Goal: Task Accomplishment & Management: Manage account settings

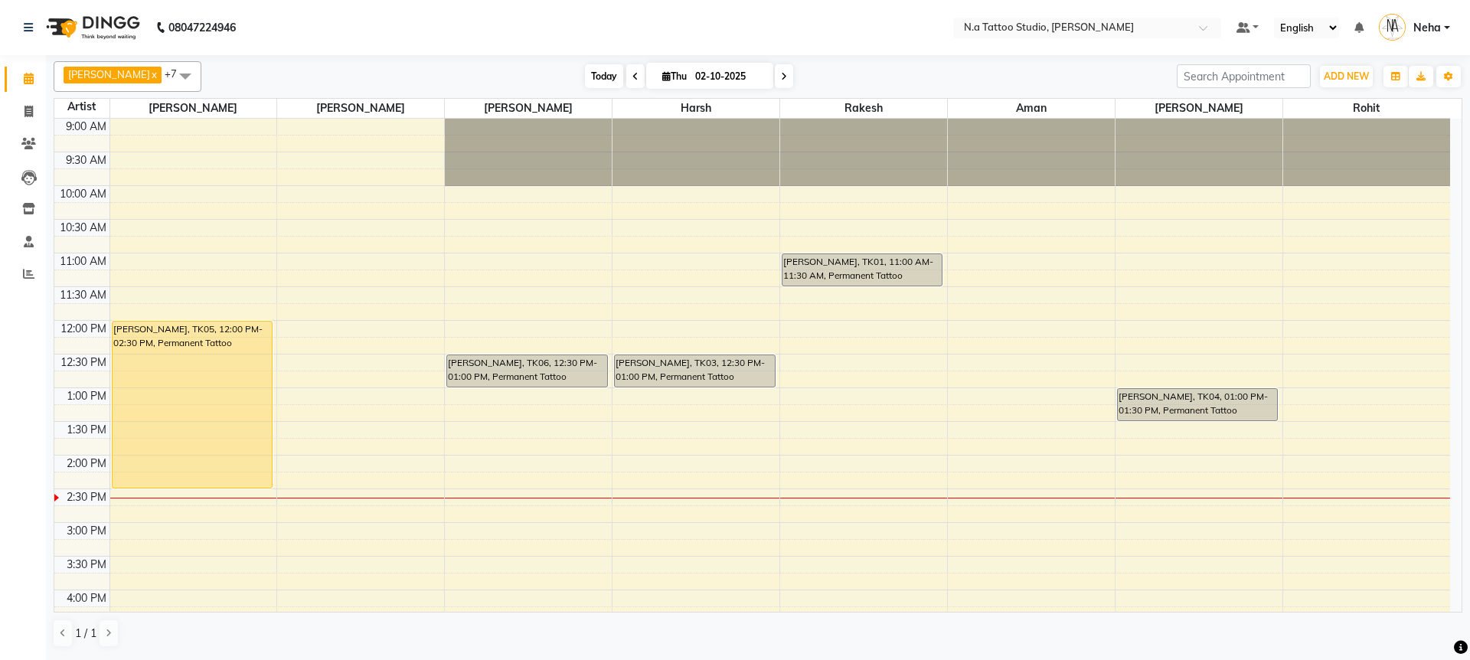
click at [589, 74] on span "Today" at bounding box center [604, 76] width 38 height 24
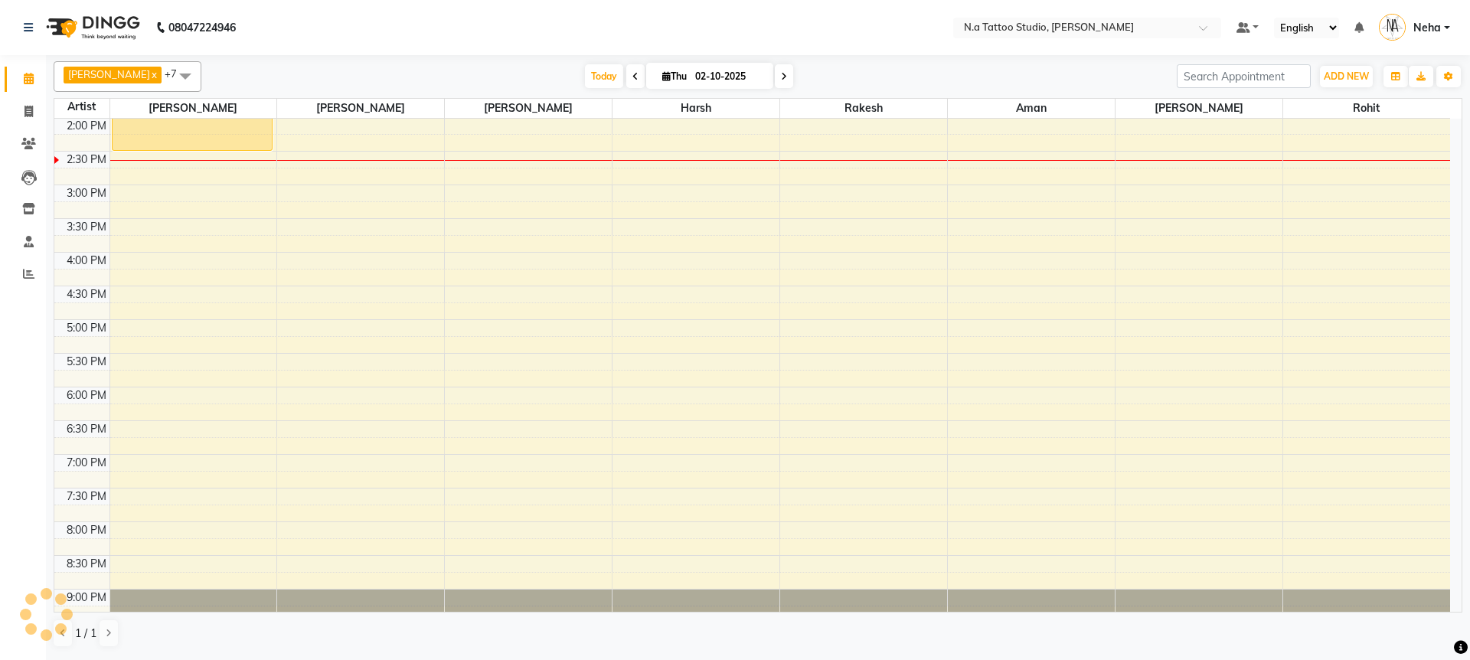
click at [737, 75] on input "02-10-2025" at bounding box center [729, 76] width 77 height 23
select select "10"
select select "2025"
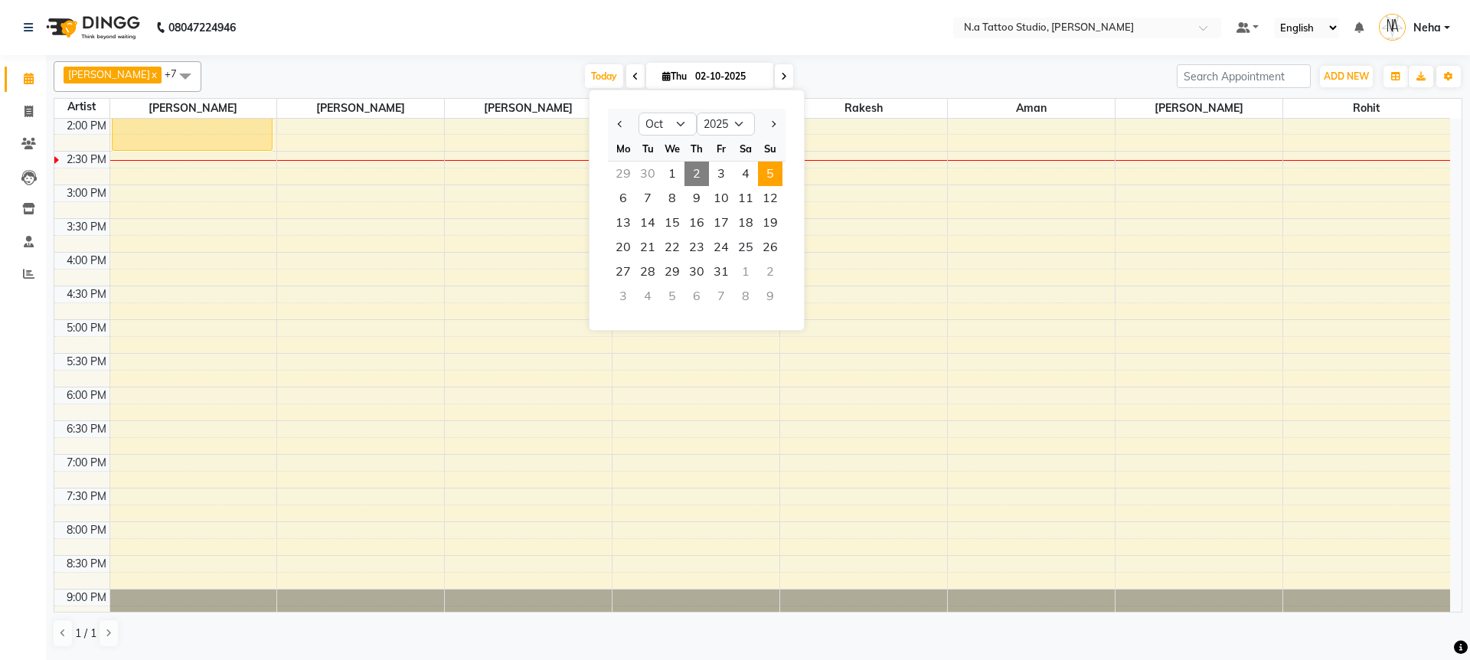
click at [762, 175] on span "5" at bounding box center [770, 174] width 24 height 24
type input "05-10-2025"
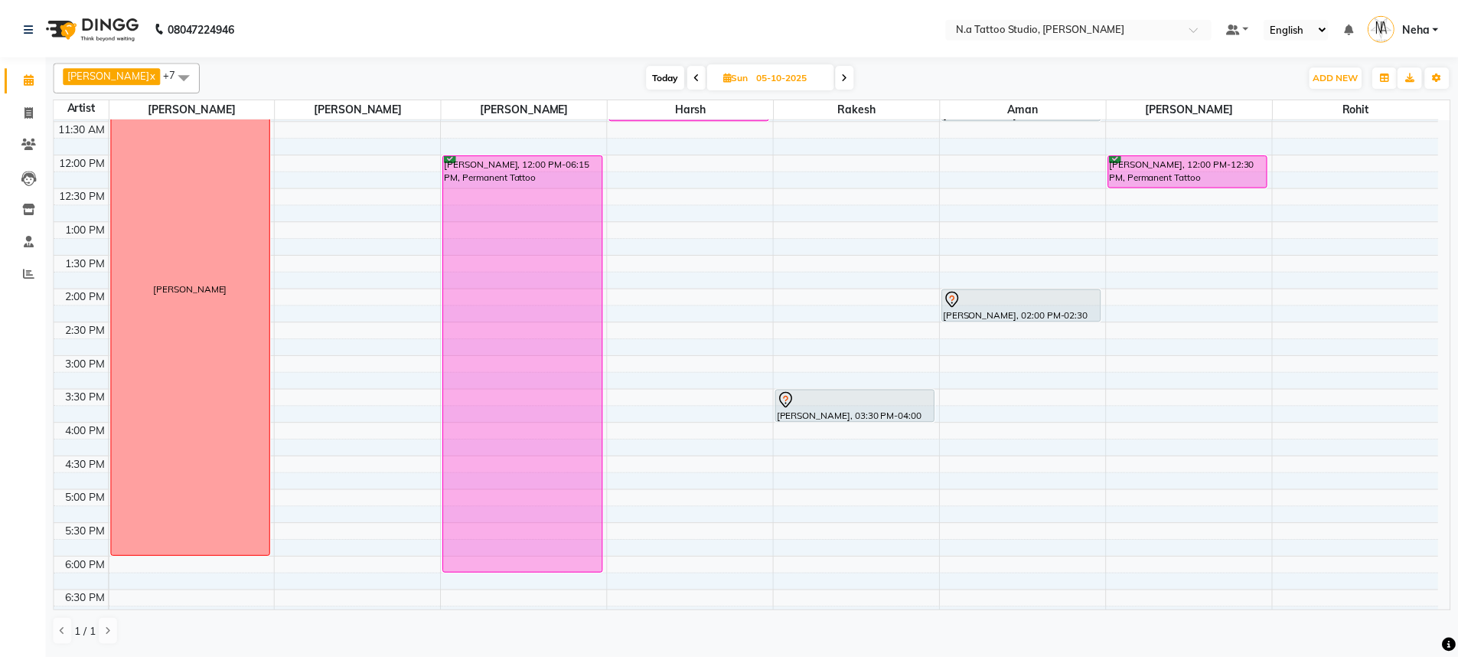
scroll to position [0, 0]
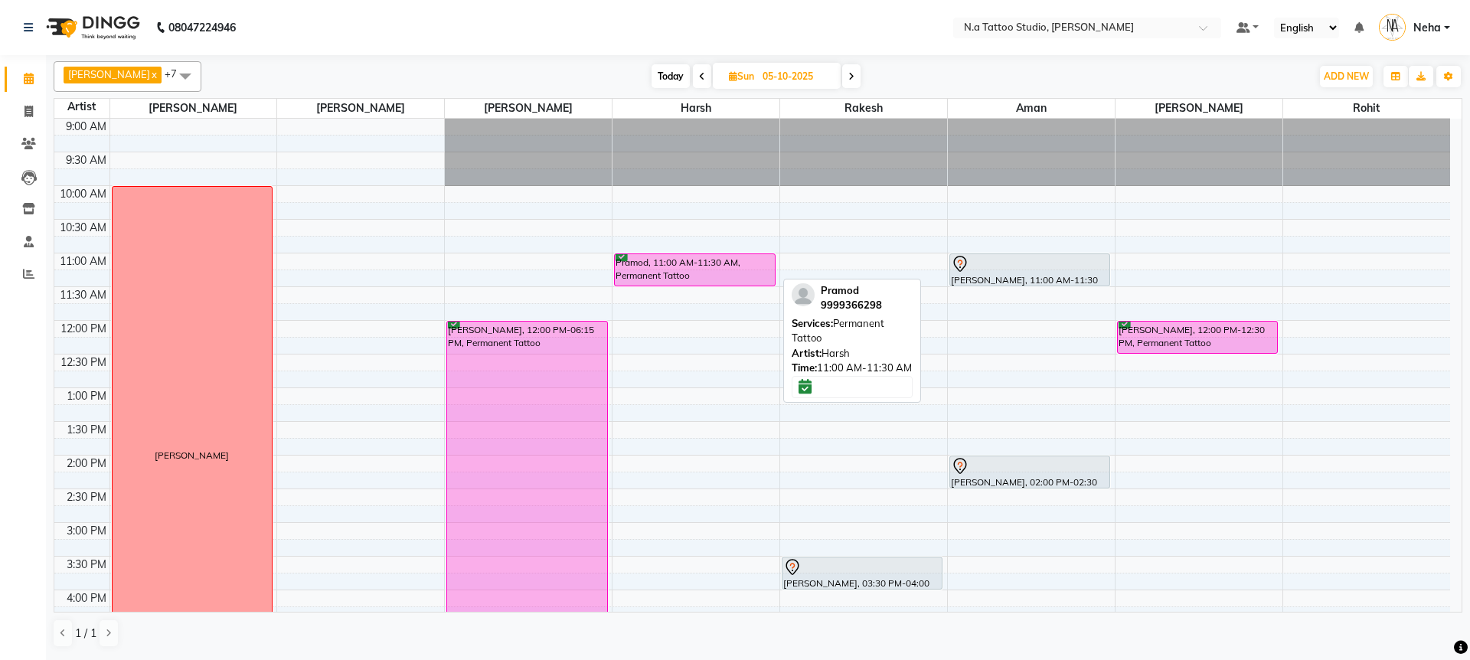
click at [717, 264] on div "Pramod, 11:00 AM-11:30 AM, Permanent Tattoo" at bounding box center [694, 269] width 159 height 31
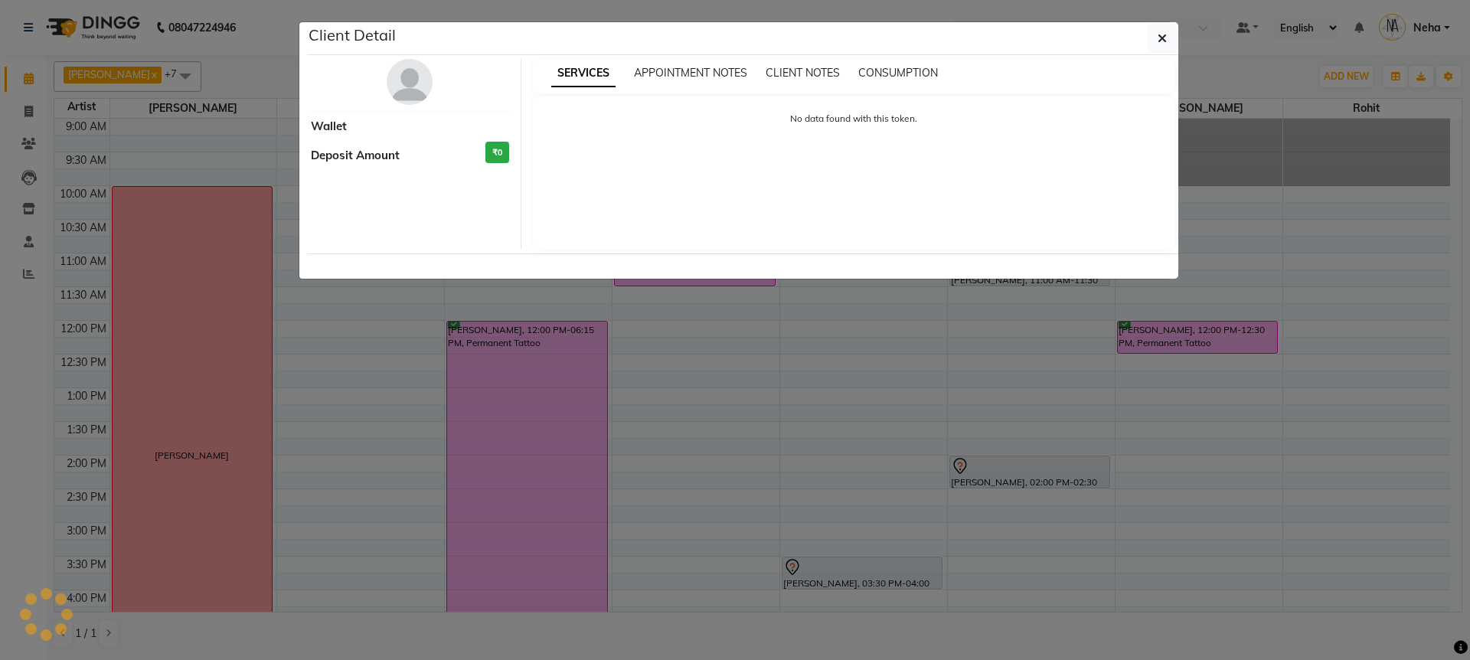
select select "6"
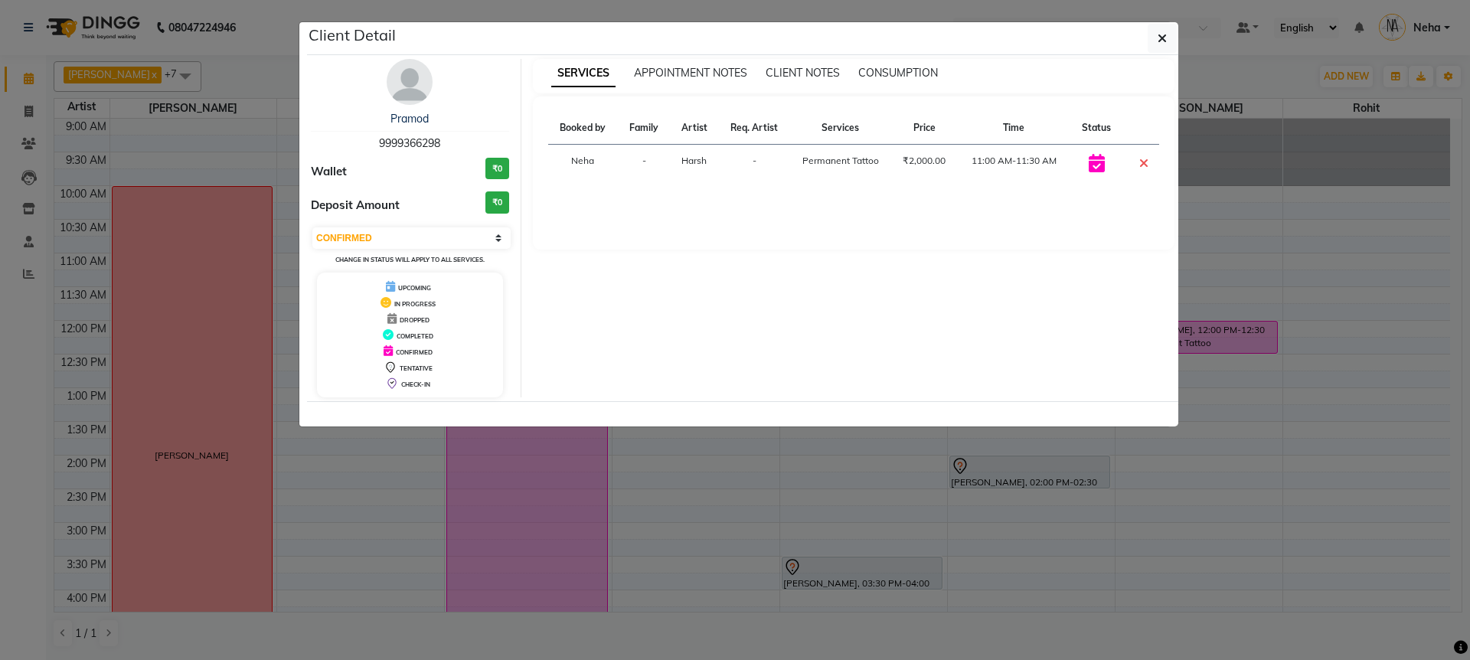
click at [418, 132] on div "Pramod 9999366298" at bounding box center [410, 131] width 198 height 41
copy span "9999366298"
click at [1164, 32] on icon "button" at bounding box center [1161, 38] width 9 height 12
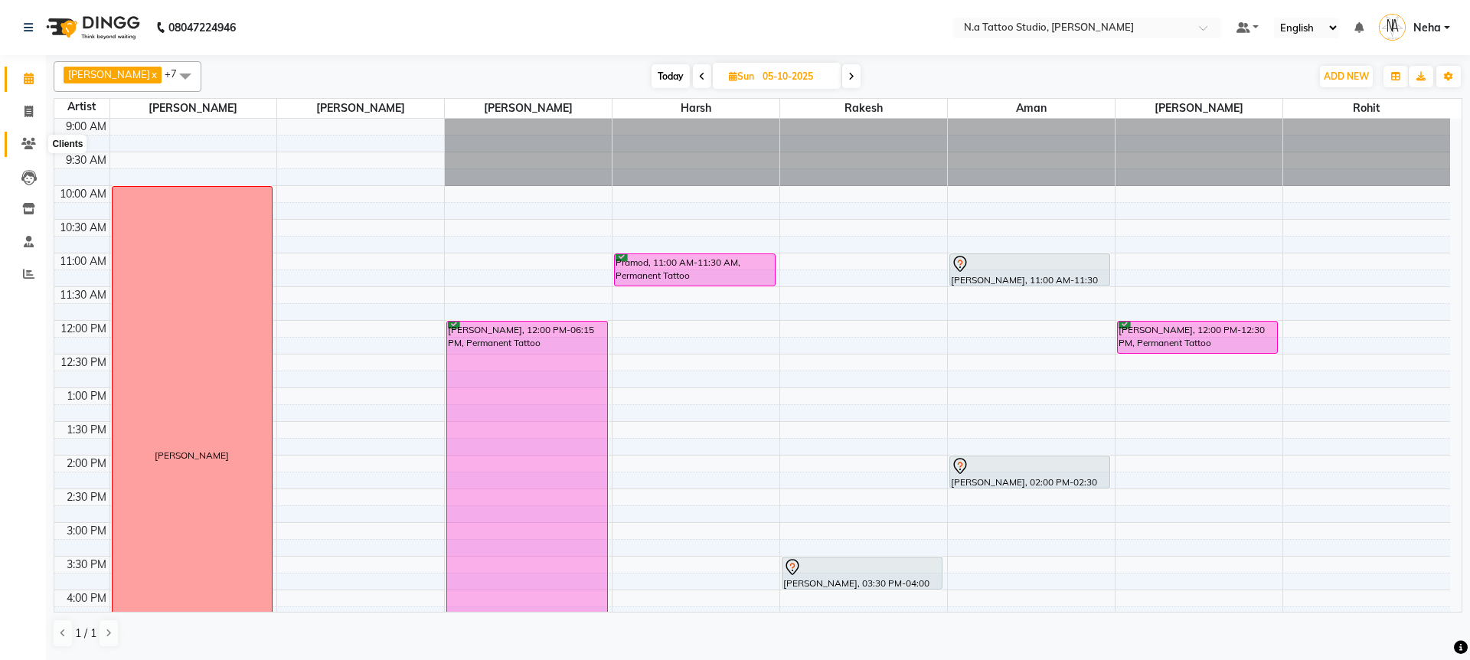
click at [27, 148] on icon at bounding box center [28, 143] width 15 height 11
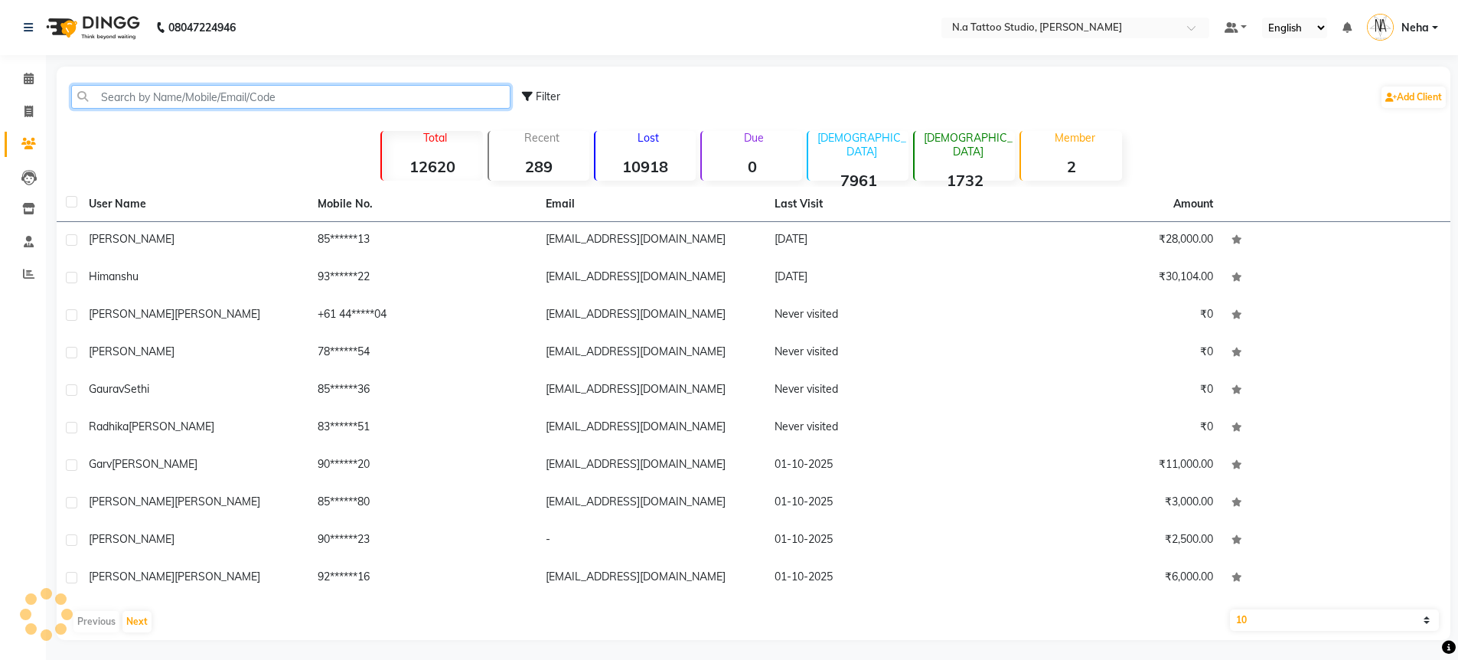
click at [212, 93] on input "text" at bounding box center [290, 97] width 439 height 24
type input "v"
paste input "9999366298"
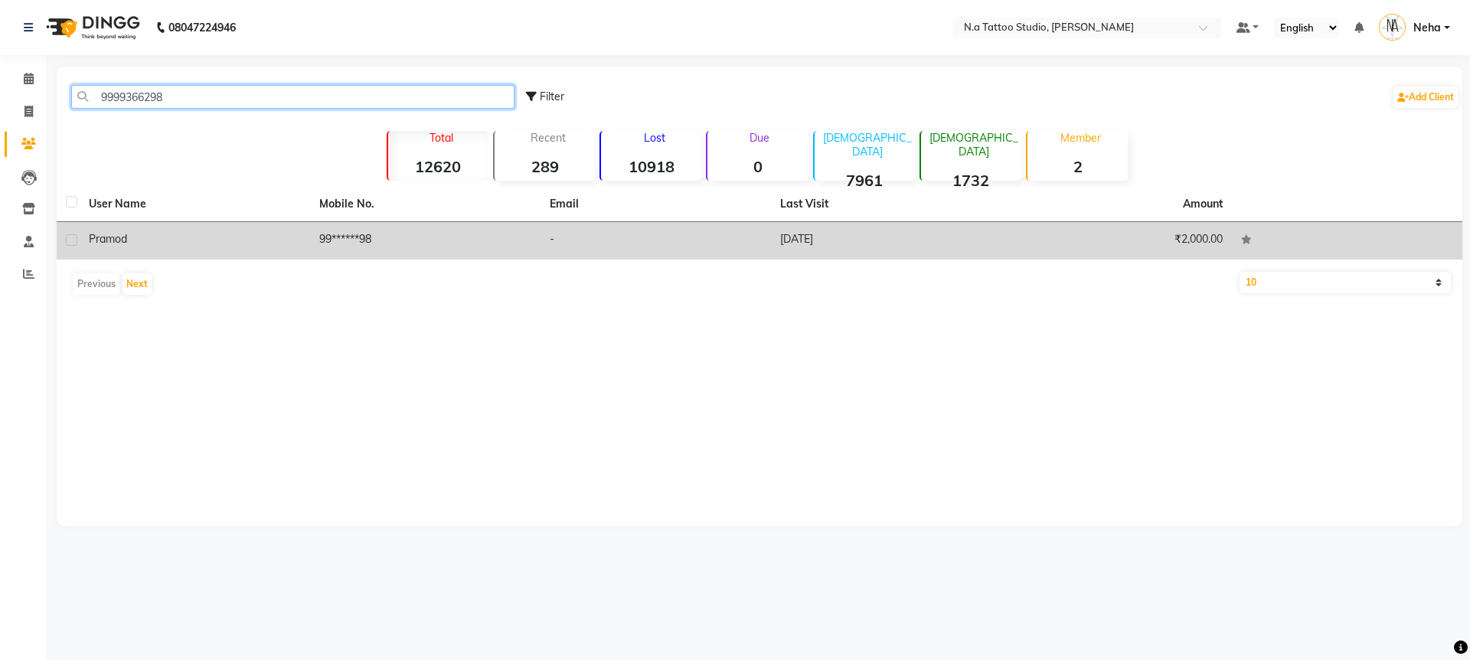
type input "9999366298"
click at [194, 253] on td "Pramod" at bounding box center [195, 241] width 230 height 38
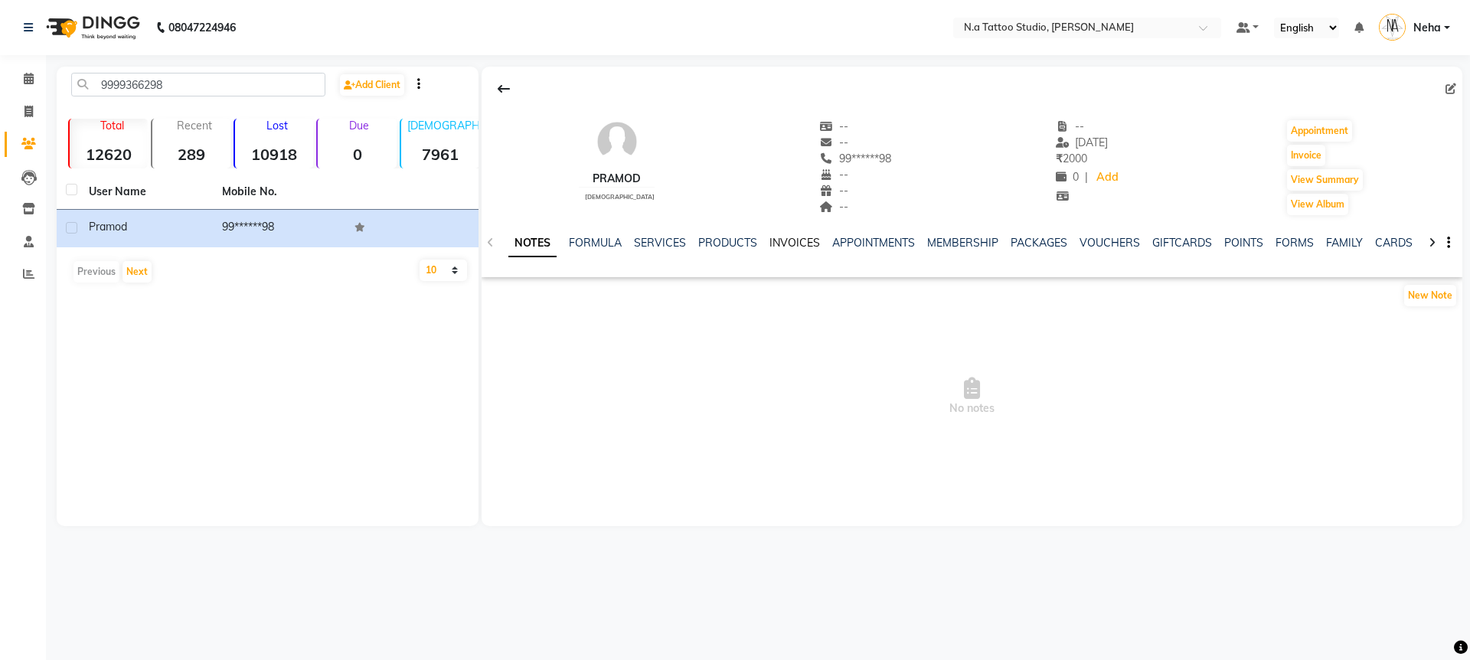
click at [803, 242] on link "INVOICES" at bounding box center [794, 243] width 51 height 14
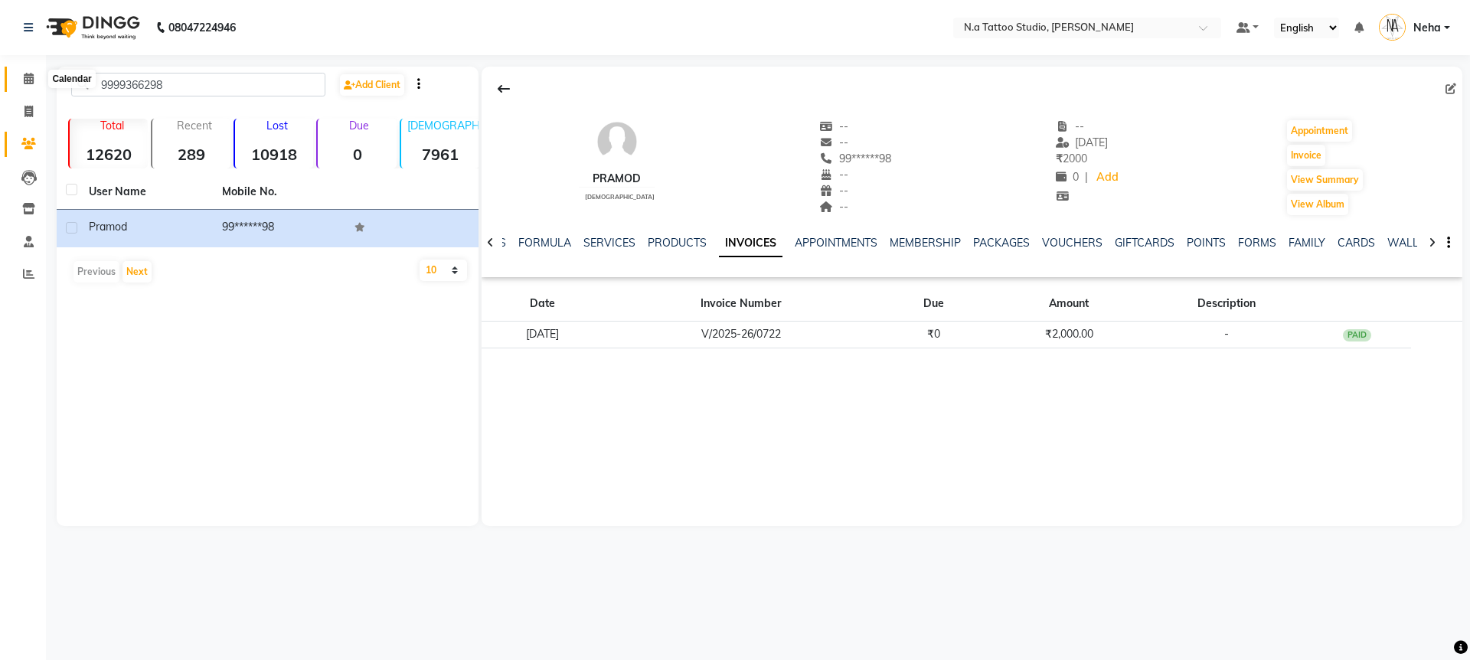
drag, startPoint x: 24, startPoint y: 76, endPoint x: 547, endPoint y: 2, distance: 528.7
click at [24, 76] on icon at bounding box center [29, 78] width 10 height 11
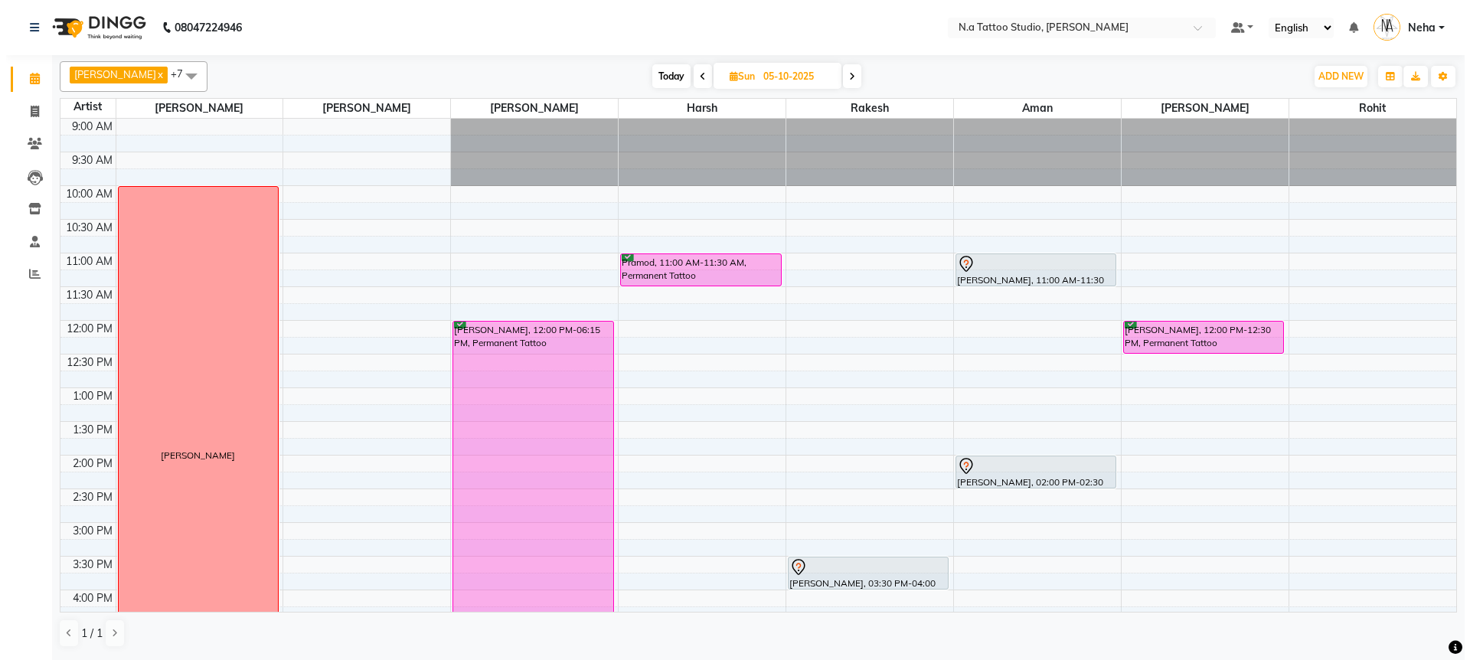
scroll to position [338, 0]
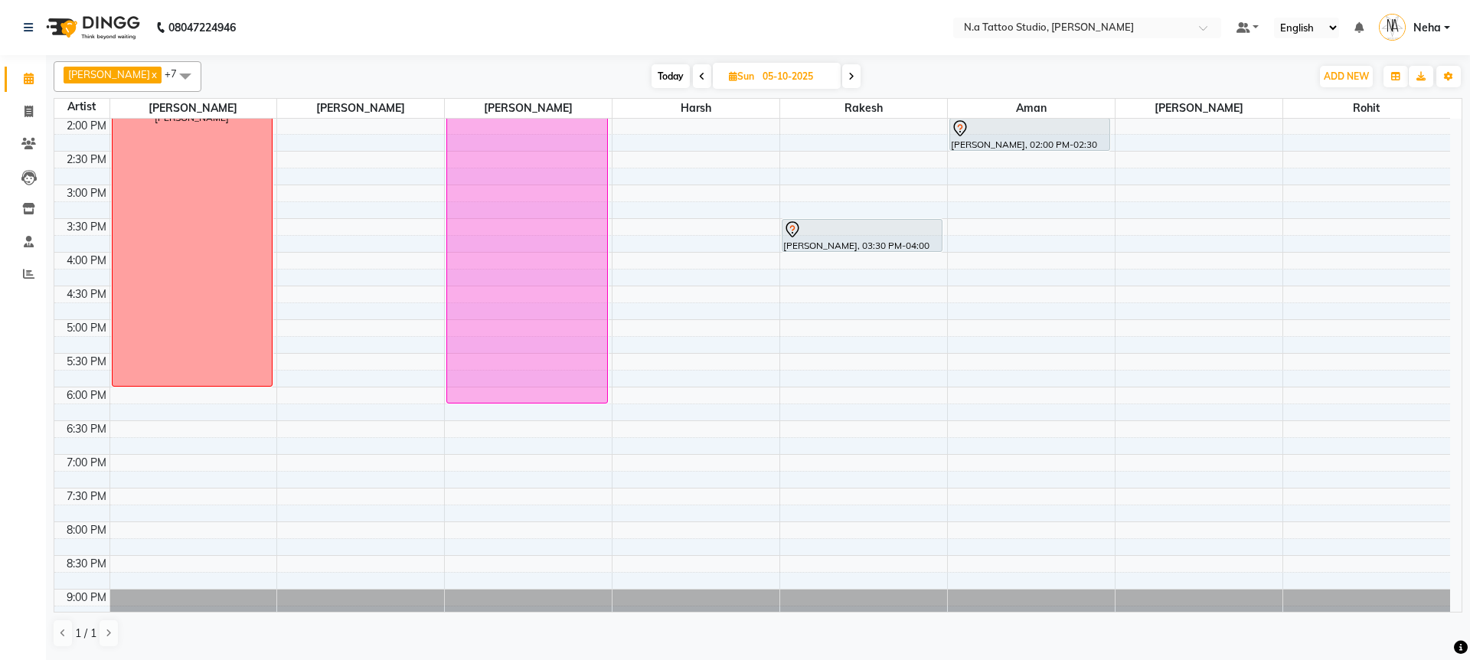
click at [769, 83] on input "05-10-2025" at bounding box center [796, 76] width 77 height 23
select select "10"
select select "2025"
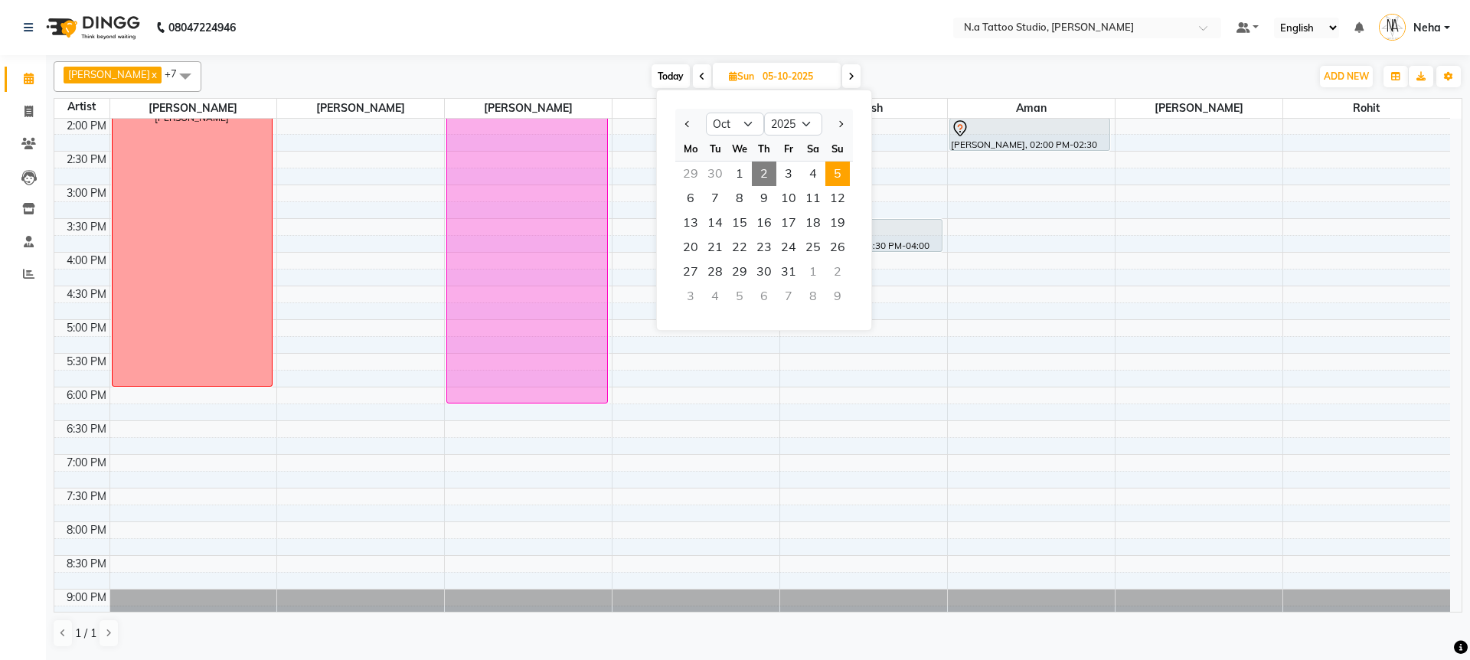
click at [651, 67] on span "Today" at bounding box center [670, 76] width 38 height 24
type input "02-10-2025"
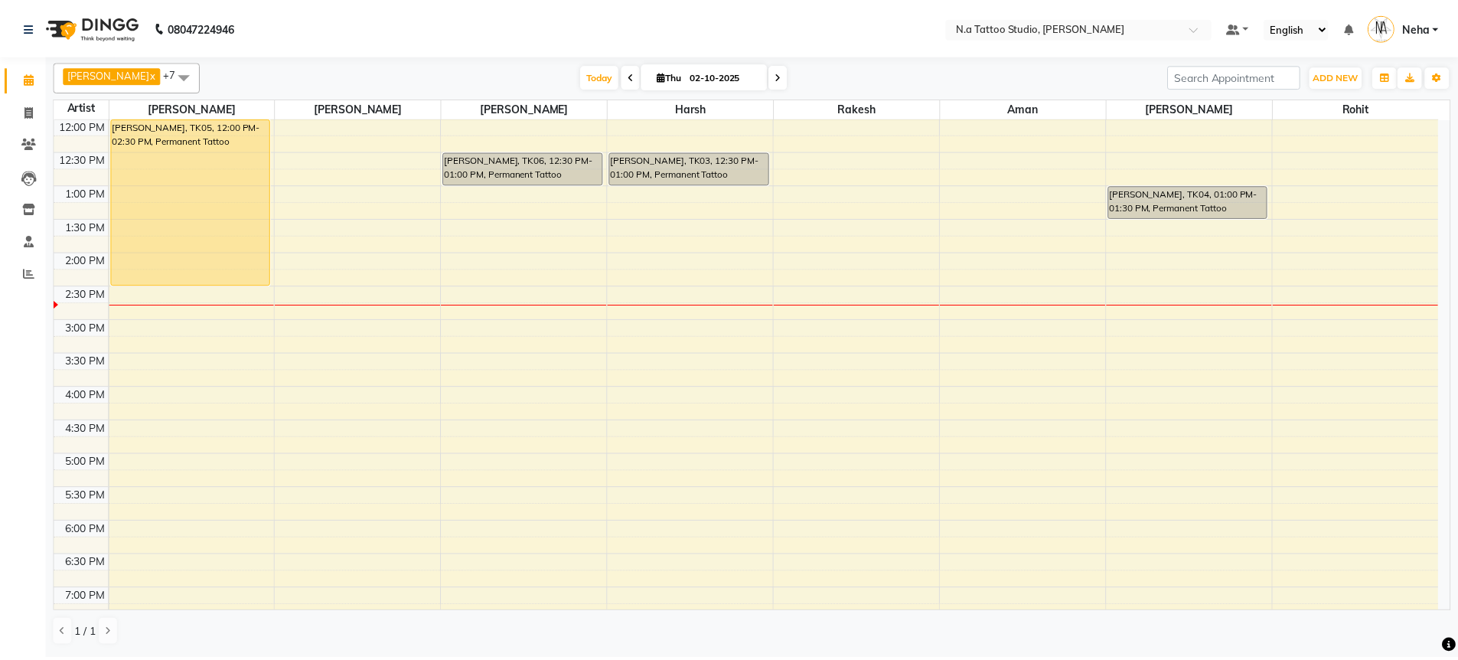
scroll to position [0, 0]
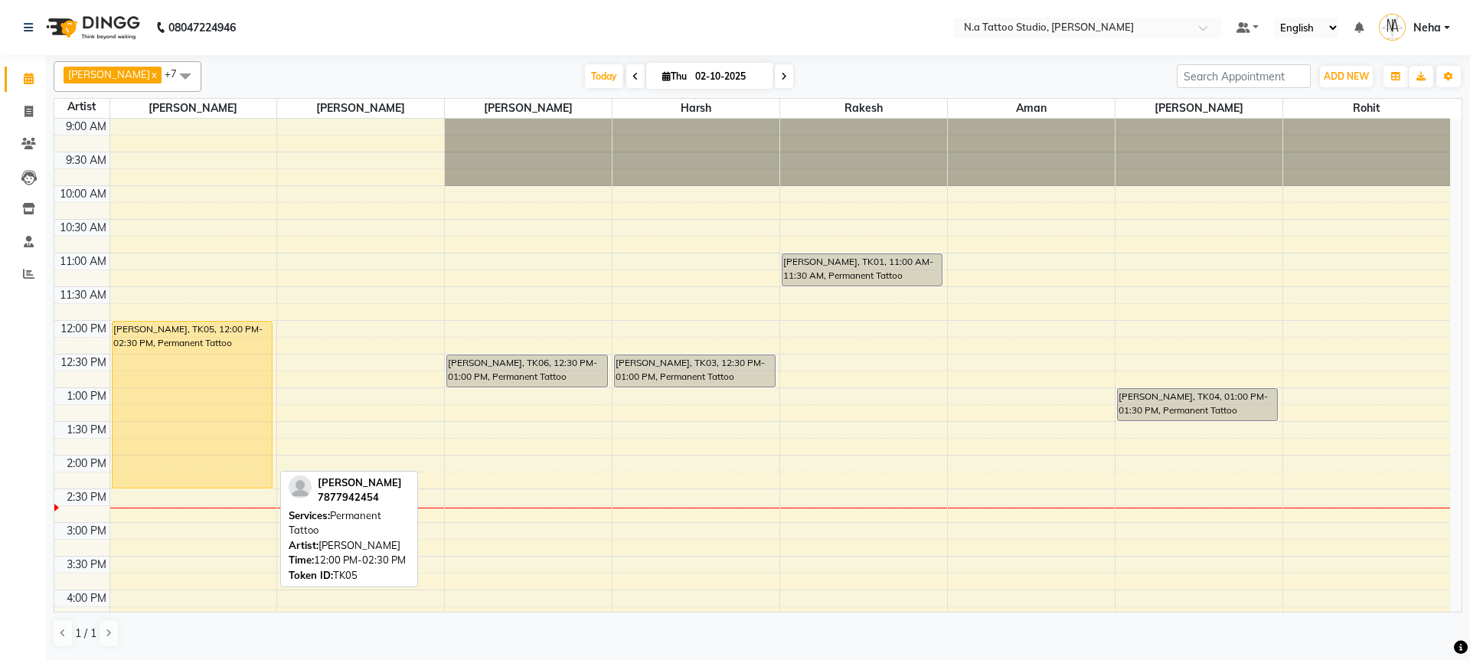
click at [232, 379] on div "[PERSON_NAME], TK05, 12:00 PM-02:30 PM, Permanent Tattoo" at bounding box center [192, 405] width 159 height 166
select select "1"
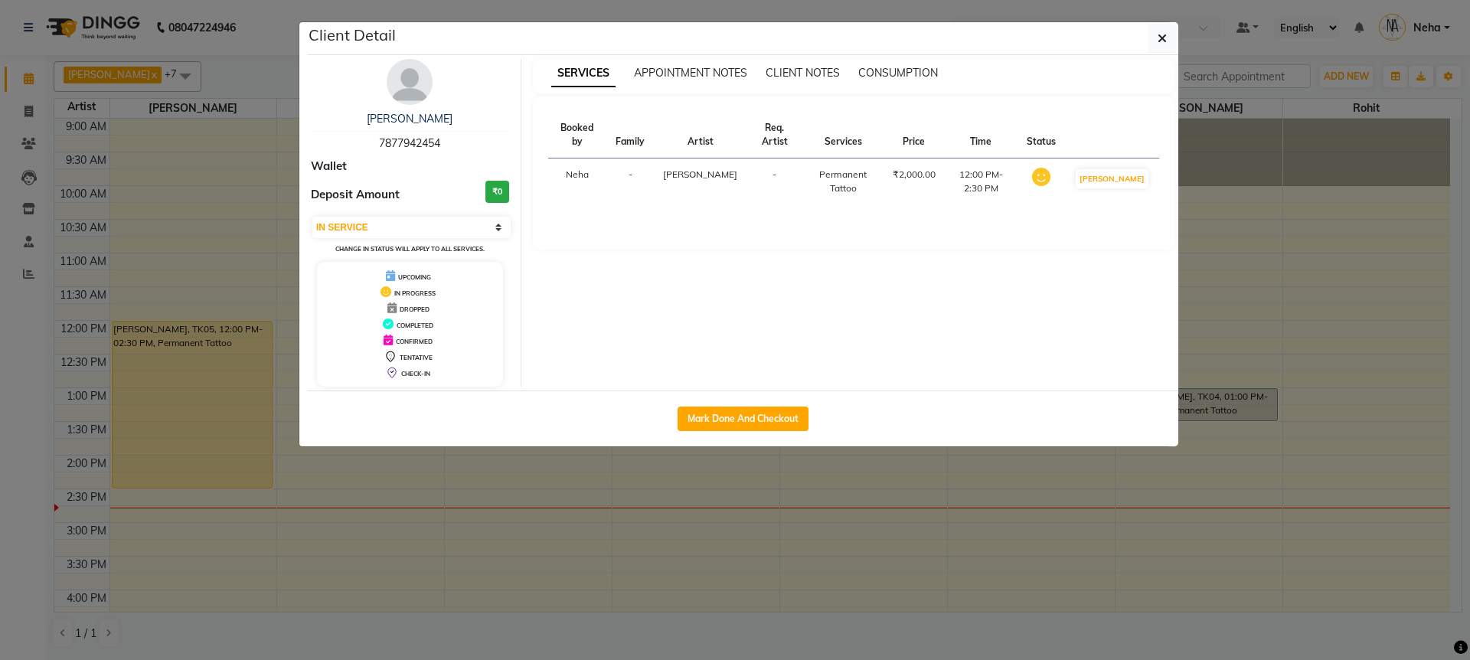
click at [730, 406] on button "Mark Done And Checkout" at bounding box center [742, 418] width 131 height 24
select select "service"
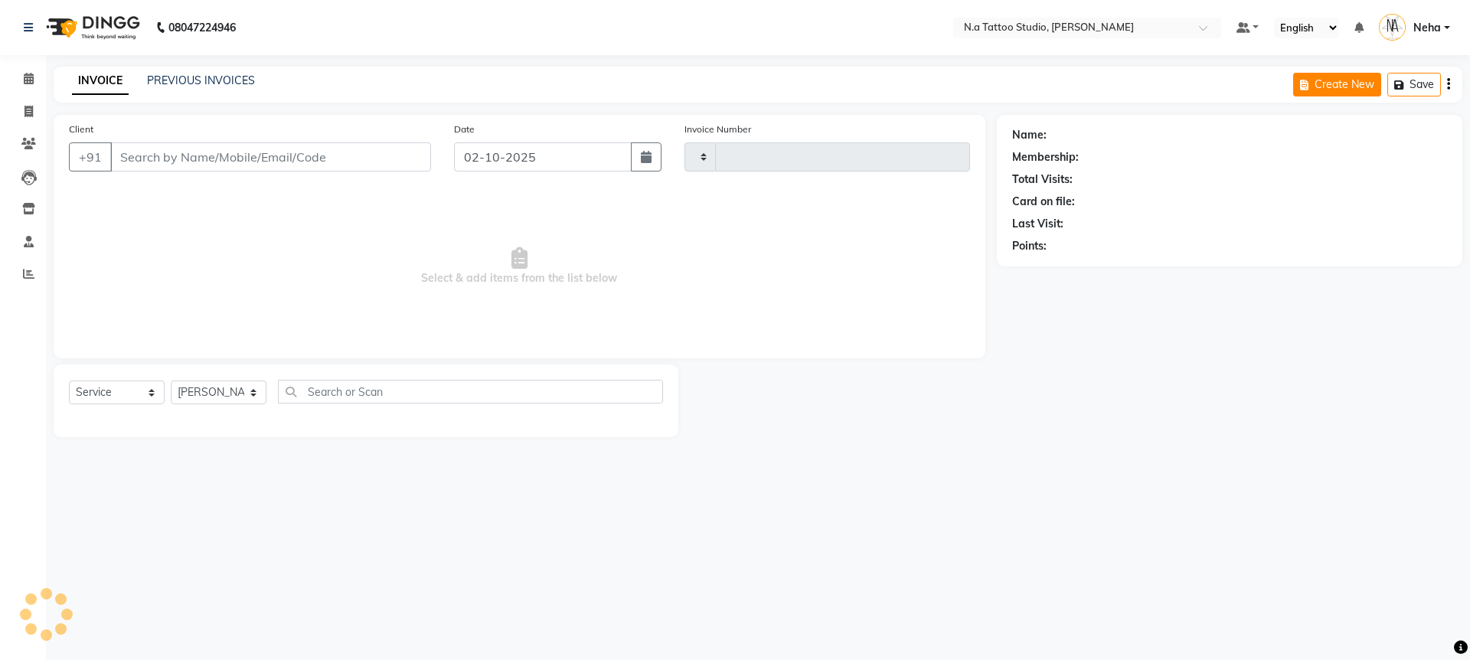
type input "0738"
select select "4590"
type input "78******54"
select select "26601"
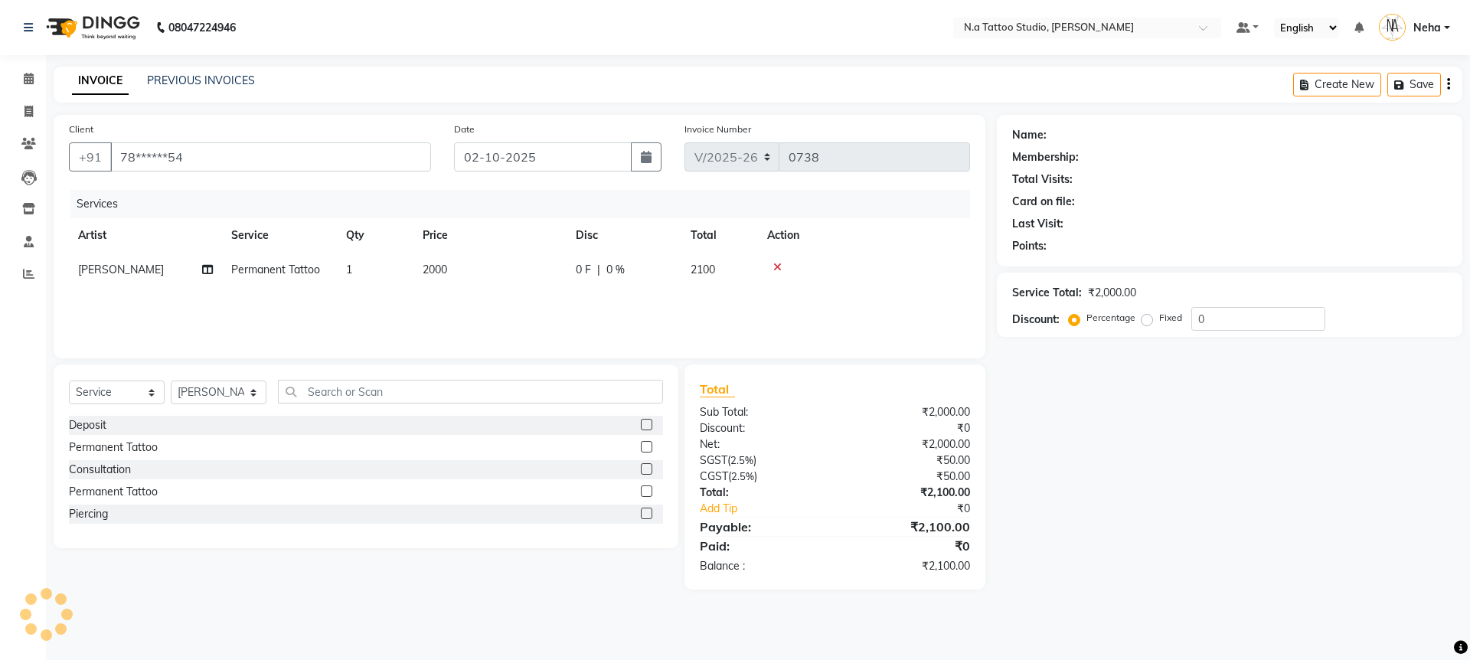
click at [1447, 85] on icon "button" at bounding box center [1448, 84] width 3 height 1
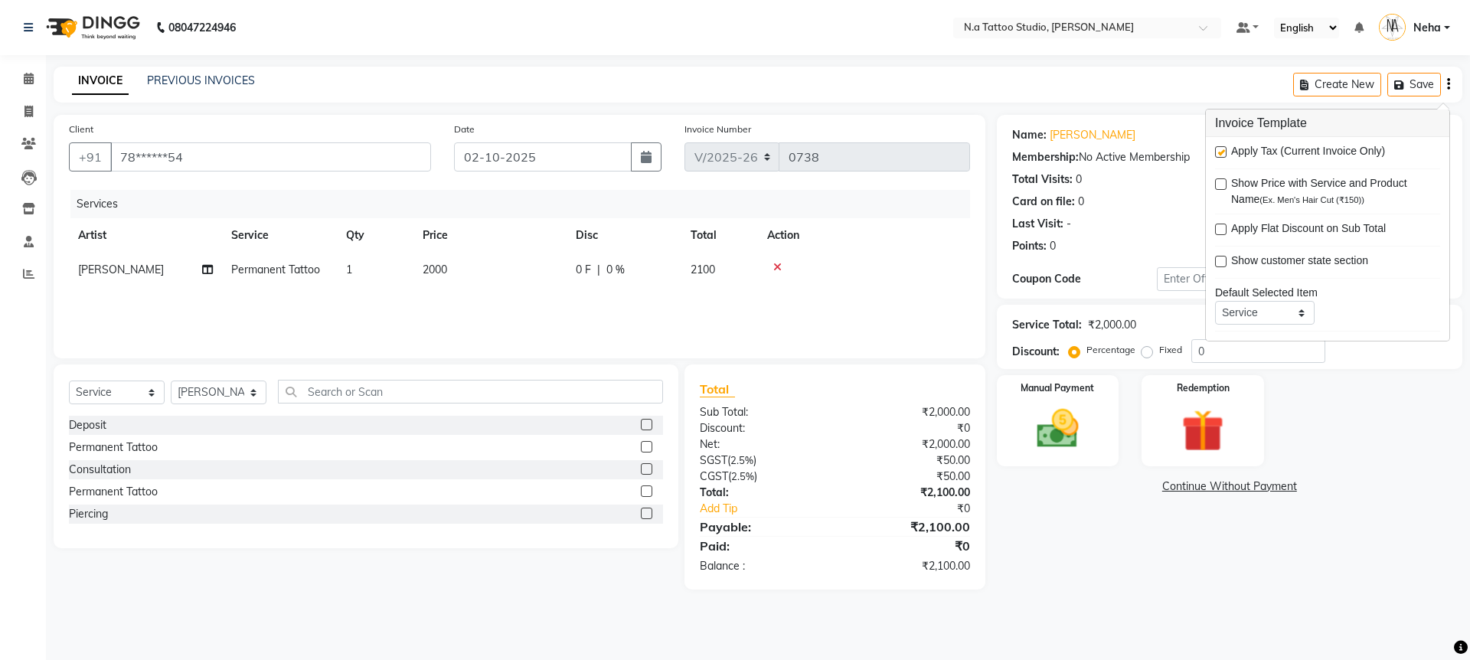
click at [1226, 146] on div "Apply Tax (Current Invoice Only)" at bounding box center [1327, 152] width 225 height 19
click at [1226, 150] on div "Apply Tax (Current Invoice Only)" at bounding box center [1327, 152] width 225 height 19
click at [1226, 153] on label at bounding box center [1220, 151] width 11 height 11
click at [1225, 153] on input "checkbox" at bounding box center [1220, 153] width 10 height 10
checkbox input "false"
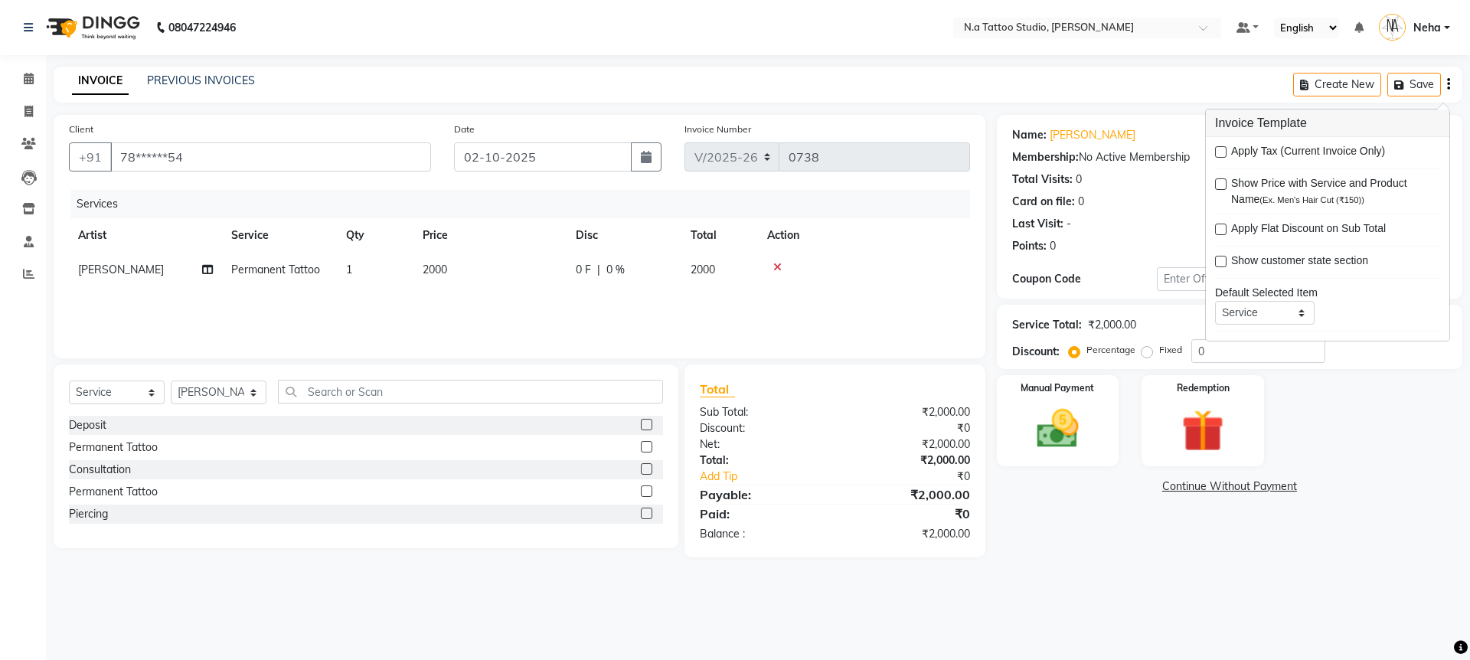
click at [498, 267] on td "2000" at bounding box center [489, 270] width 153 height 34
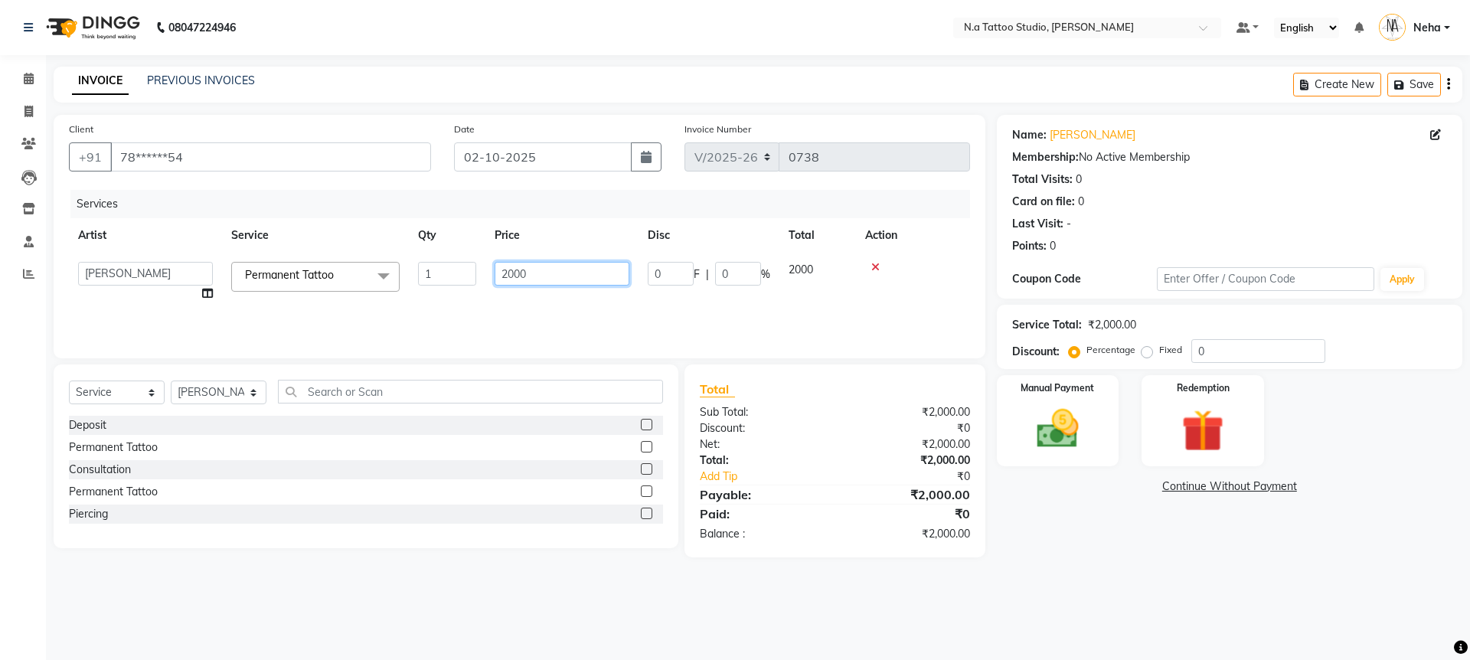
click at [537, 271] on input "2000" at bounding box center [562, 274] width 135 height 24
type input "25000"
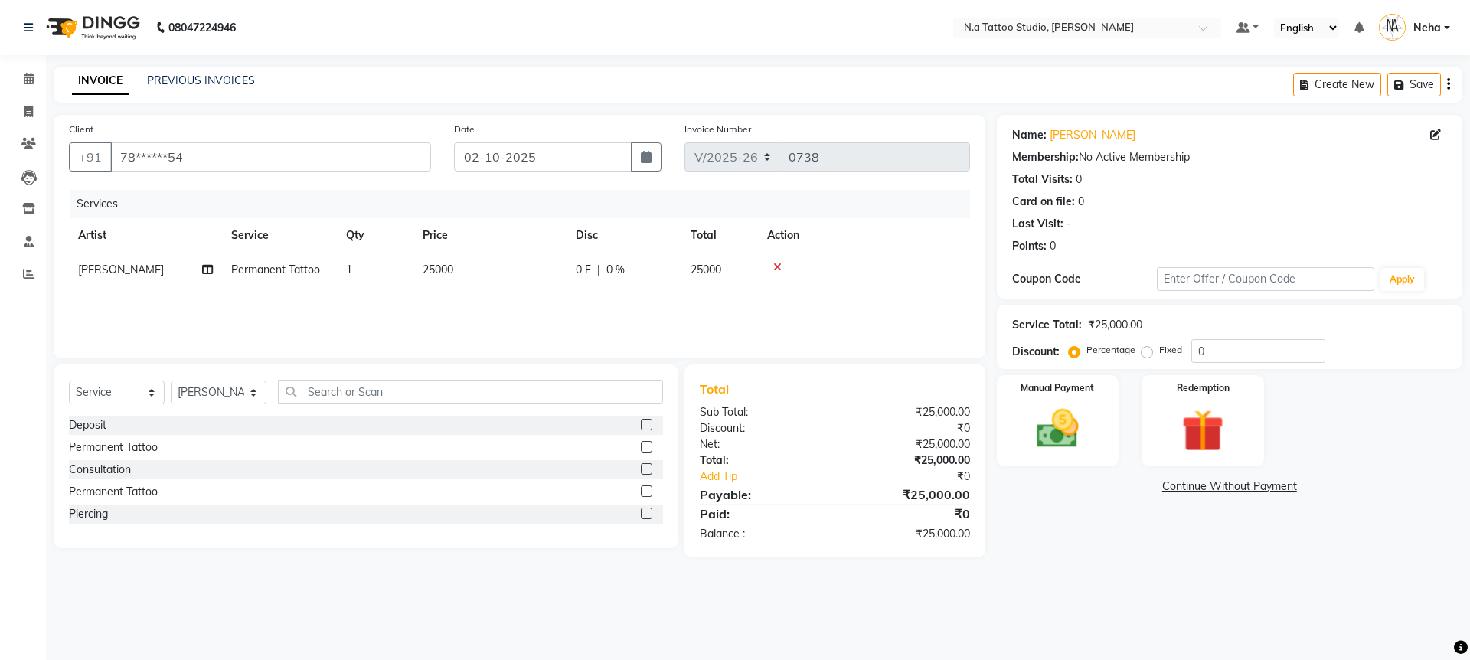
click at [523, 306] on div "Services Artist Service Qty Price Disc Total Action Abhishek Ahuja Permanent Ta…" at bounding box center [519, 266] width 901 height 153
click at [1101, 429] on div "Manual Payment" at bounding box center [1057, 421] width 127 height 94
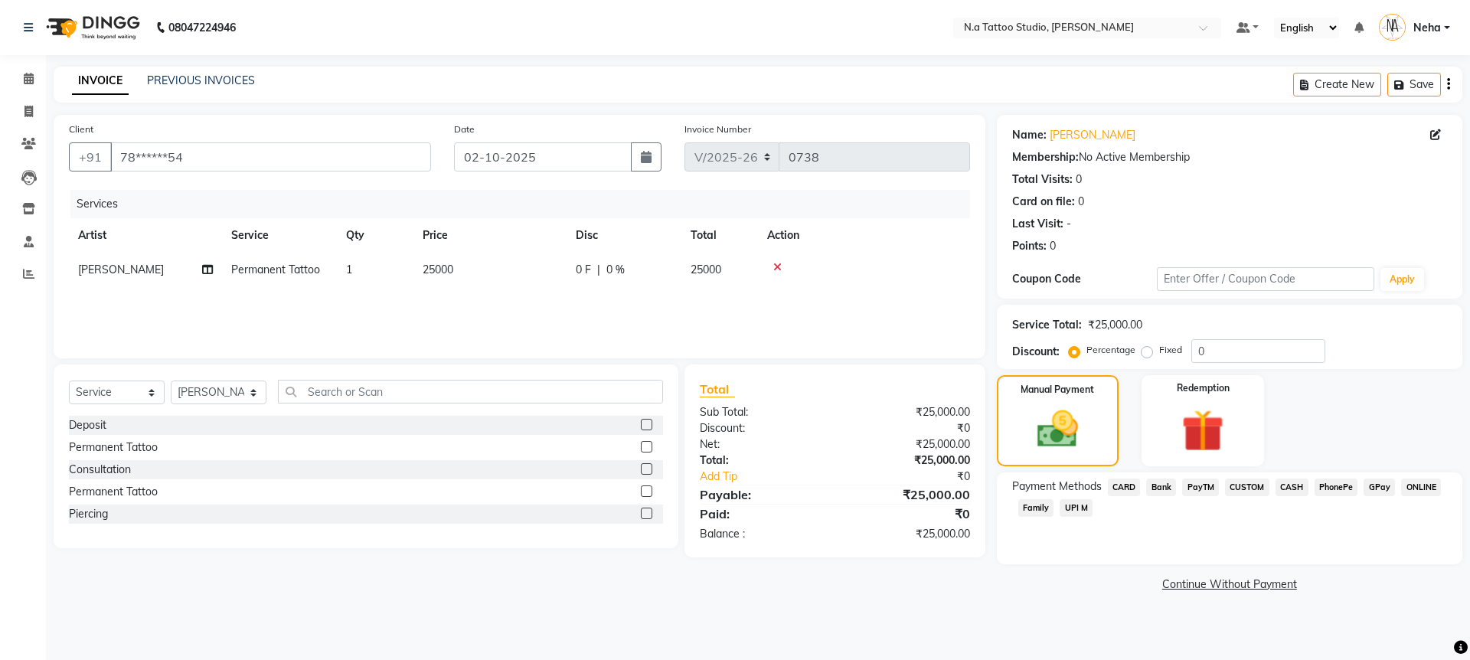
drag, startPoint x: 1294, startPoint y: 490, endPoint x: 1286, endPoint y: 507, distance: 18.5
click at [1294, 490] on span "CASH" at bounding box center [1291, 487] width 33 height 18
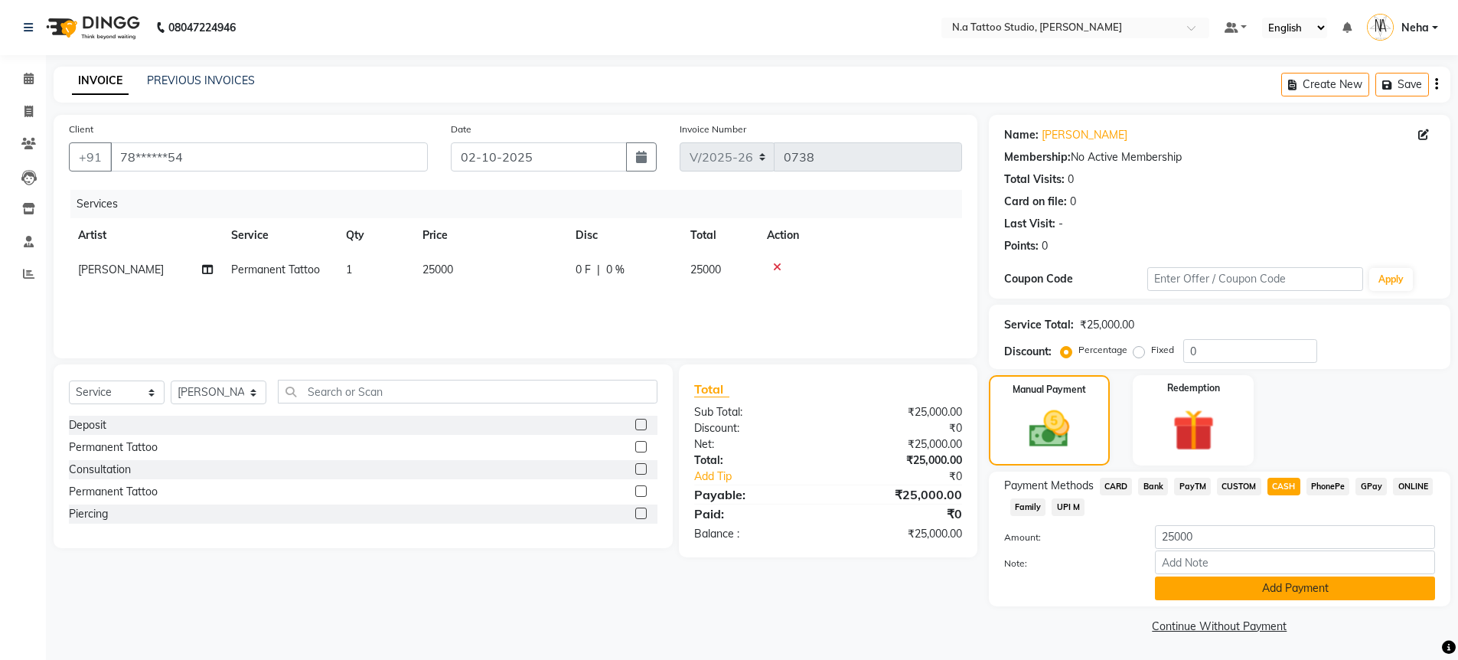
click at [1229, 599] on button "Add Payment" at bounding box center [1295, 588] width 280 height 24
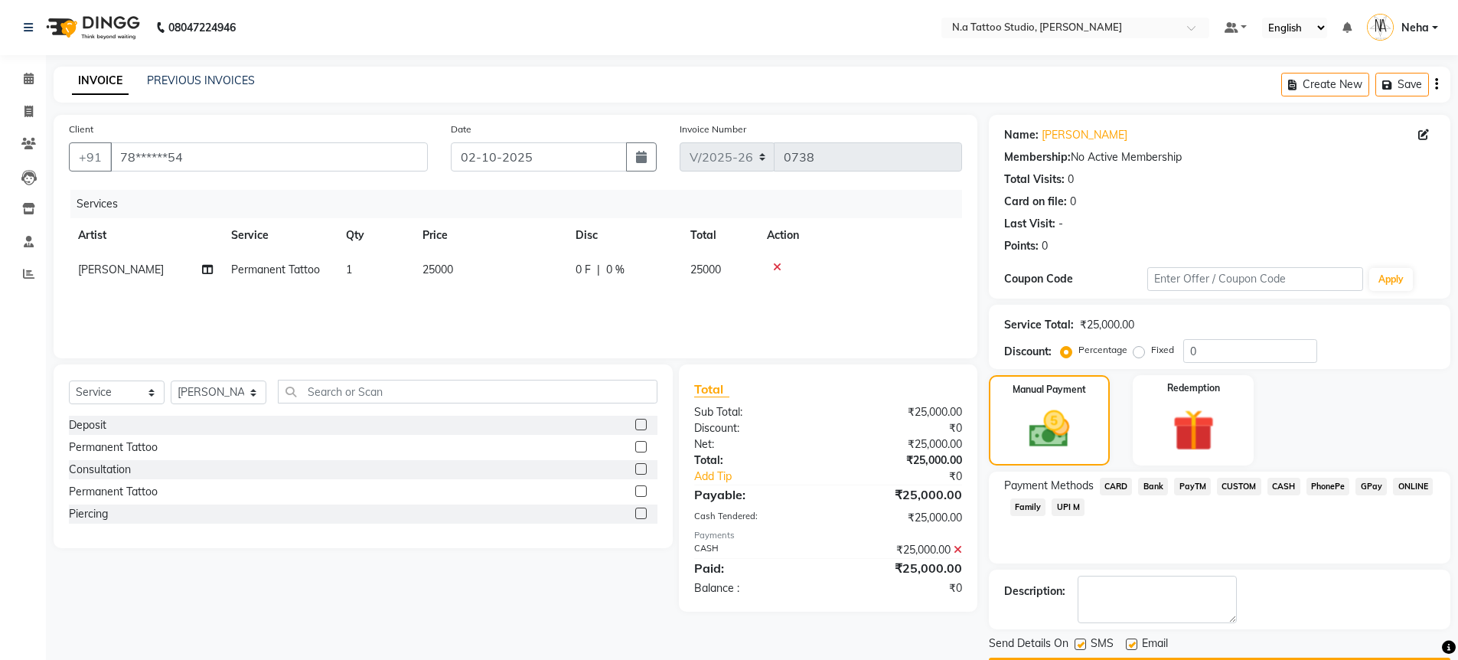
click at [1170, 658] on button "Checkout" at bounding box center [1220, 670] width 462 height 24
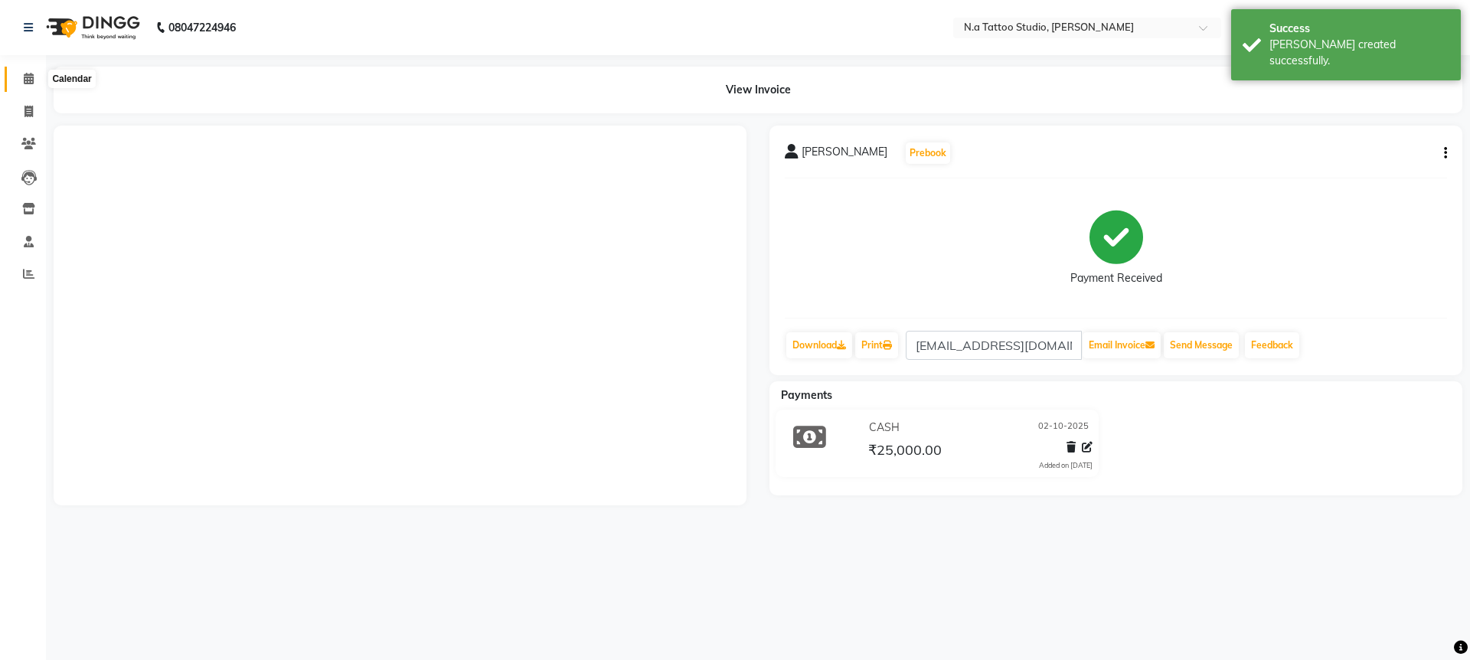
drag, startPoint x: 31, startPoint y: 83, endPoint x: 209, endPoint y: 8, distance: 192.5
click at [32, 83] on icon at bounding box center [29, 78] width 10 height 11
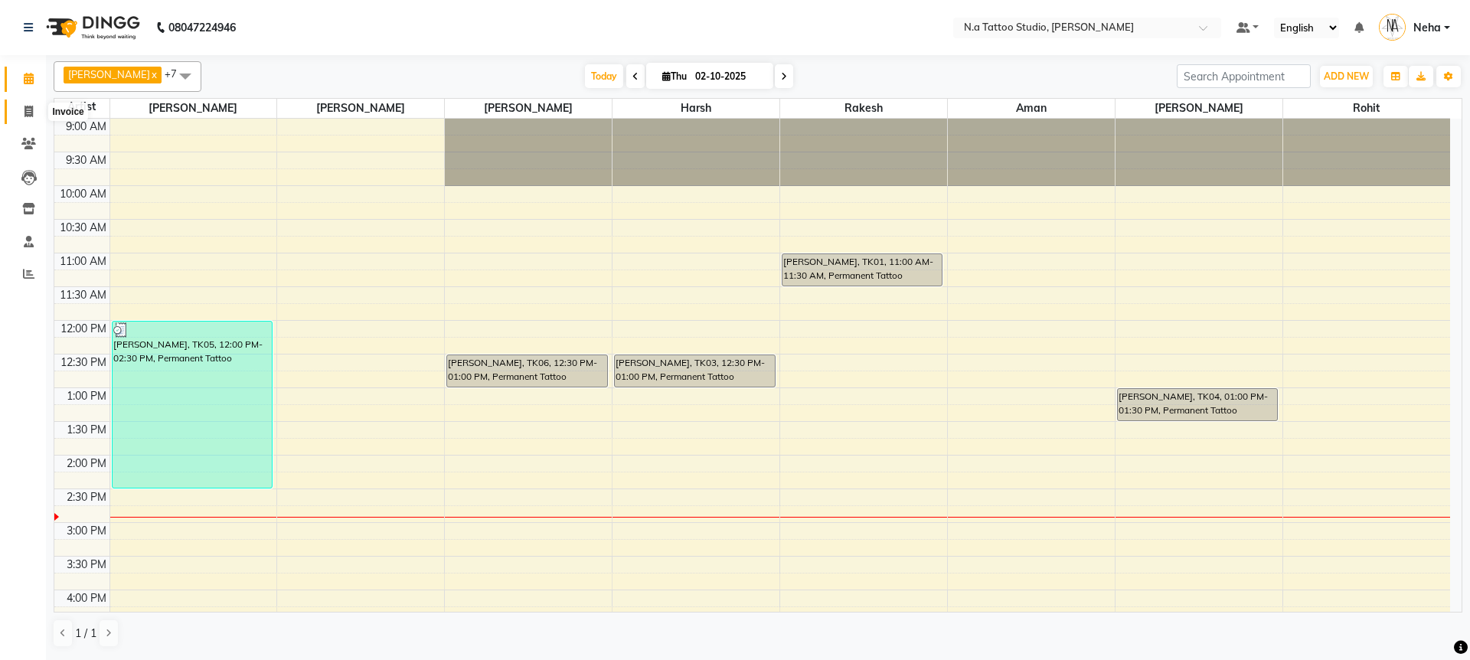
click at [23, 113] on span at bounding box center [28, 112] width 27 height 18
select select "service"
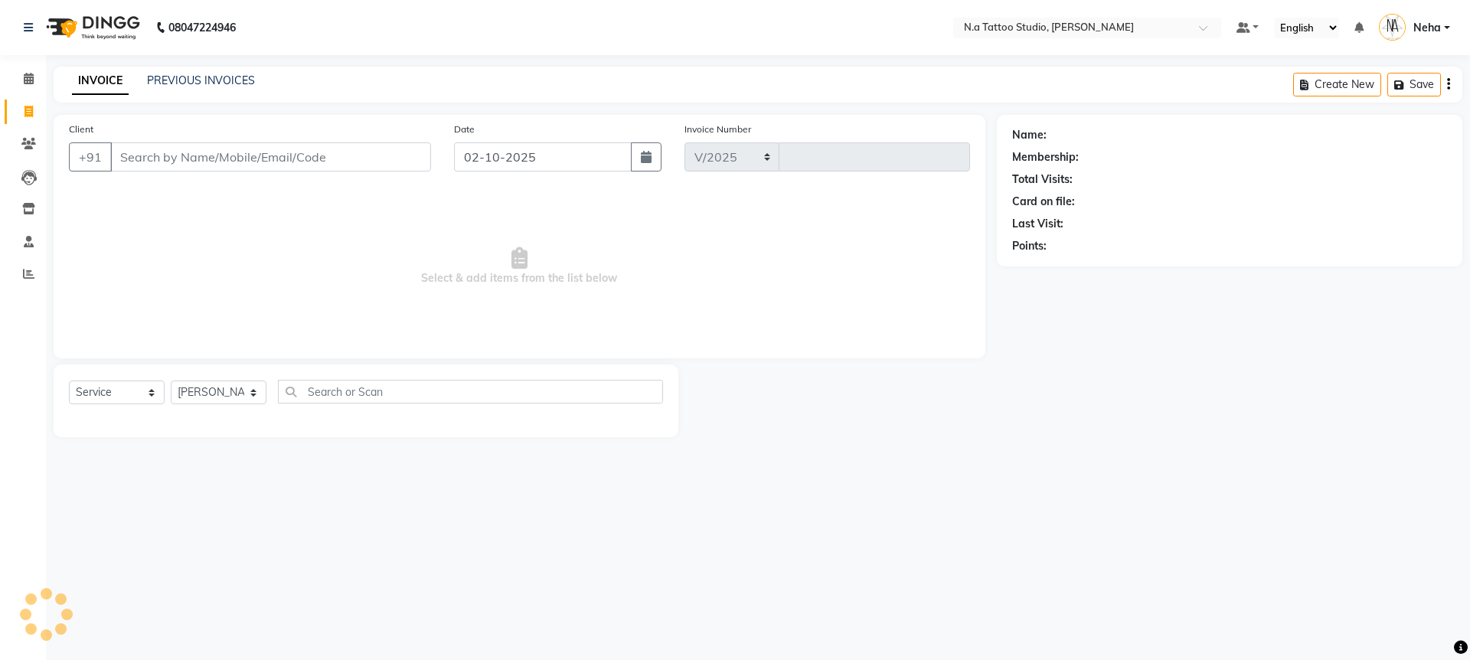
select select "4590"
type input "0739"
type input "8800878580"
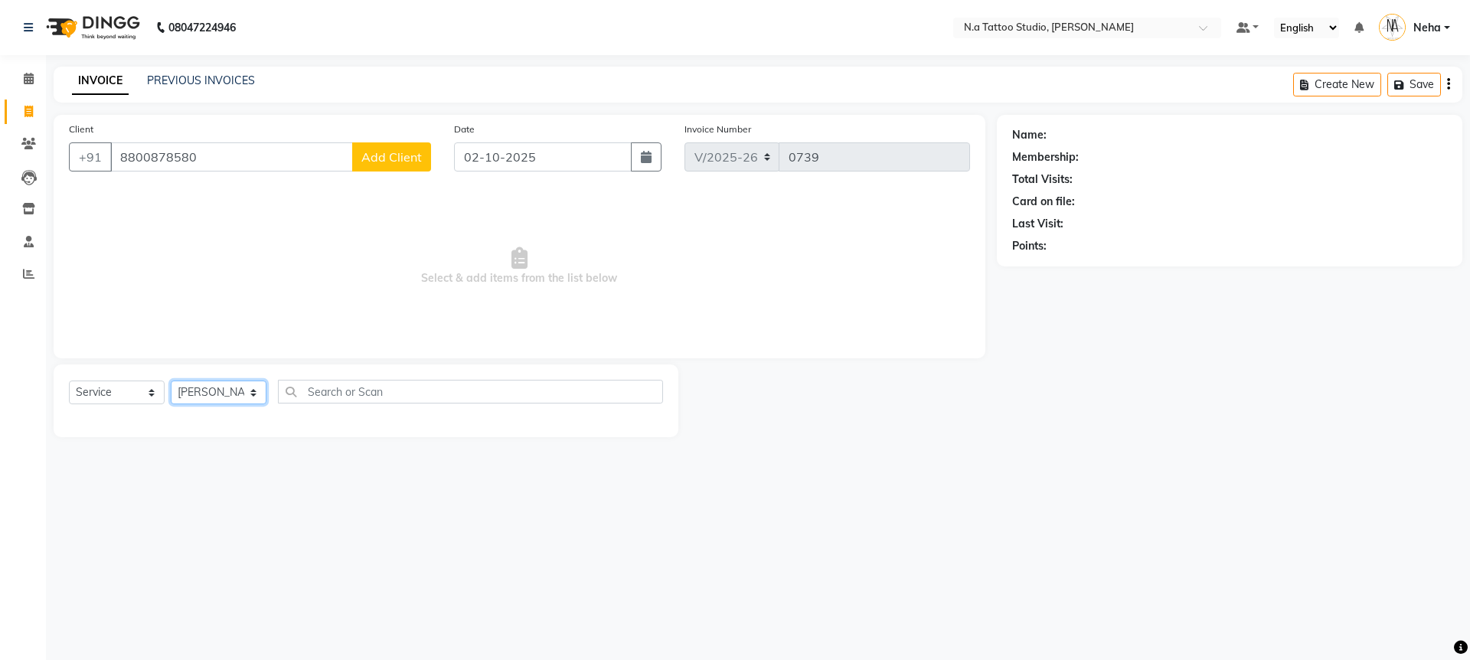
click at [207, 390] on select "[PERSON_NAME] [PERSON_NAME] [PERSON_NAME] [PERSON_NAME] Manager [PERSON_NAME] […" at bounding box center [219, 392] width 96 height 24
select select "26601"
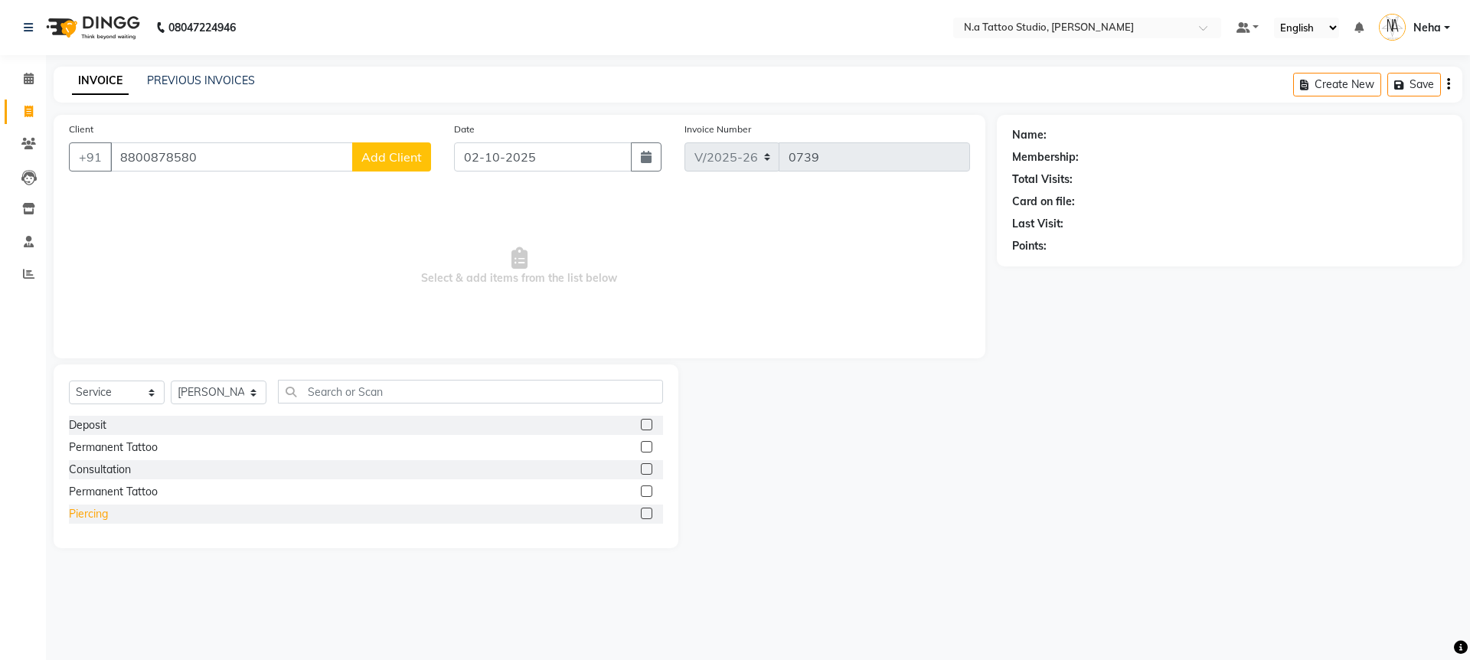
click at [96, 513] on div "Piercing" at bounding box center [88, 514] width 39 height 16
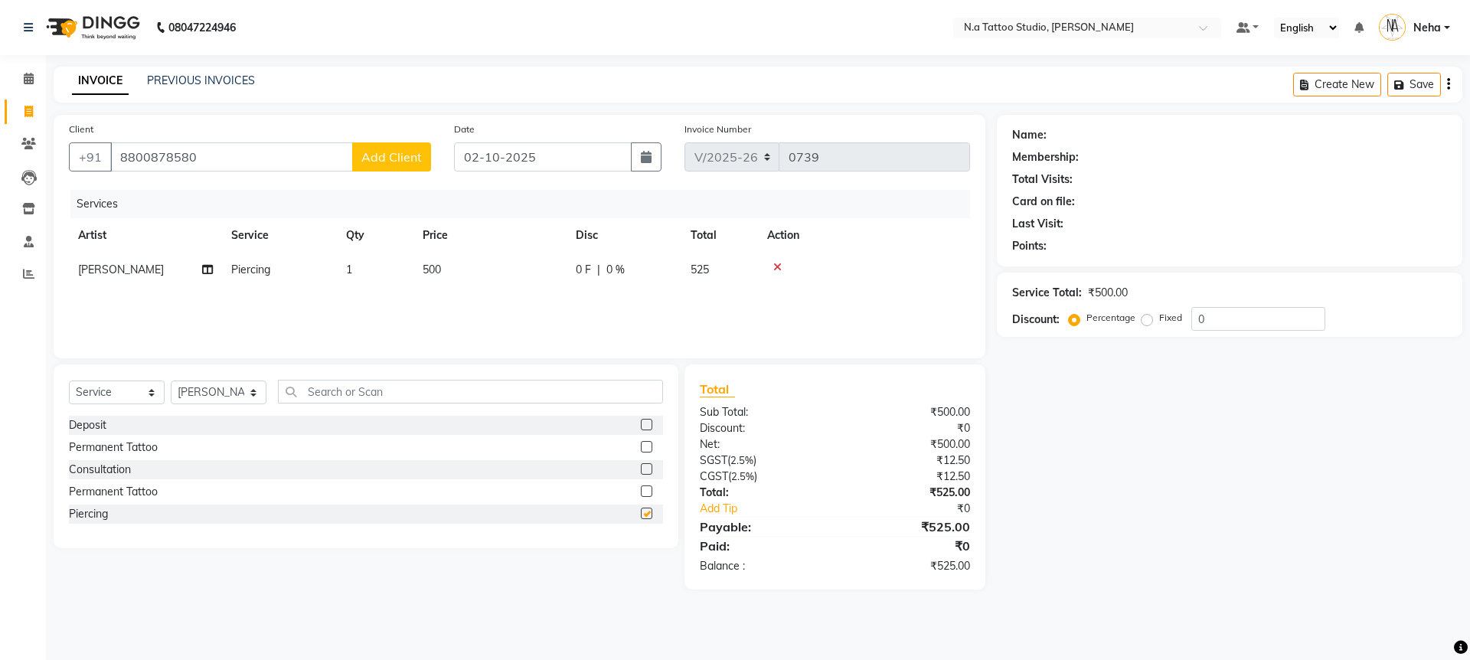
checkbox input "false"
click at [516, 271] on td "500" at bounding box center [489, 270] width 153 height 34
click at [534, 266] on input "500" at bounding box center [562, 274] width 135 height 24
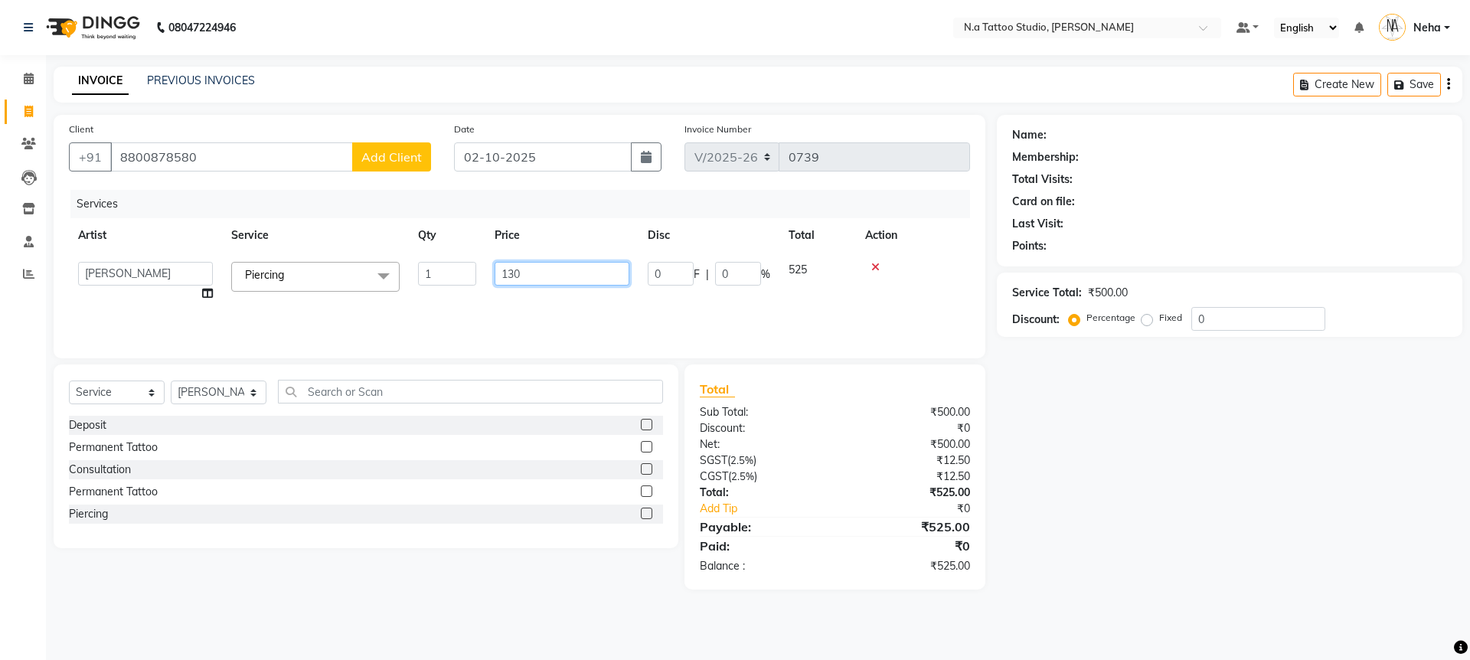
type input "1300"
click at [562, 270] on input "1300" at bounding box center [562, 274] width 135 height 24
type input "1534"
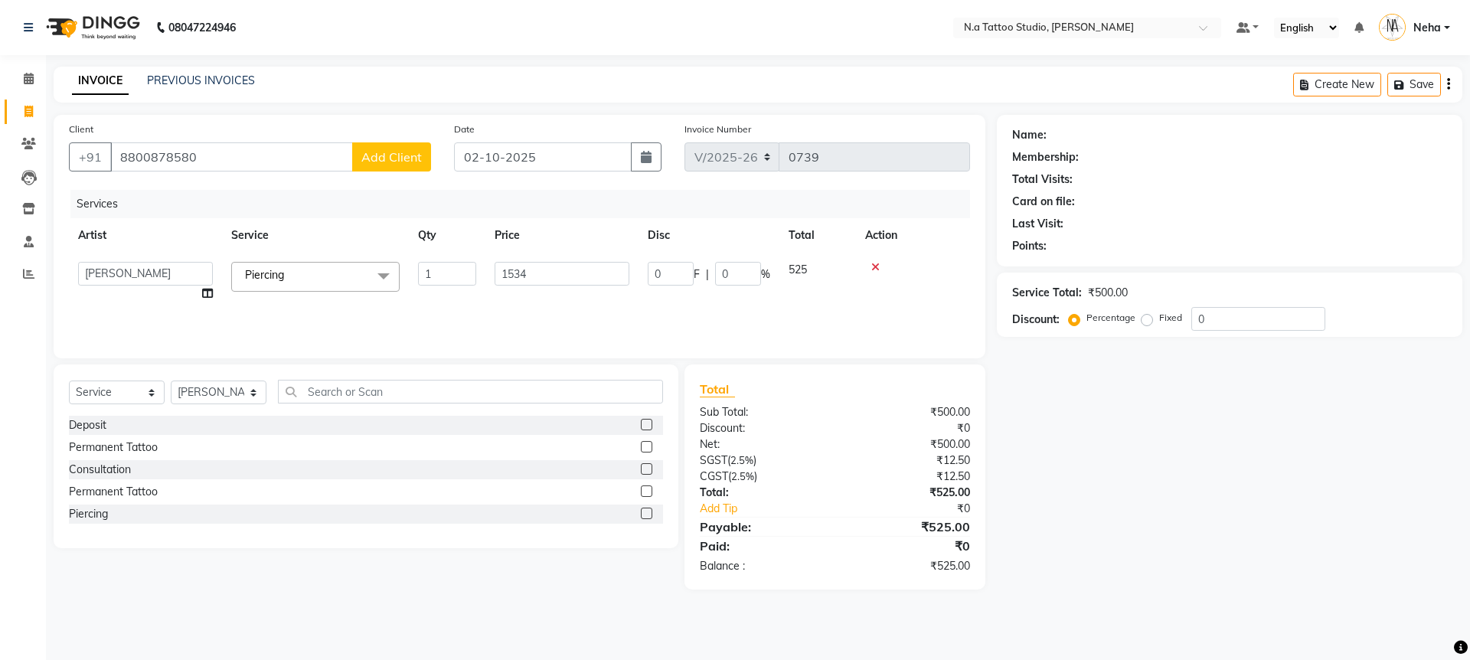
click at [570, 322] on div "Services Artist Service Qty Price Disc Total Action Abhishek Ahuja Aman Harsh J…" at bounding box center [519, 266] width 901 height 153
click at [270, 161] on input "8800878580" at bounding box center [231, 156] width 243 height 29
click at [271, 160] on input "8800878580" at bounding box center [231, 156] width 243 height 29
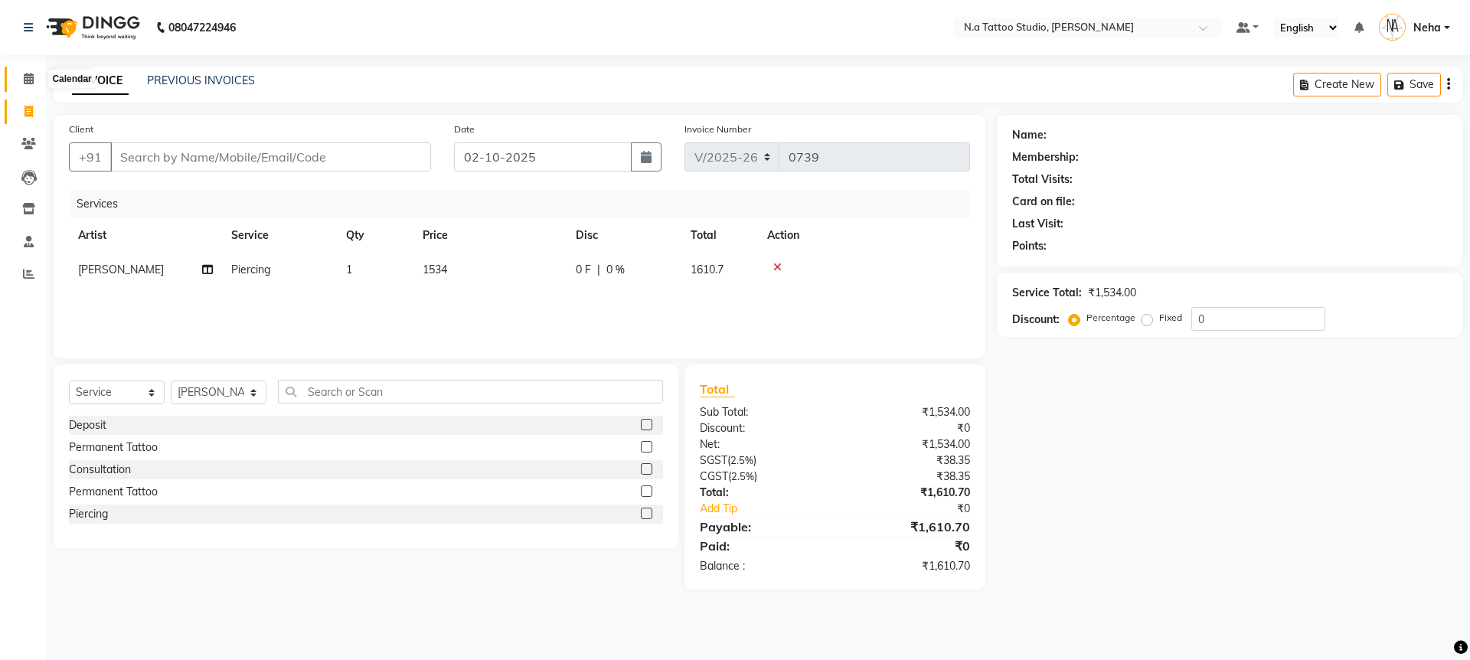
click at [33, 80] on icon at bounding box center [29, 78] width 10 height 11
click at [35, 86] on span at bounding box center [28, 79] width 27 height 18
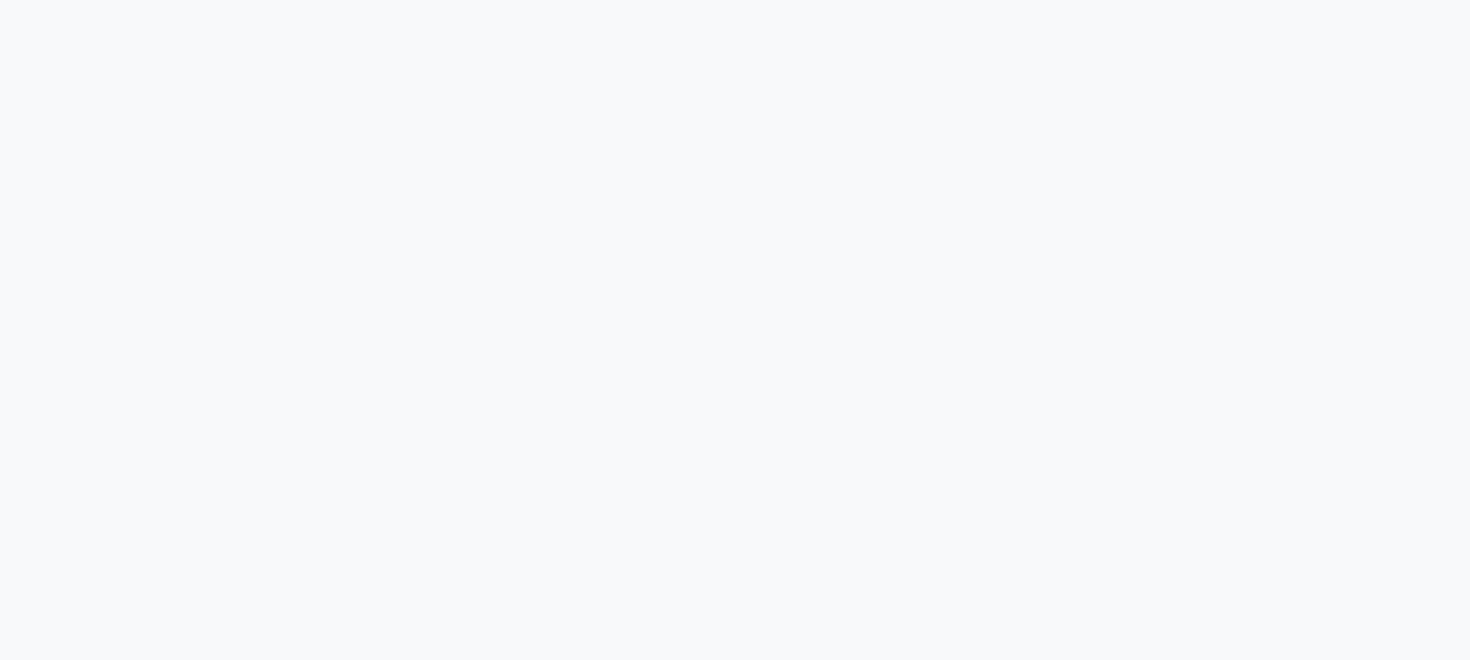
select select "service"
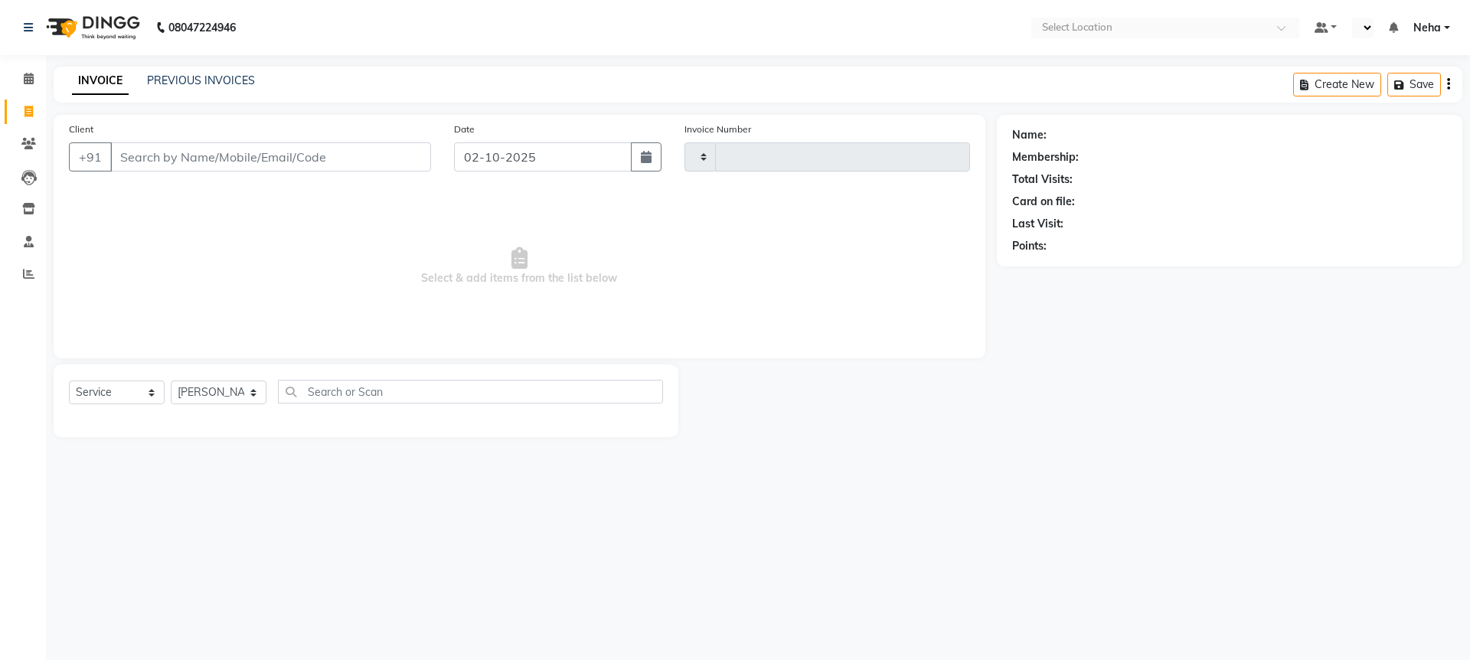
type input "0739"
select select "en"
select select "4590"
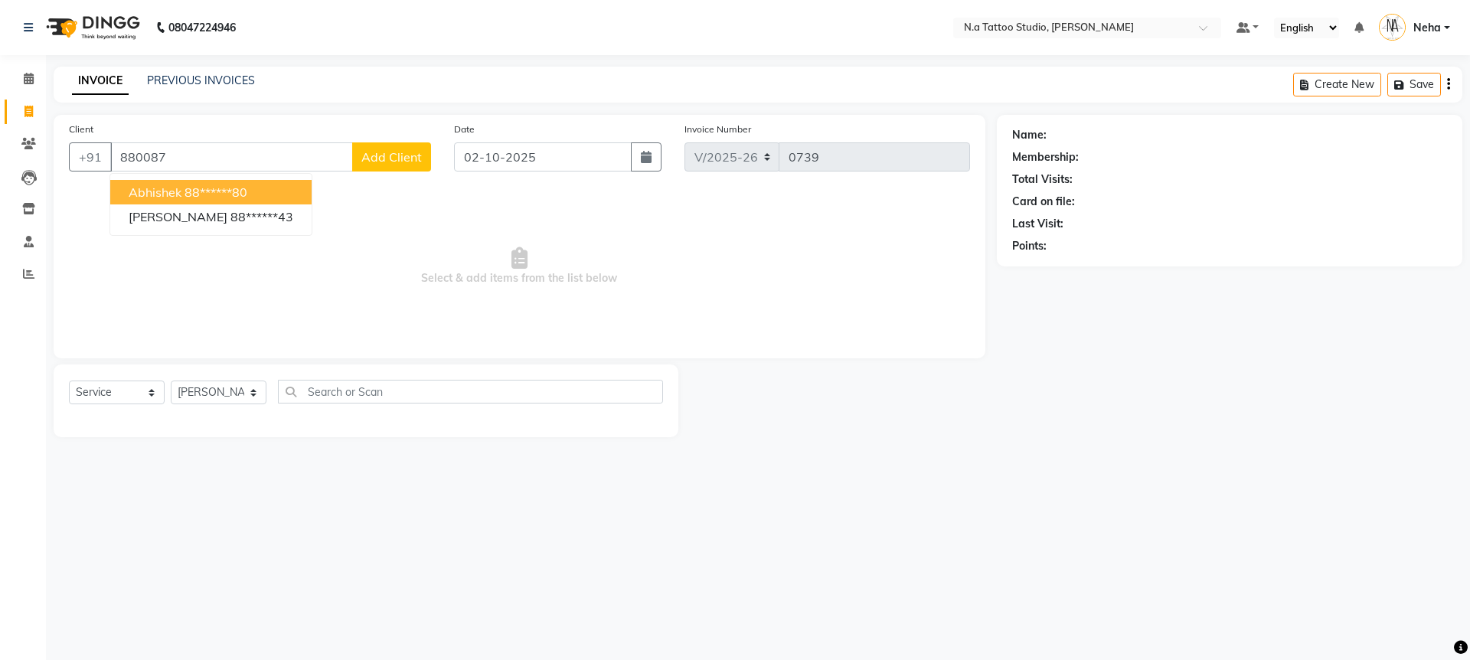
click at [241, 186] on ngb-highlight "88******80" at bounding box center [215, 191] width 63 height 15
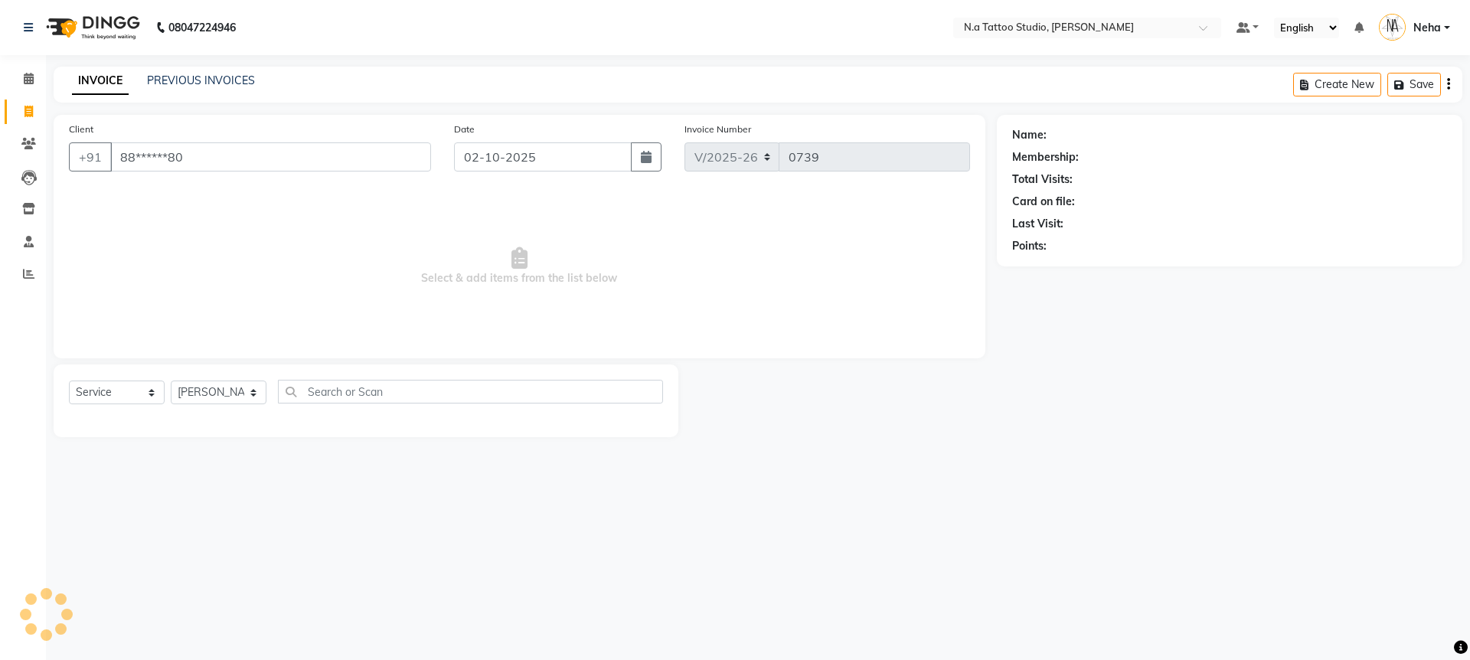
type input "88******80"
click at [199, 393] on select "[PERSON_NAME] [PERSON_NAME] [PERSON_NAME] [PERSON_NAME] Manager [PERSON_NAME] […" at bounding box center [219, 392] width 96 height 24
select select "1: Object"
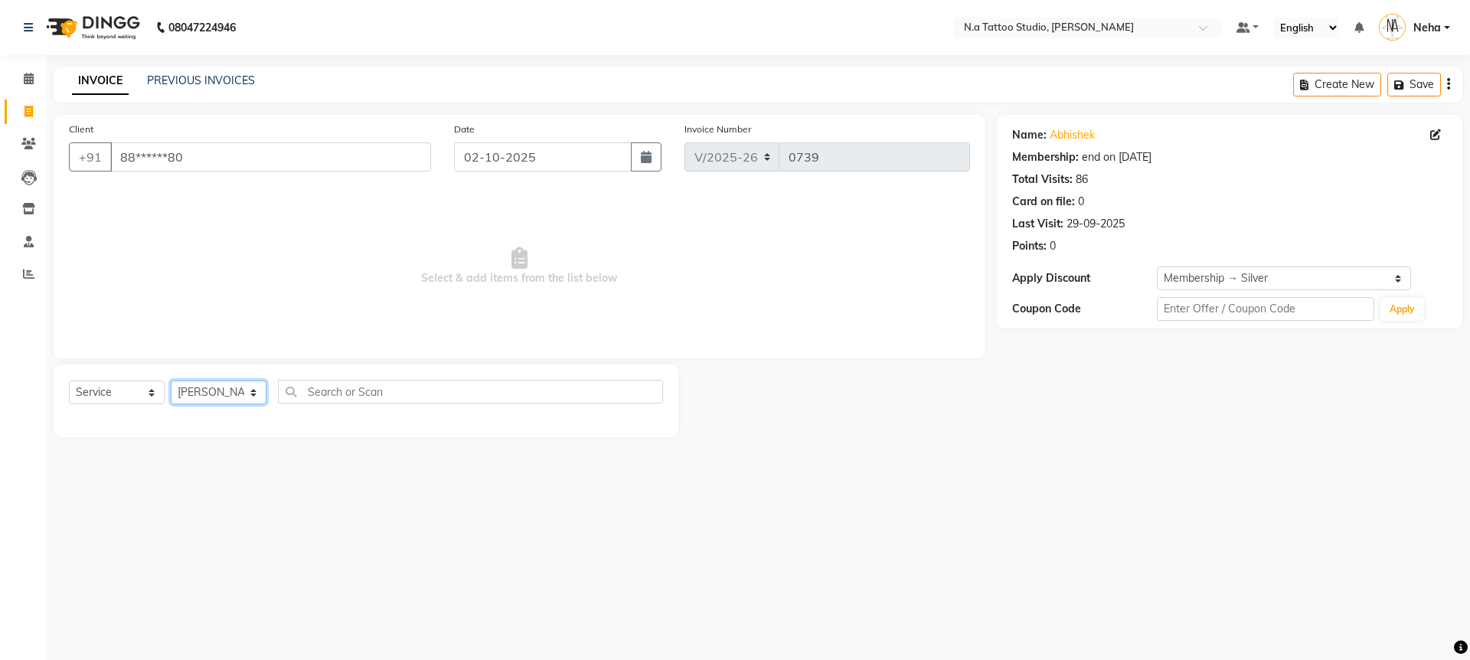
select select "26601"
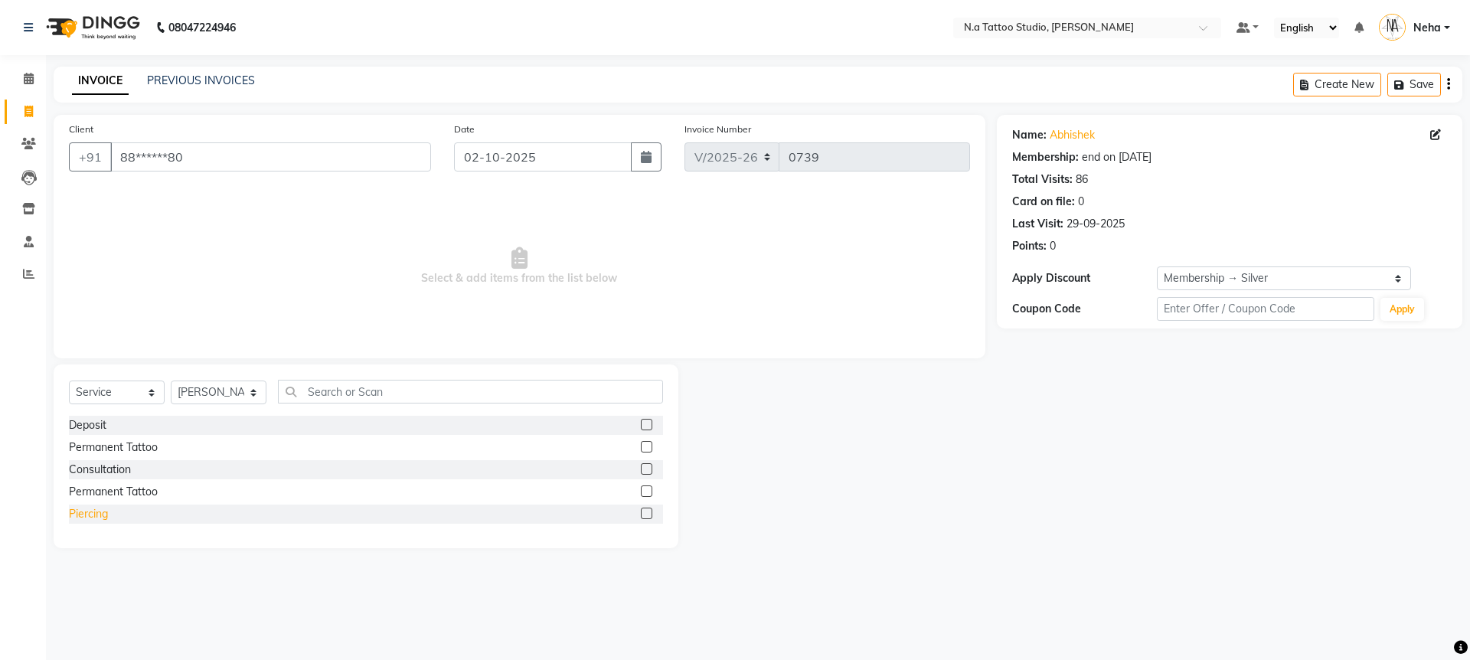
click at [97, 513] on div "Piercing" at bounding box center [88, 514] width 39 height 16
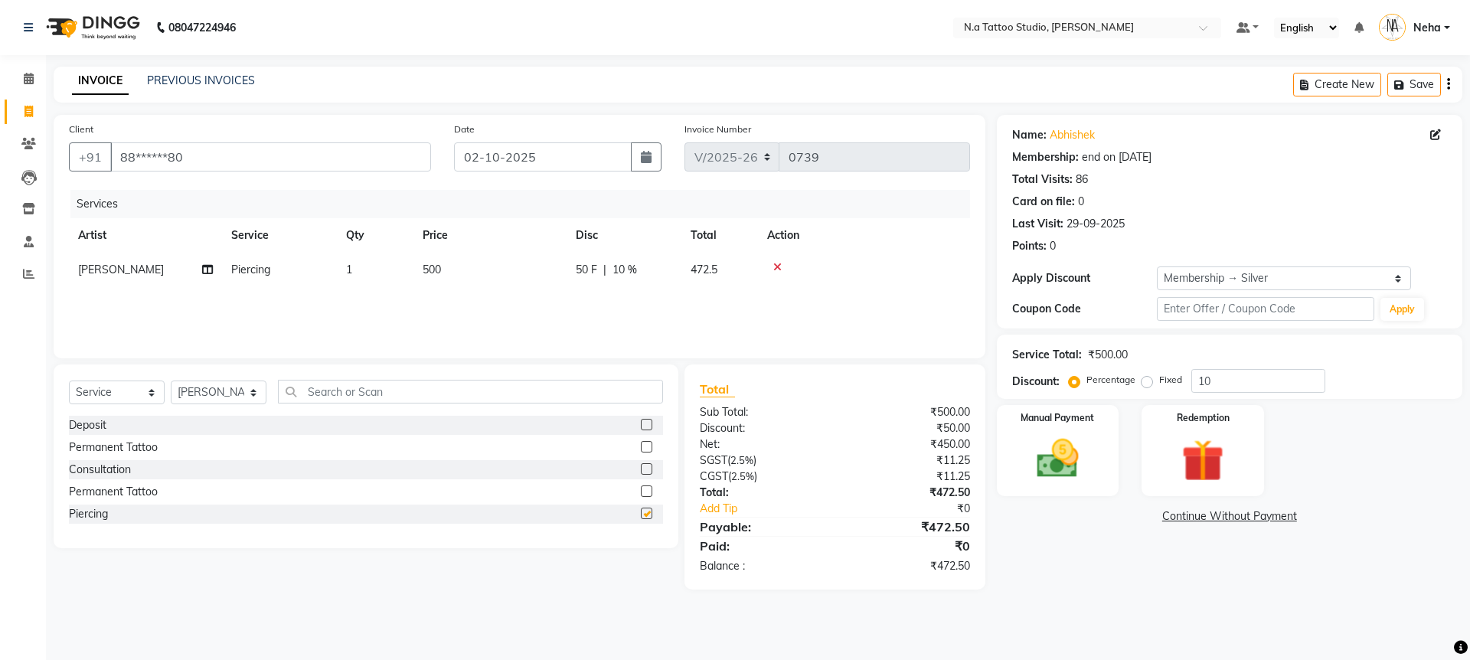
checkbox input "false"
drag, startPoint x: 473, startPoint y: 275, endPoint x: 490, endPoint y: 272, distance: 17.1
click at [473, 275] on td "500" at bounding box center [489, 270] width 153 height 34
click at [498, 270] on input "500" at bounding box center [562, 274] width 135 height 24
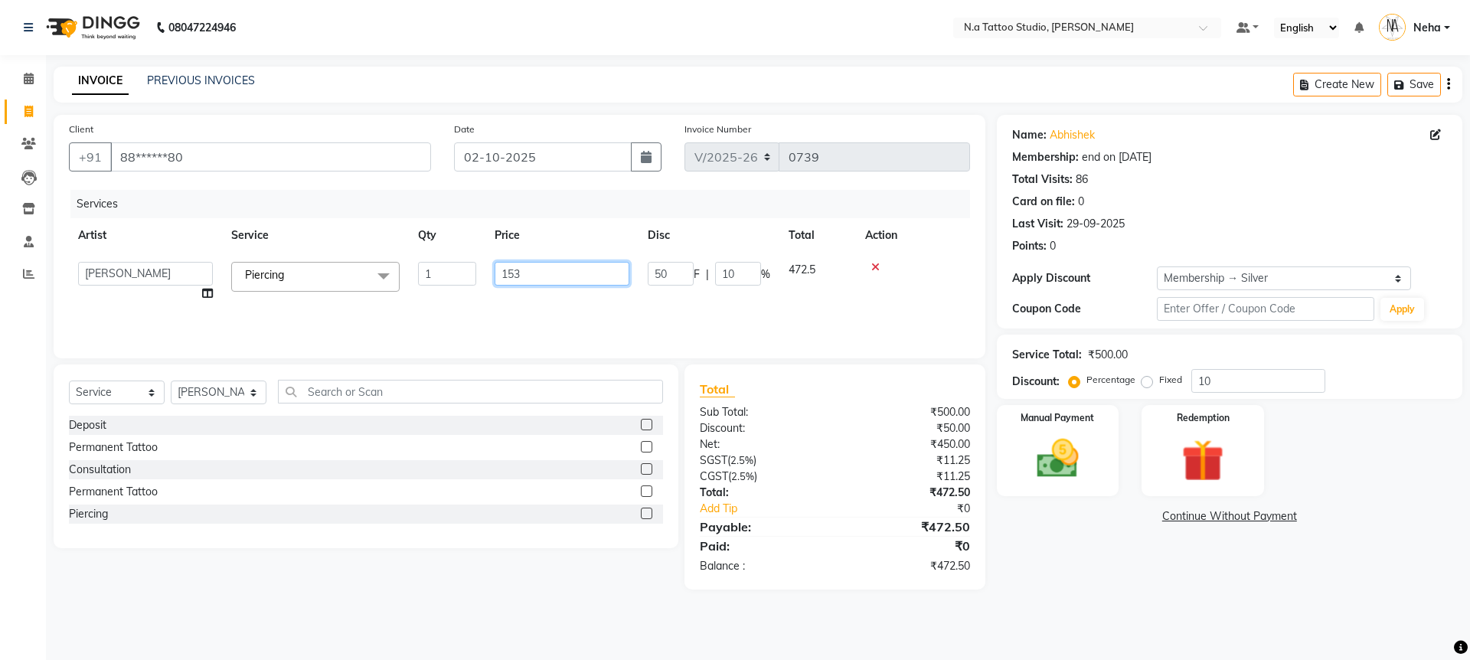
type input "1534"
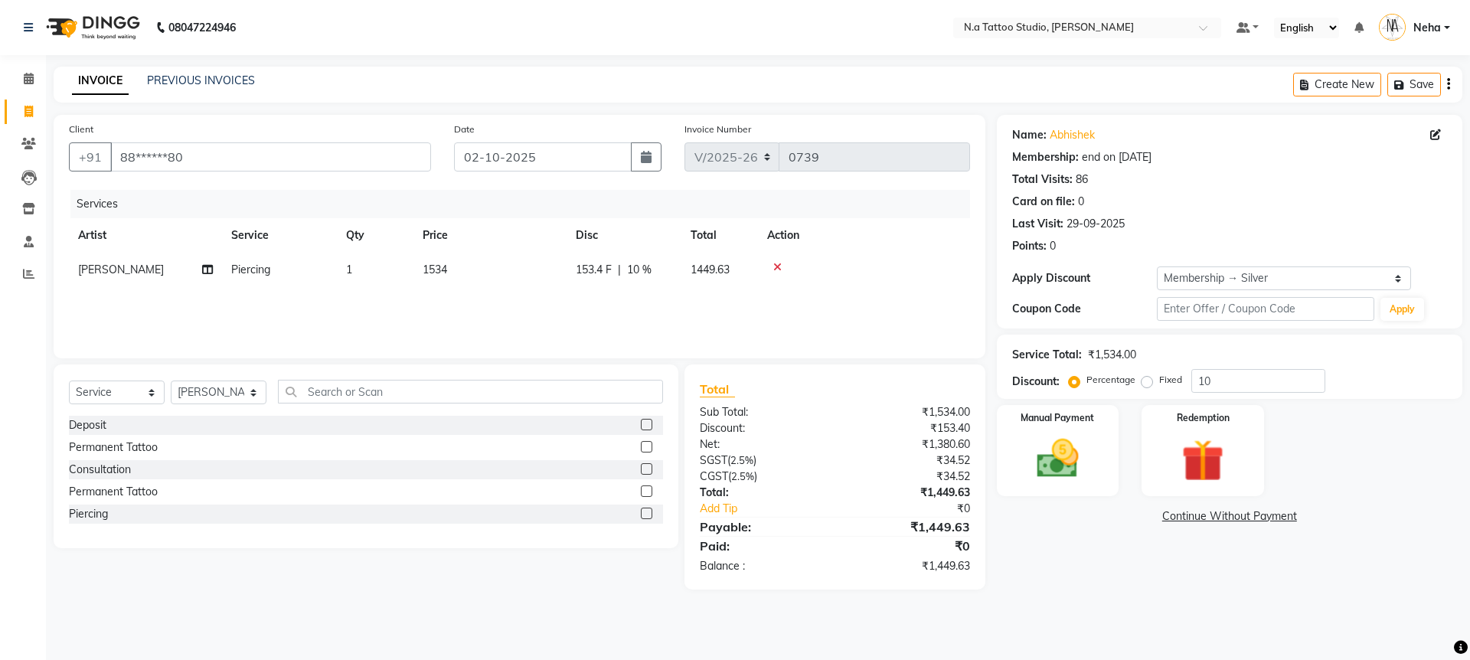
drag, startPoint x: 1449, startPoint y: 86, endPoint x: 1427, endPoint y: 100, distance: 26.5
click at [1448, 85] on icon "button" at bounding box center [1448, 84] width 3 height 1
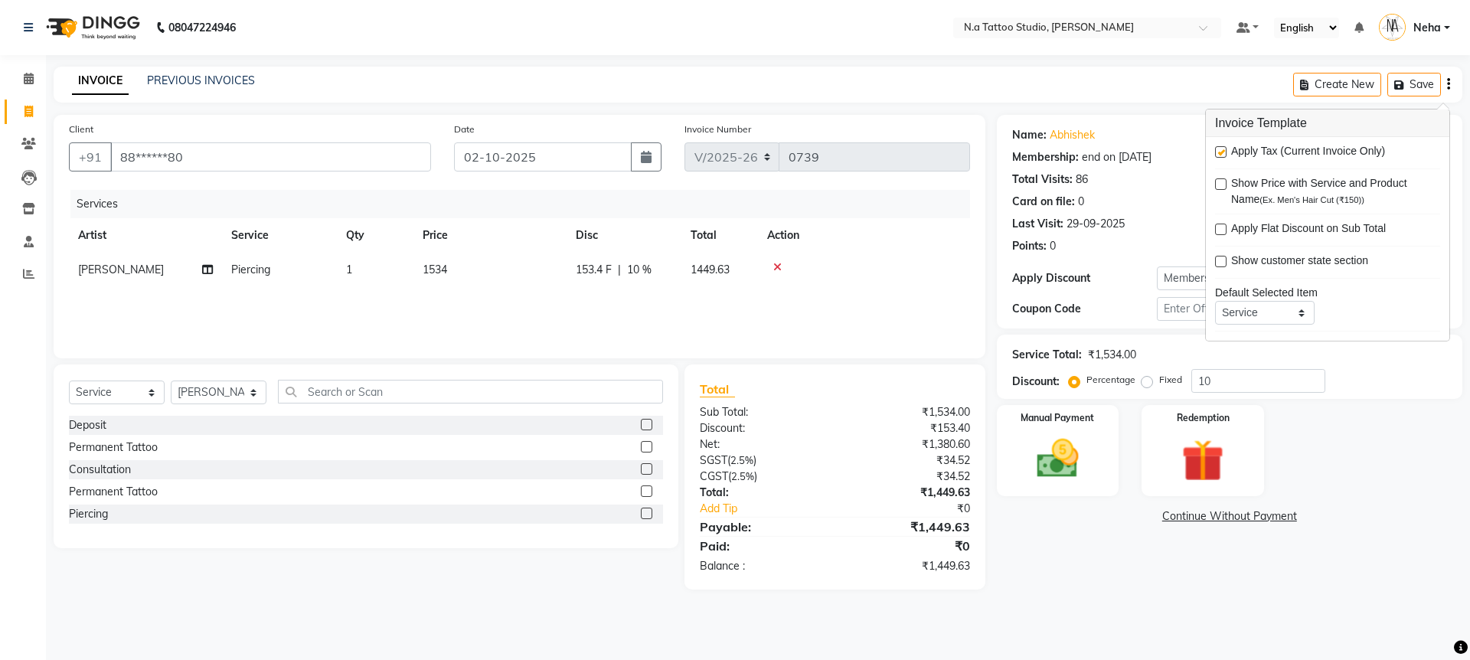
click at [1221, 151] on label at bounding box center [1220, 151] width 11 height 11
click at [1221, 151] on input "checkbox" at bounding box center [1220, 153] width 10 height 10
checkbox input "false"
click at [1055, 459] on img at bounding box center [1057, 458] width 71 height 51
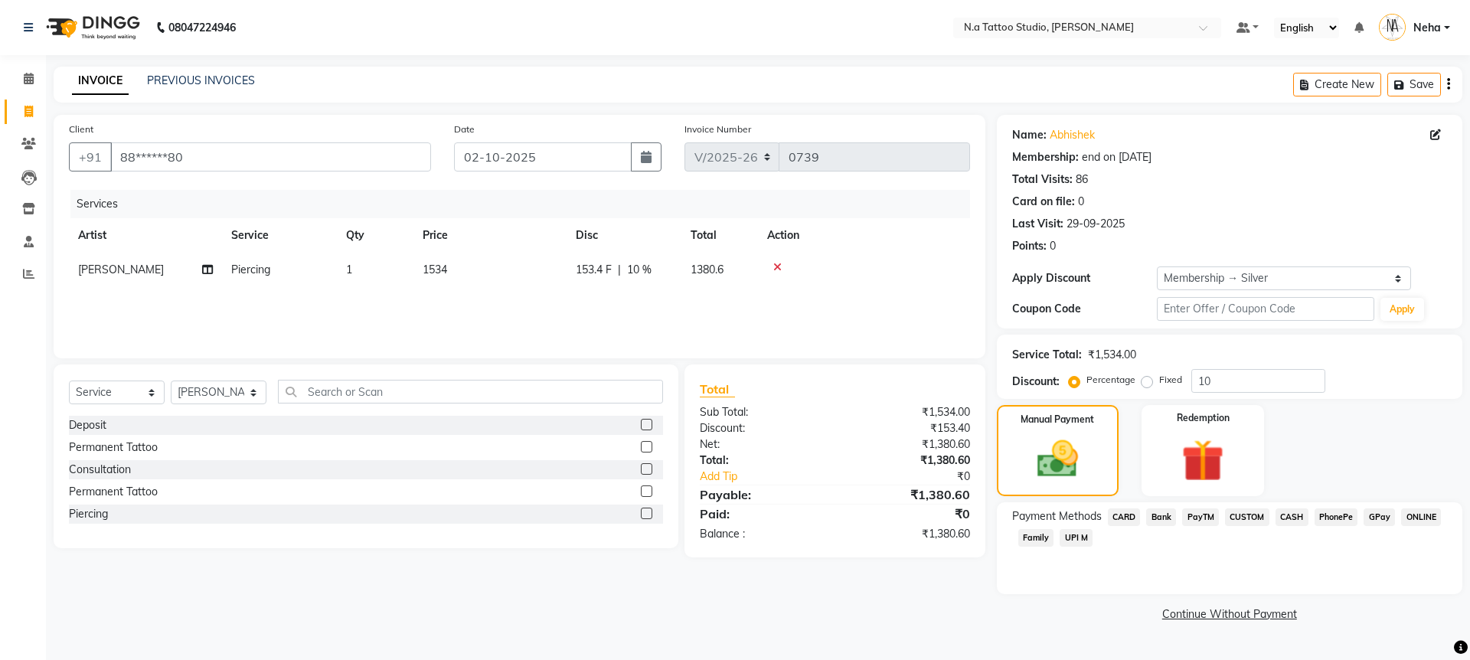
click at [659, 270] on div "153.4 F | 10 %" at bounding box center [624, 270] width 96 height 16
click at [749, 276] on input "10" at bounding box center [738, 274] width 46 height 24
type input "0"
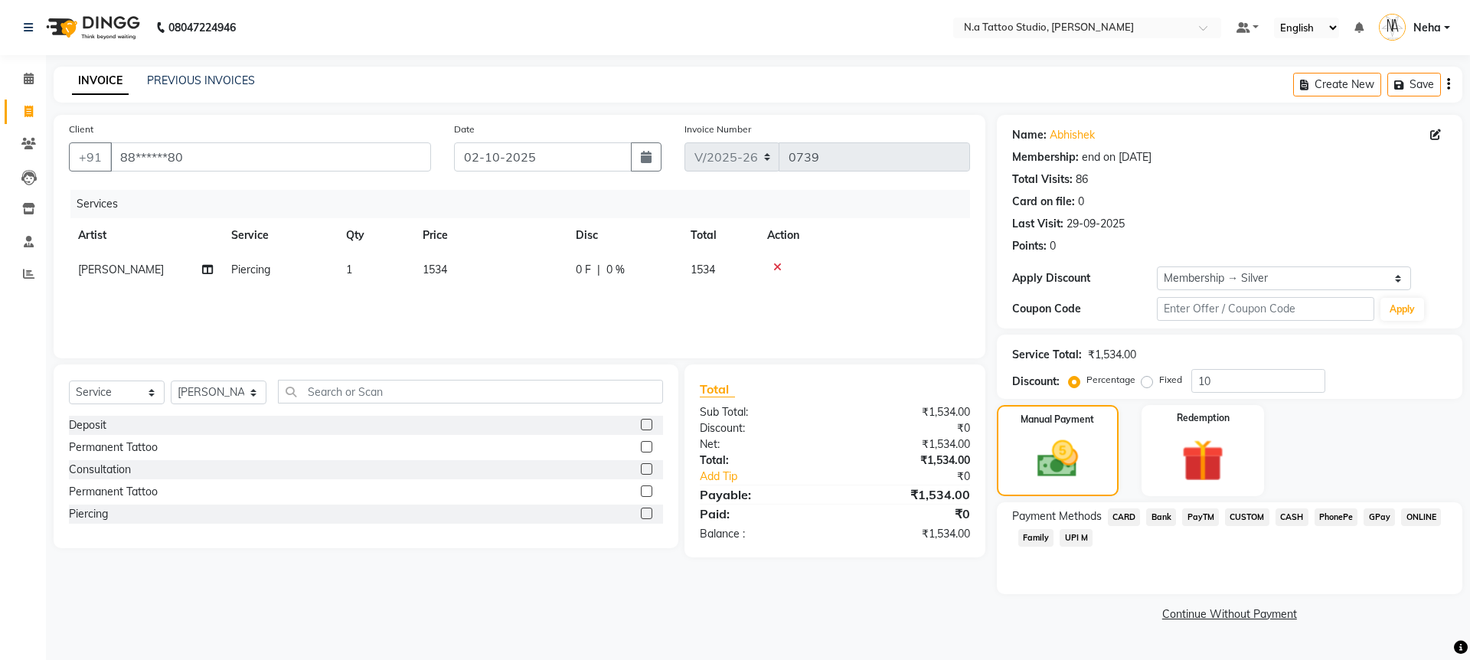
click at [752, 295] on div "Services Artist Service Qty Price Disc Total Action [PERSON_NAME] Piercing 1 15…" at bounding box center [519, 266] width 901 height 153
drag, startPoint x: 1383, startPoint y: 517, endPoint x: 1361, endPoint y: 552, distance: 41.2
click at [1383, 517] on span "GPay" at bounding box center [1378, 517] width 31 height 18
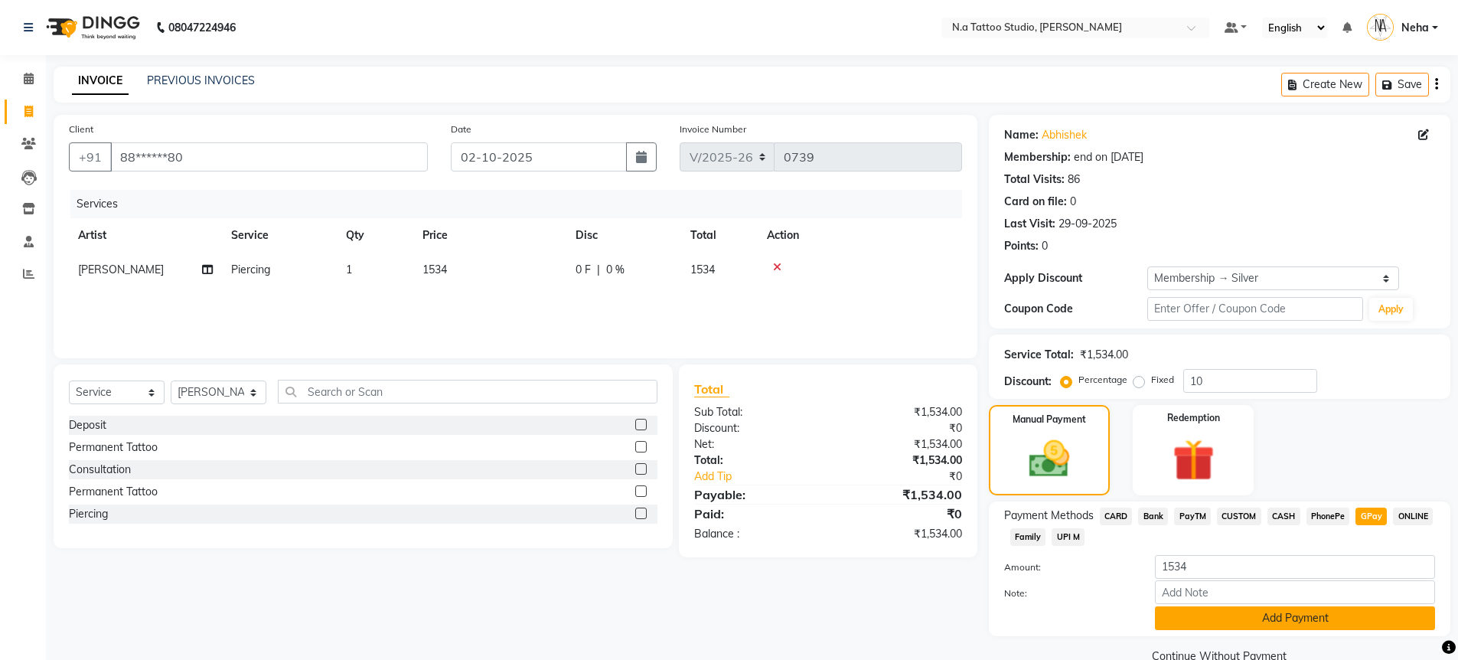
click at [1303, 611] on button "Add Payment" at bounding box center [1295, 618] width 280 height 24
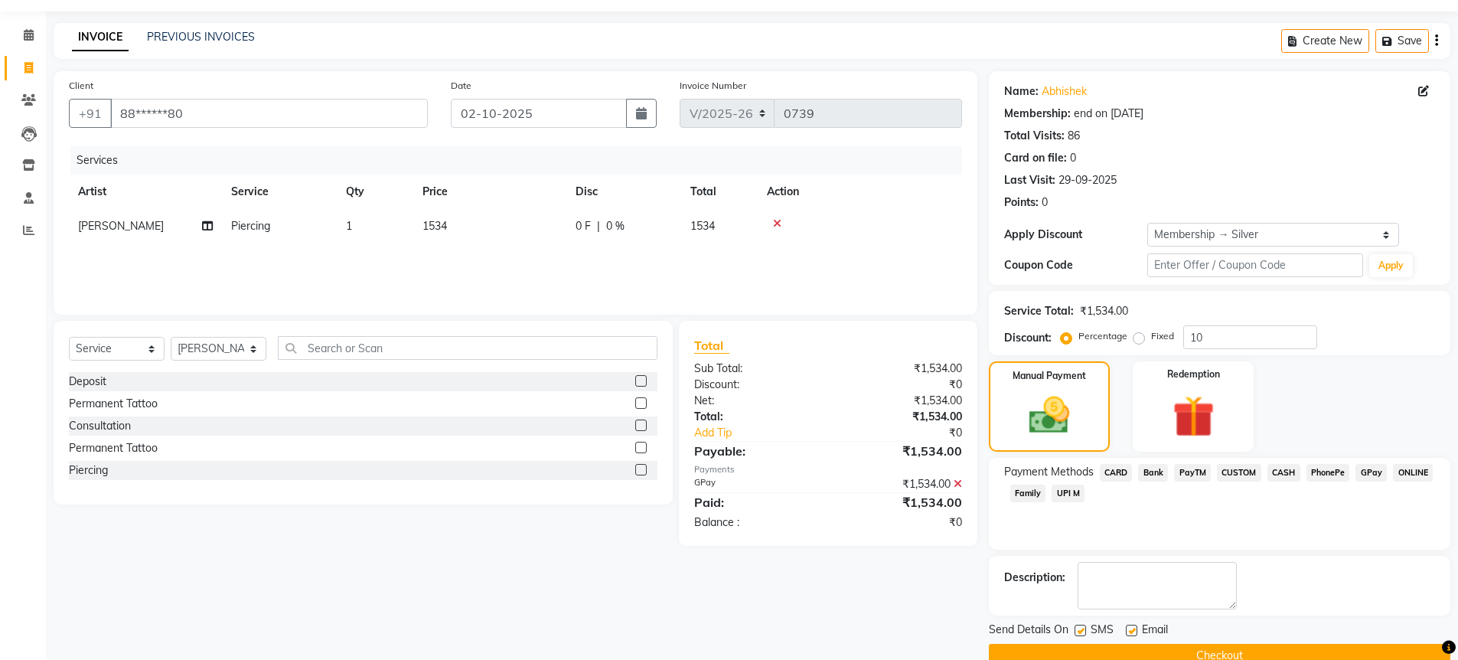
scroll to position [74, 0]
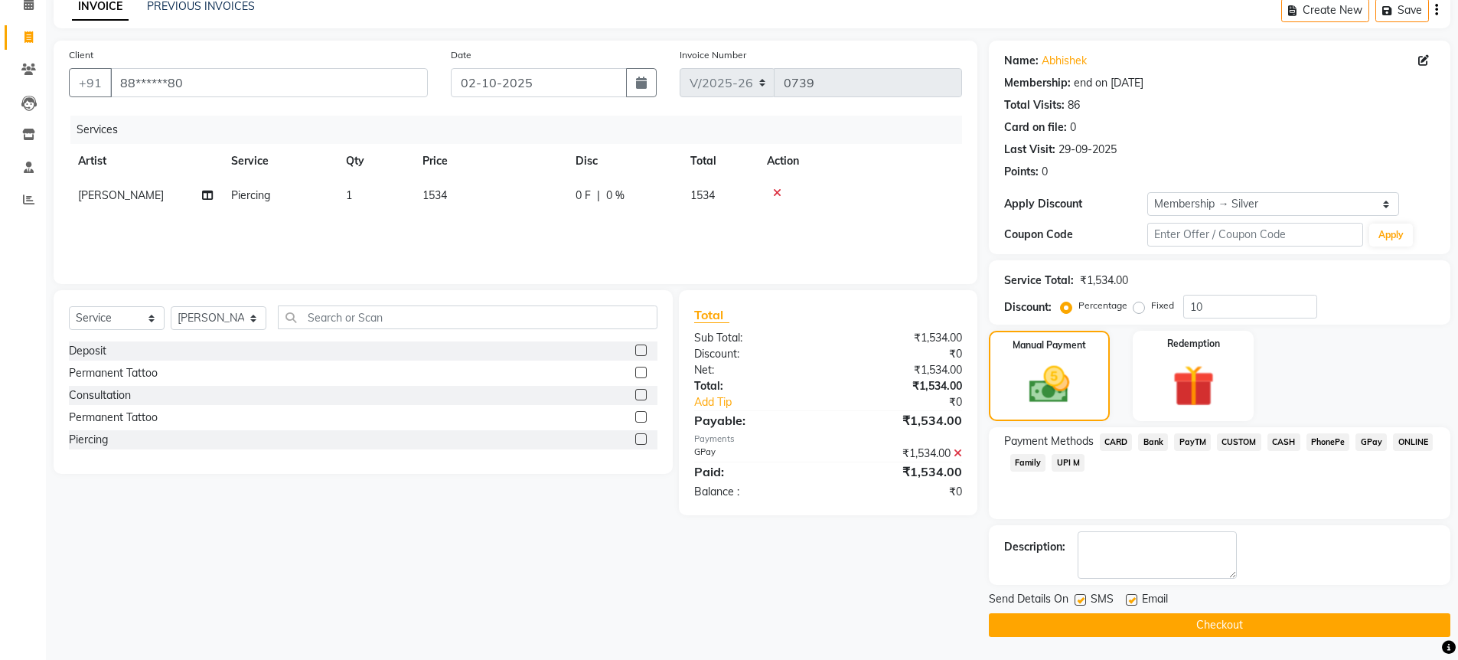
click at [1292, 629] on button "Checkout" at bounding box center [1220, 625] width 462 height 24
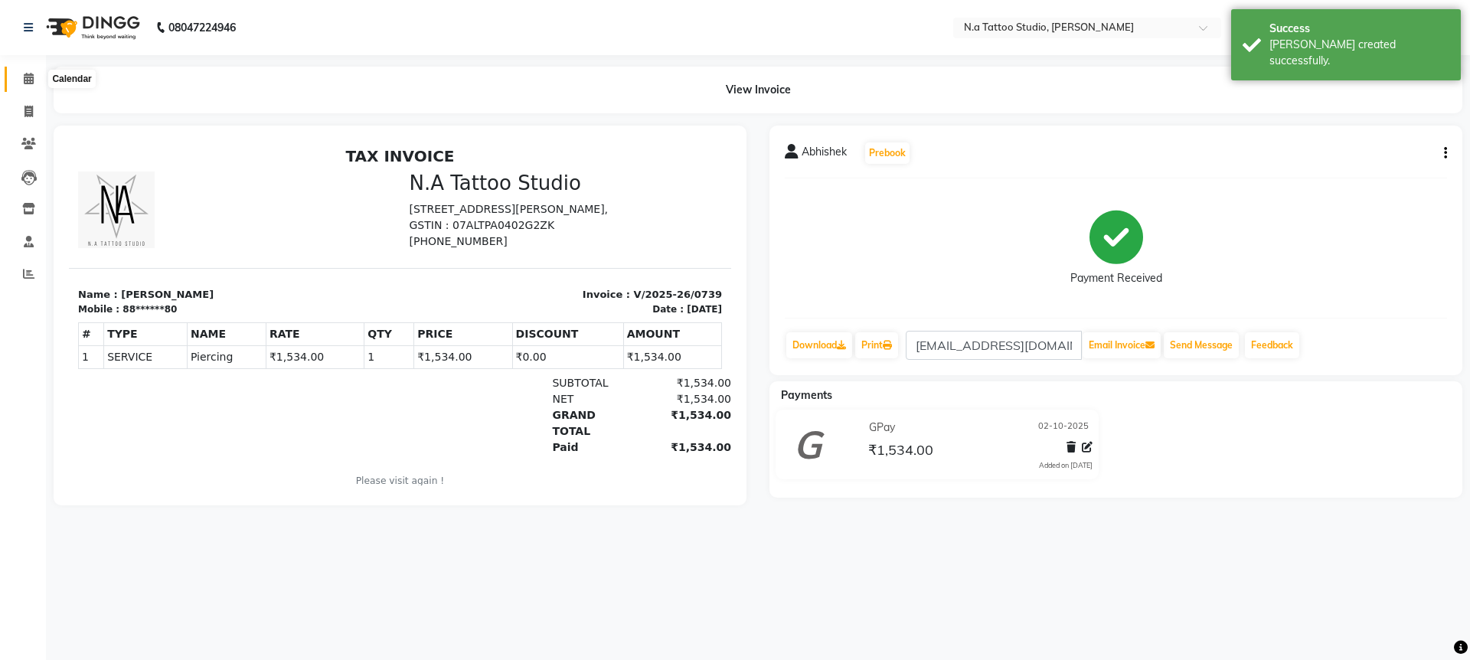
drag, startPoint x: 39, startPoint y: 81, endPoint x: 340, endPoint y: 2, distance: 311.2
click at [39, 81] on span at bounding box center [28, 79] width 27 height 18
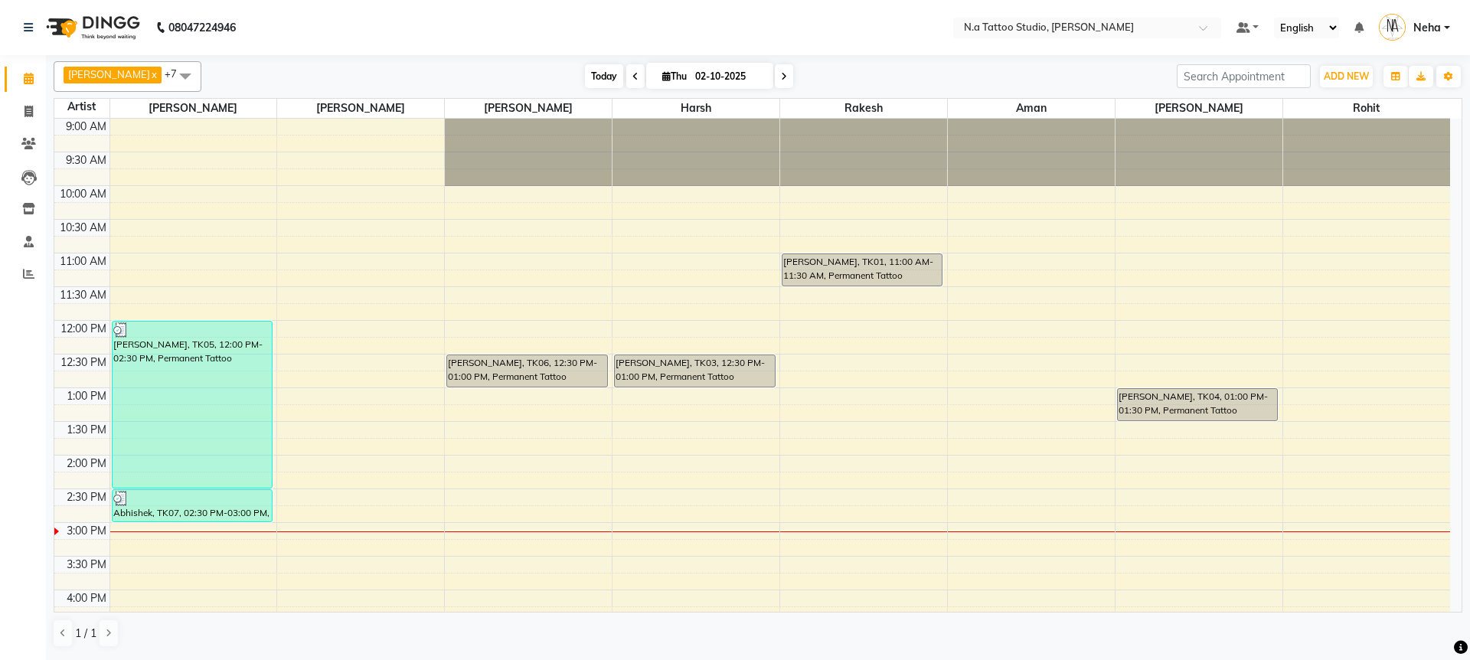
click at [590, 81] on span "Today" at bounding box center [604, 76] width 38 height 24
click at [29, 133] on link "Clients" at bounding box center [23, 144] width 37 height 25
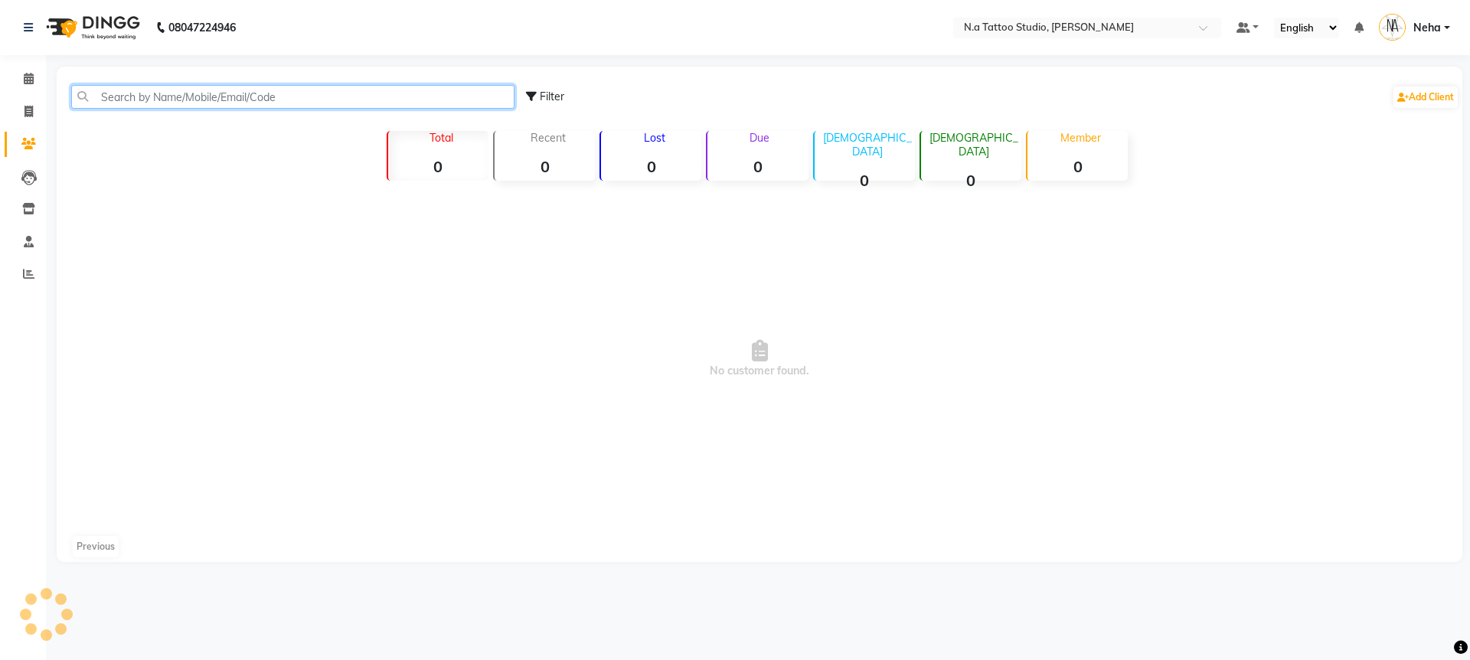
click at [183, 99] on input "text" at bounding box center [292, 97] width 443 height 24
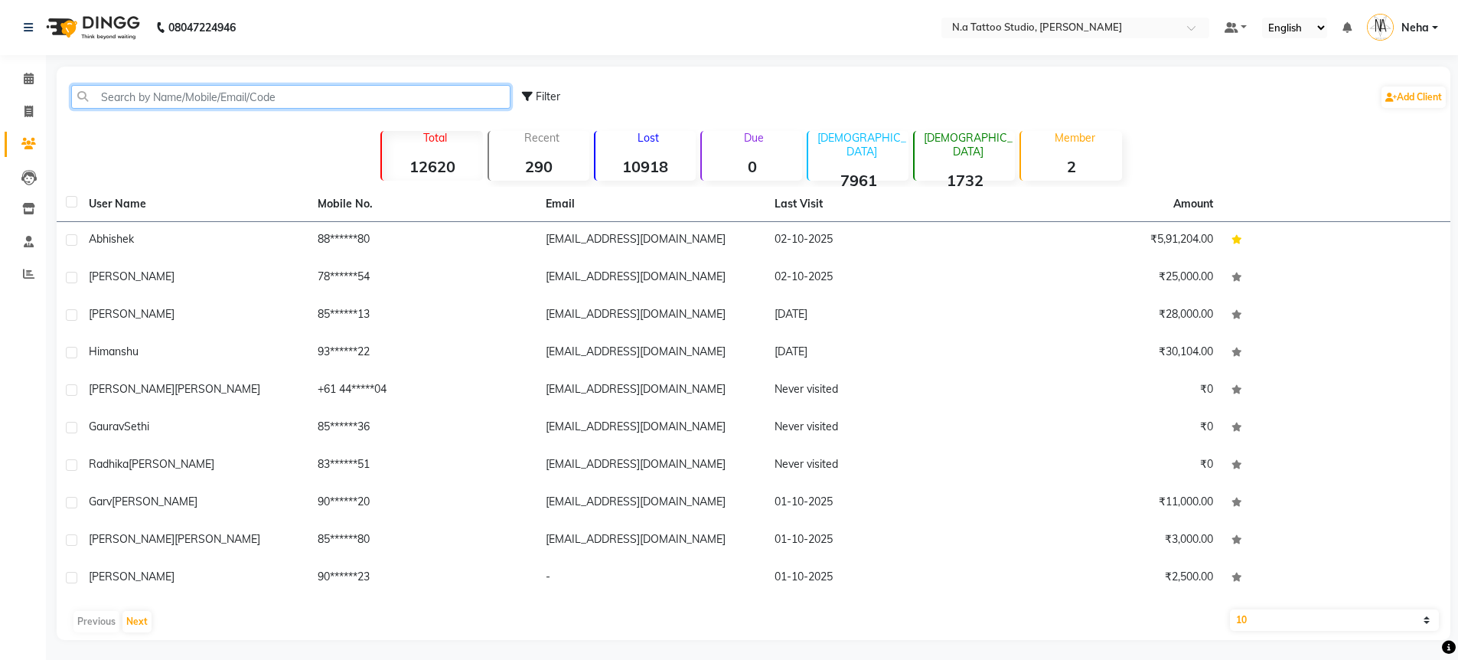
paste input "7303703391"
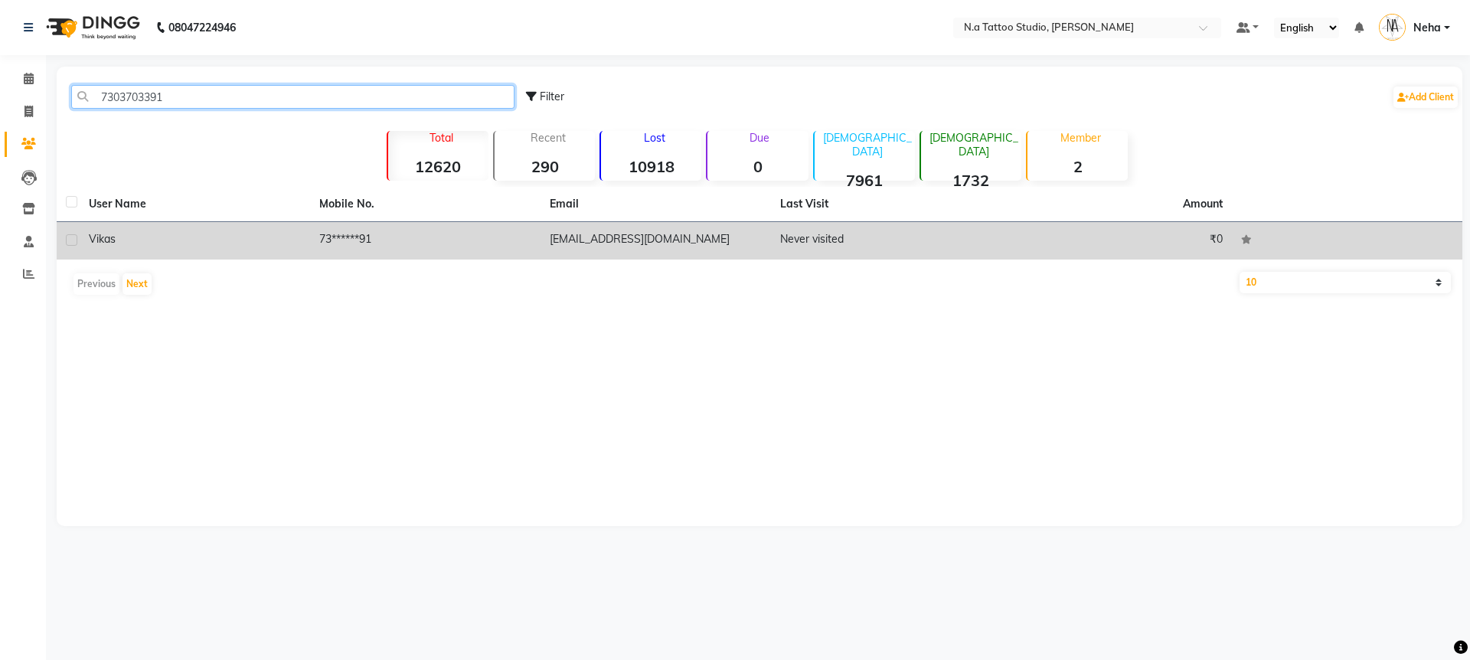
type input "7303703391"
click at [321, 238] on td "73******91" at bounding box center [425, 241] width 230 height 38
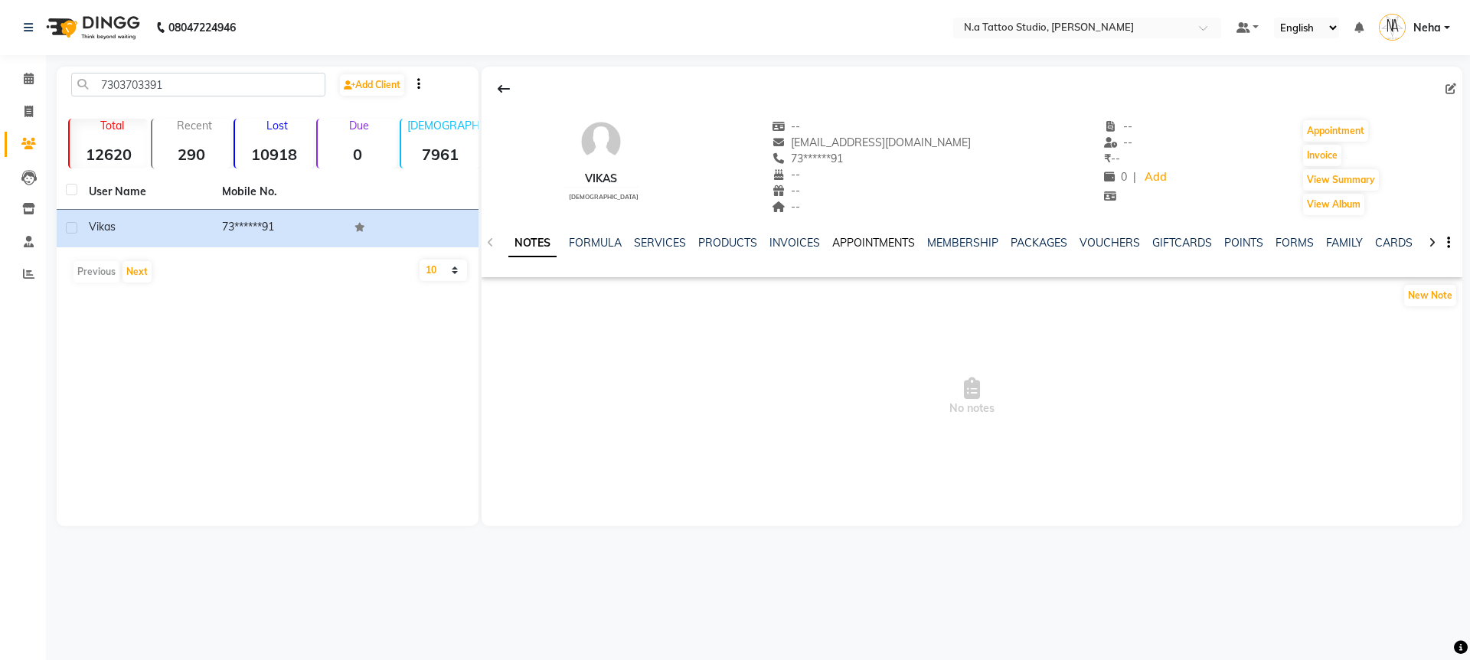
click at [845, 240] on link "APPOINTMENTS" at bounding box center [873, 243] width 83 height 14
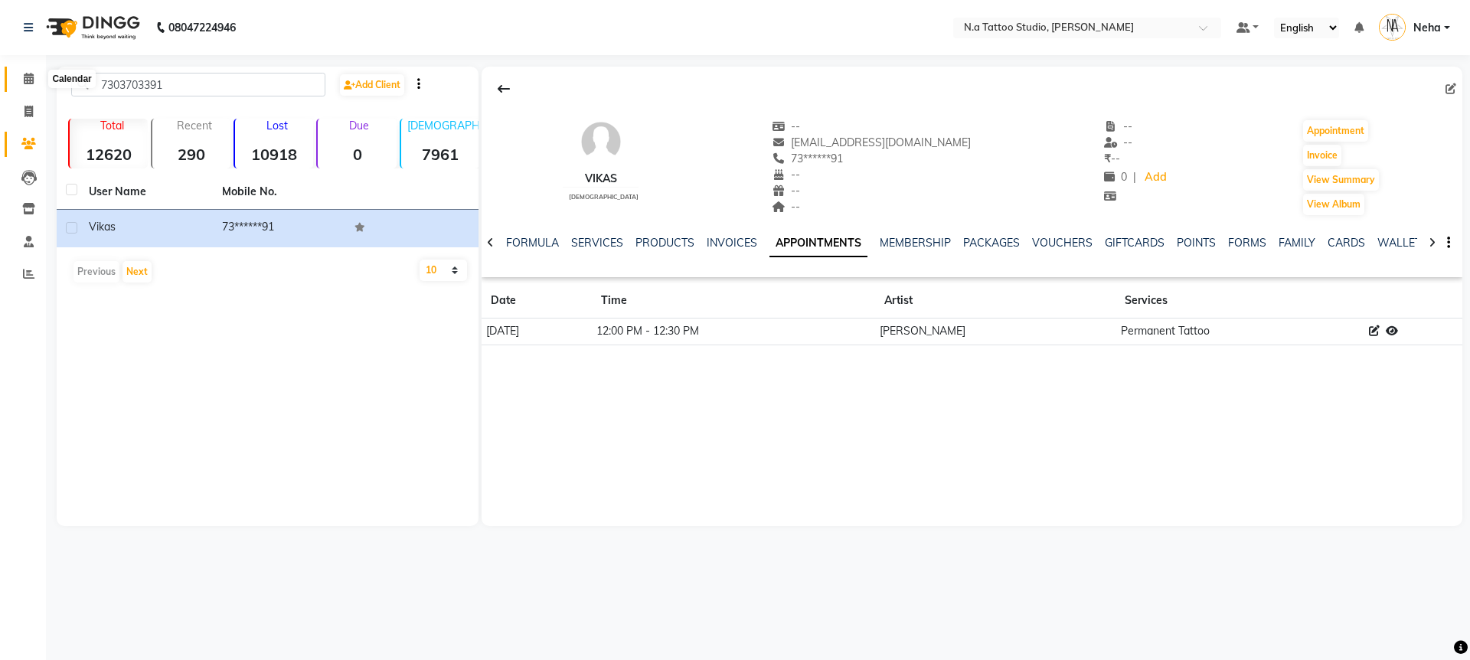
click at [32, 80] on icon at bounding box center [29, 78] width 10 height 11
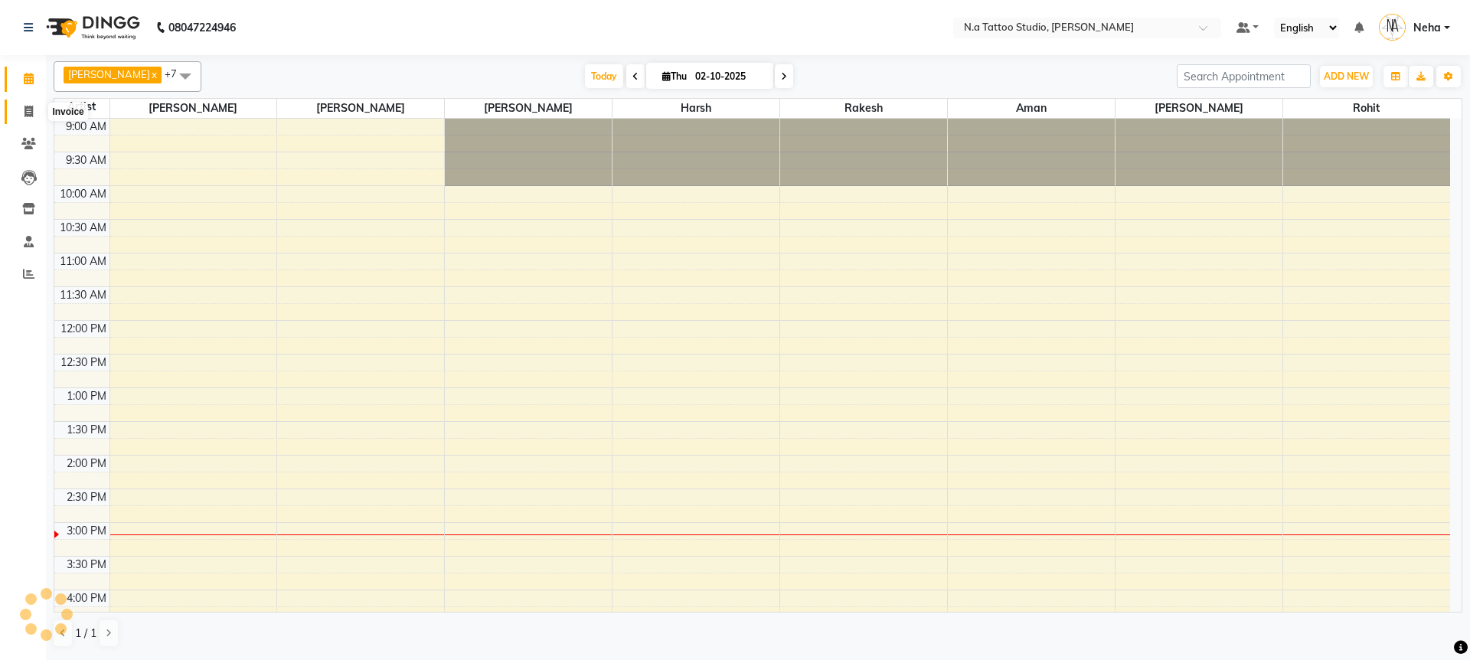
click at [35, 116] on span at bounding box center [28, 112] width 27 height 18
select select "service"
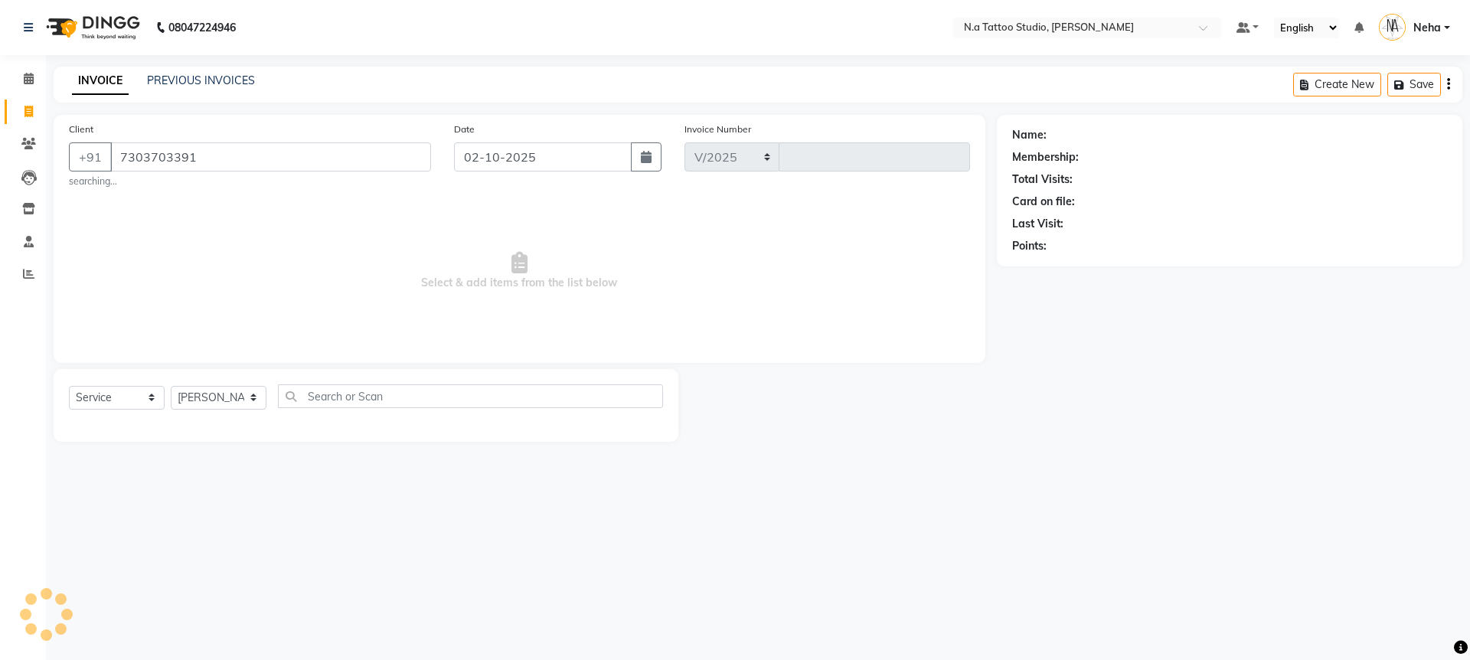
type input "7303703391"
select select "4590"
type input "0740"
click at [230, 397] on select "[PERSON_NAME]" at bounding box center [219, 398] width 96 height 24
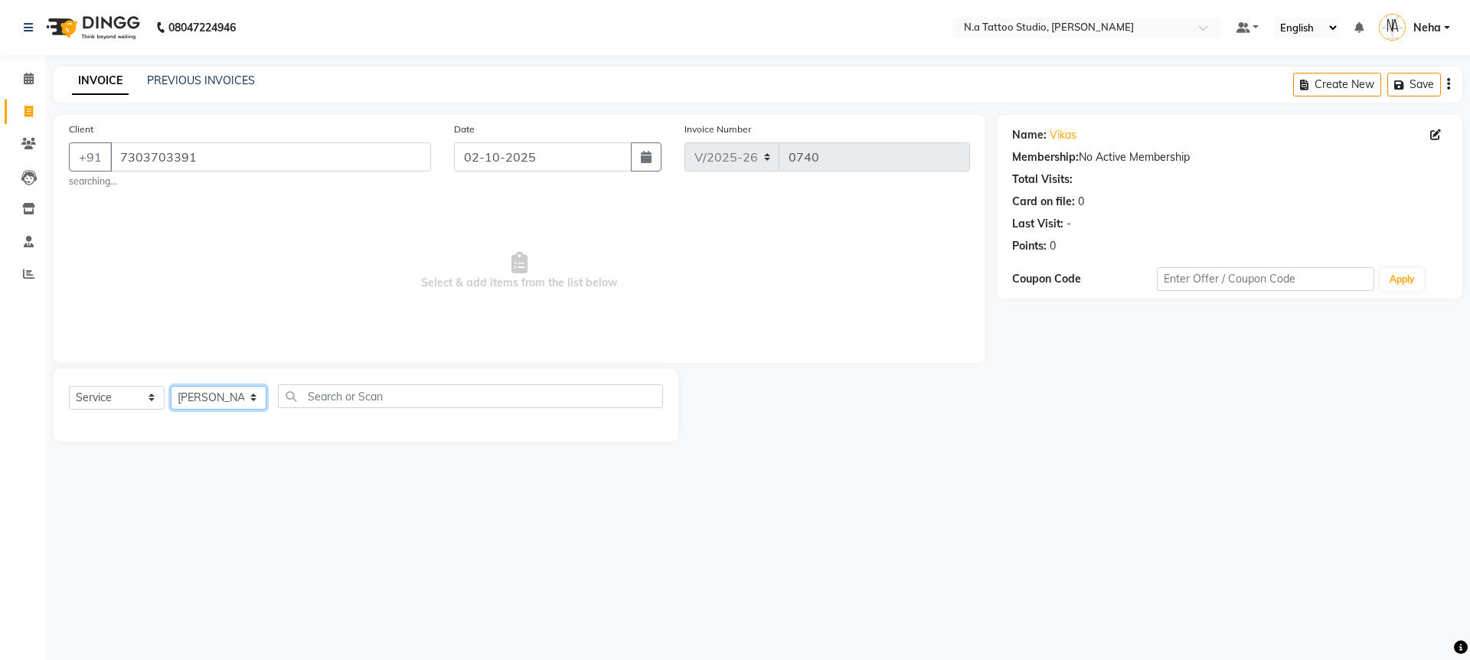
select select "26601"
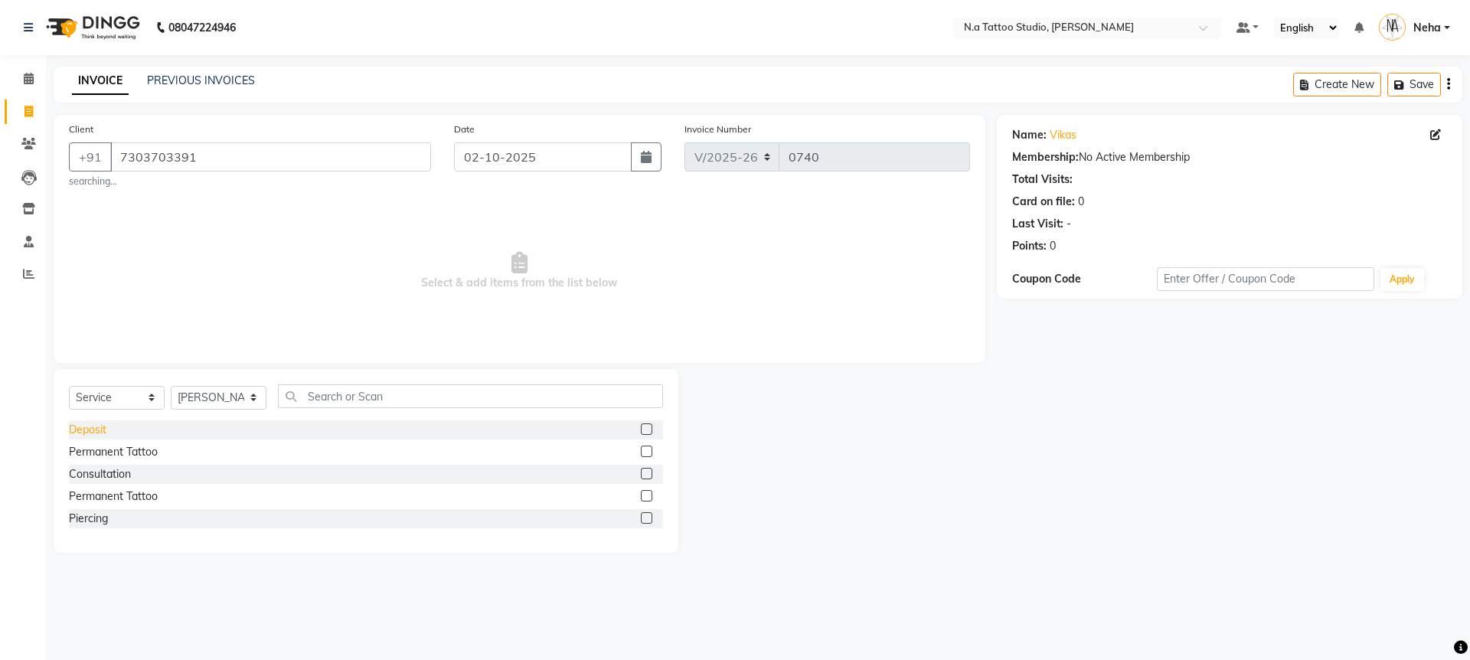
click at [94, 434] on div "Deposit" at bounding box center [88, 430] width 38 height 16
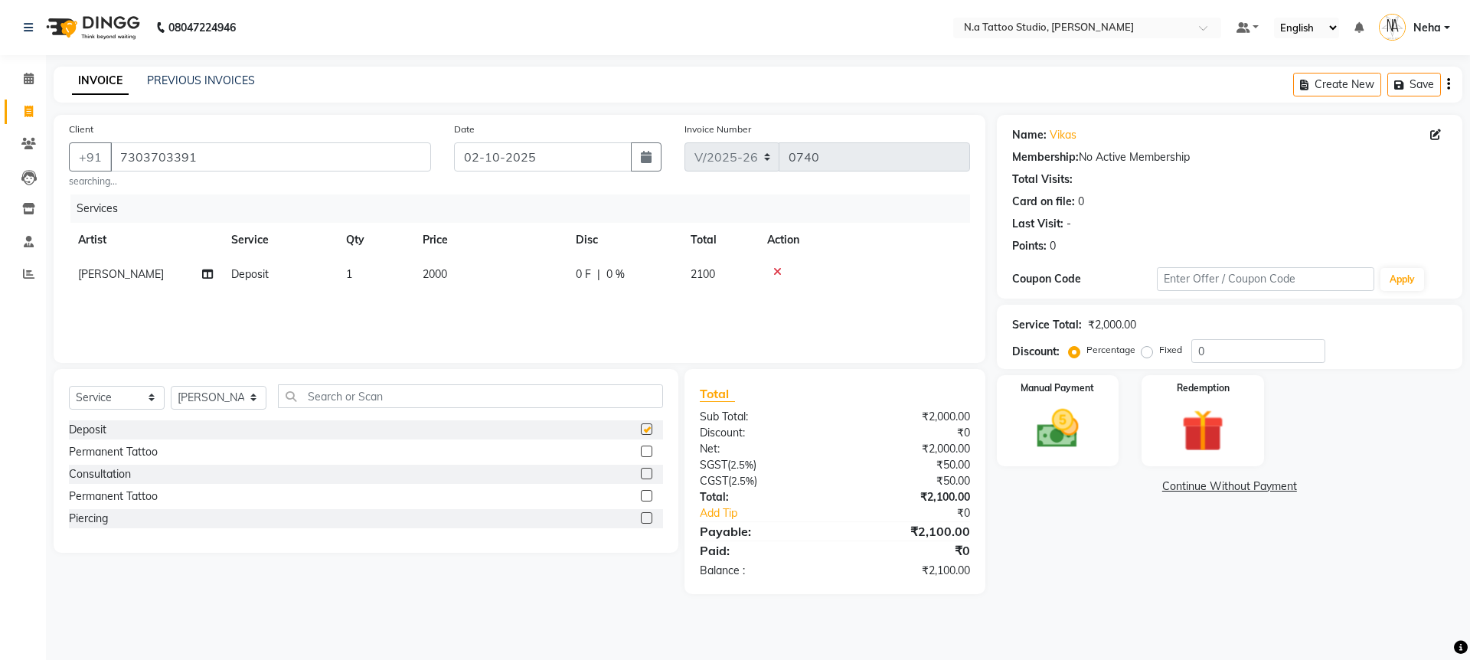
checkbox input "false"
click at [1447, 84] on icon "button" at bounding box center [1448, 84] width 3 height 1
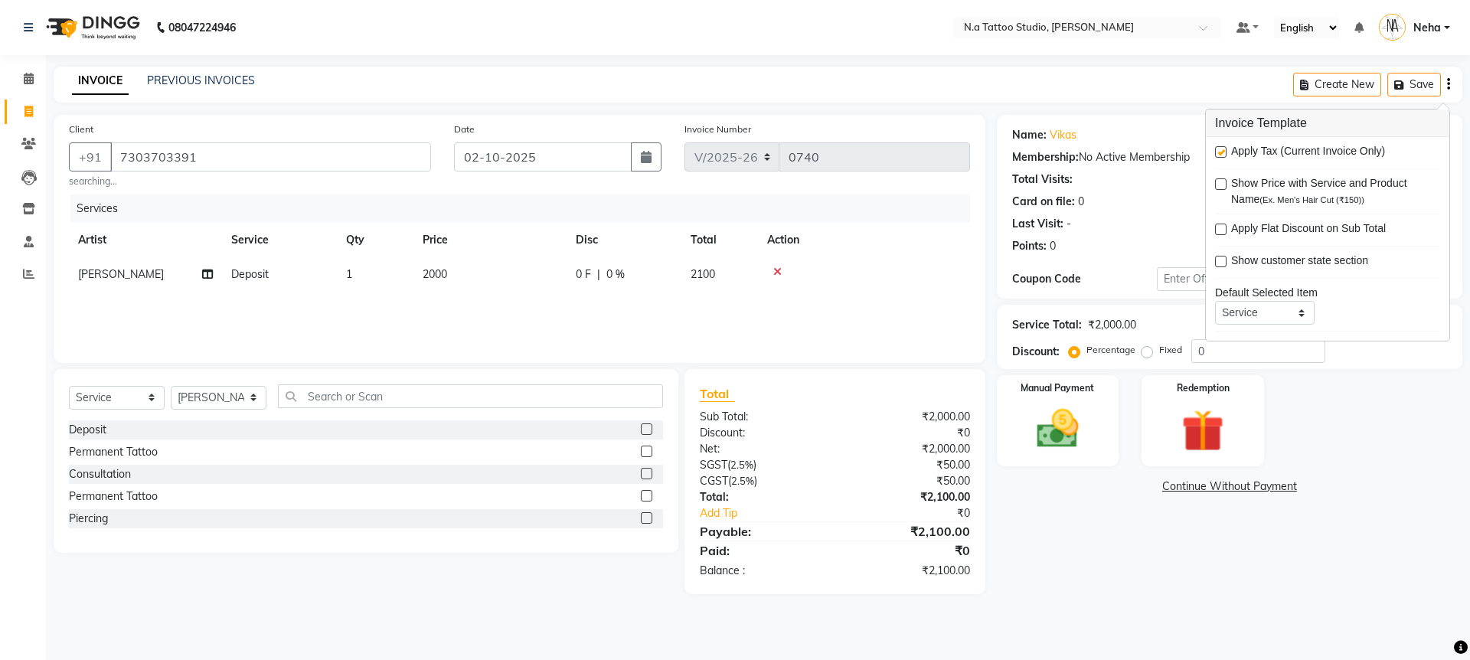
click at [1220, 149] on label at bounding box center [1220, 151] width 11 height 11
click at [1220, 149] on input "checkbox" at bounding box center [1220, 153] width 10 height 10
checkbox input "false"
click at [1052, 428] on img at bounding box center [1057, 428] width 71 height 51
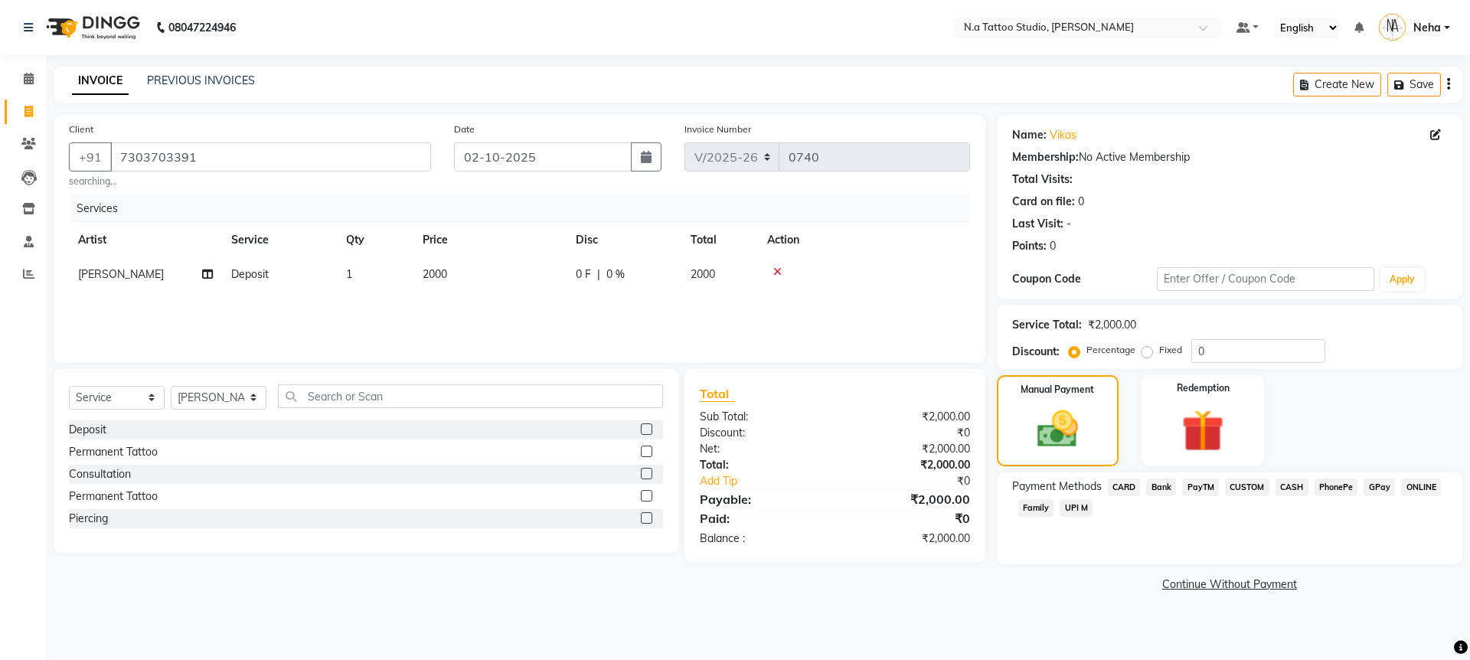
drag, startPoint x: 1376, startPoint y: 484, endPoint x: 1375, endPoint y: 499, distance: 15.4
click at [1376, 485] on span "GPay" at bounding box center [1378, 487] width 31 height 18
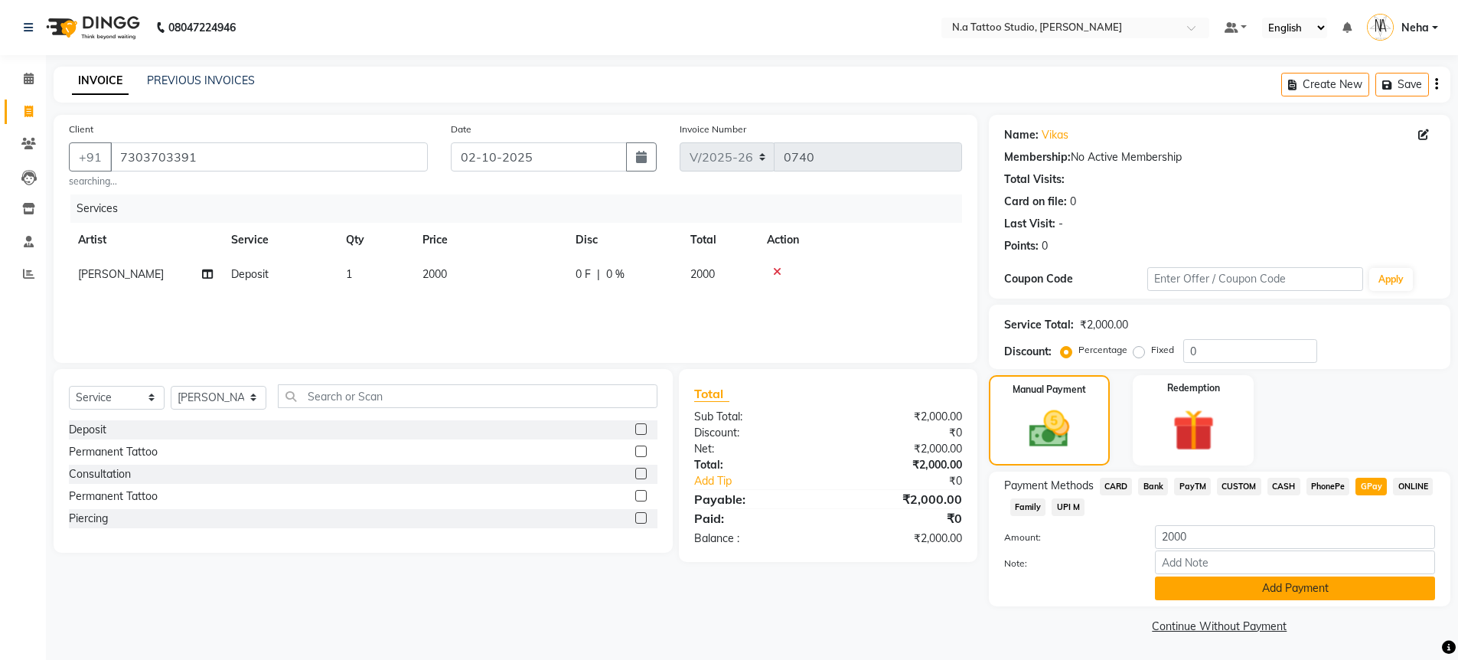
click at [1339, 588] on button "Add Payment" at bounding box center [1295, 588] width 280 height 24
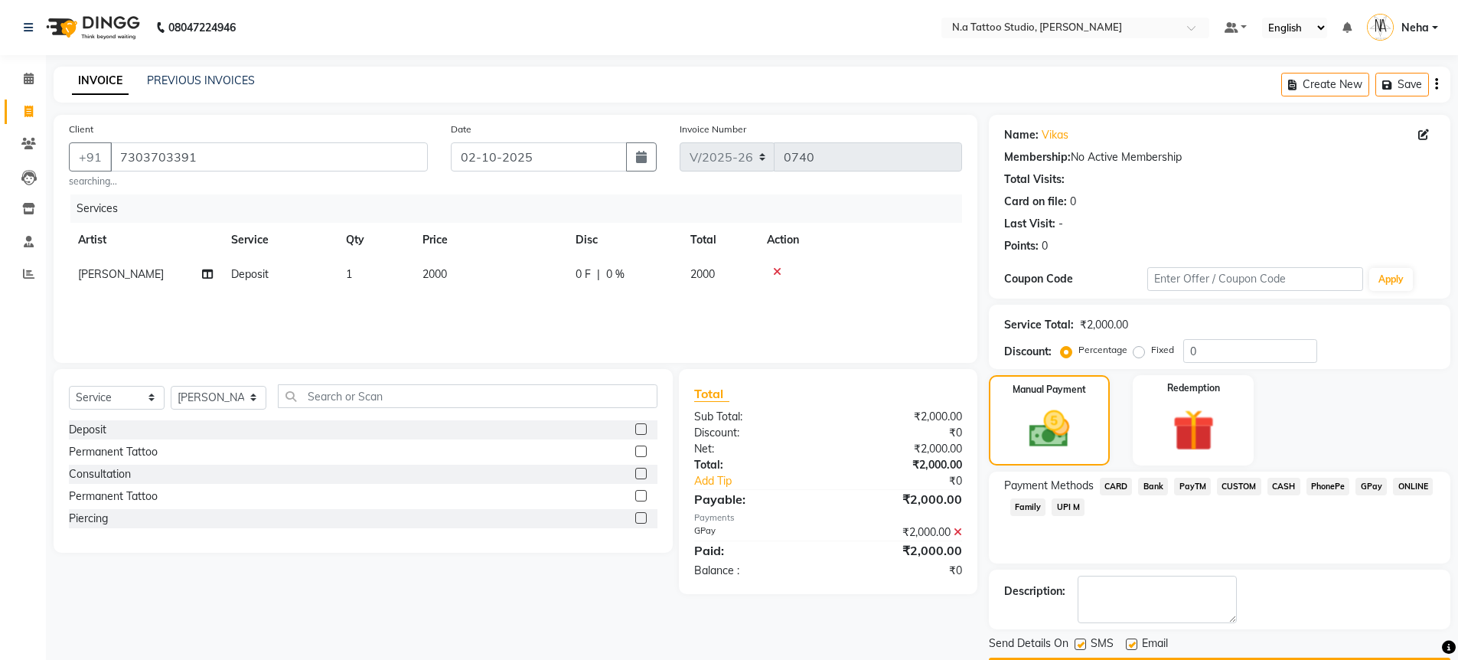
scroll to position [44, 0]
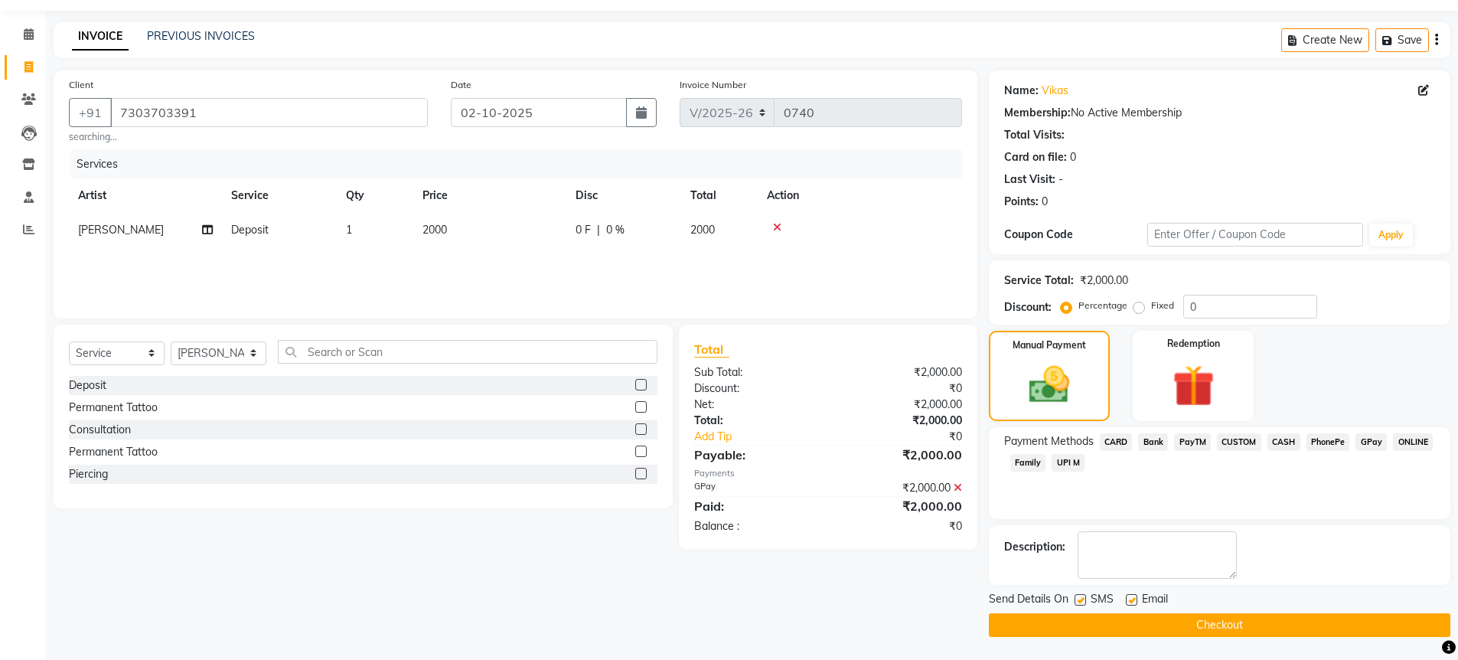
click at [1337, 622] on button "Checkout" at bounding box center [1220, 625] width 462 height 24
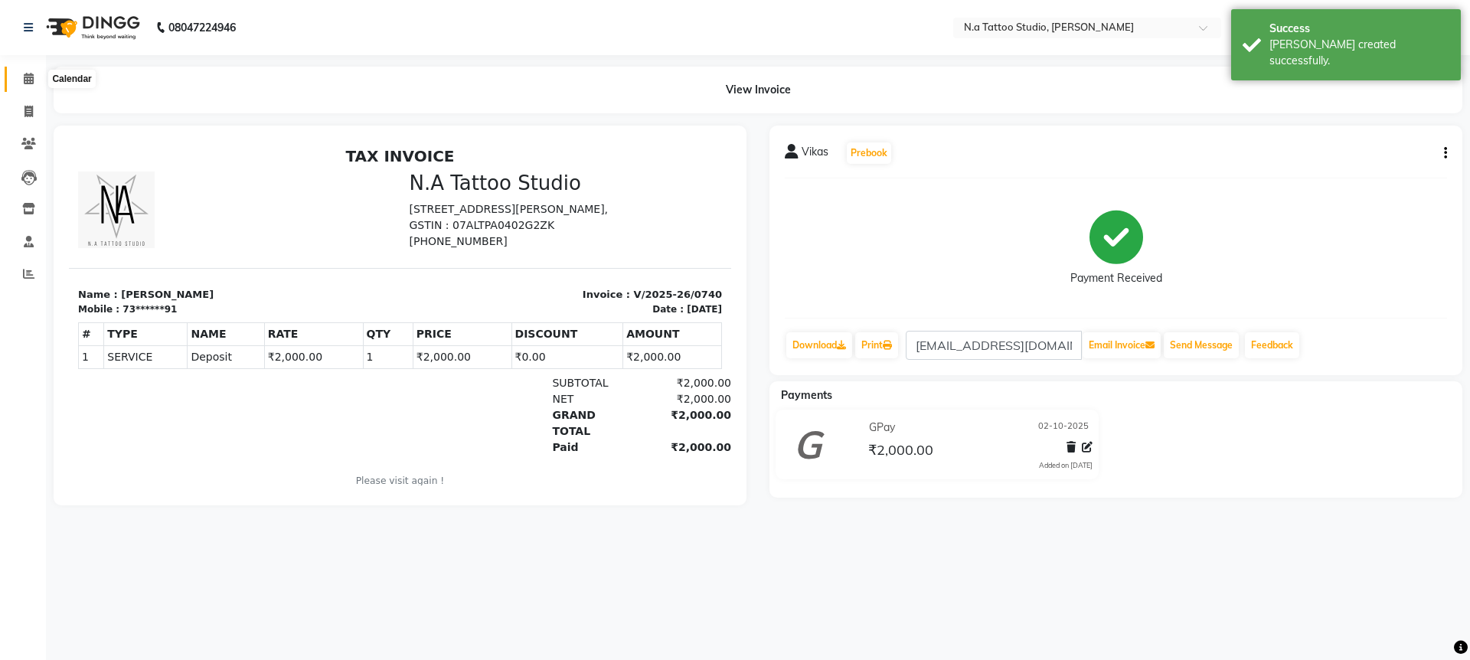
click at [29, 79] on icon at bounding box center [29, 78] width 10 height 11
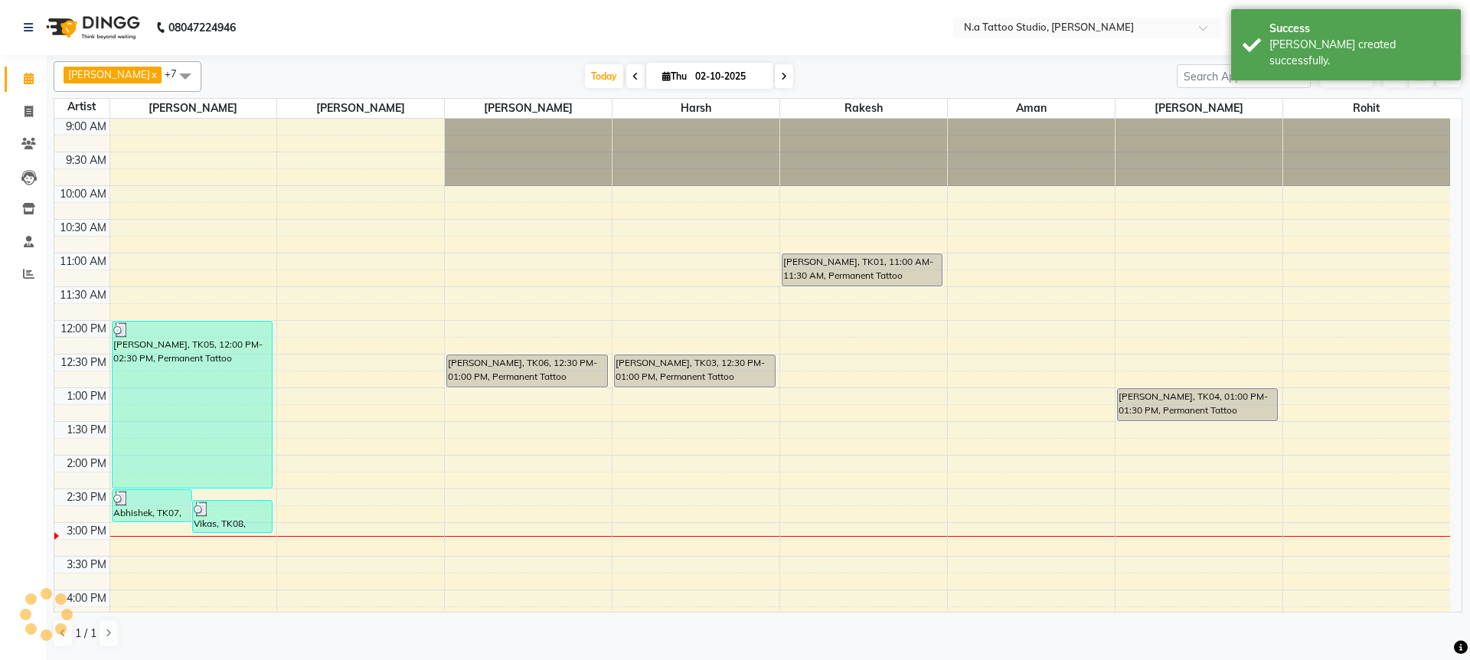
click at [785, 80] on span at bounding box center [784, 76] width 18 height 24
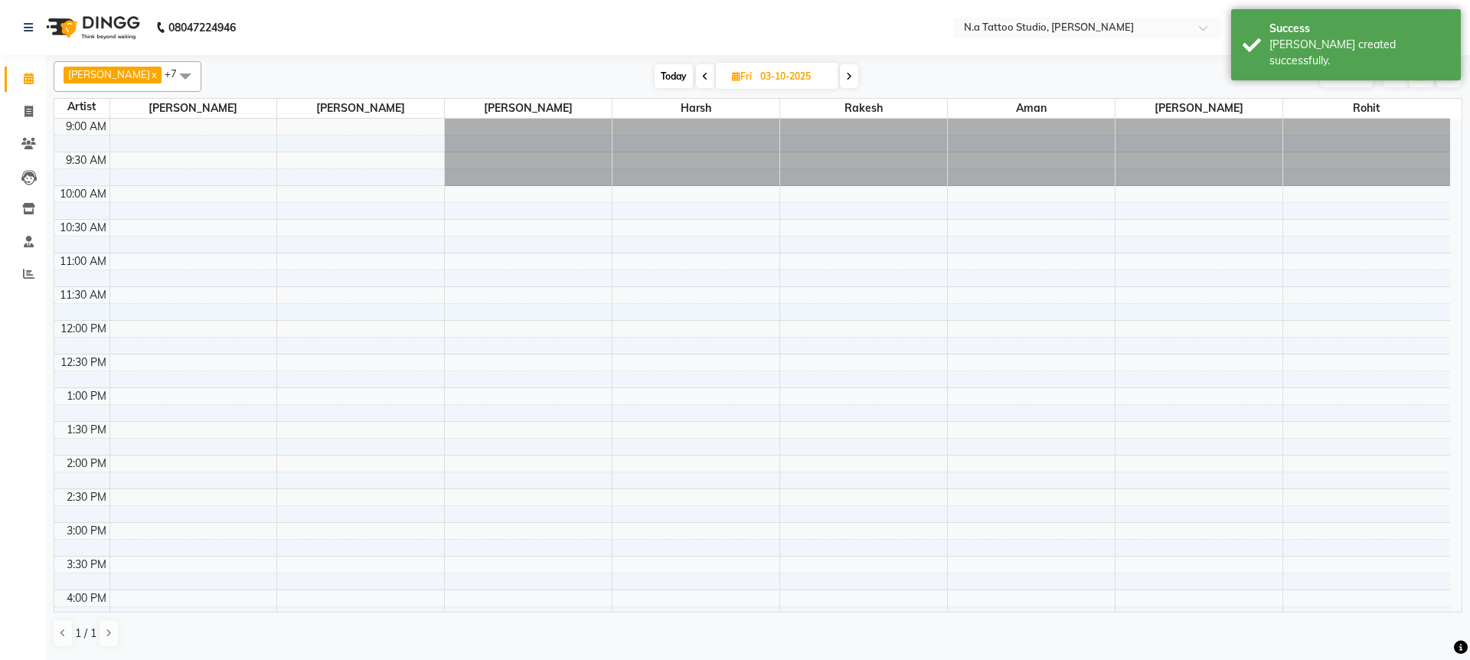
click at [853, 76] on span at bounding box center [849, 76] width 18 height 24
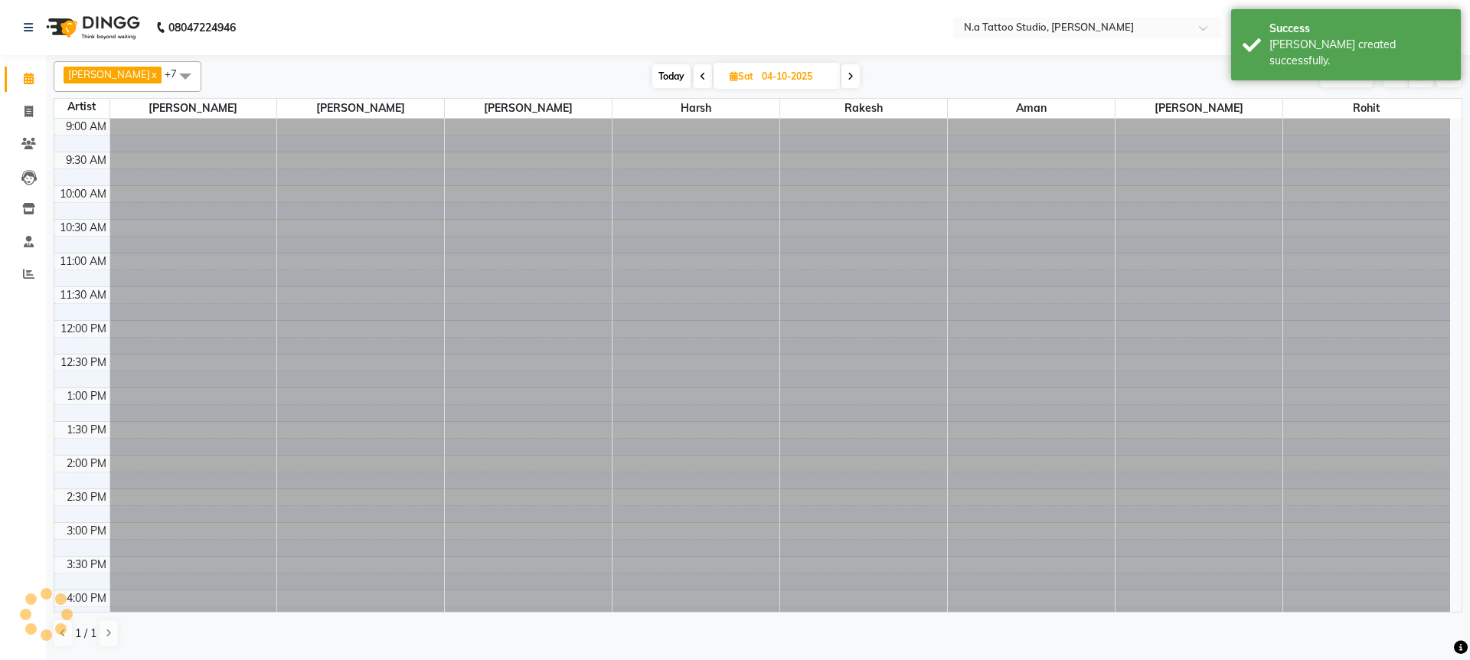
scroll to position [382, 0]
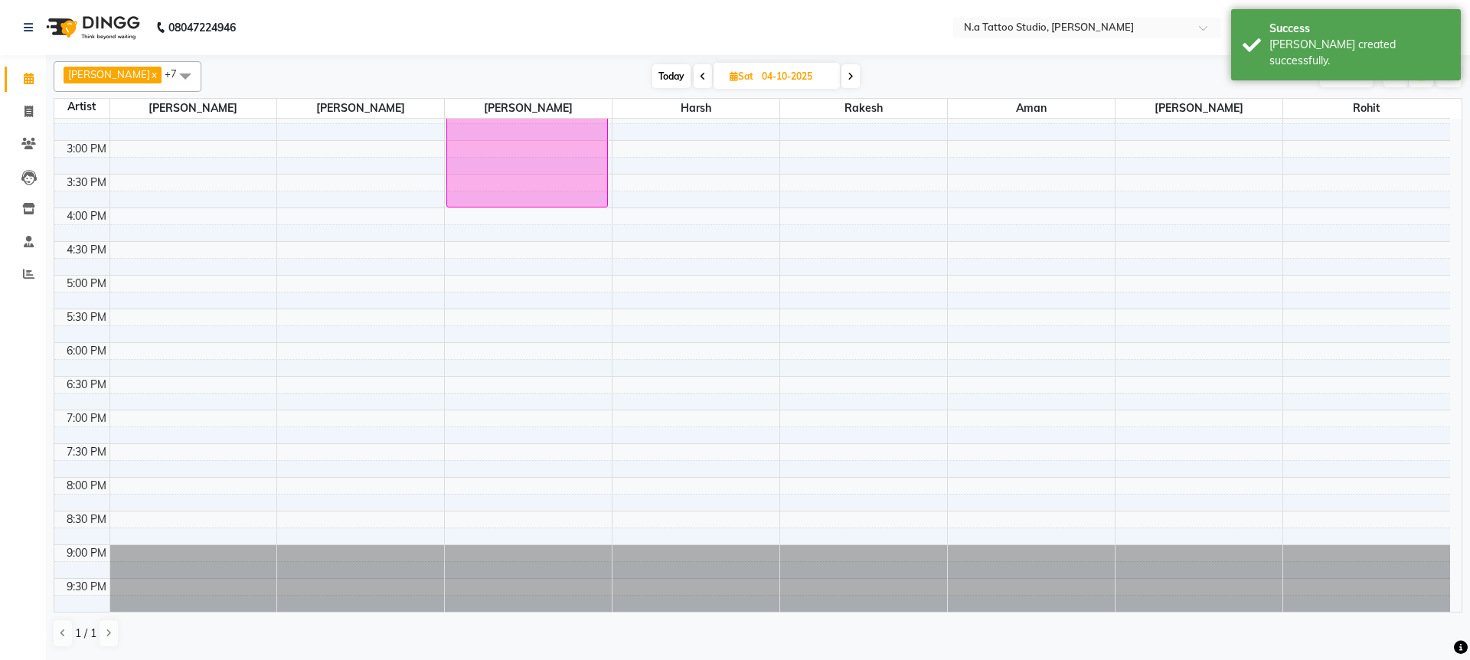
click at [672, 77] on span "Today" at bounding box center [671, 76] width 38 height 24
type input "02-10-2025"
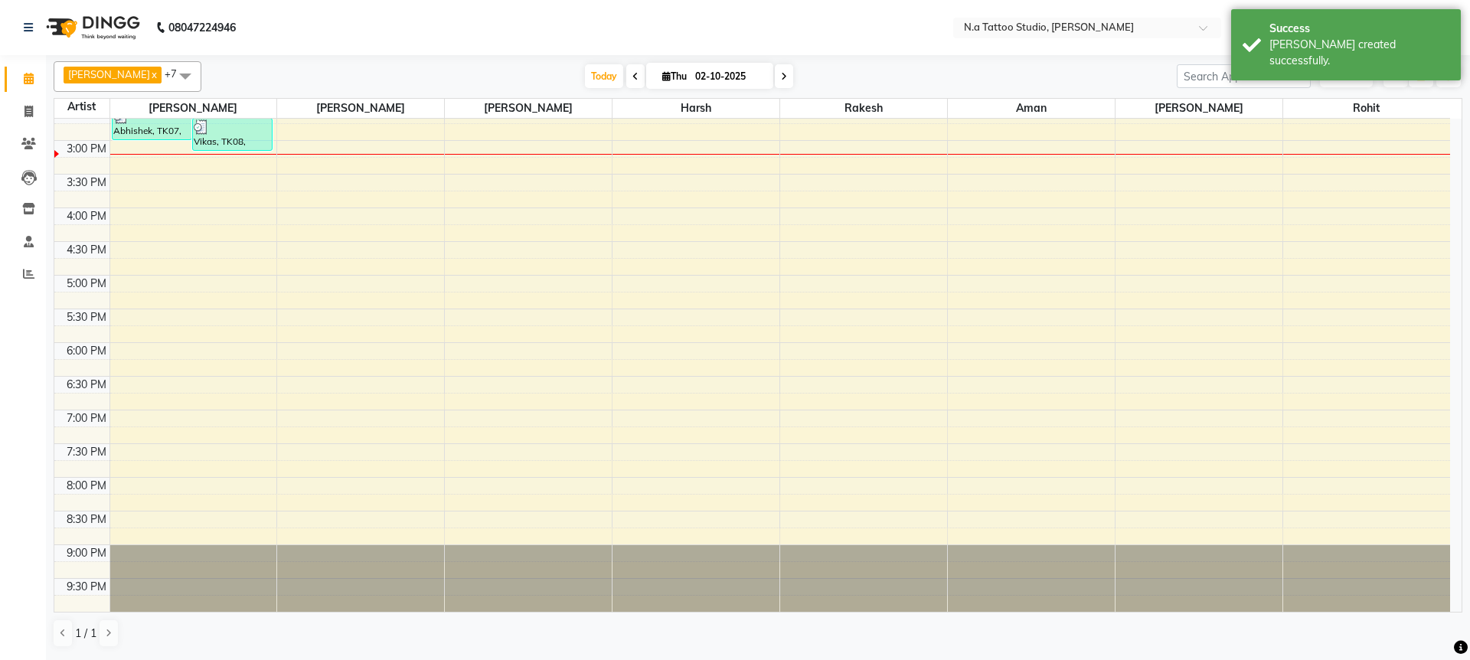
click at [717, 78] on input "02-10-2025" at bounding box center [729, 76] width 77 height 23
select select "10"
select select "2025"
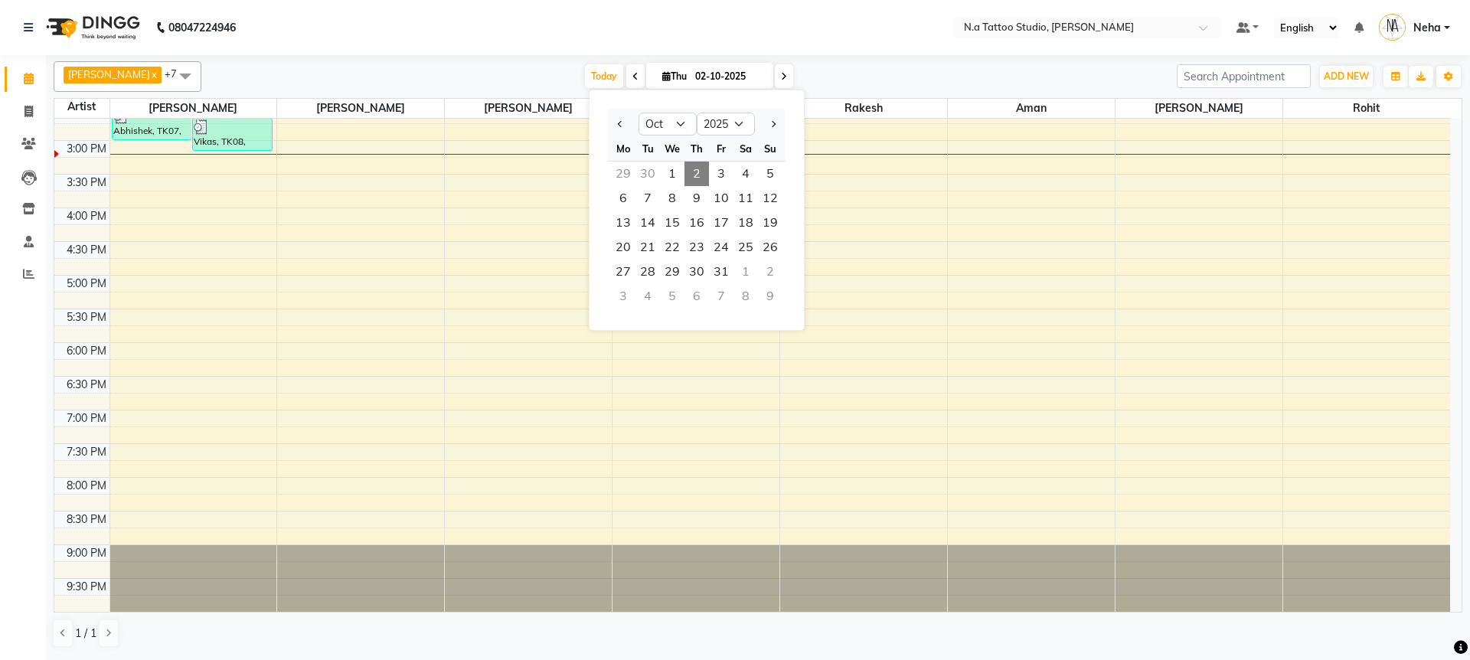
click at [624, 170] on div "29" at bounding box center [623, 174] width 24 height 24
type input "29-09-2025"
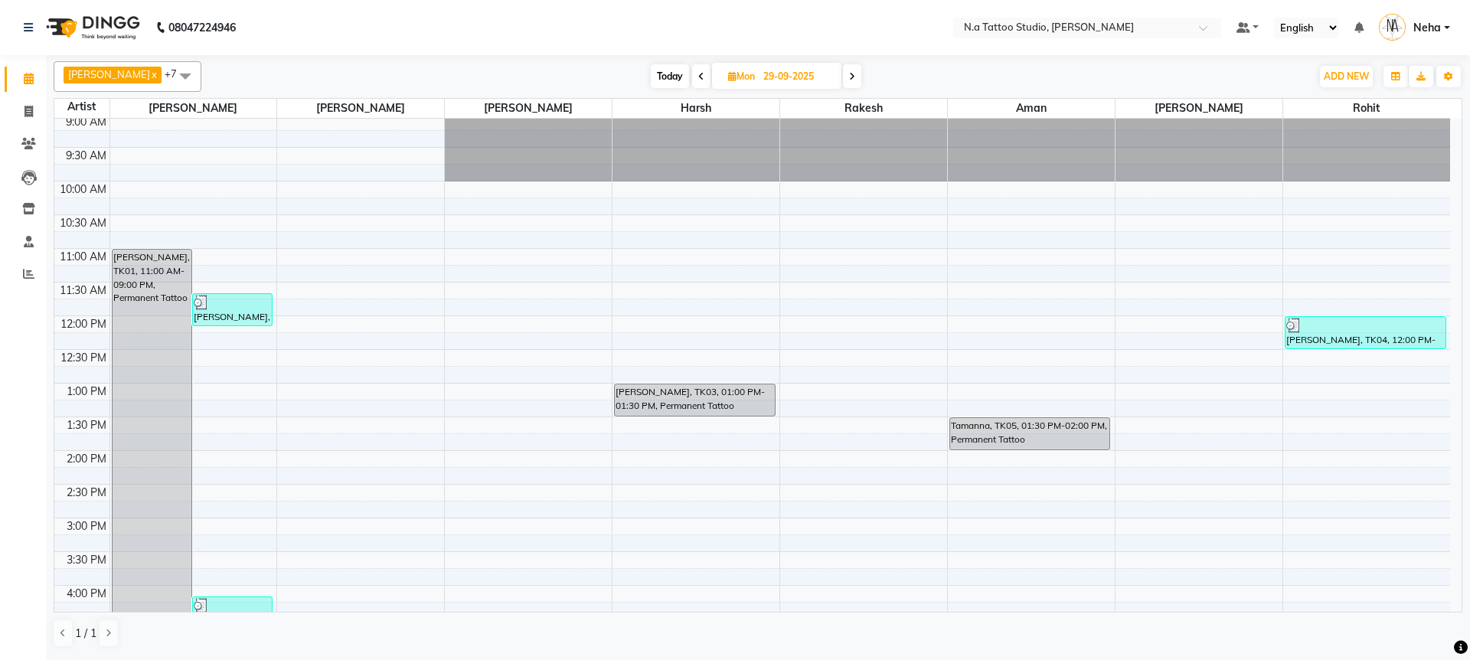
scroll to position [0, 0]
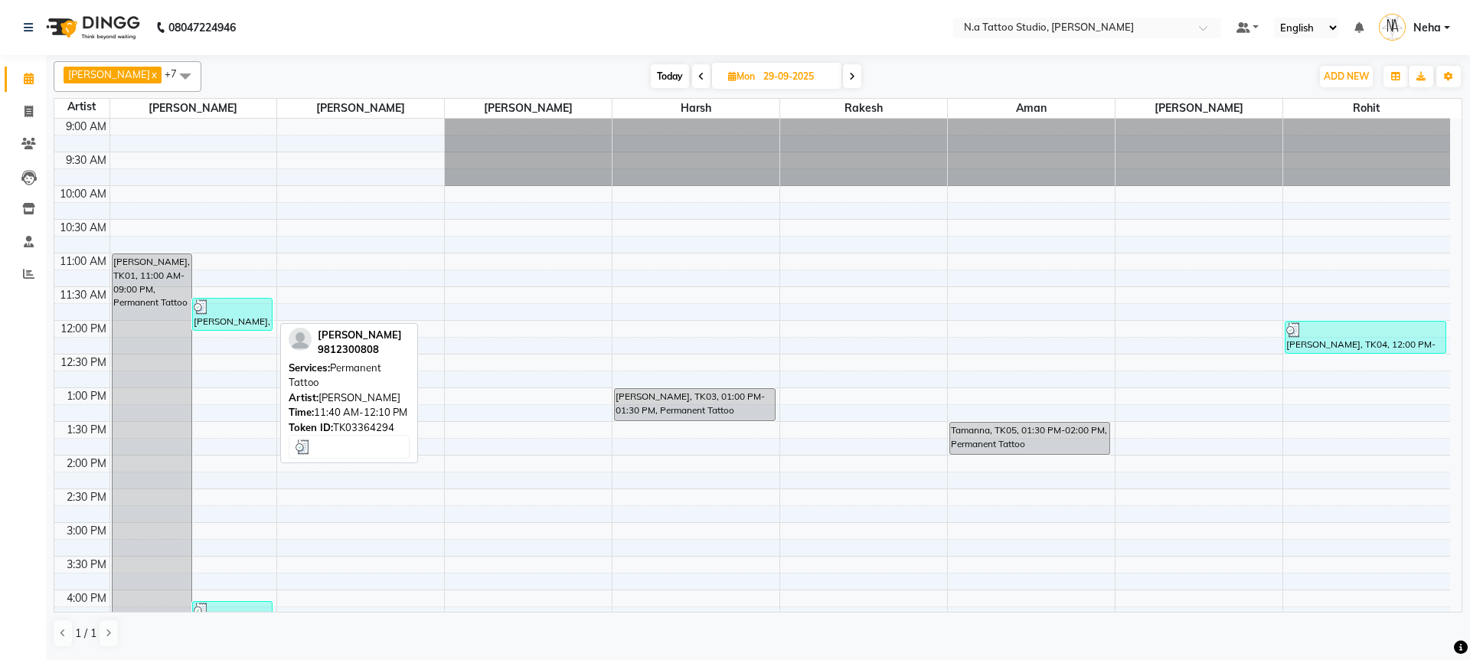
click at [227, 316] on div "[PERSON_NAME], TK3364294, 11:40 AM-12:10 PM, Permanent Tattoo" at bounding box center [232, 314] width 79 height 31
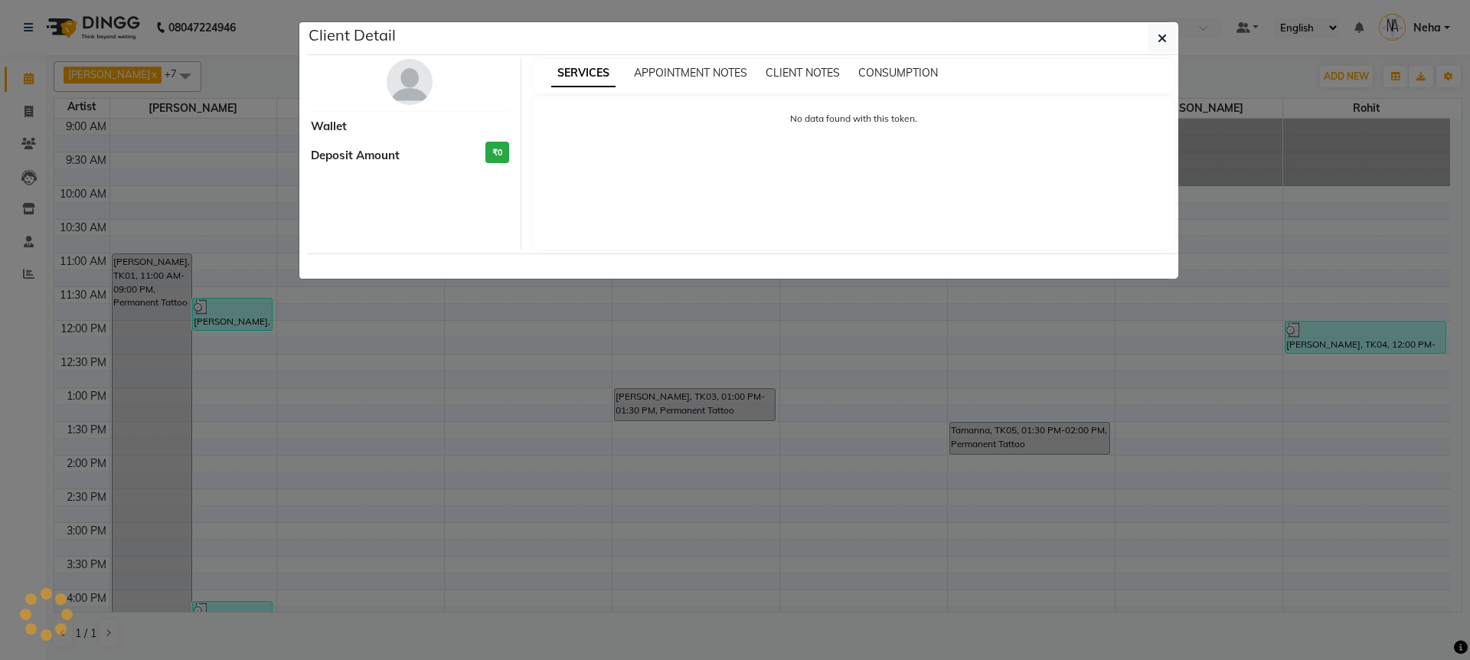
select select "3"
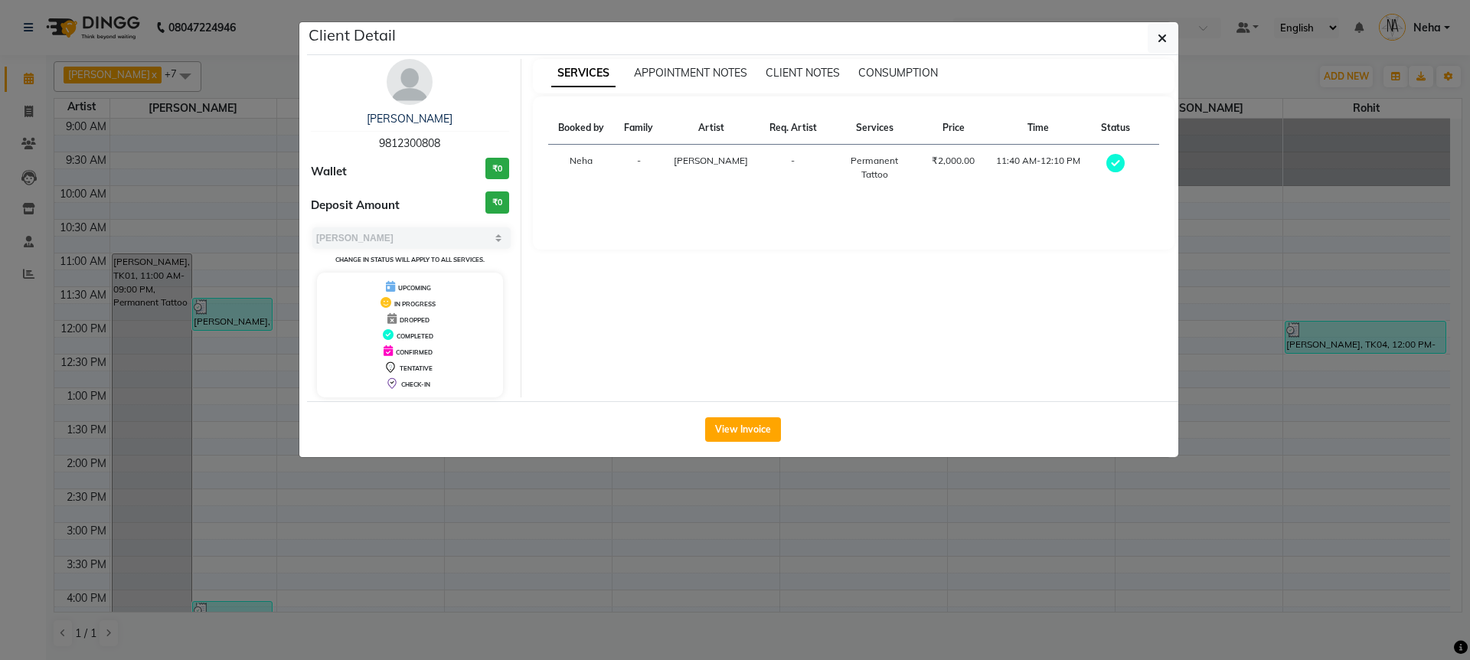
click at [410, 150] on div "[PERSON_NAME] 9812300808" at bounding box center [410, 131] width 198 height 41
copy span "9812300808"
drag, startPoint x: 1154, startPoint y: 41, endPoint x: 922, endPoint y: 81, distance: 235.5
click at [1154, 41] on button "button" at bounding box center [1162, 38] width 29 height 29
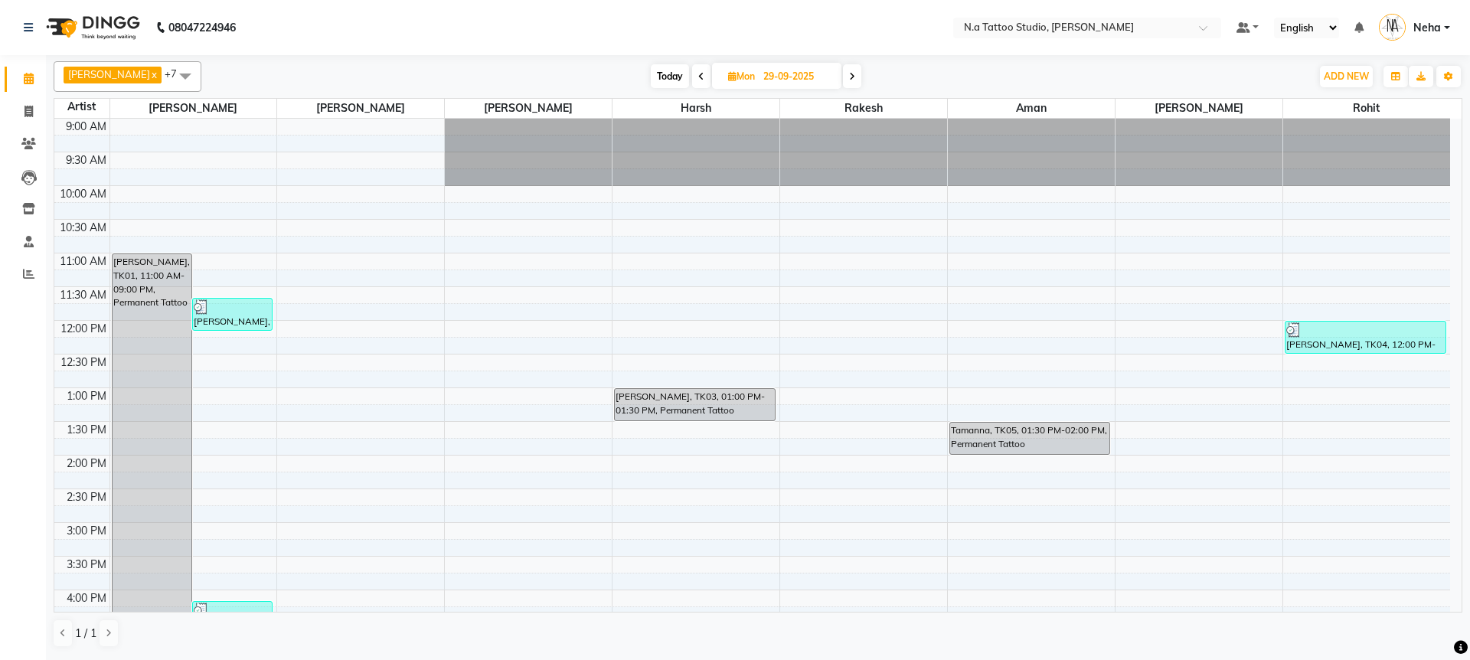
click at [679, 73] on span "Today" at bounding box center [670, 76] width 38 height 24
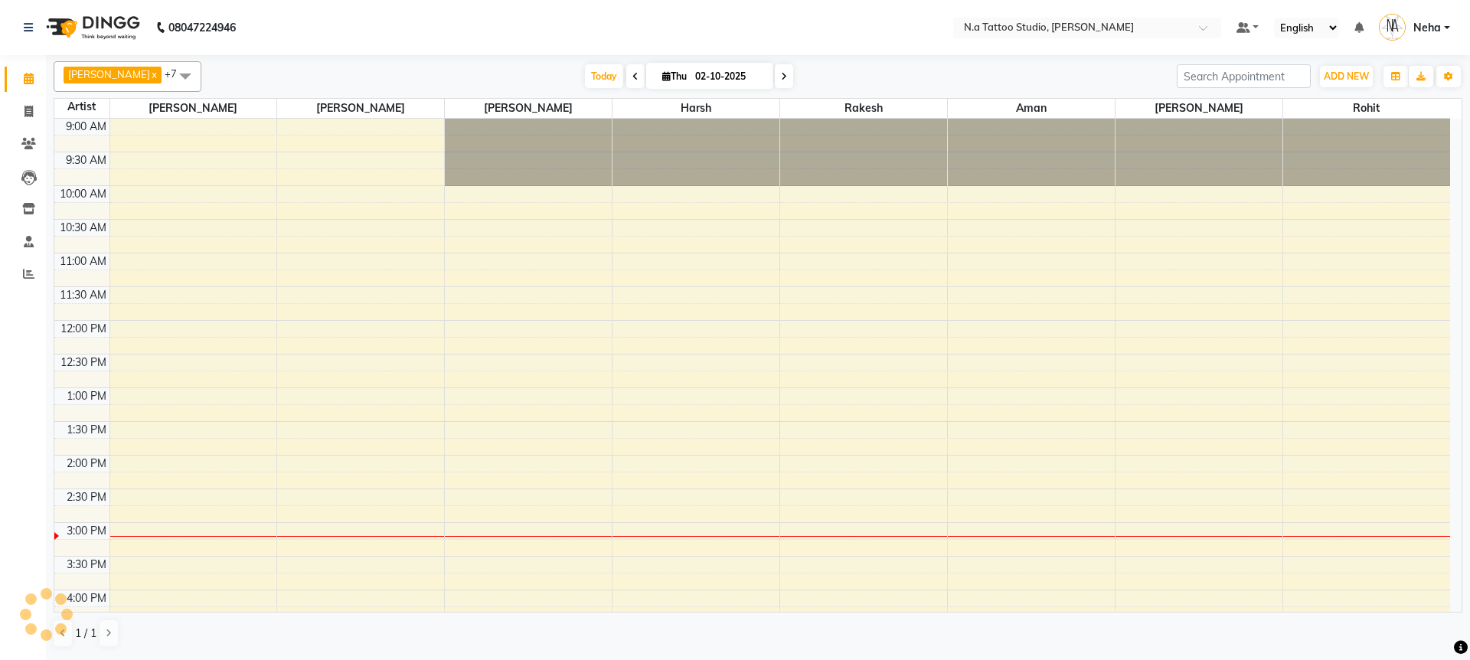
scroll to position [382, 0]
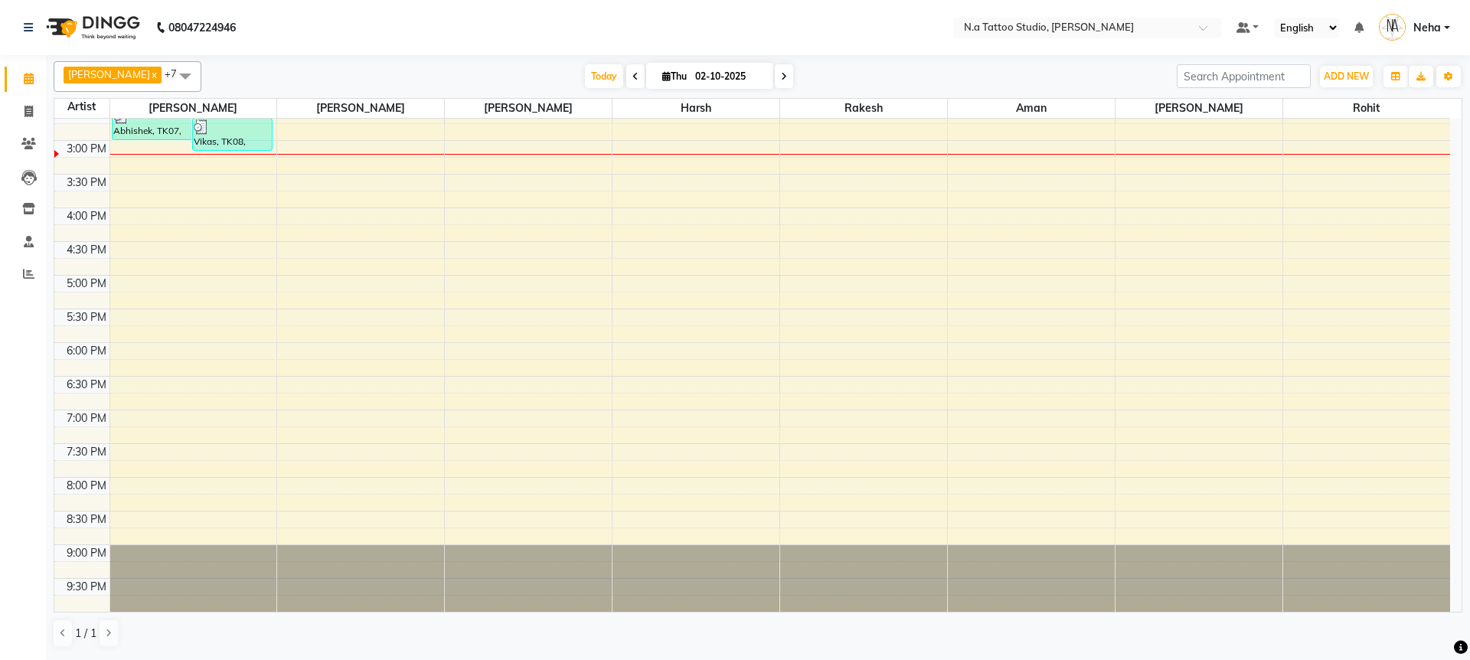
click at [783, 80] on icon at bounding box center [784, 76] width 6 height 9
type input "03-10-2025"
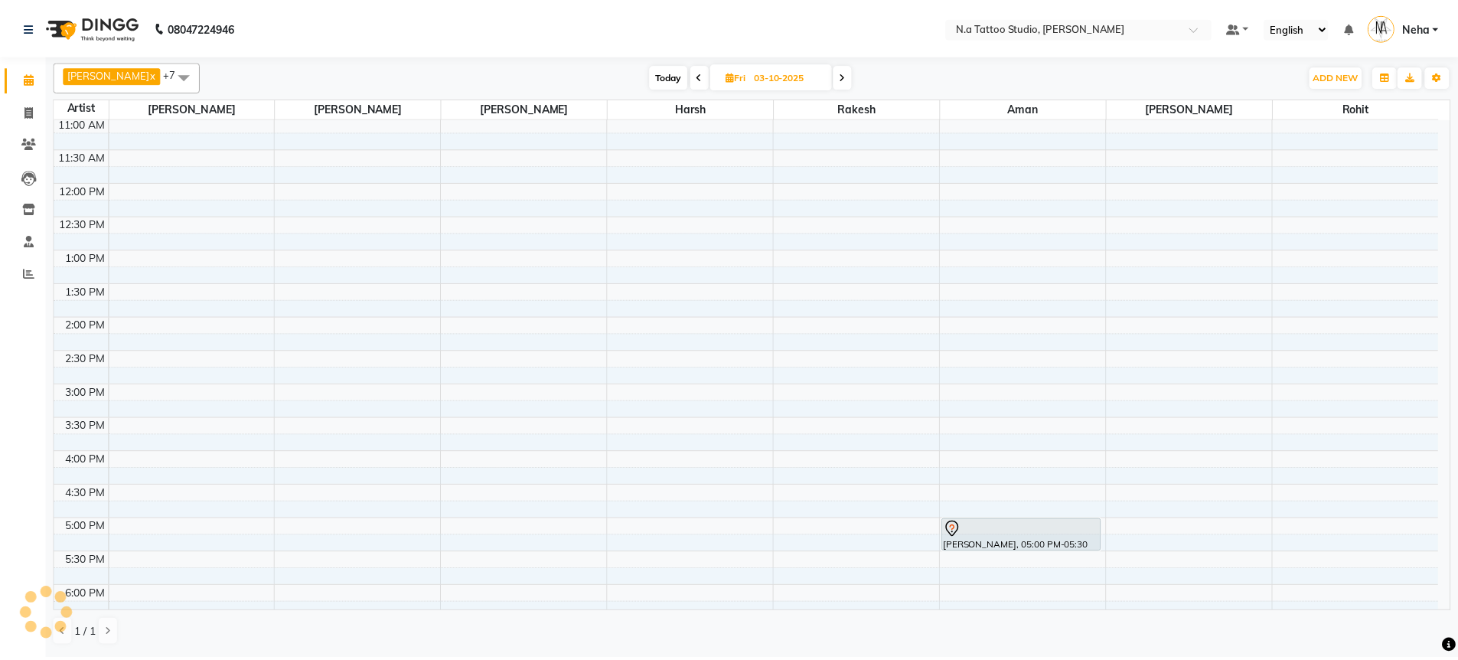
scroll to position [0, 0]
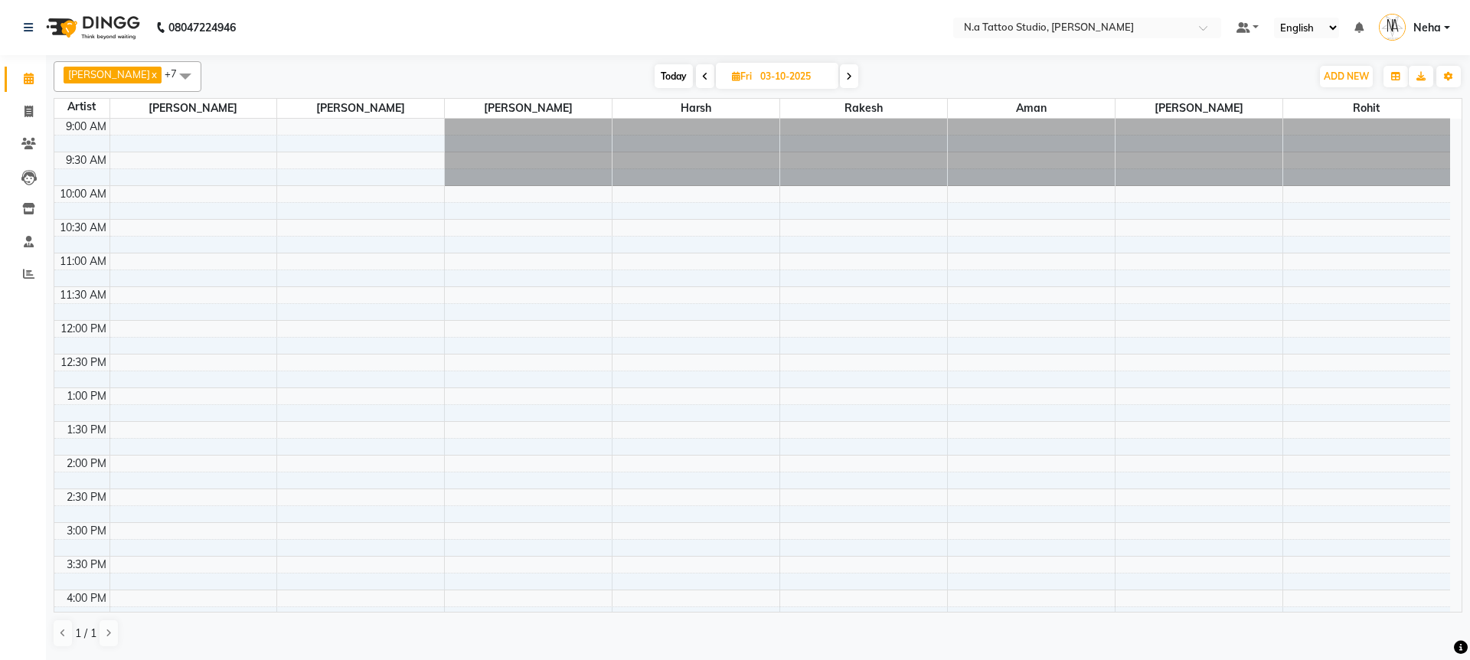
click at [140, 144] on td at bounding box center [779, 143] width 1340 height 17
click at [154, 126] on td at bounding box center [779, 127] width 1340 height 17
select select "26601"
select select "tentative"
select select "600"
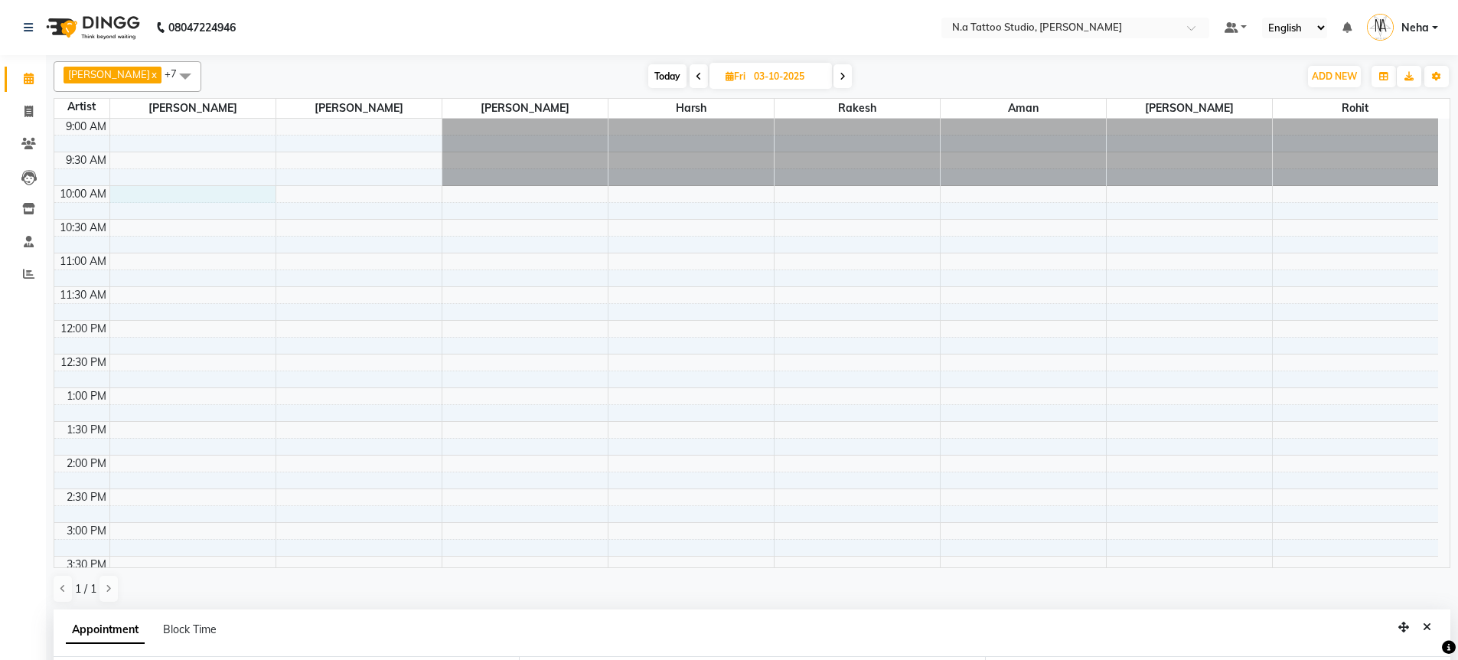
scroll to position [298, 0]
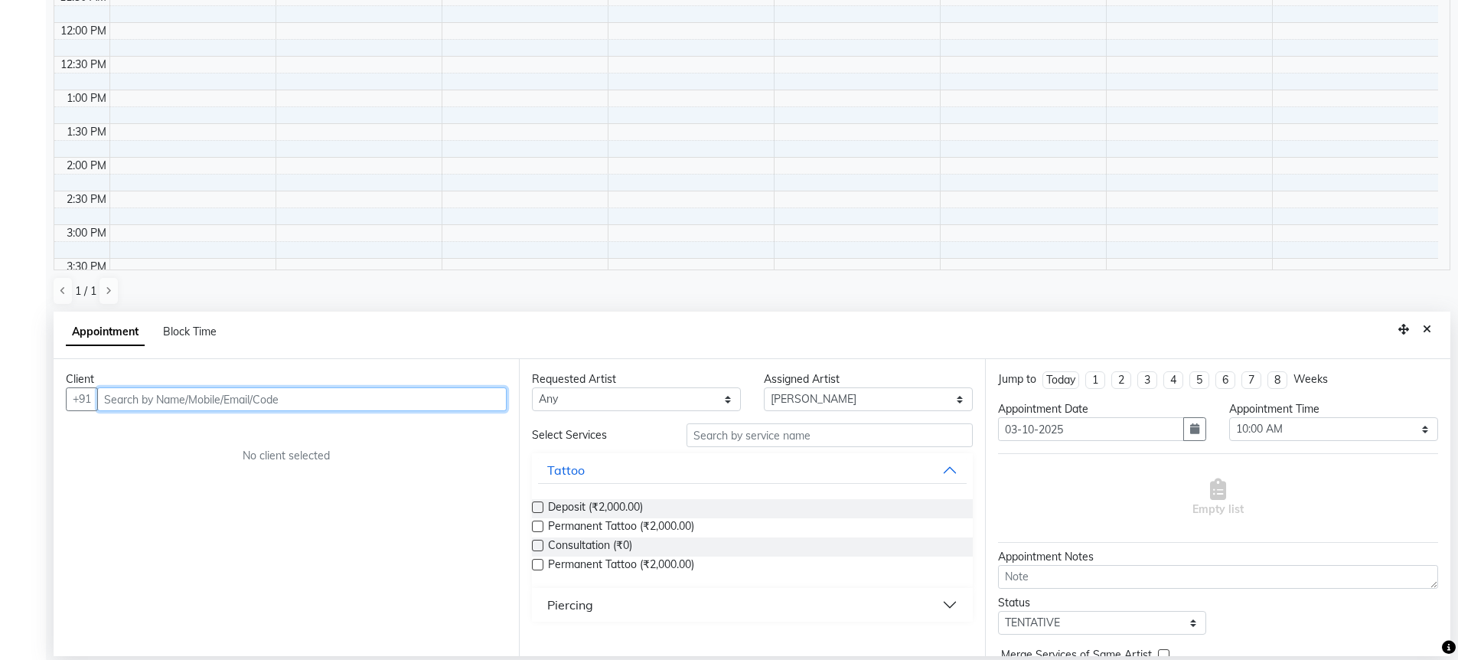
paste input "9812300808"
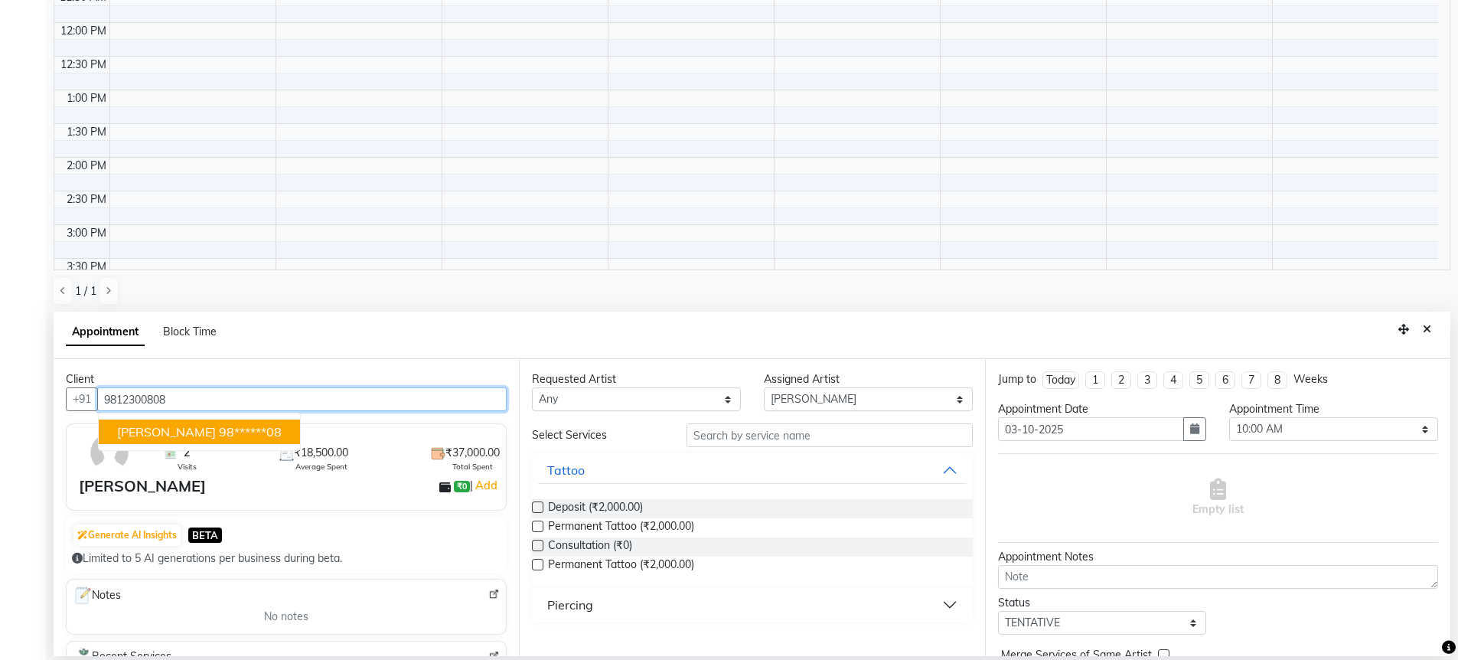
drag, startPoint x: 222, startPoint y: 424, endPoint x: 351, endPoint y: 433, distance: 128.9
click at [222, 424] on ngb-highlight "98******08" at bounding box center [250, 431] width 63 height 15
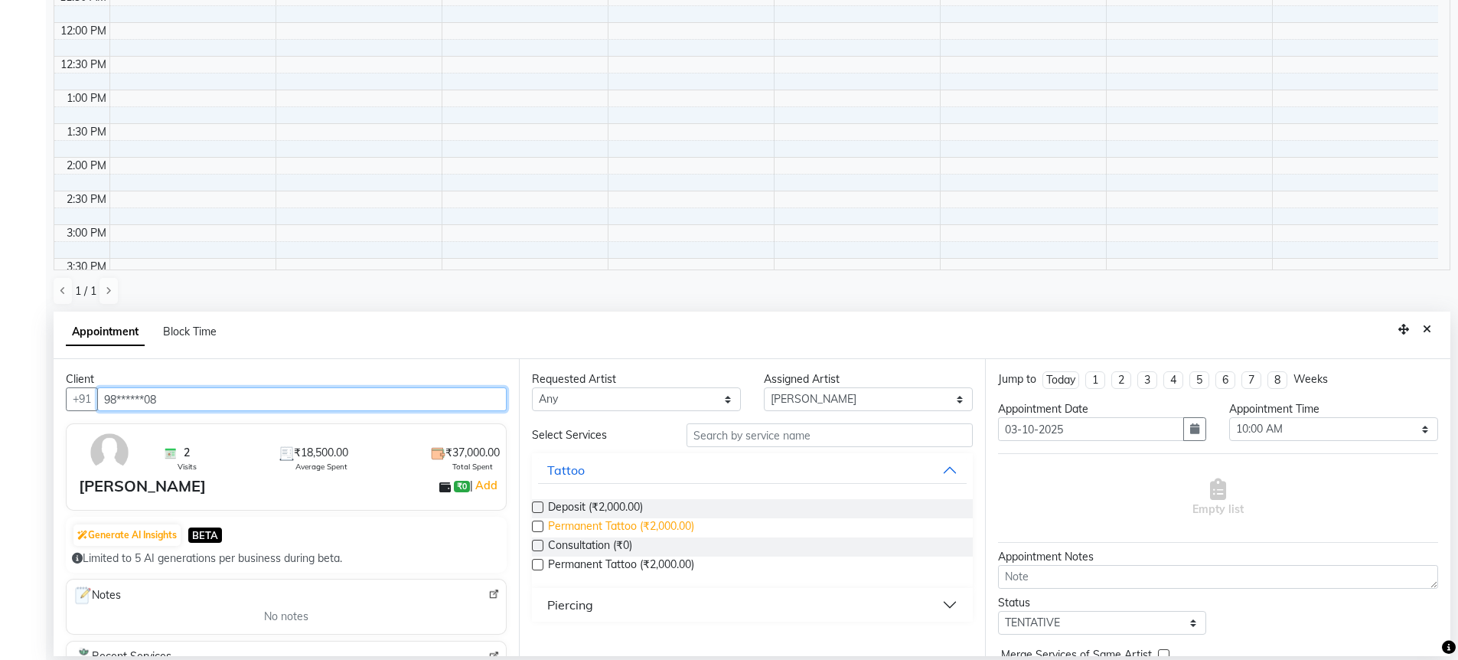
type input "98******08"
click at [563, 522] on span "Permanent Tattoo (₹2,000.00)" at bounding box center [621, 527] width 146 height 19
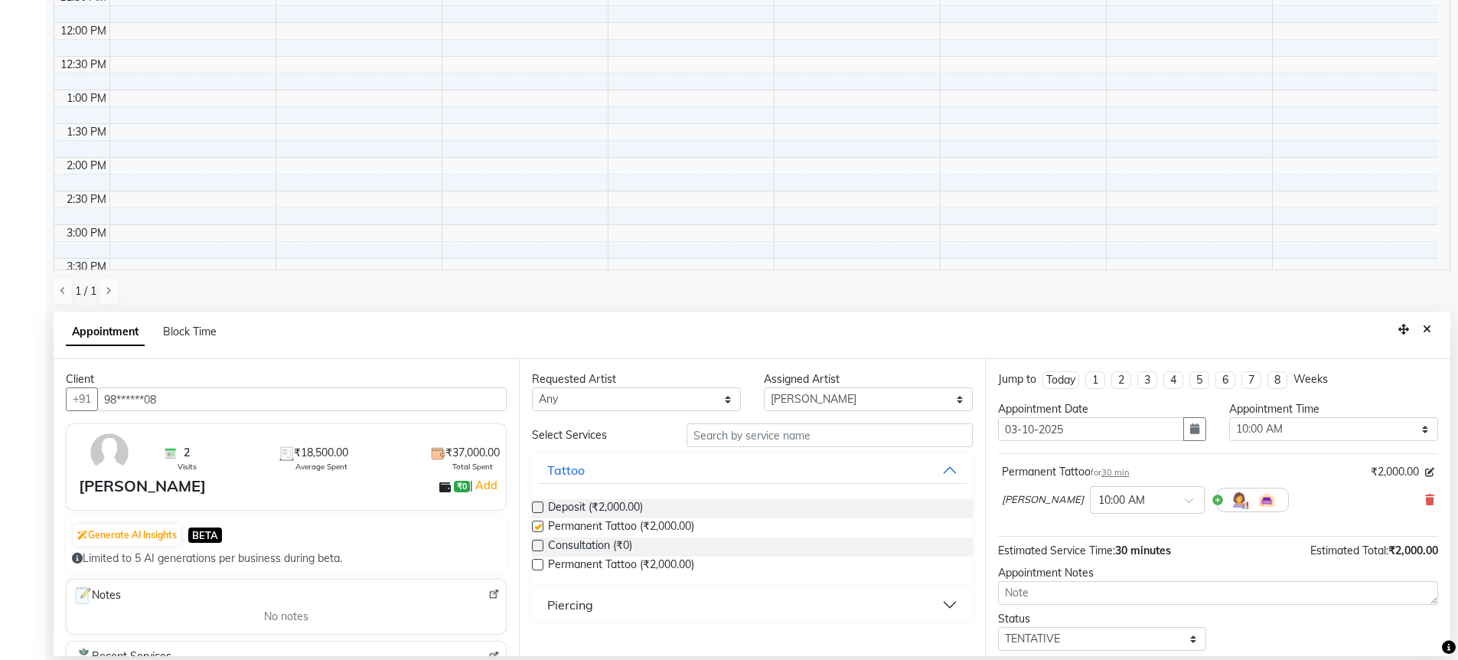
checkbox input "false"
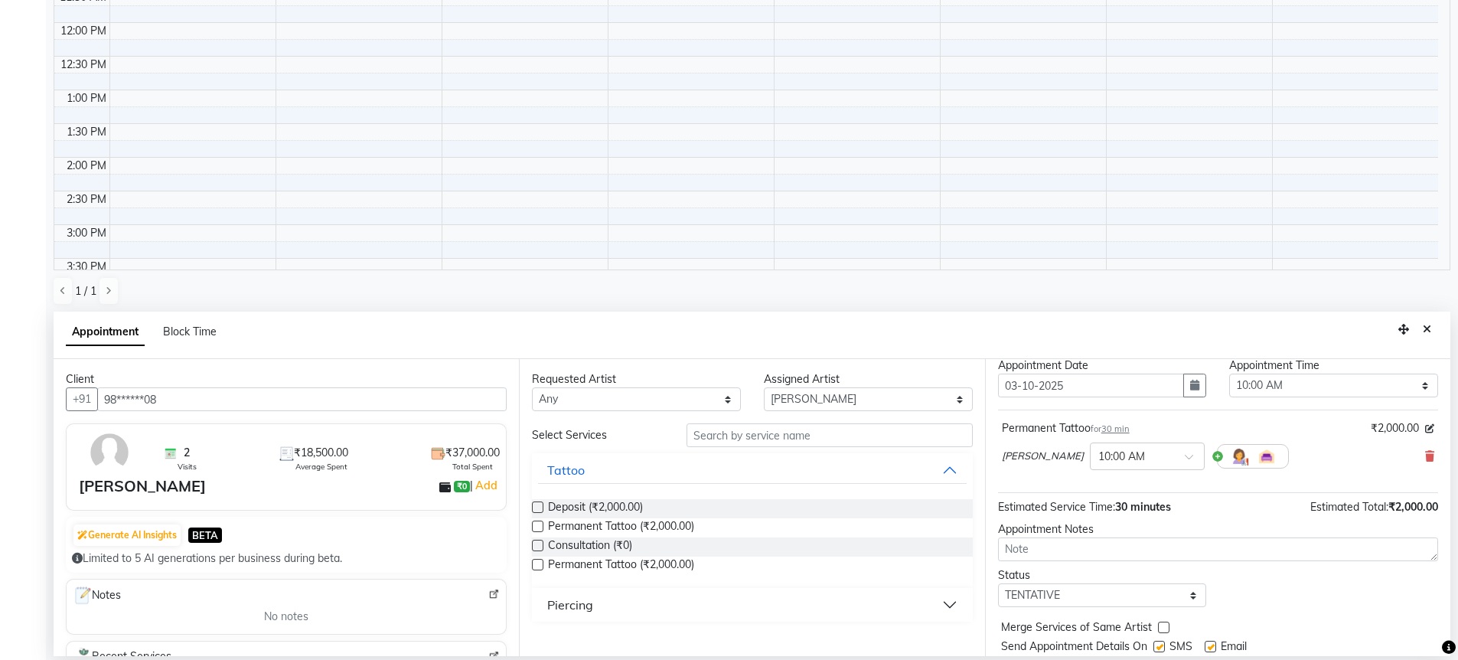
scroll to position [91, 0]
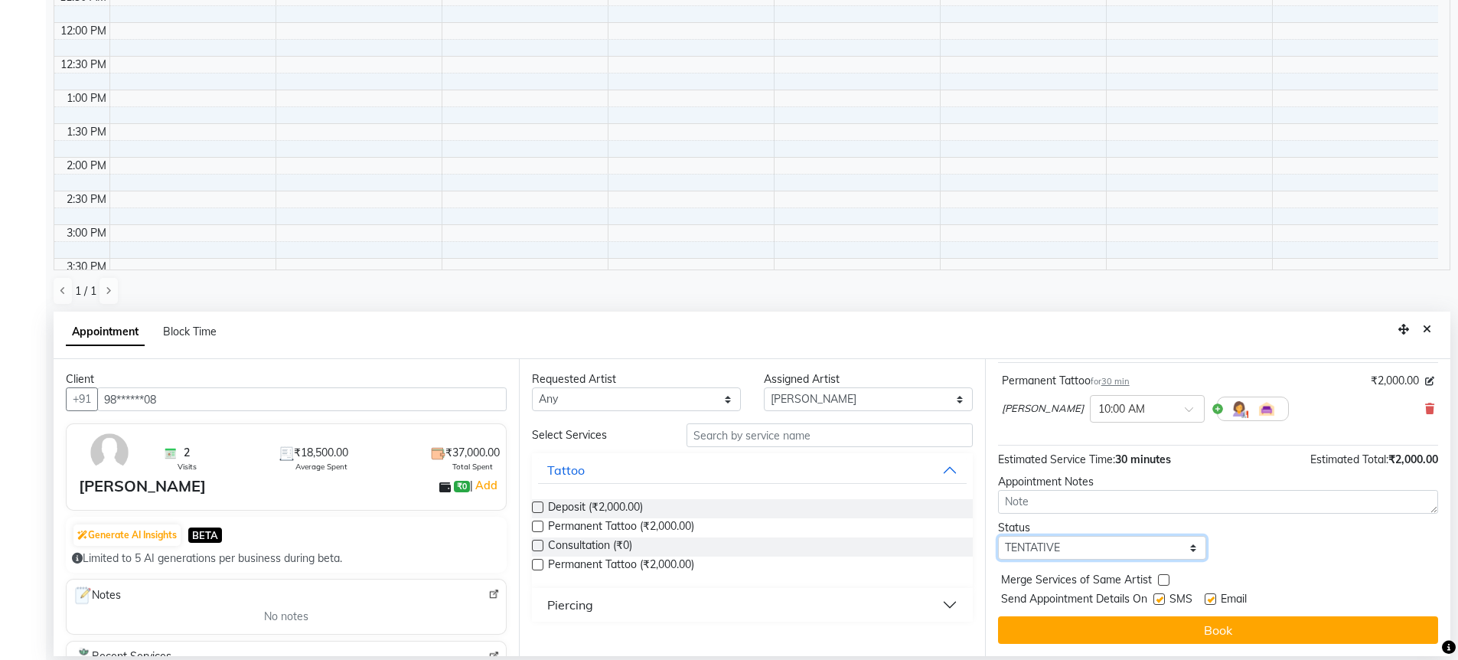
click at [1137, 544] on select "Select TENTATIVE CONFIRM UPCOMING" at bounding box center [1102, 548] width 209 height 24
select select "confirm booking"
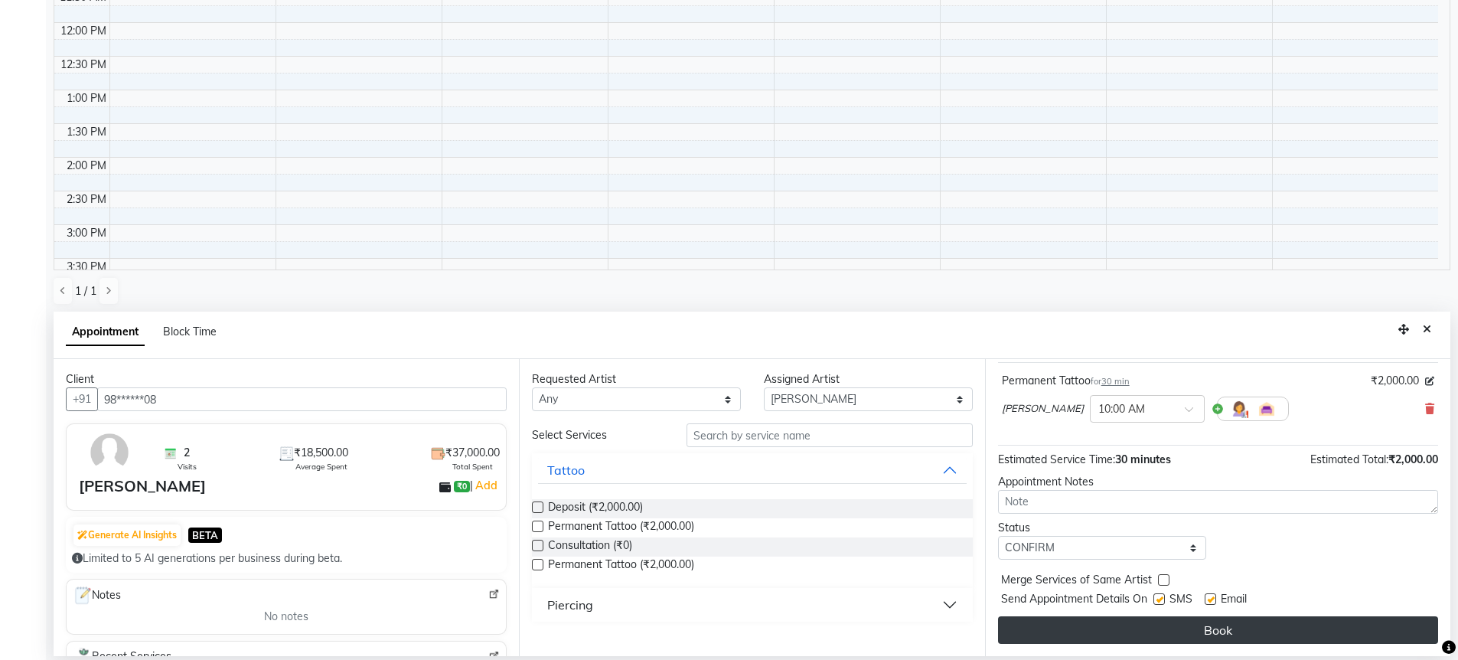
click at [1155, 628] on button "Book" at bounding box center [1218, 630] width 440 height 28
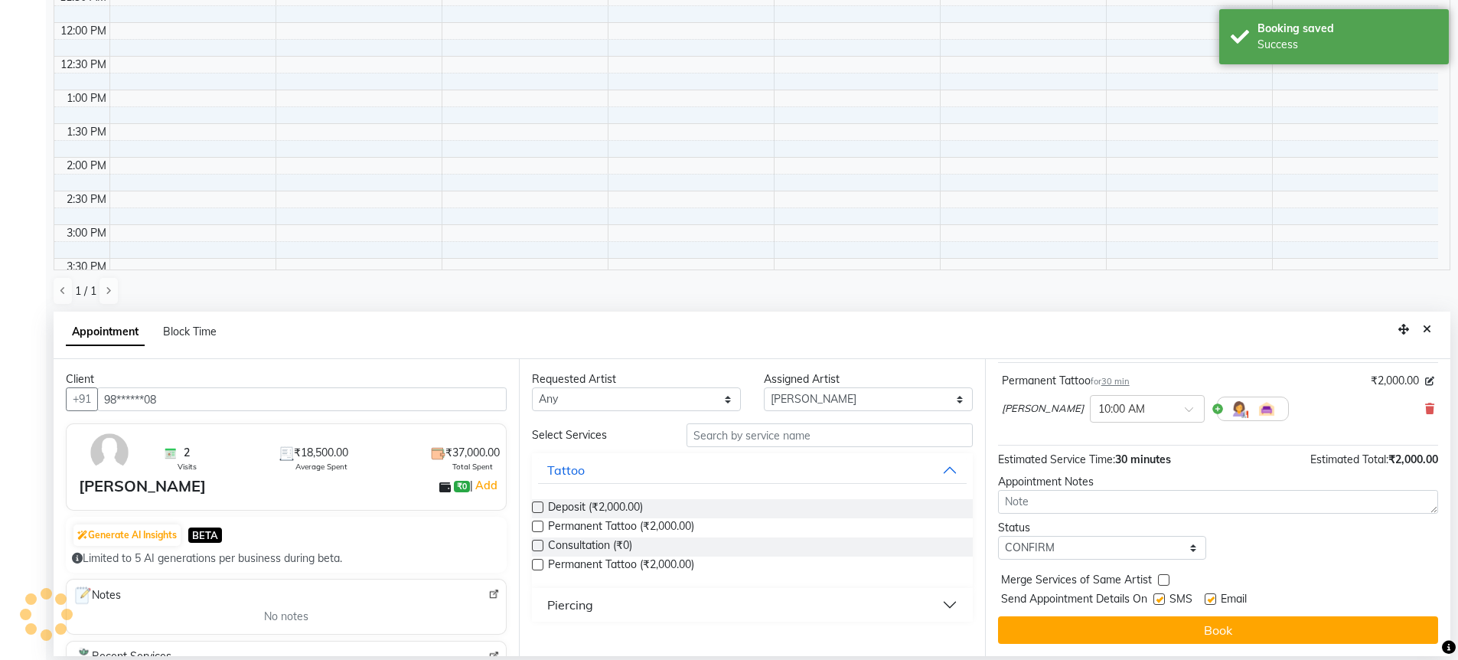
scroll to position [0, 0]
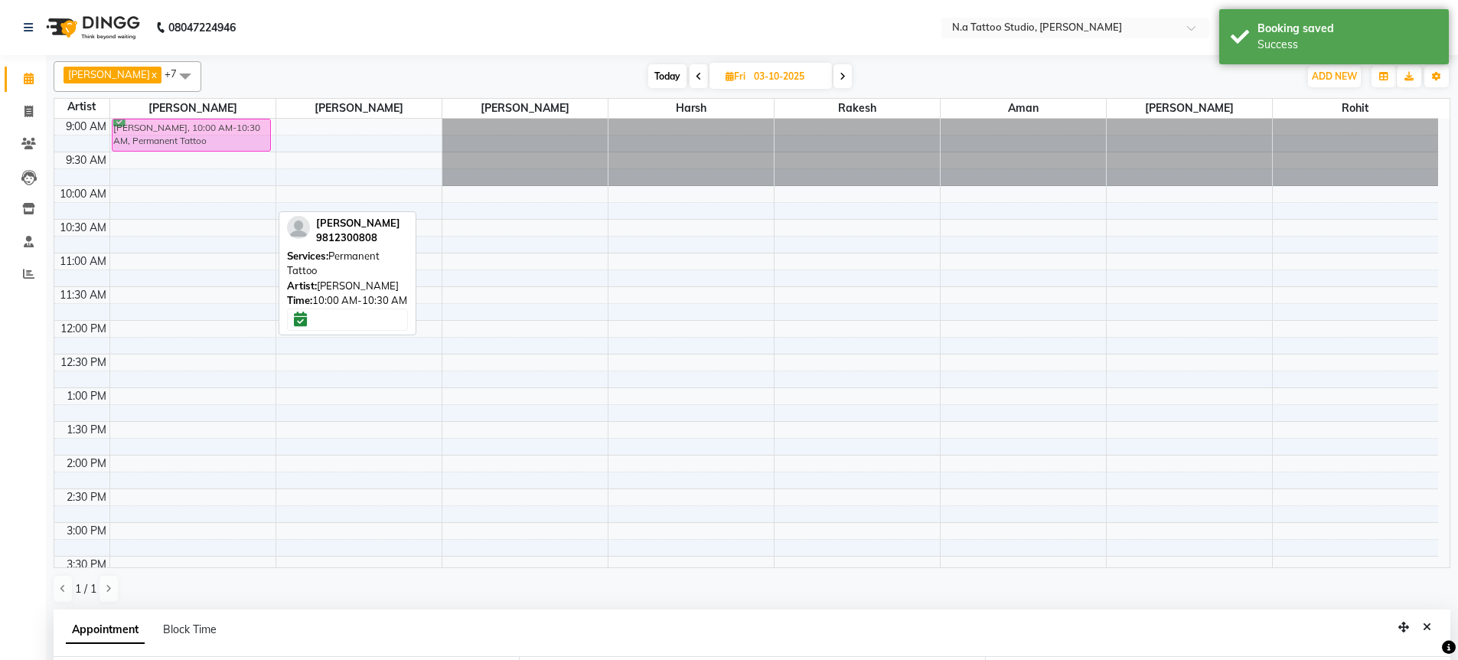
drag, startPoint x: 198, startPoint y: 202, endPoint x: 201, endPoint y: 147, distance: 55.2
click at [201, 147] on div "[PERSON_NAME], 10:00 AM-10:30 AM, Permanent Tattoo [PERSON_NAME], 10:00 AM-10:3…" at bounding box center [192, 556] width 165 height 875
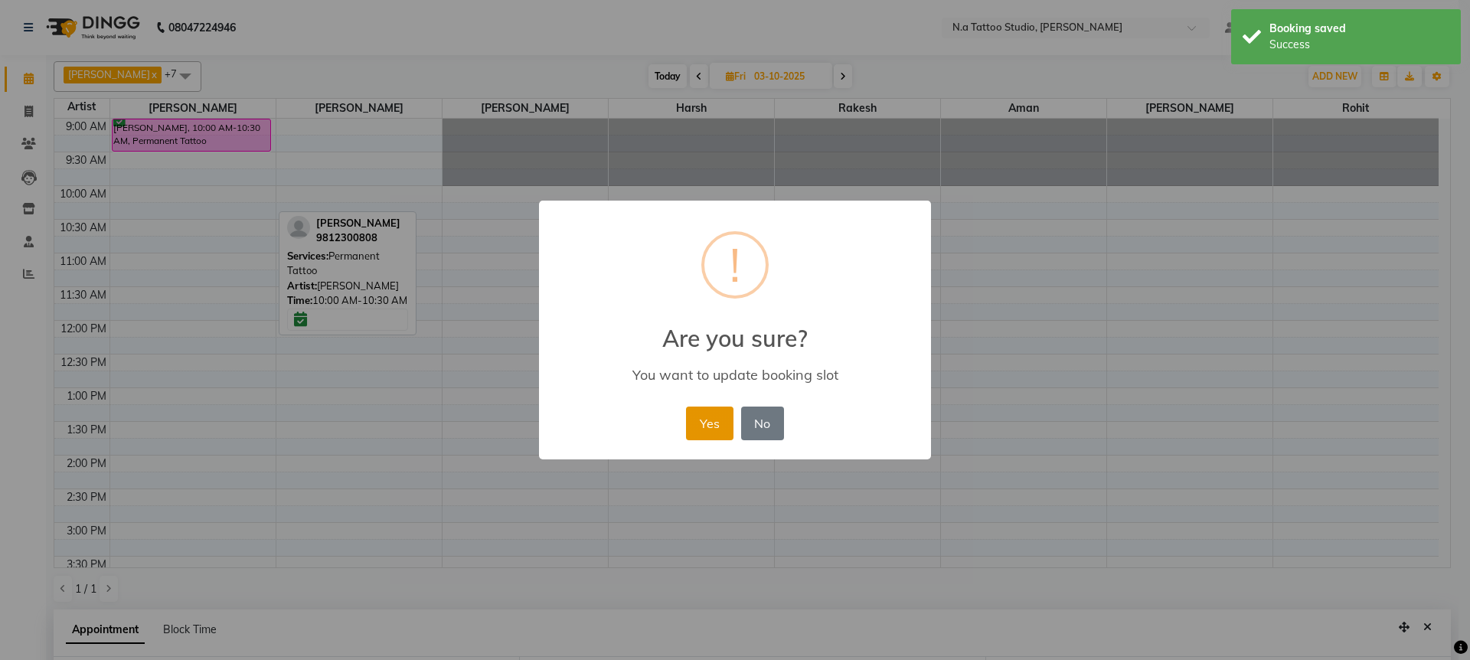
click at [709, 423] on button "Yes" at bounding box center [709, 423] width 47 height 34
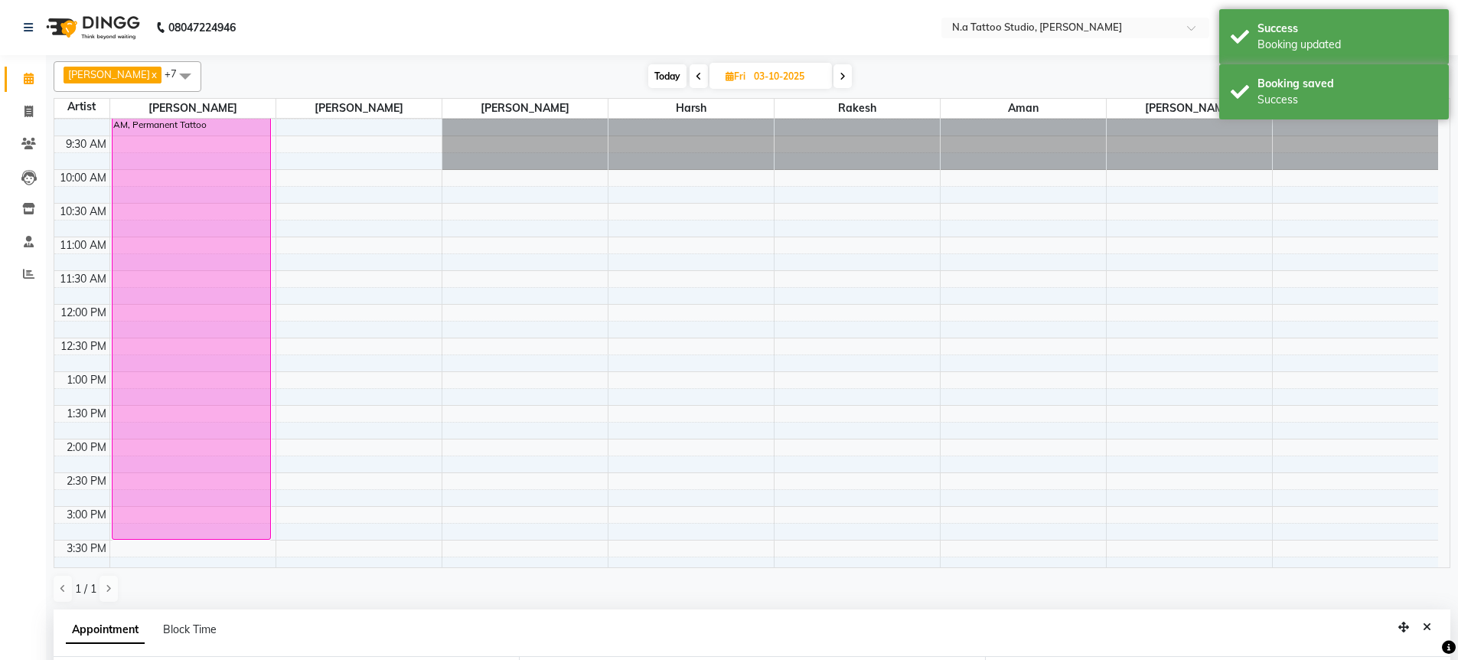
scroll to position [30, 0]
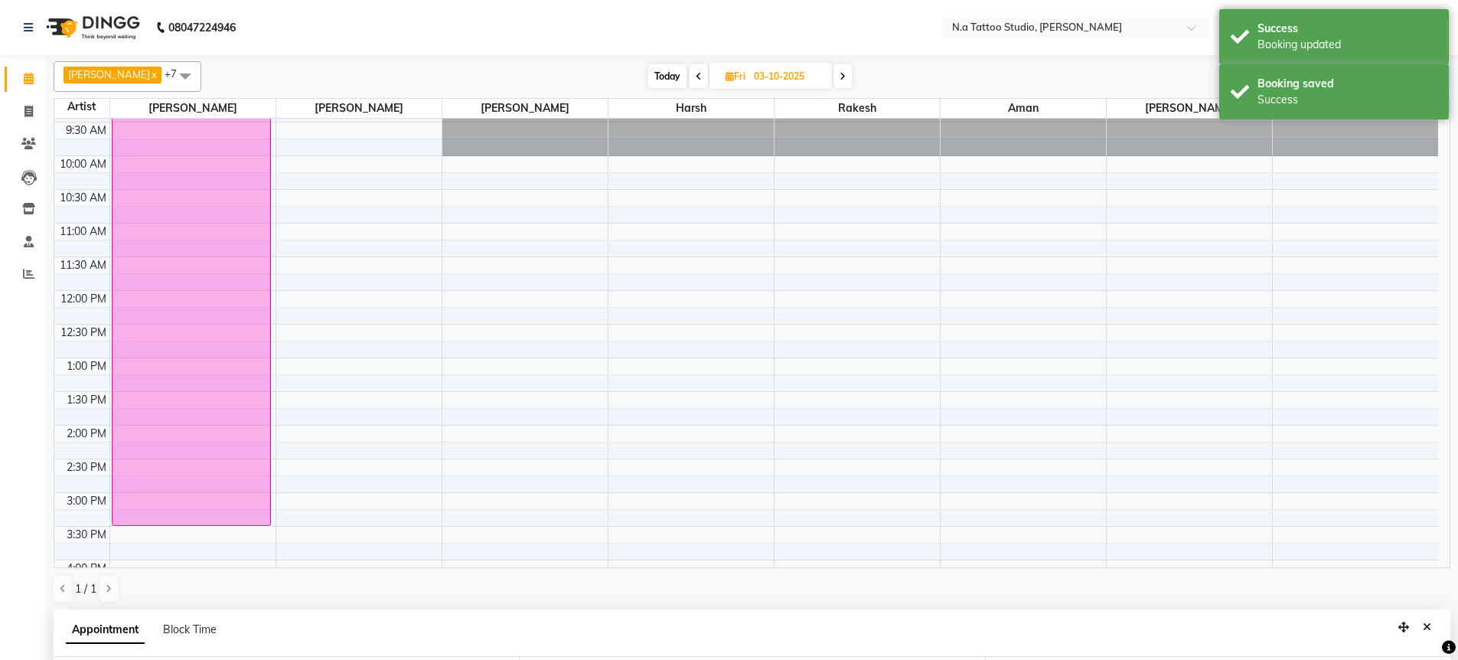
drag, startPoint x: 147, startPoint y: 151, endPoint x: 186, endPoint y: 518, distance: 369.5
click at [186, 518] on div "[PERSON_NAME], 09:00 AM-09:30 AM, Permanent Tattoo [PERSON_NAME], 09:00 AM-09:3…" at bounding box center [192, 526] width 165 height 875
click at [657, 79] on span "Today" at bounding box center [667, 76] width 38 height 24
type input "02-10-2025"
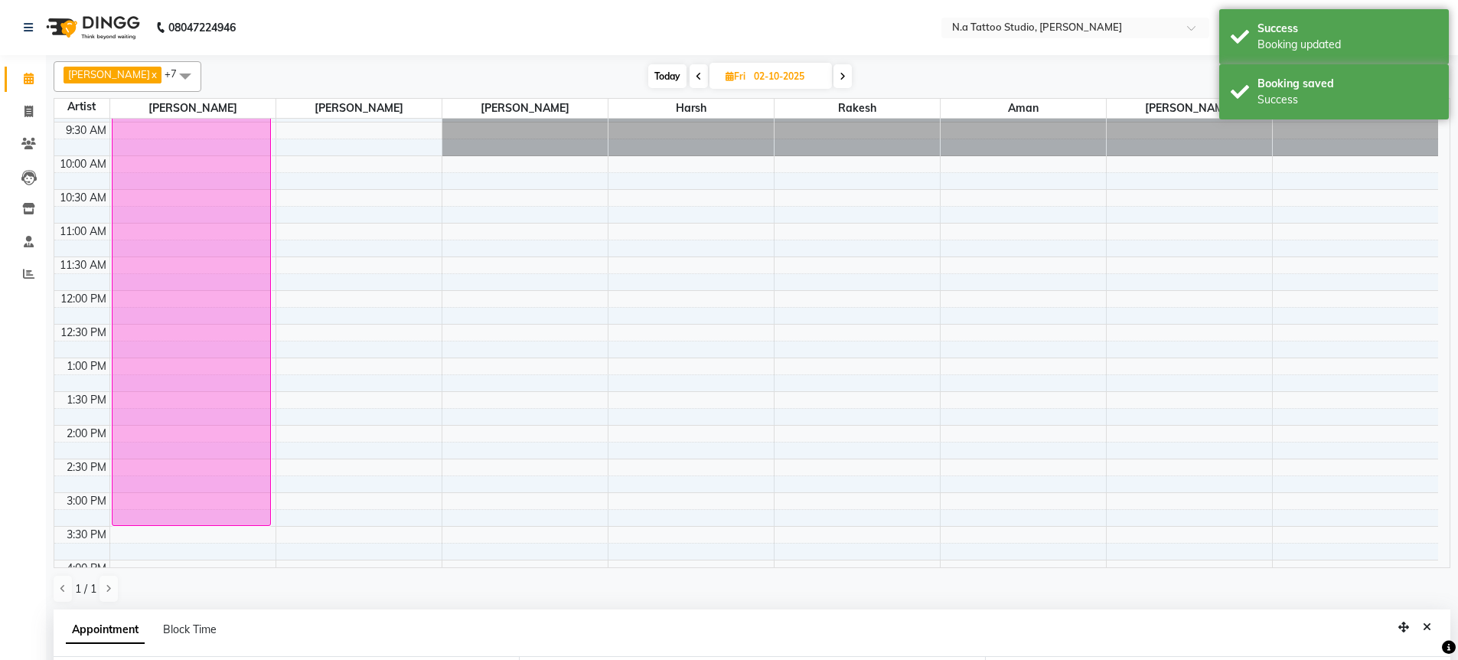
select select "600"
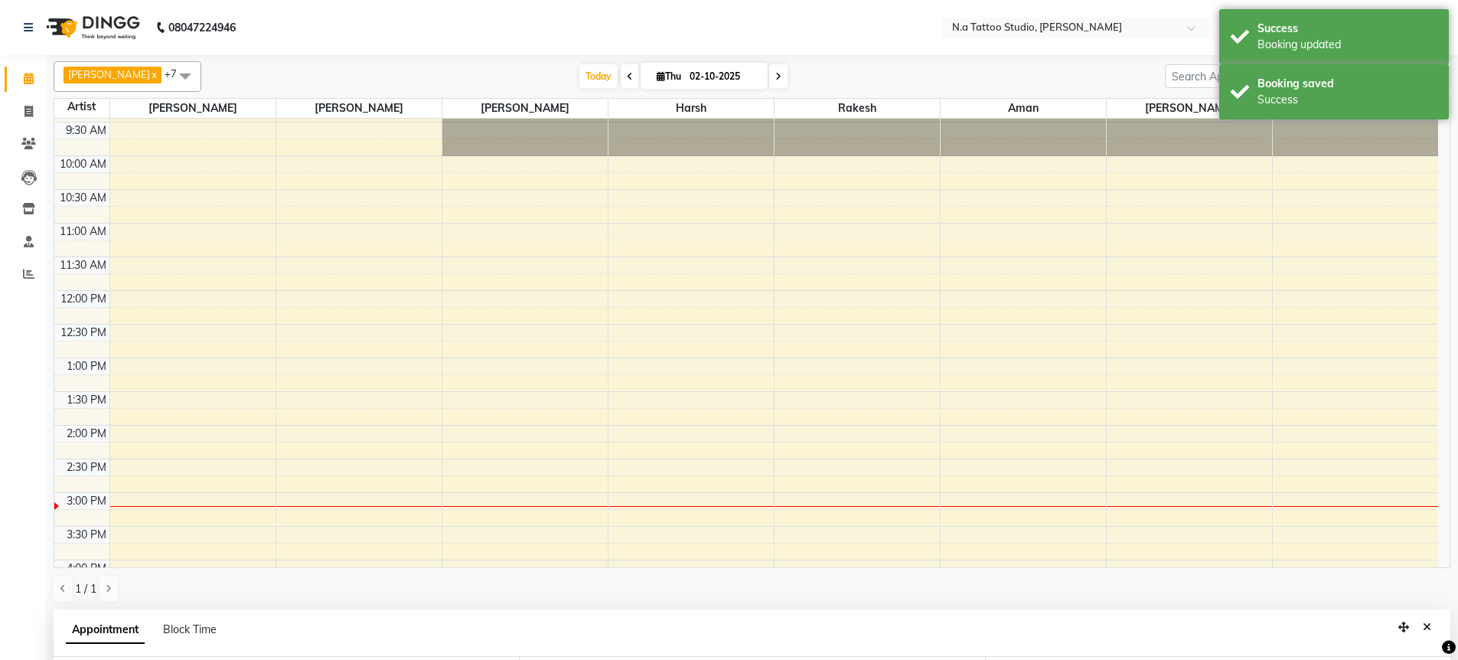
scroll to position [405, 0]
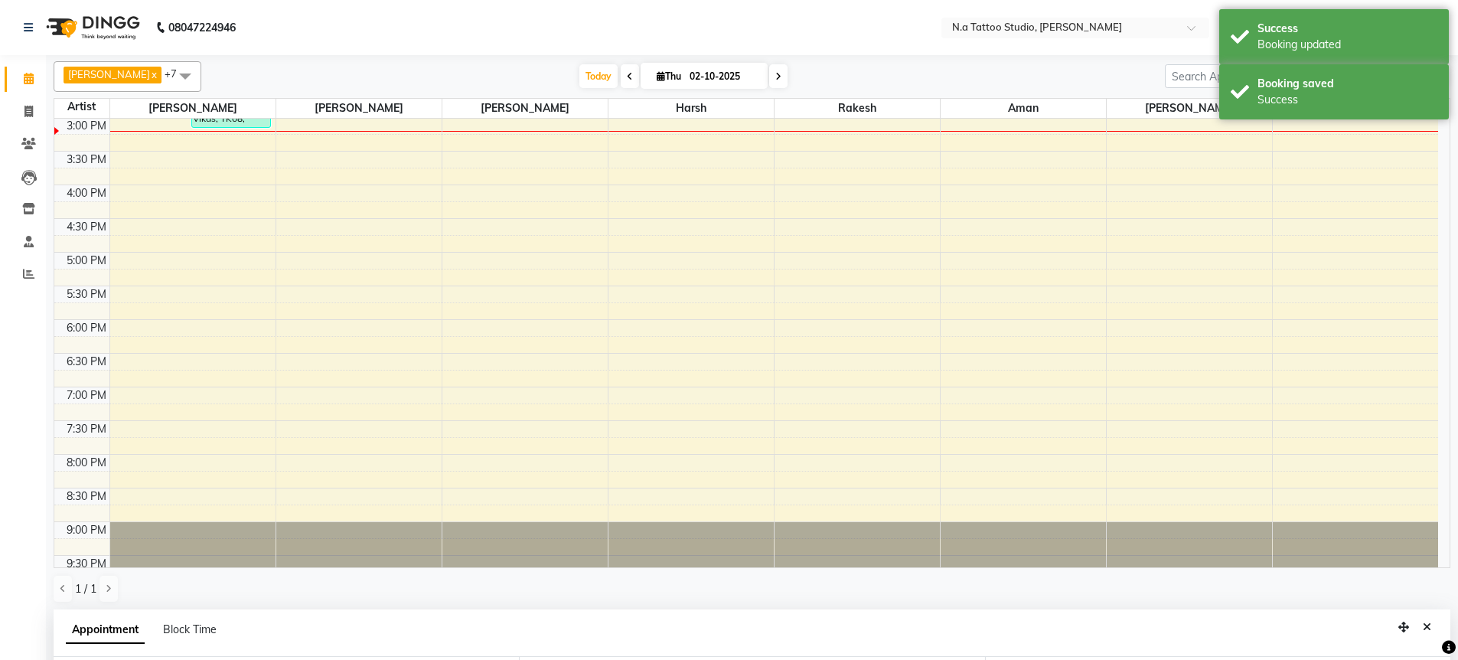
click at [784, 77] on span at bounding box center [778, 76] width 18 height 24
type input "03-10-2025"
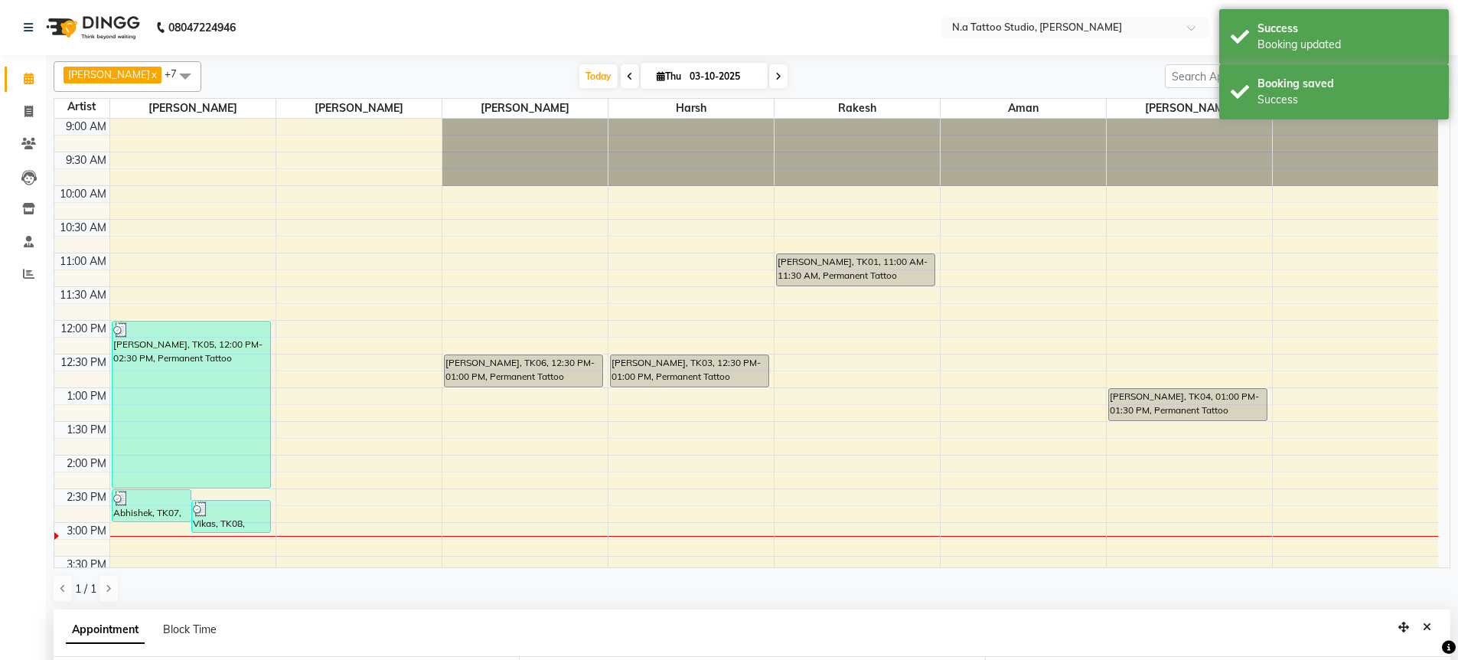
select select "600"
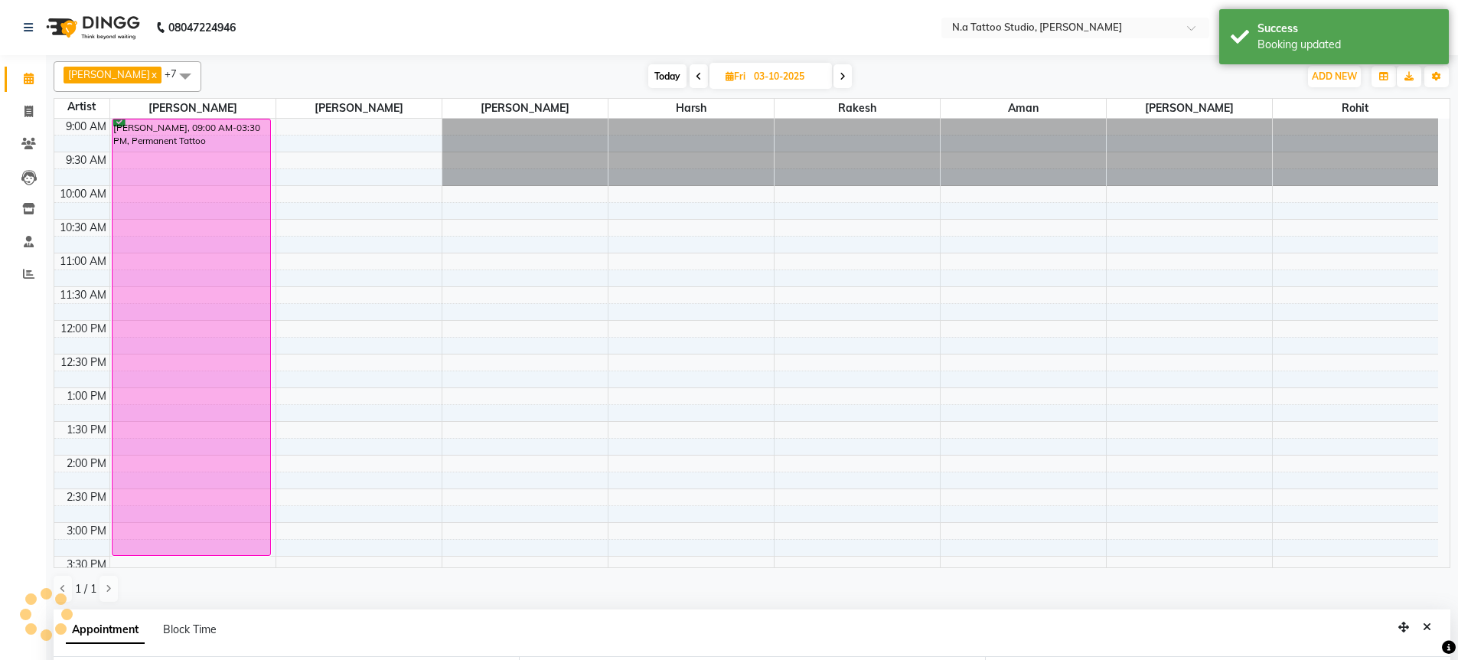
scroll to position [405, 0]
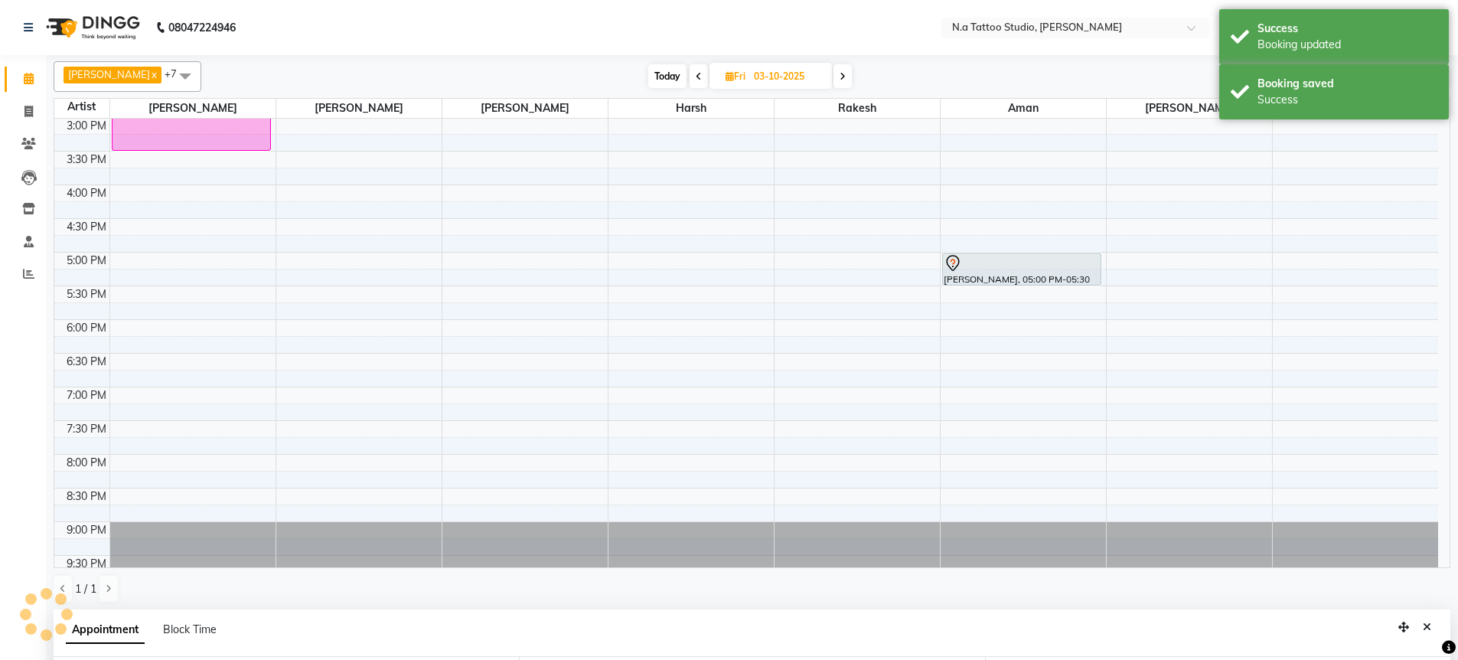
click at [834, 73] on span at bounding box center [843, 76] width 18 height 24
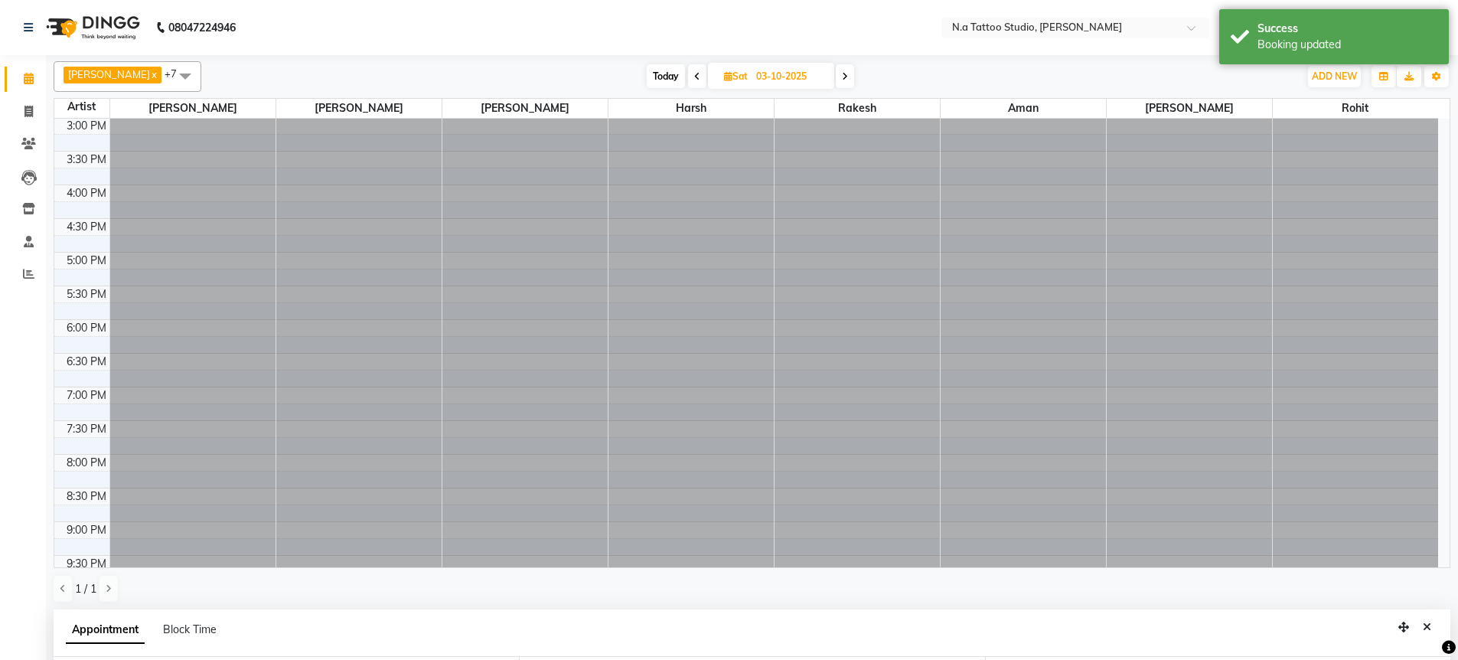
type input "04-10-2025"
select select "600"
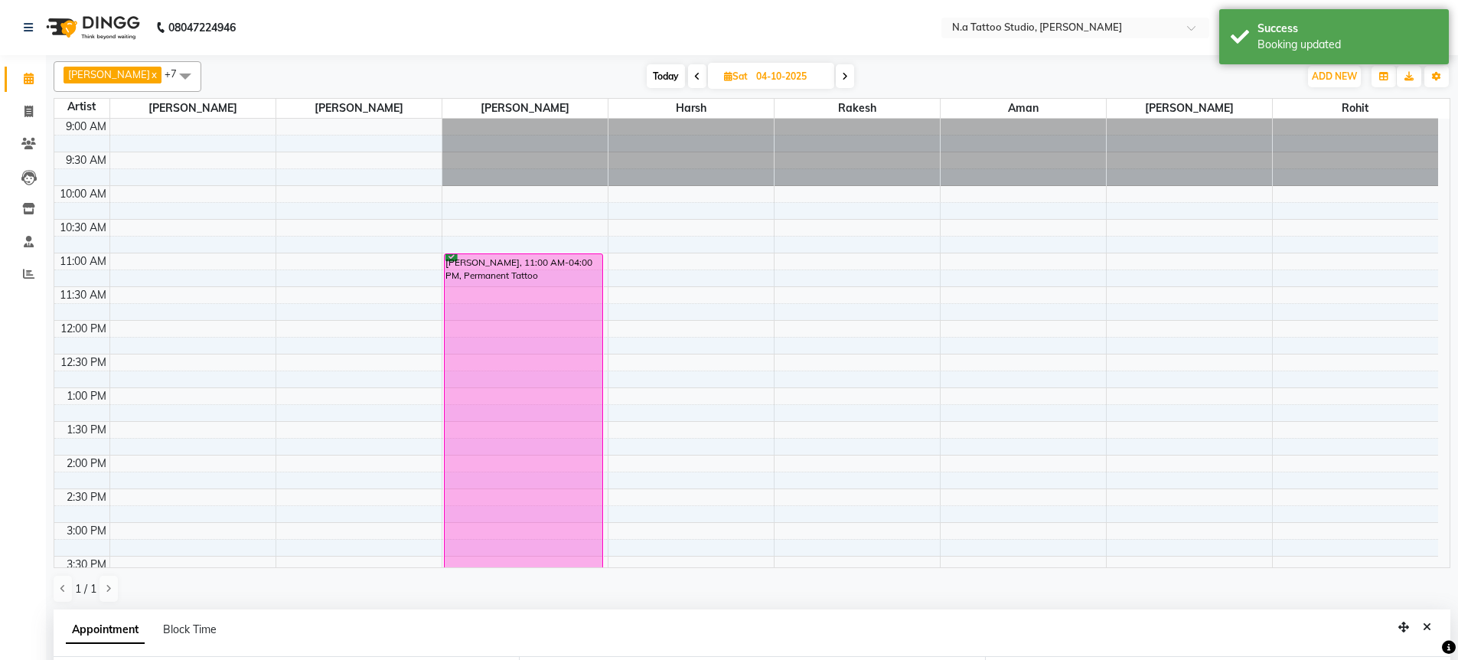
click at [847, 79] on span at bounding box center [845, 76] width 18 height 24
type input "05-10-2025"
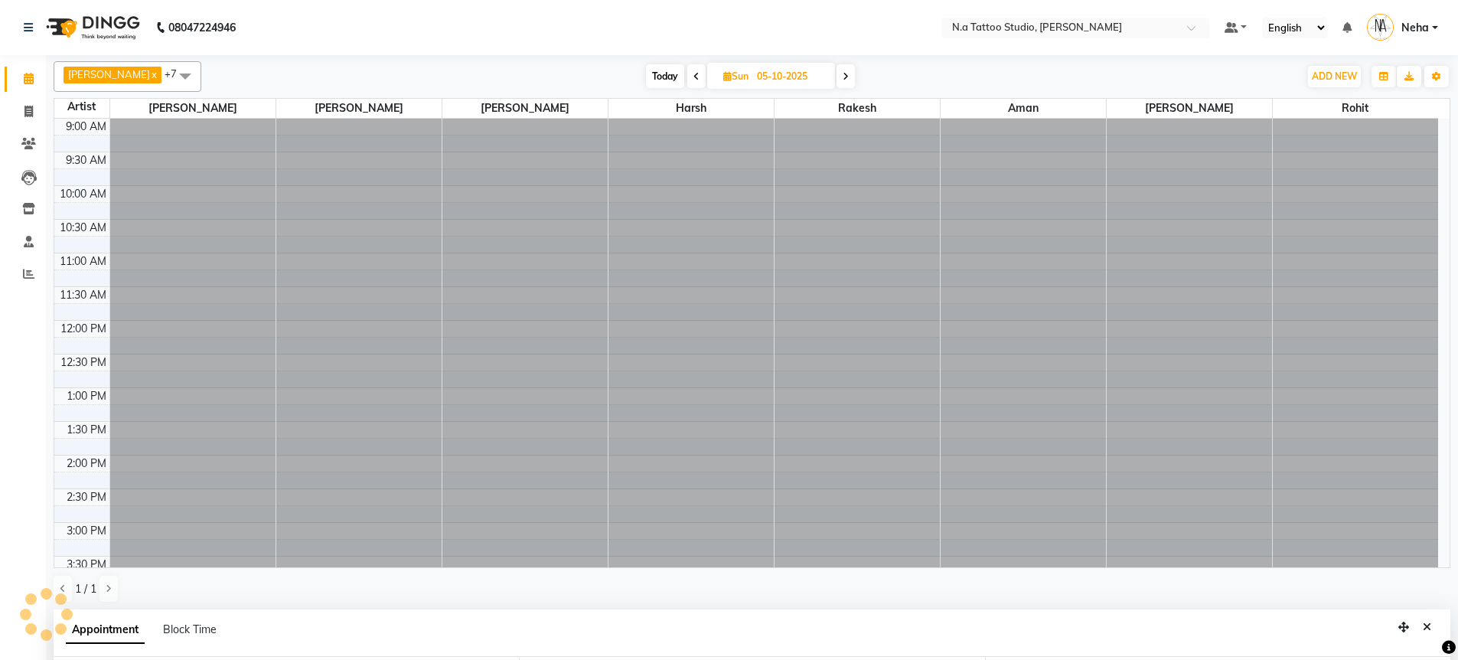
select select "600"
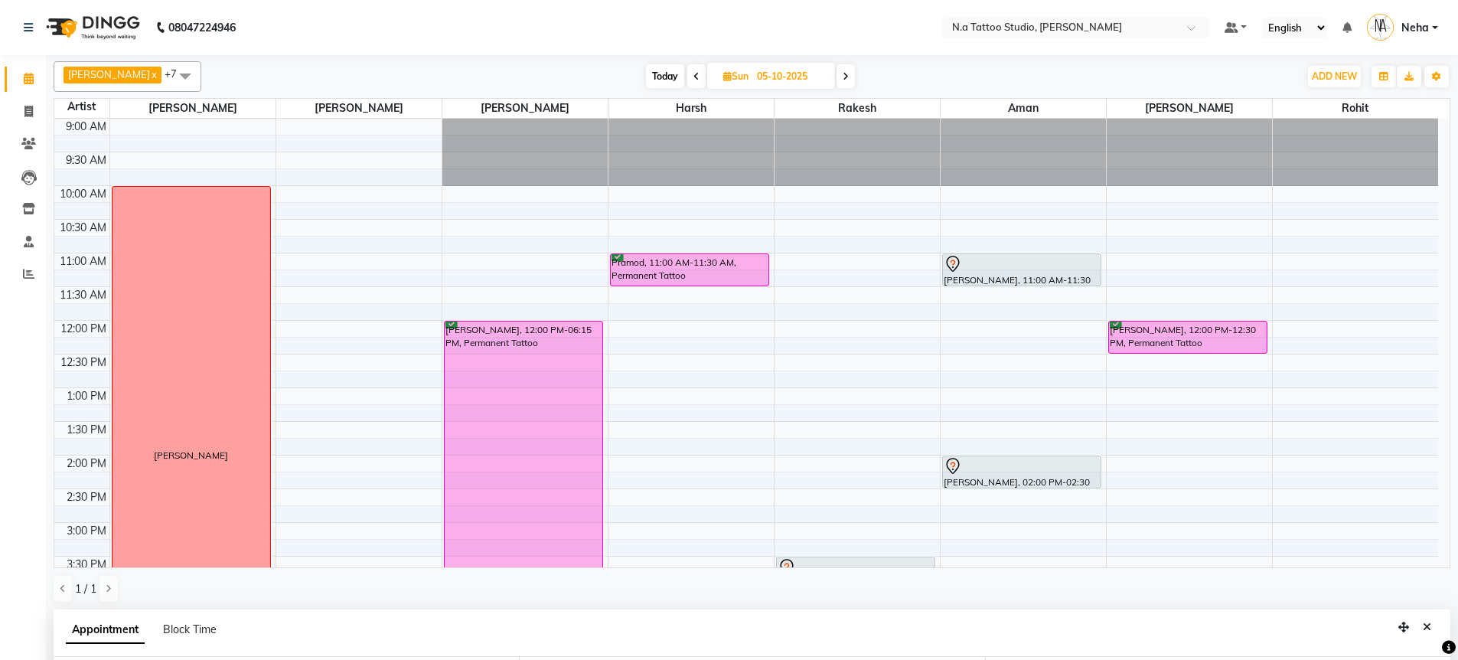
click at [845, 74] on icon at bounding box center [846, 76] width 6 height 9
type input "[DATE]"
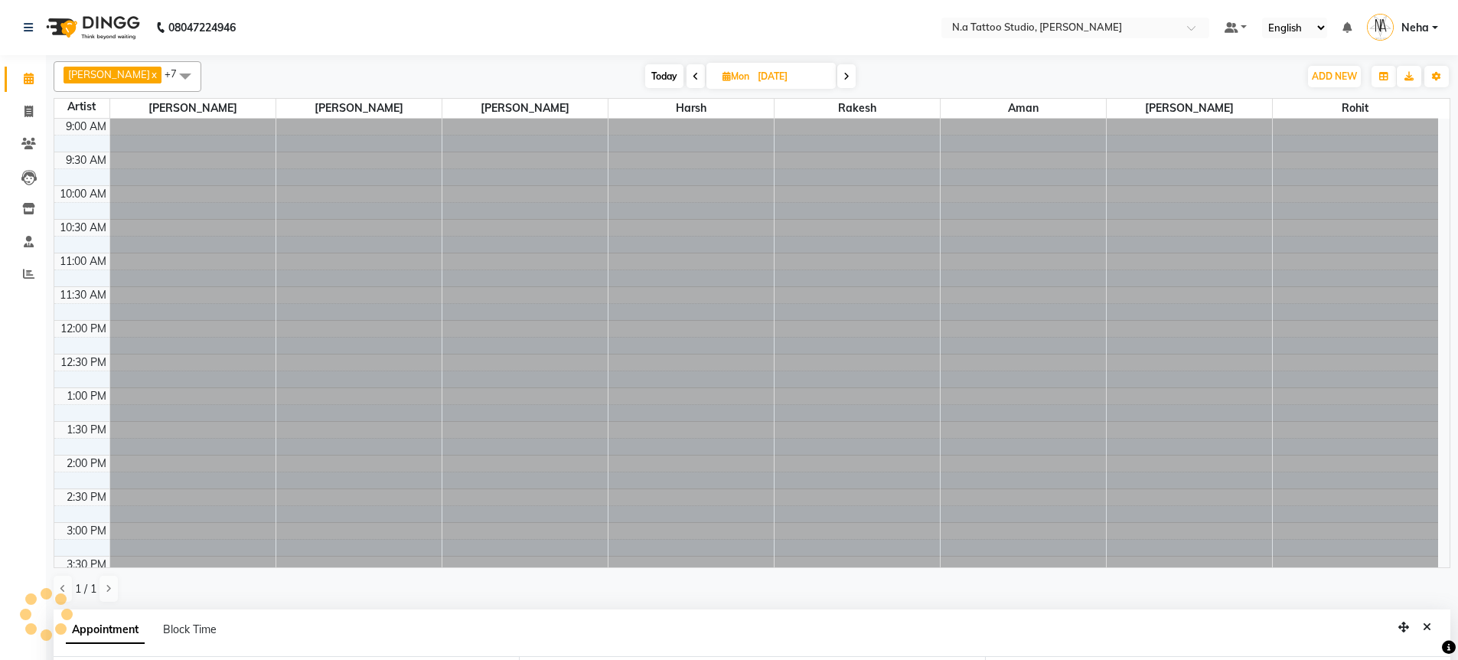
select select "600"
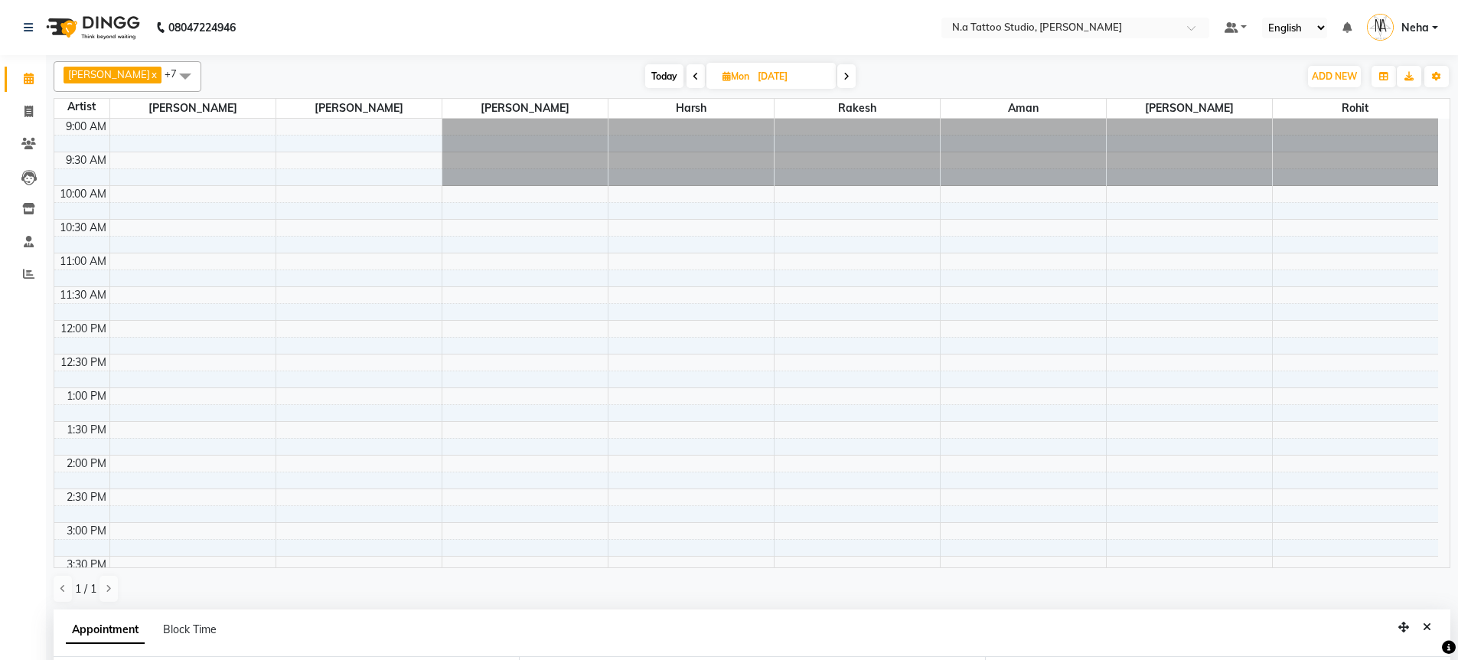
click at [762, 87] on input "[DATE]" at bounding box center [791, 76] width 77 height 23
select select "10"
select select "2025"
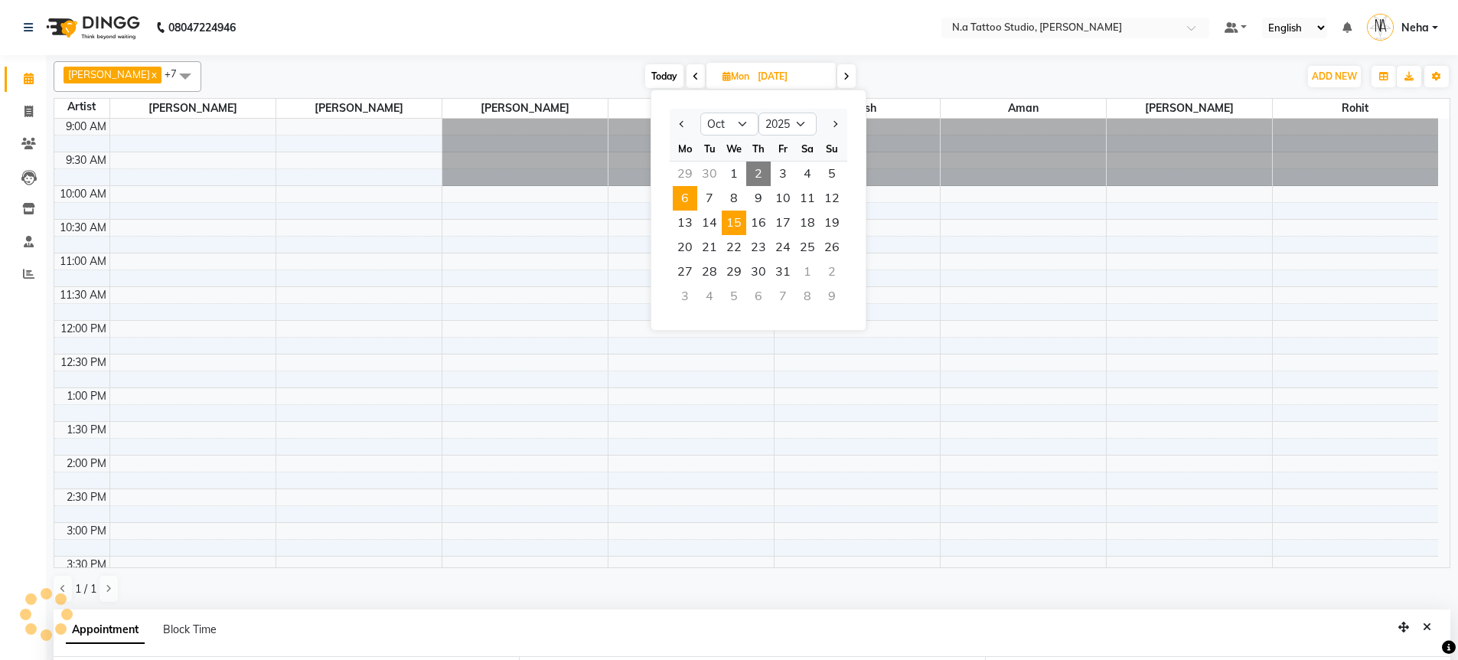
click at [734, 227] on span "15" at bounding box center [734, 223] width 24 height 24
type input "[DATE]"
select select "600"
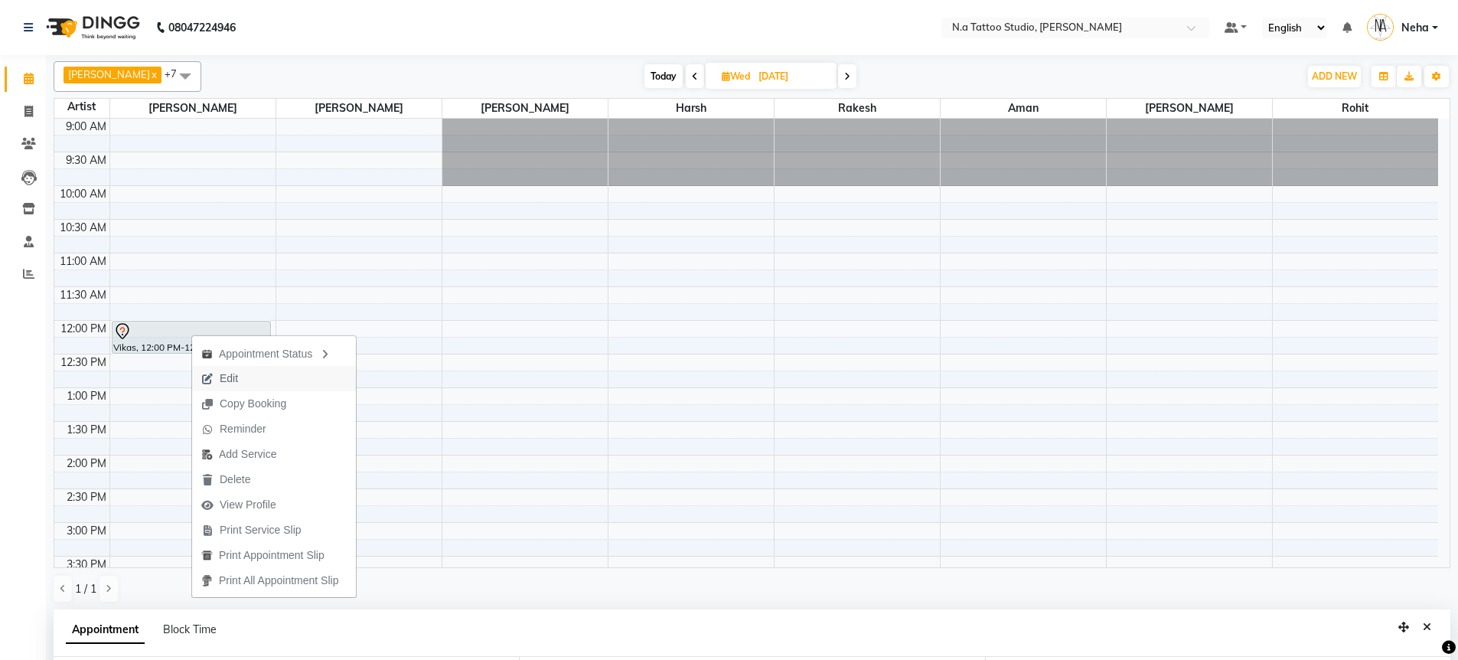
click at [238, 382] on span "Edit" at bounding box center [229, 379] width 18 height 16
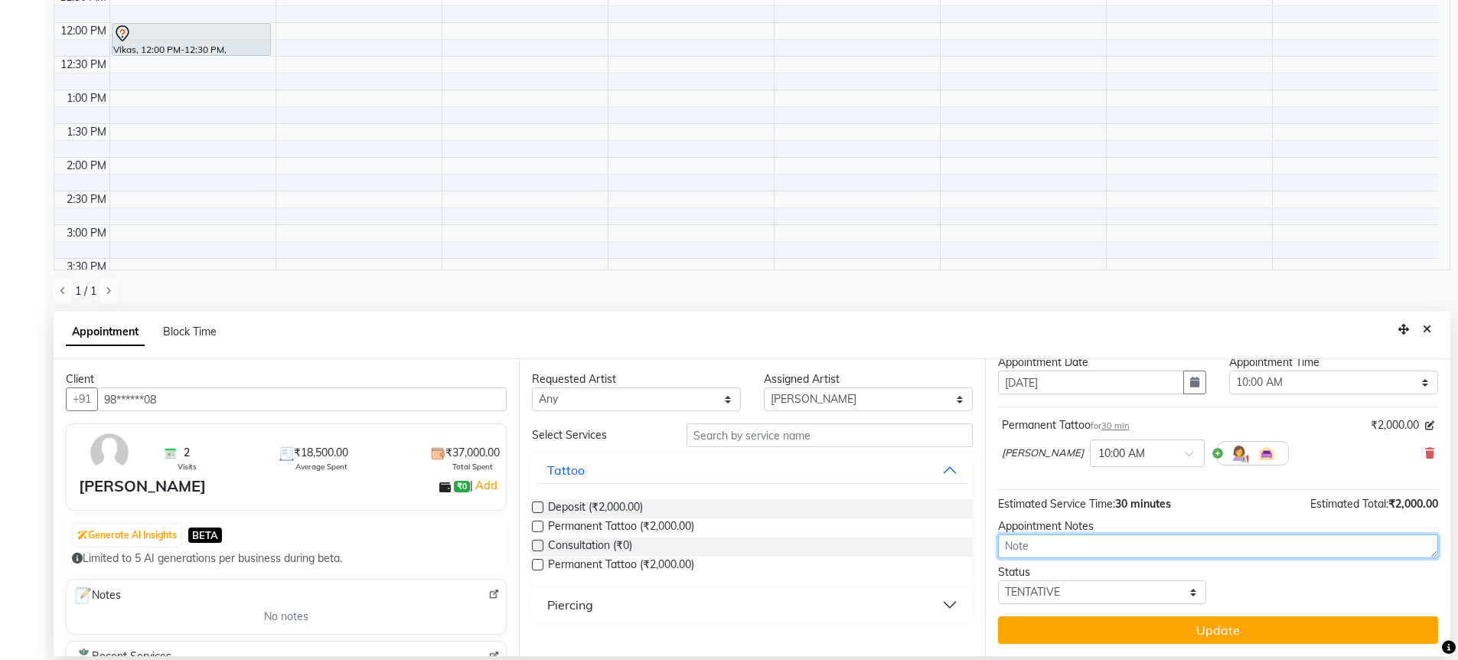
drag, startPoint x: 1052, startPoint y: 546, endPoint x: 1062, endPoint y: 547, distance: 10.0
click at [1059, 547] on textarea at bounding box center [1218, 546] width 440 height 24
type textarea "2k dep gpay"
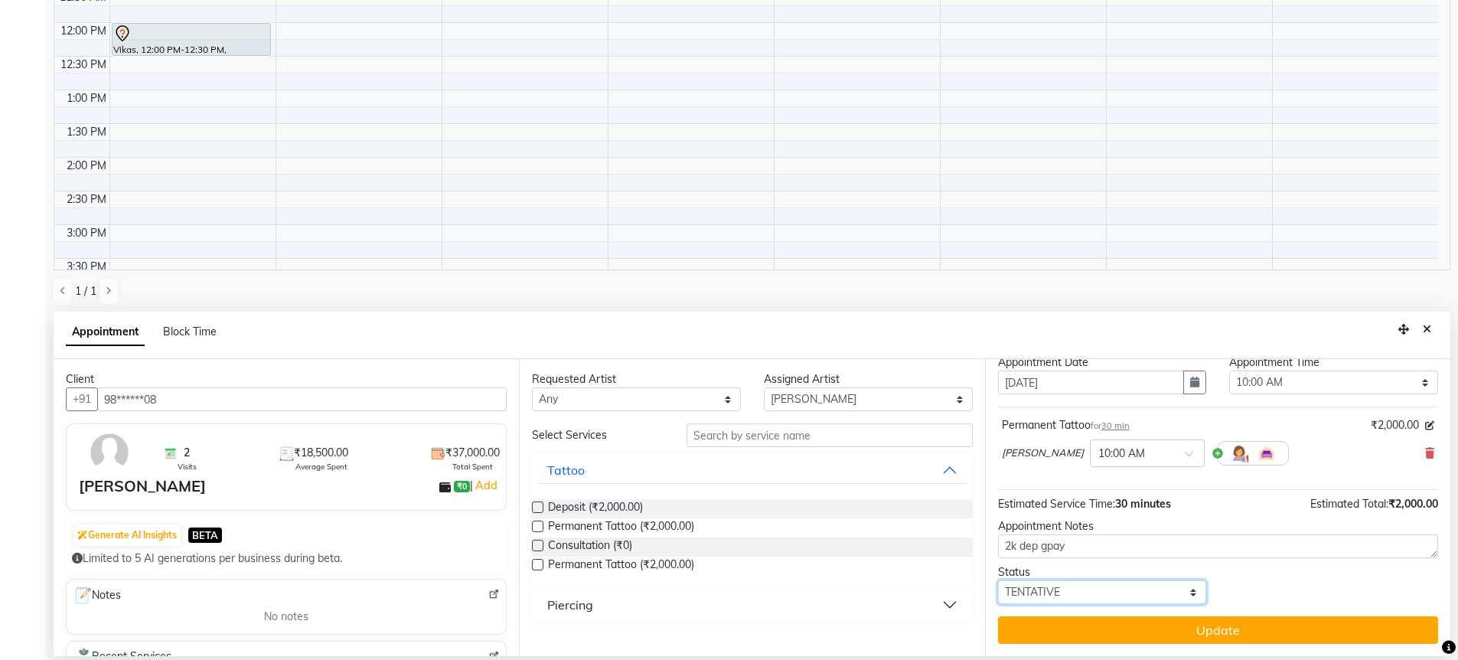
click at [1061, 585] on select "Select TENTATIVE CONFIRM UPCOMING" at bounding box center [1102, 592] width 209 height 24
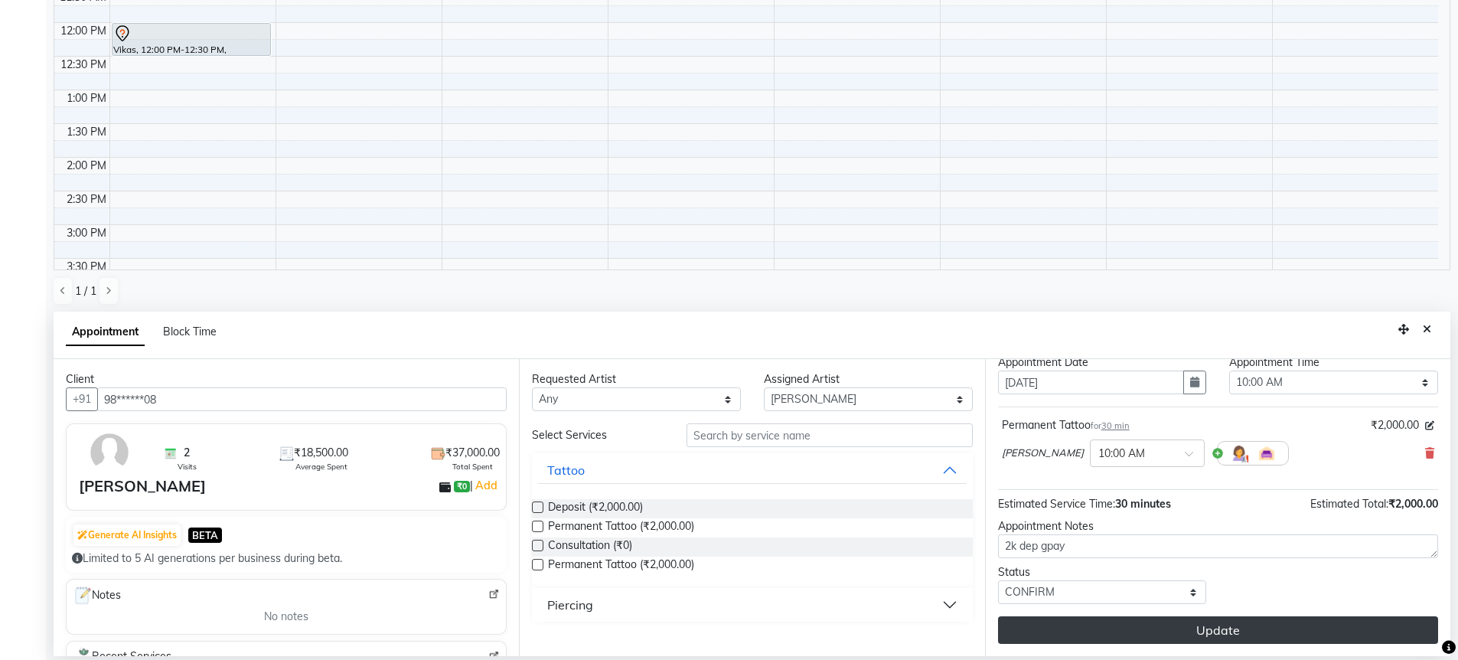
click at [1148, 632] on button "Update" at bounding box center [1218, 630] width 440 height 28
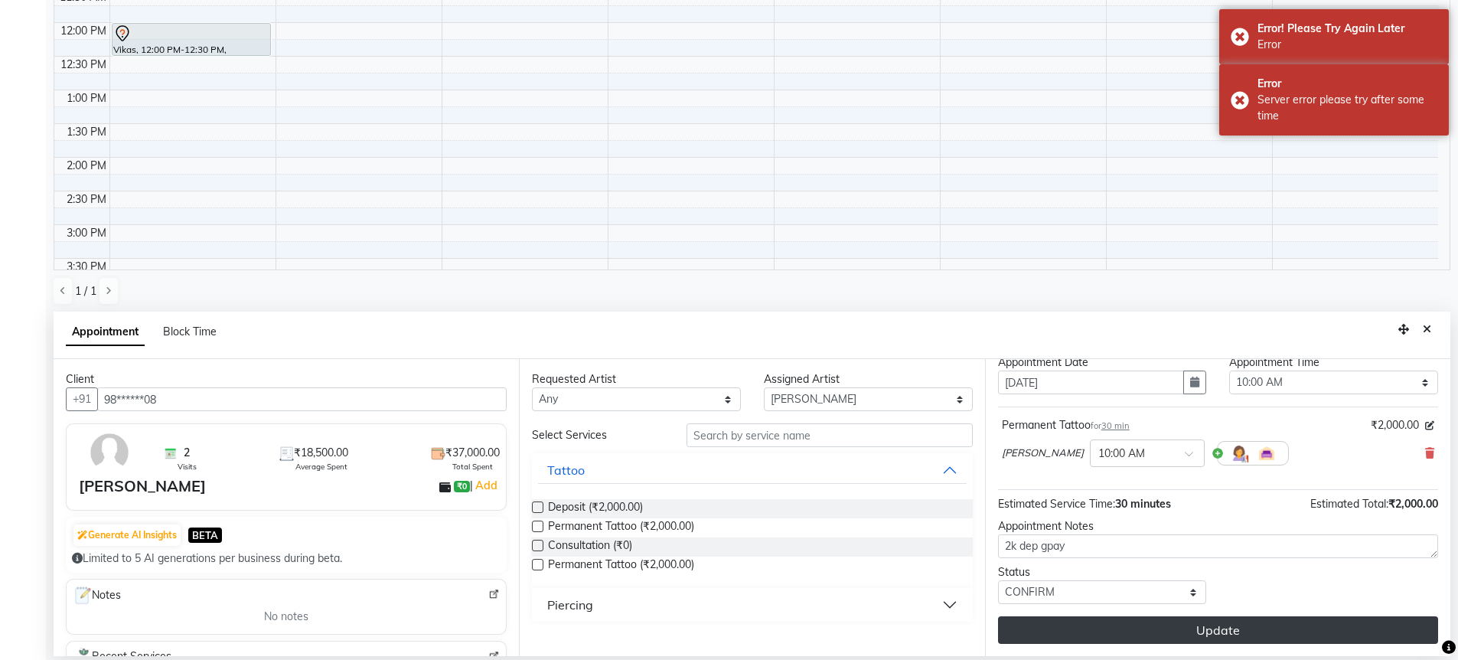
click at [1190, 628] on button "Update" at bounding box center [1218, 630] width 440 height 28
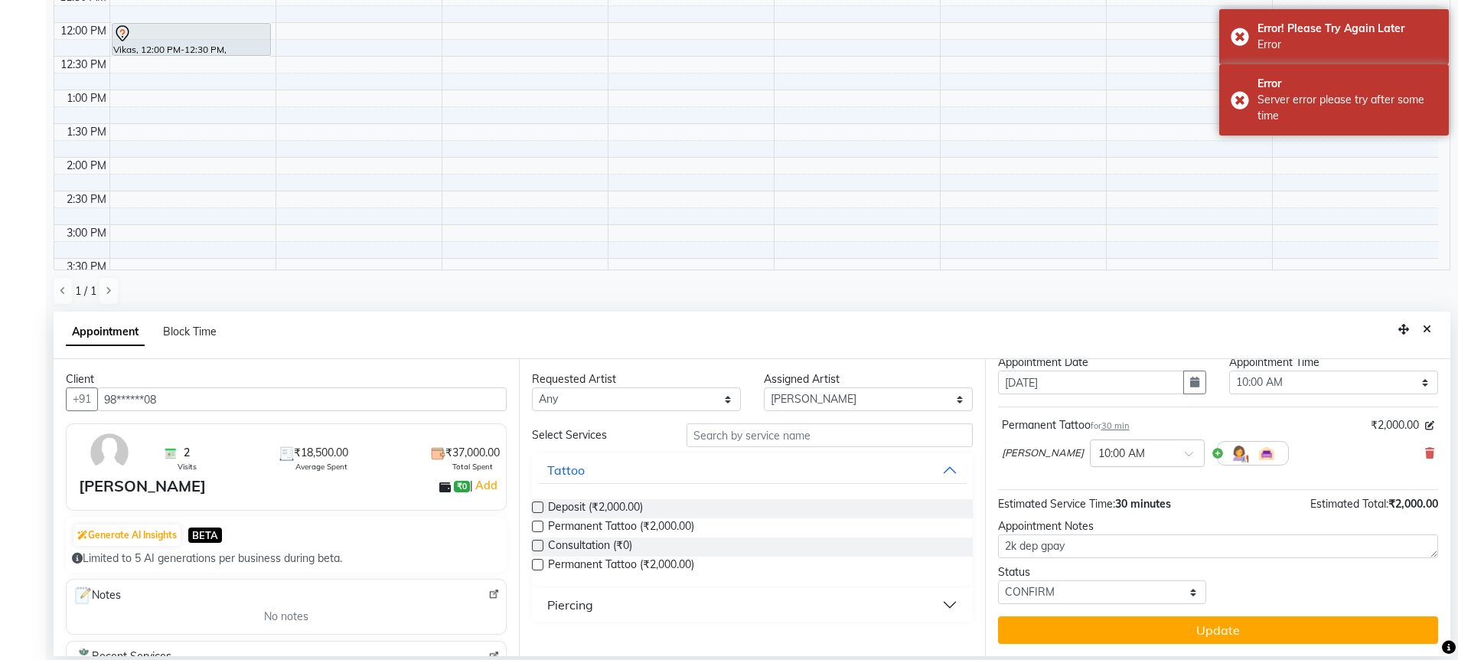
drag, startPoint x: 1168, startPoint y: 631, endPoint x: 1158, endPoint y: 626, distance: 11.0
click at [1168, 630] on button "Update" at bounding box center [1218, 630] width 440 height 28
click at [1115, 601] on select "Select TENTATIVE CONFIRM UPCOMING" at bounding box center [1102, 592] width 209 height 24
select select "tentative"
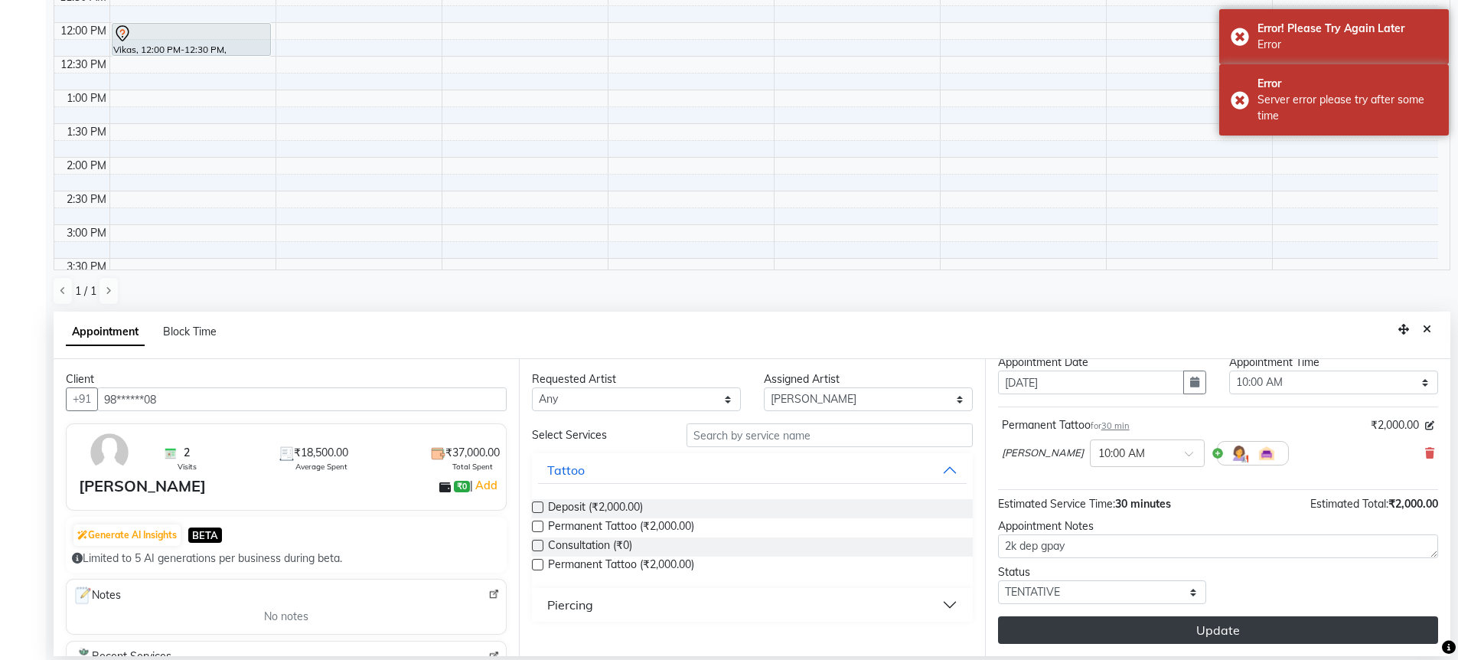
click at [1216, 632] on button "Update" at bounding box center [1218, 630] width 440 height 28
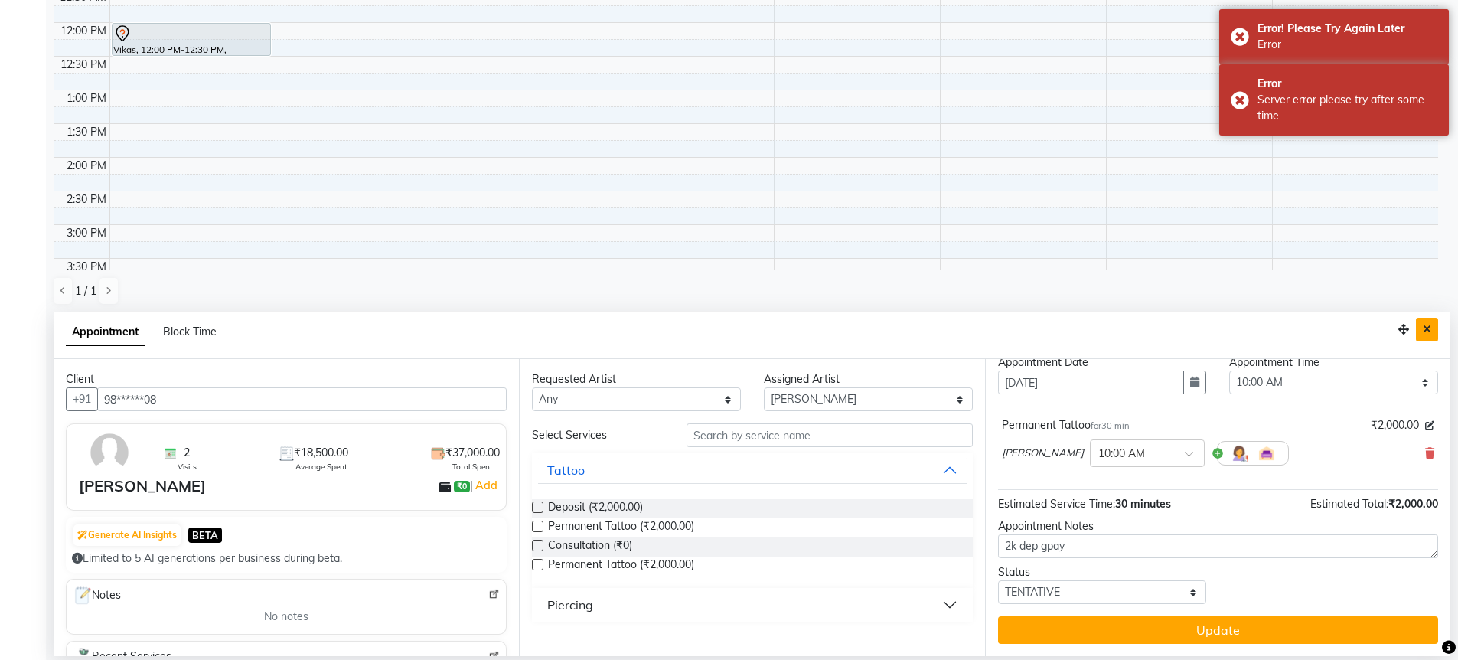
click at [1424, 325] on icon "Close" at bounding box center [1427, 329] width 8 height 11
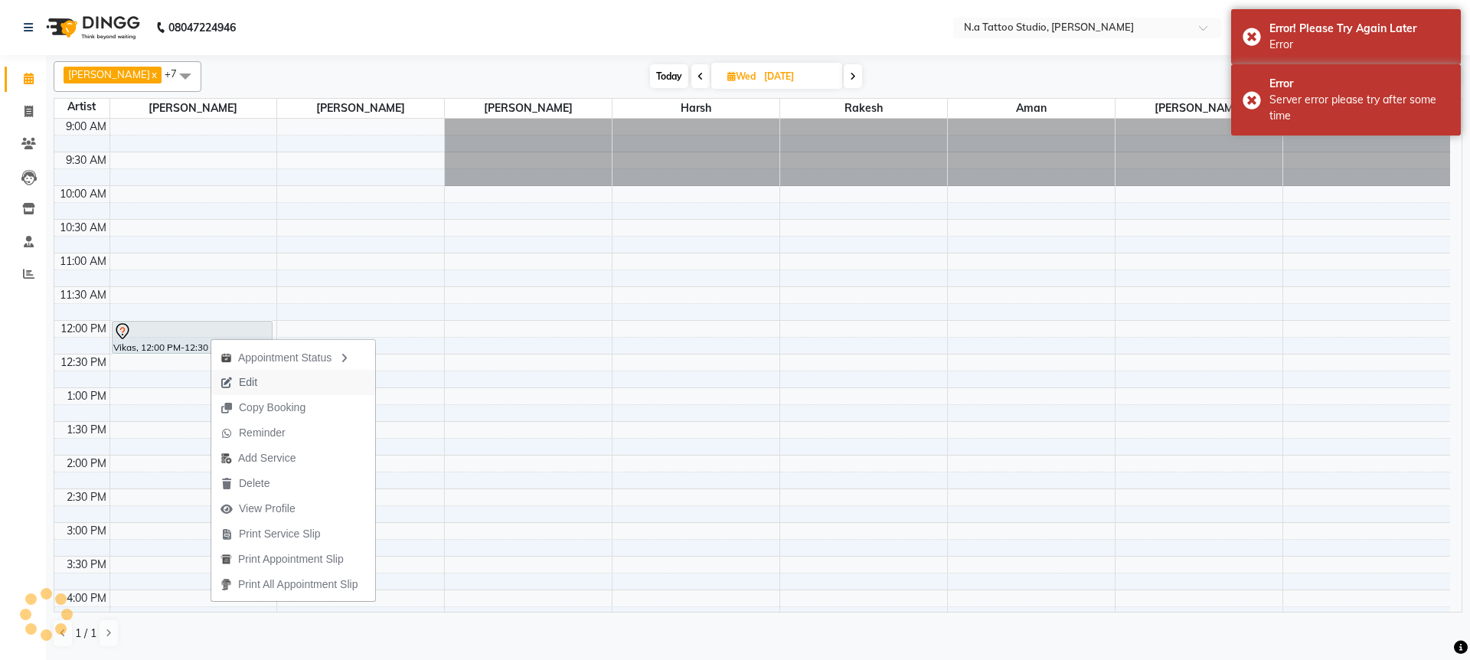
click at [259, 382] on span "Edit" at bounding box center [238, 382] width 55 height 25
select select "tentative"
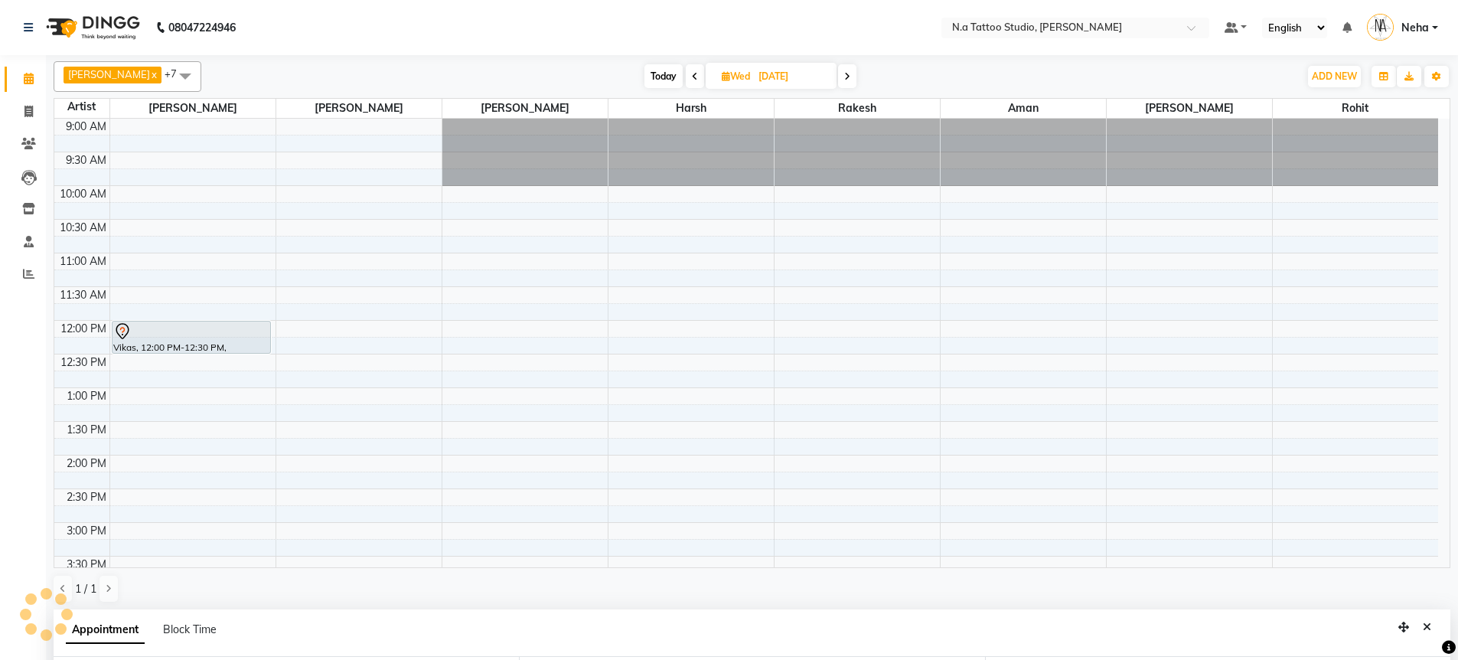
type input "[DATE]"
select select "720"
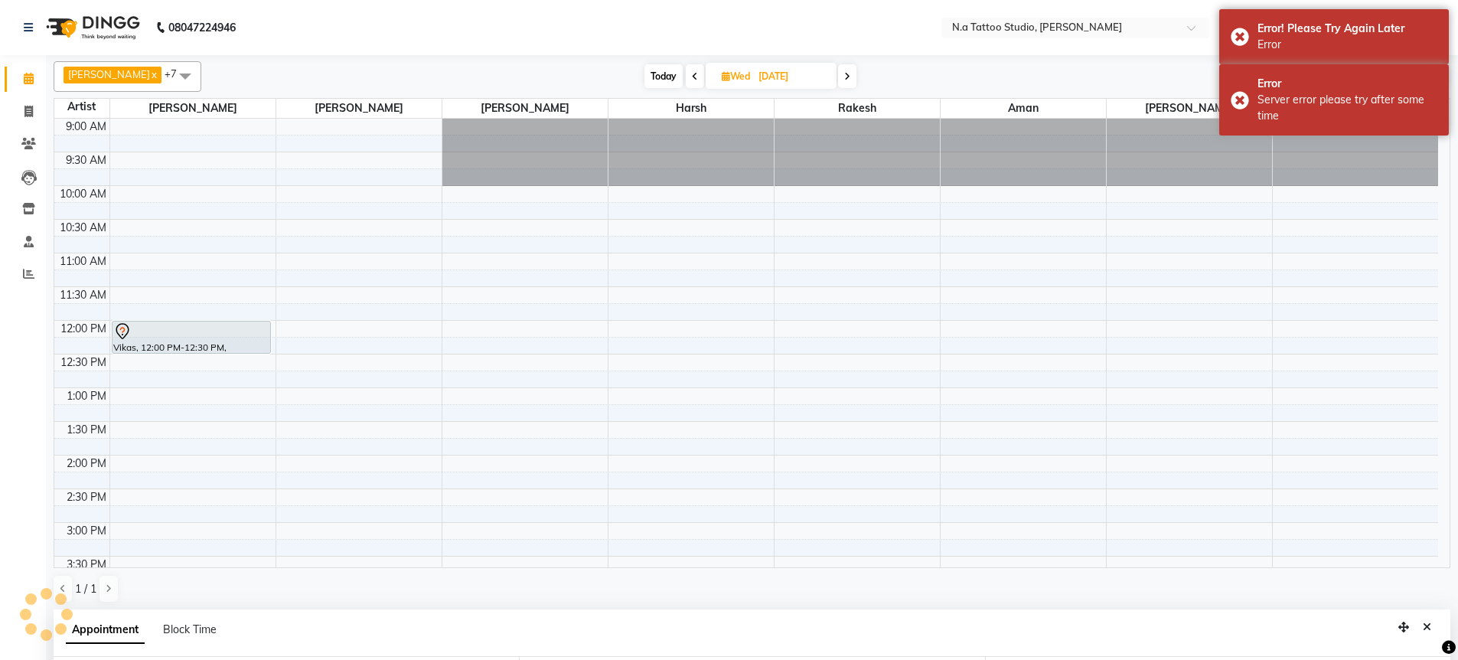
select select "26601"
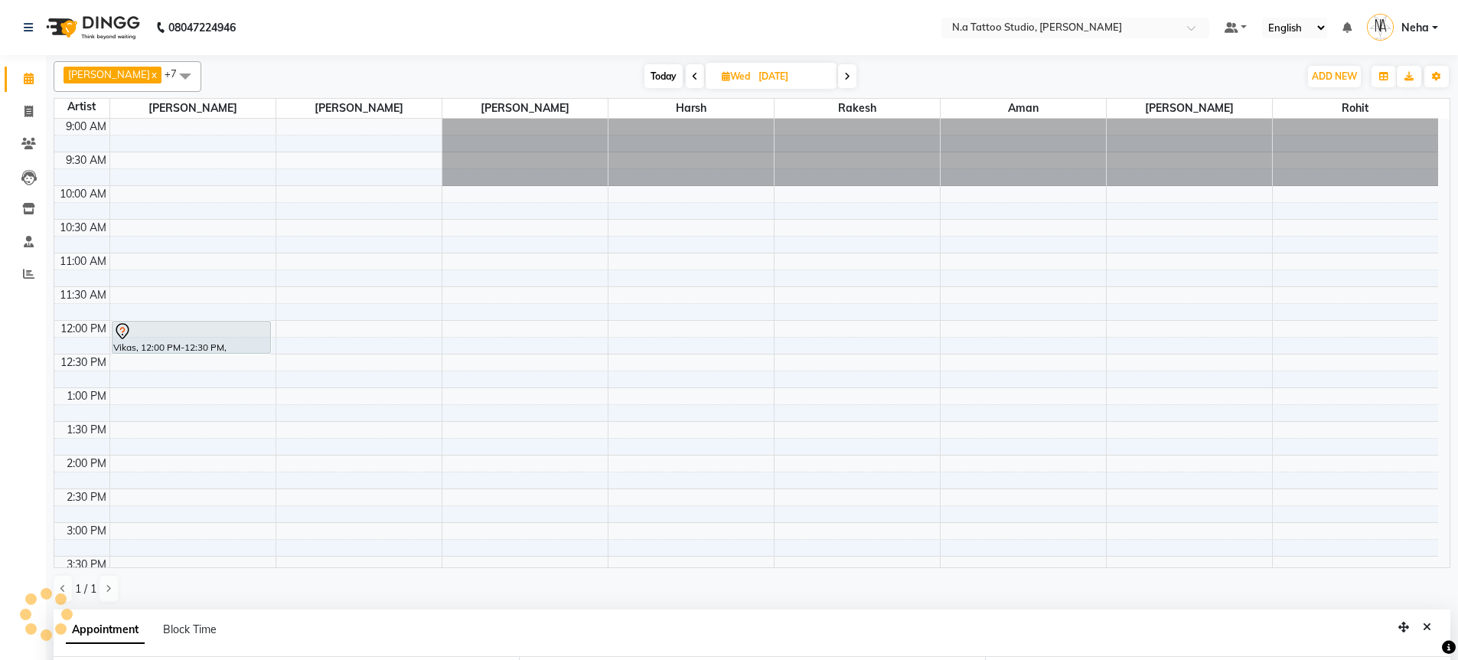
scroll to position [426, 0]
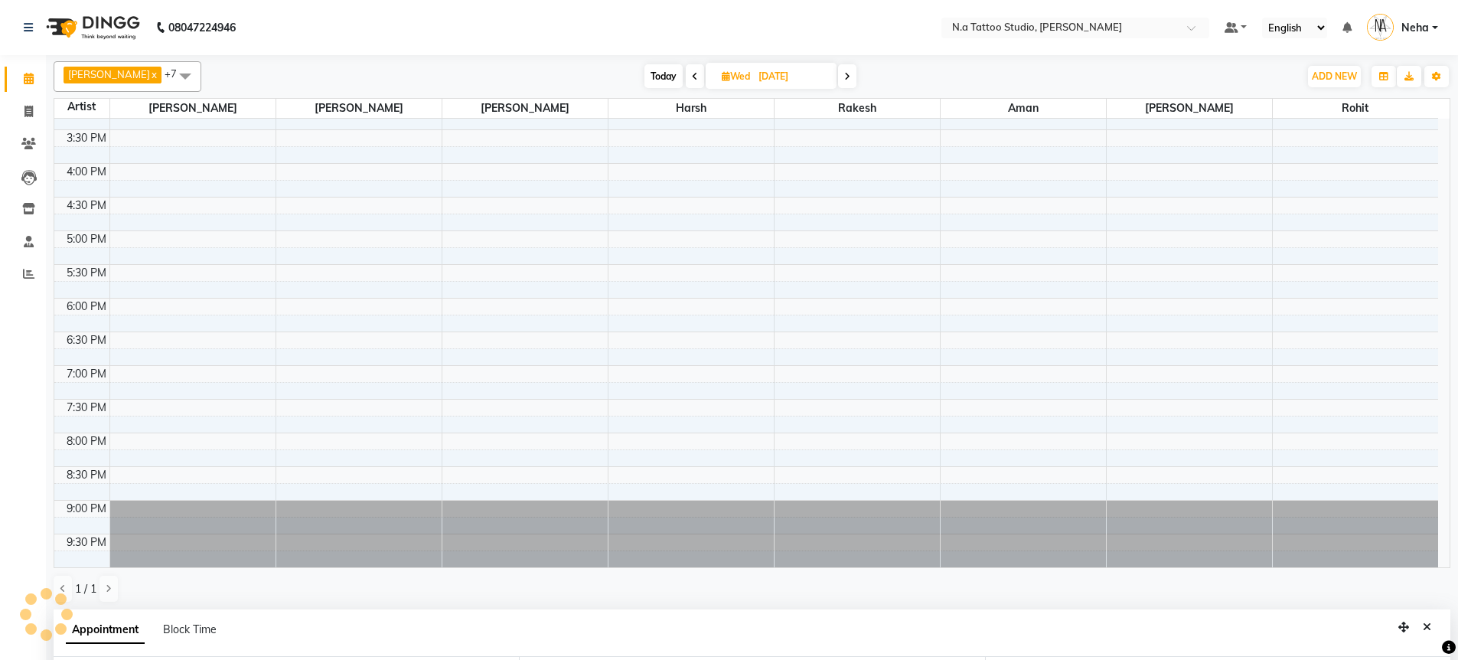
select select "1982"
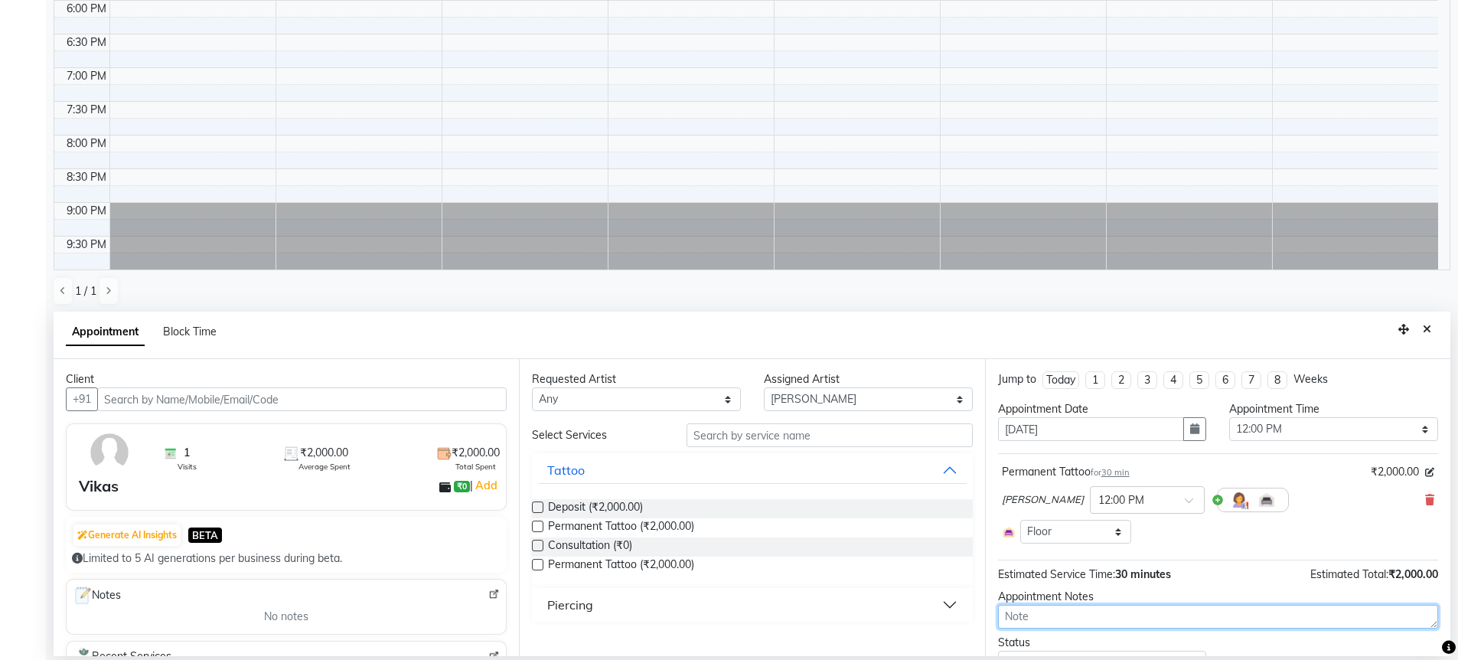
click at [1069, 623] on textarea at bounding box center [1218, 617] width 440 height 24
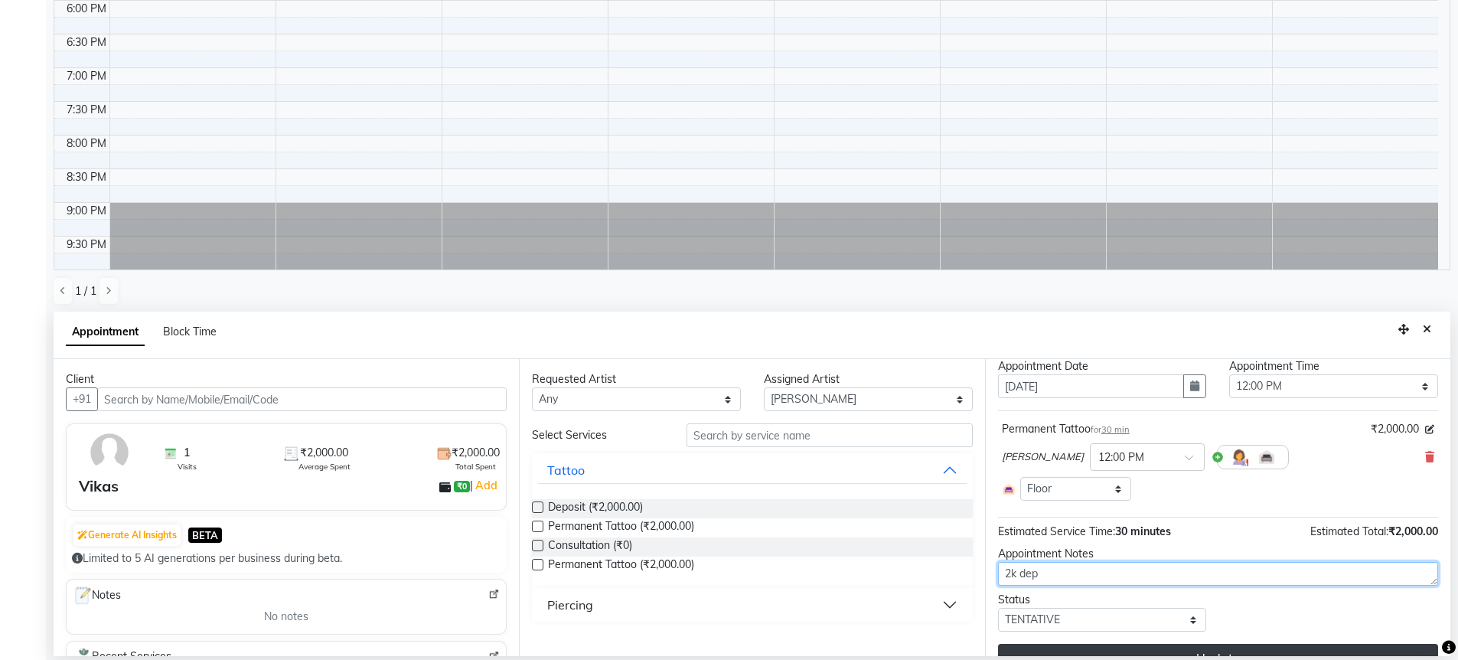
scroll to position [70, 0]
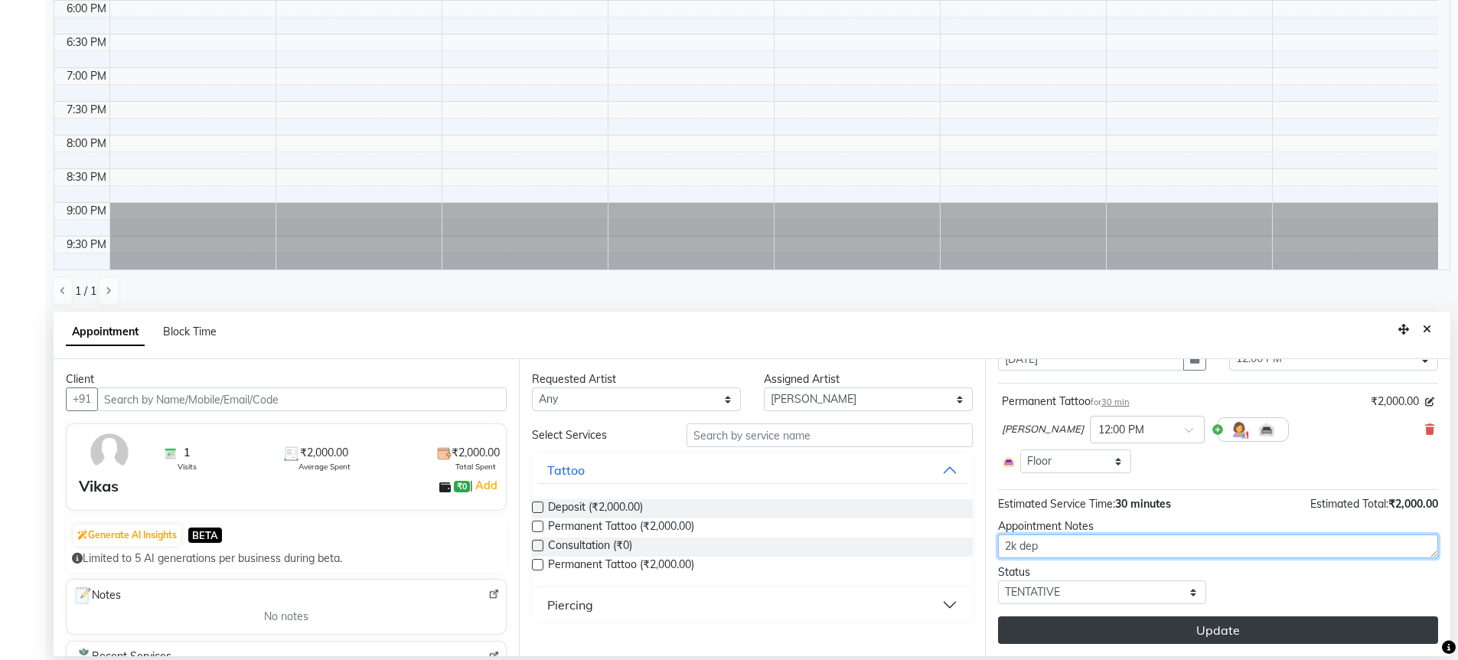
type textarea "2k dep"
click at [1053, 632] on button "Update" at bounding box center [1218, 630] width 440 height 28
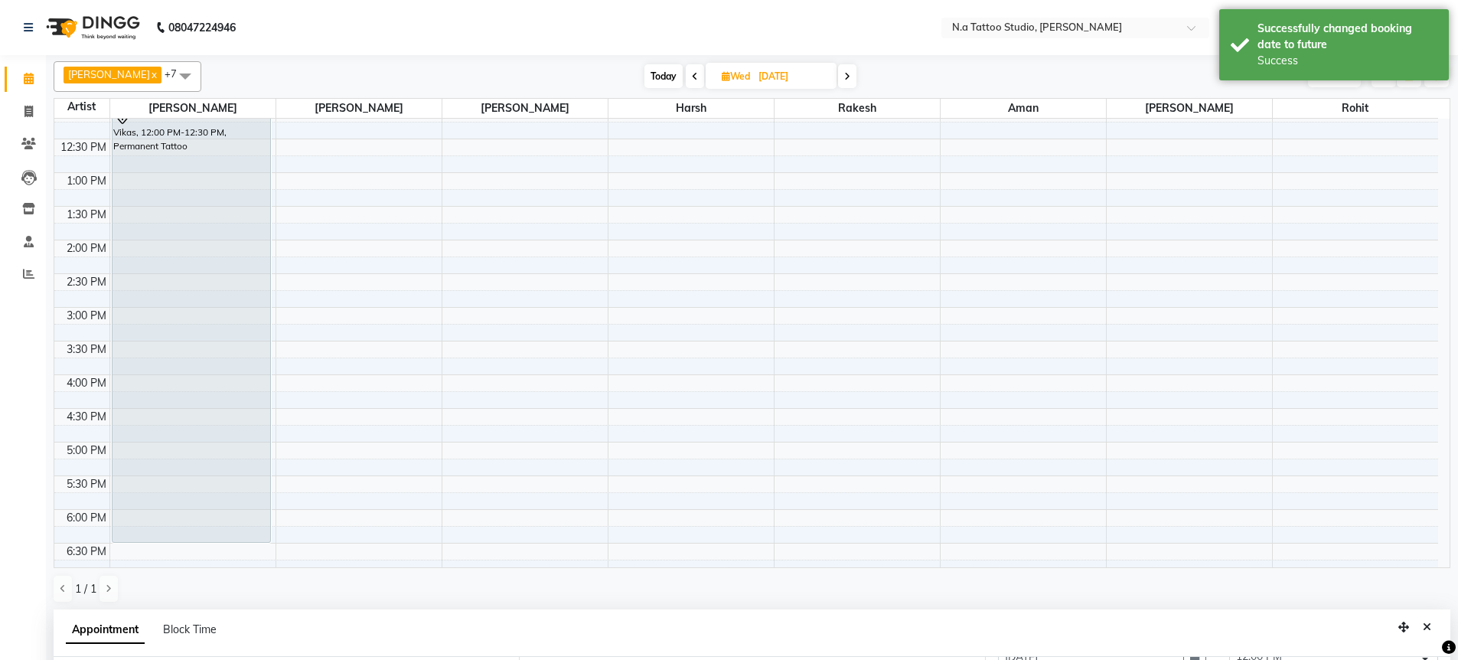
scroll to position [221, 0]
drag, startPoint x: 197, startPoint y: 353, endPoint x: 191, endPoint y: 500, distance: 147.1
click at [191, 500] on div "Vikas, 12:00 PM-12:30 PM, Permanent Tattoo Vikas, 12:00 PM-12:30 PM, Permanent …" at bounding box center [192, 334] width 165 height 875
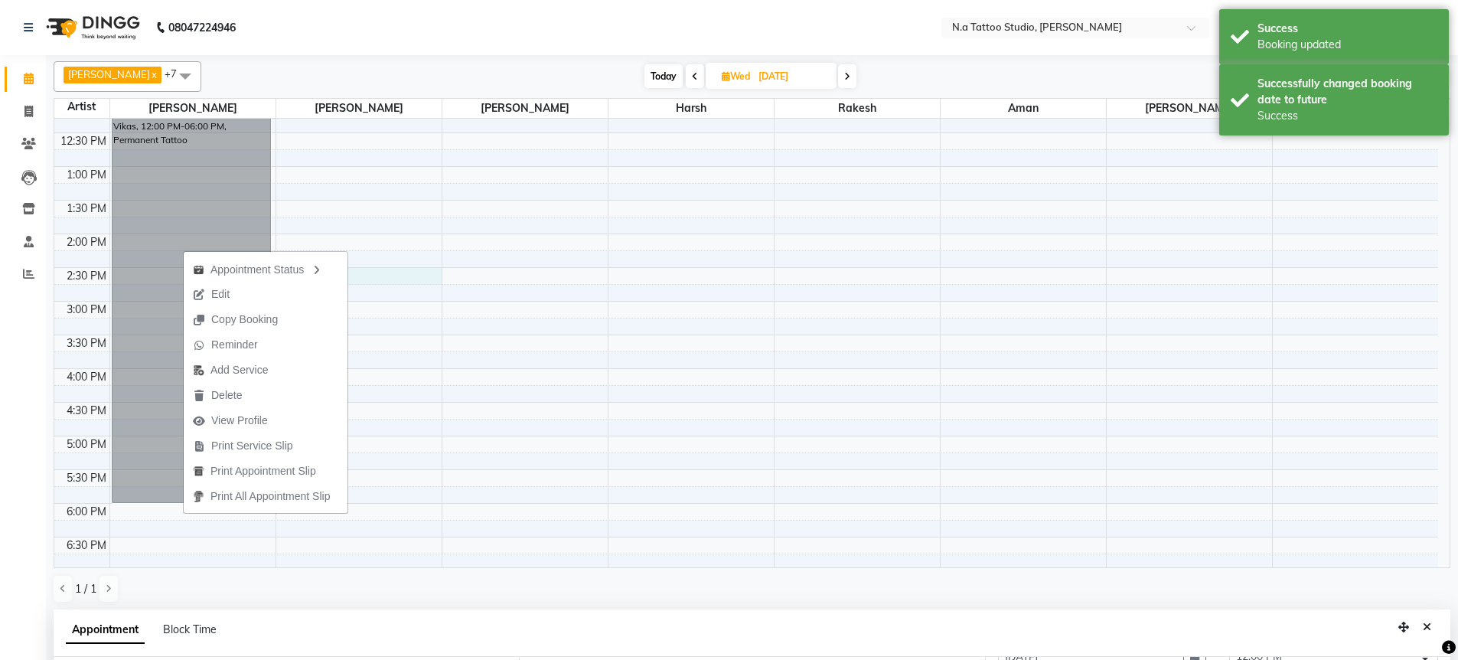
click at [435, 269] on div "9:00 AM 9:30 AM 10:00 AM 10:30 AM 11:00 AM 11:30 AM 12:00 PM 12:30 PM 1:00 PM 1…" at bounding box center [746, 334] width 1384 height 875
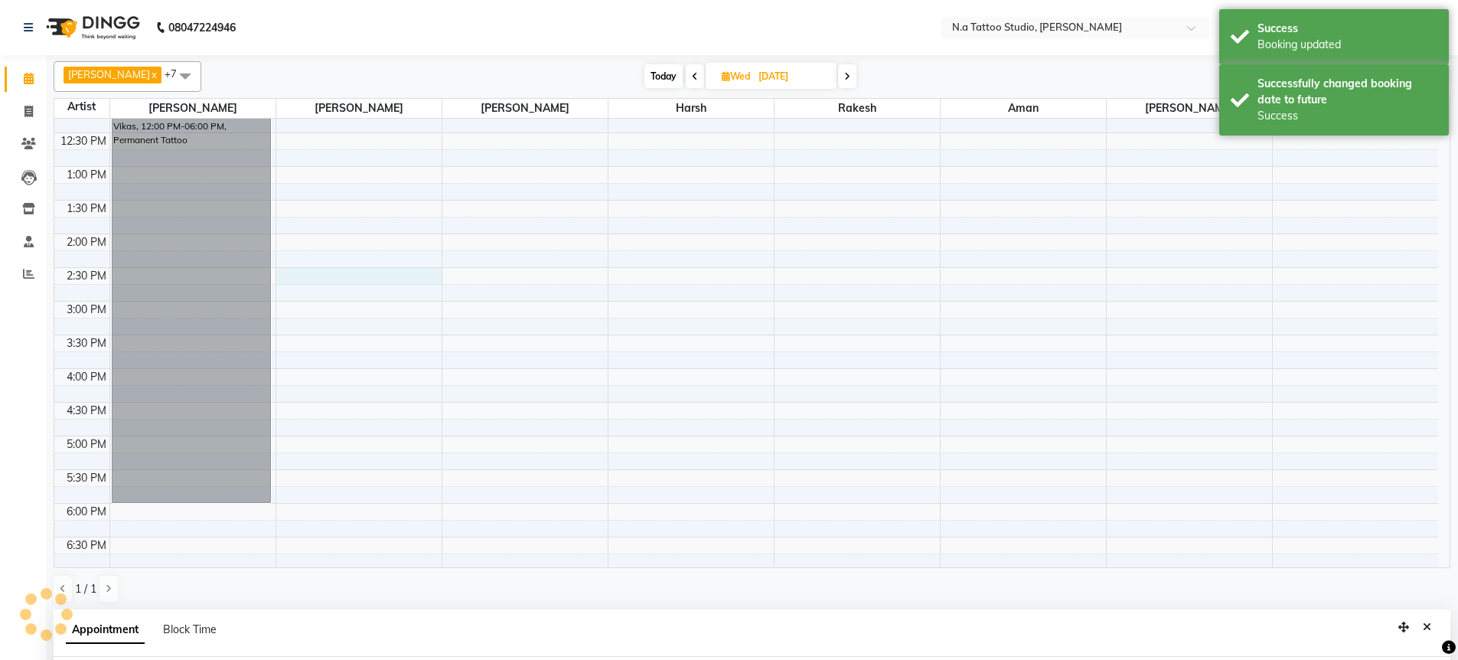
select select "26602"
select select "870"
select select "tentative"
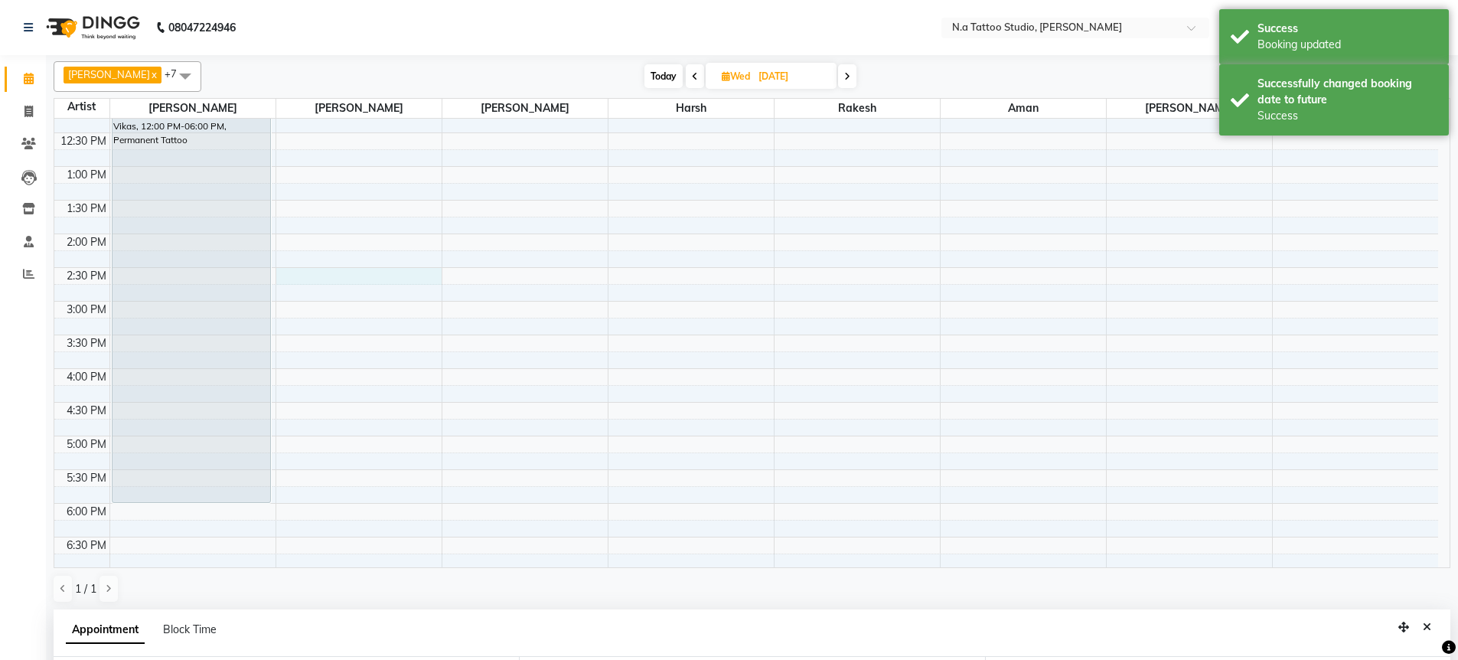
scroll to position [298, 0]
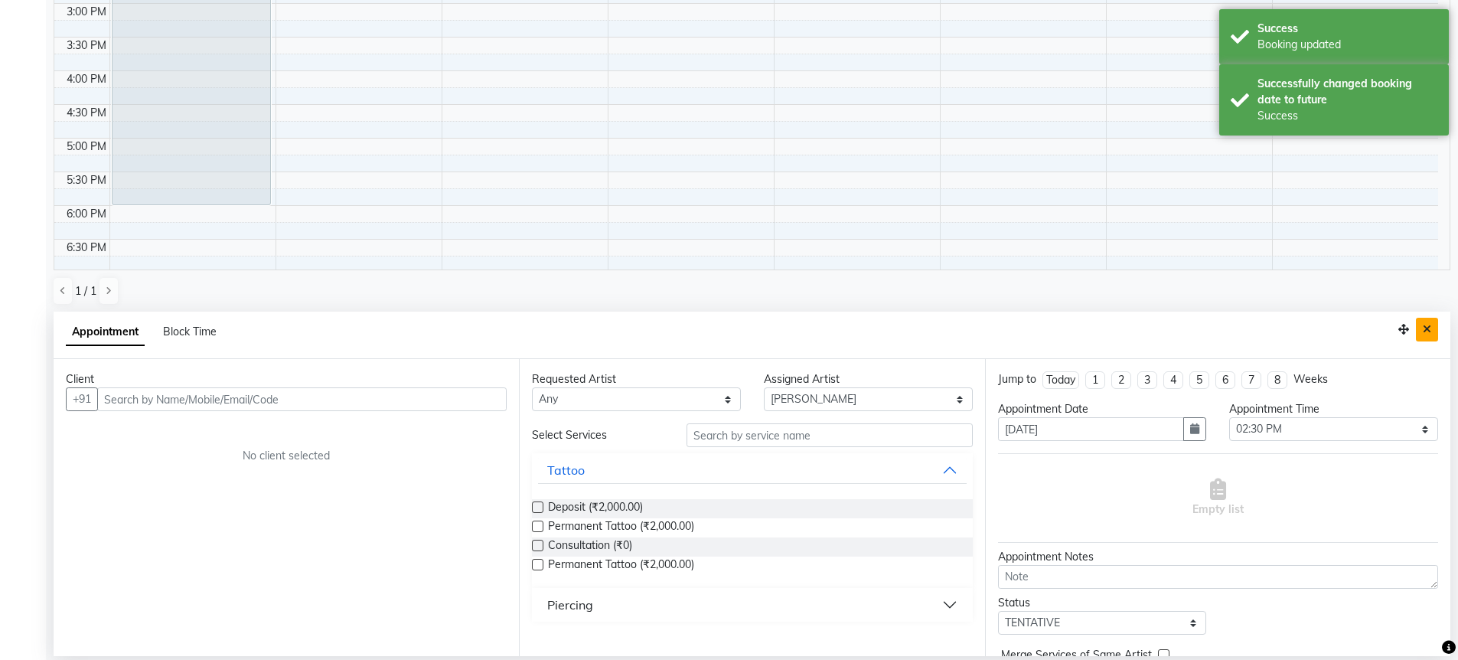
click at [1426, 331] on icon "Close" at bounding box center [1427, 329] width 8 height 11
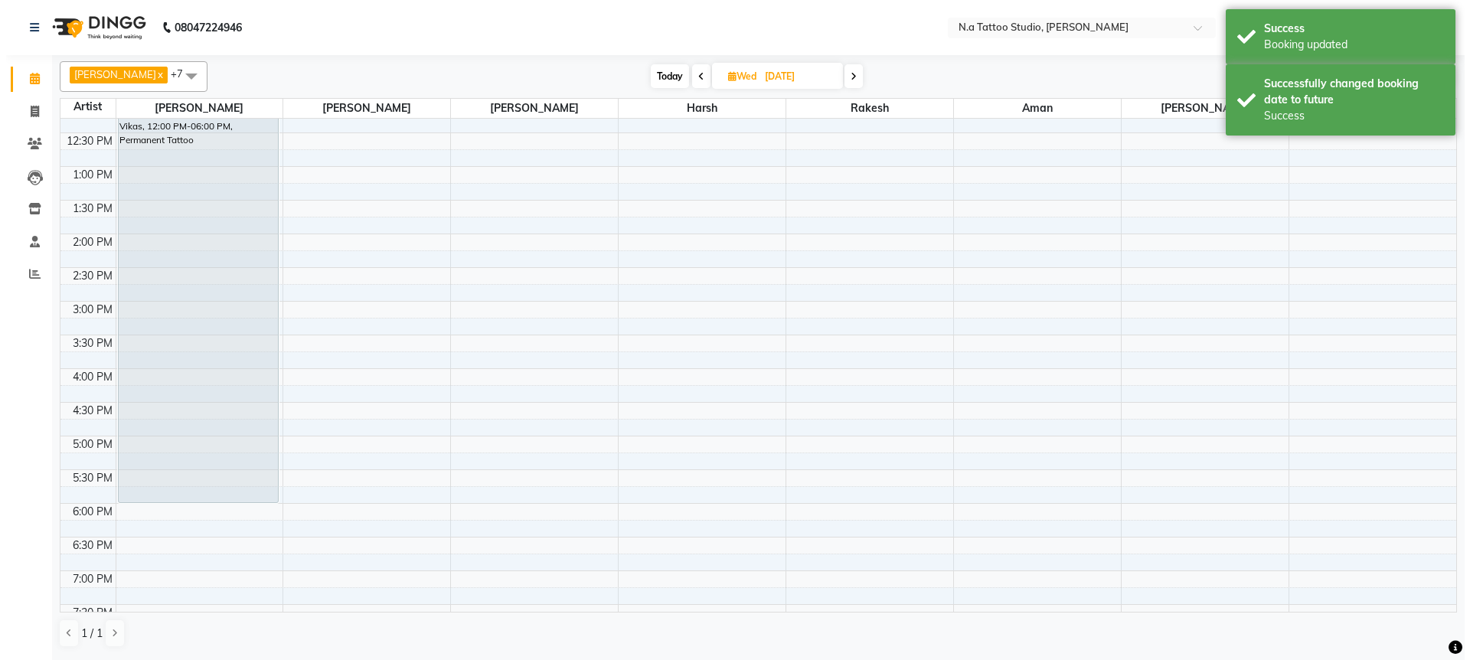
scroll to position [0, 0]
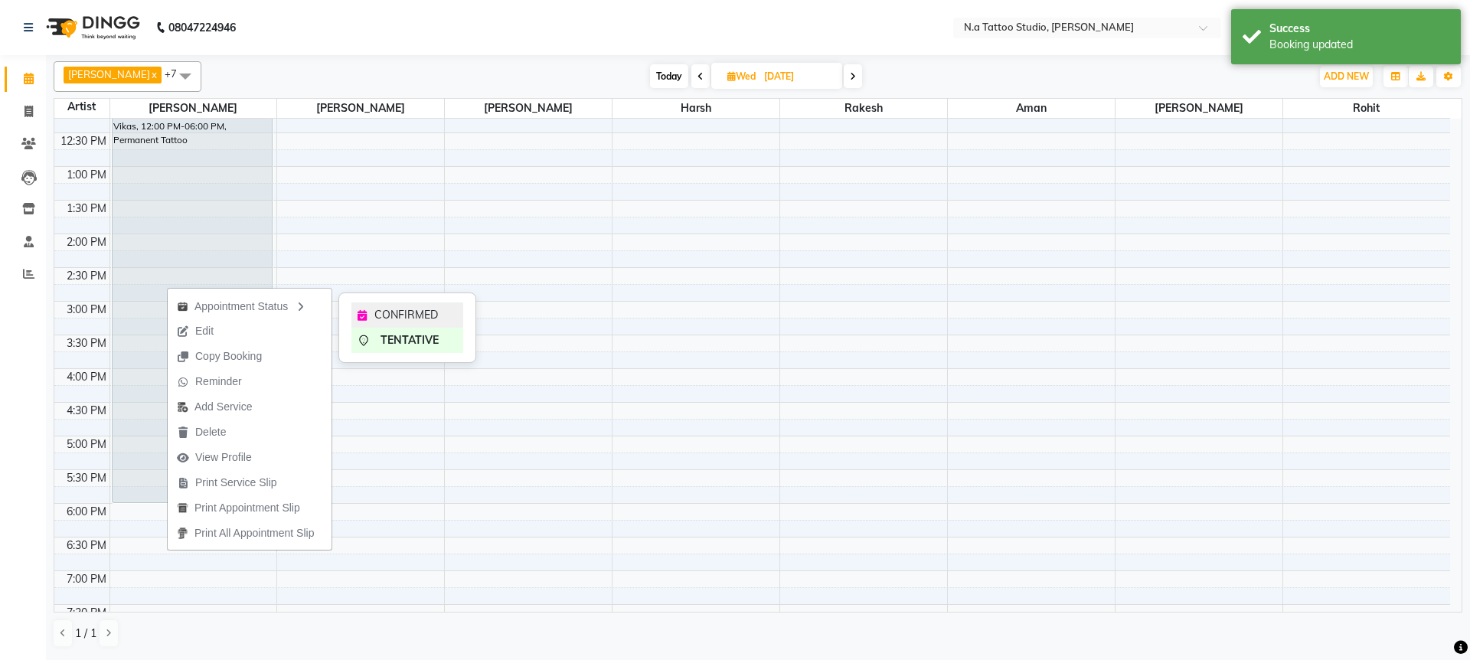
click at [442, 318] on div "CONFIRMED" at bounding box center [407, 314] width 112 height 25
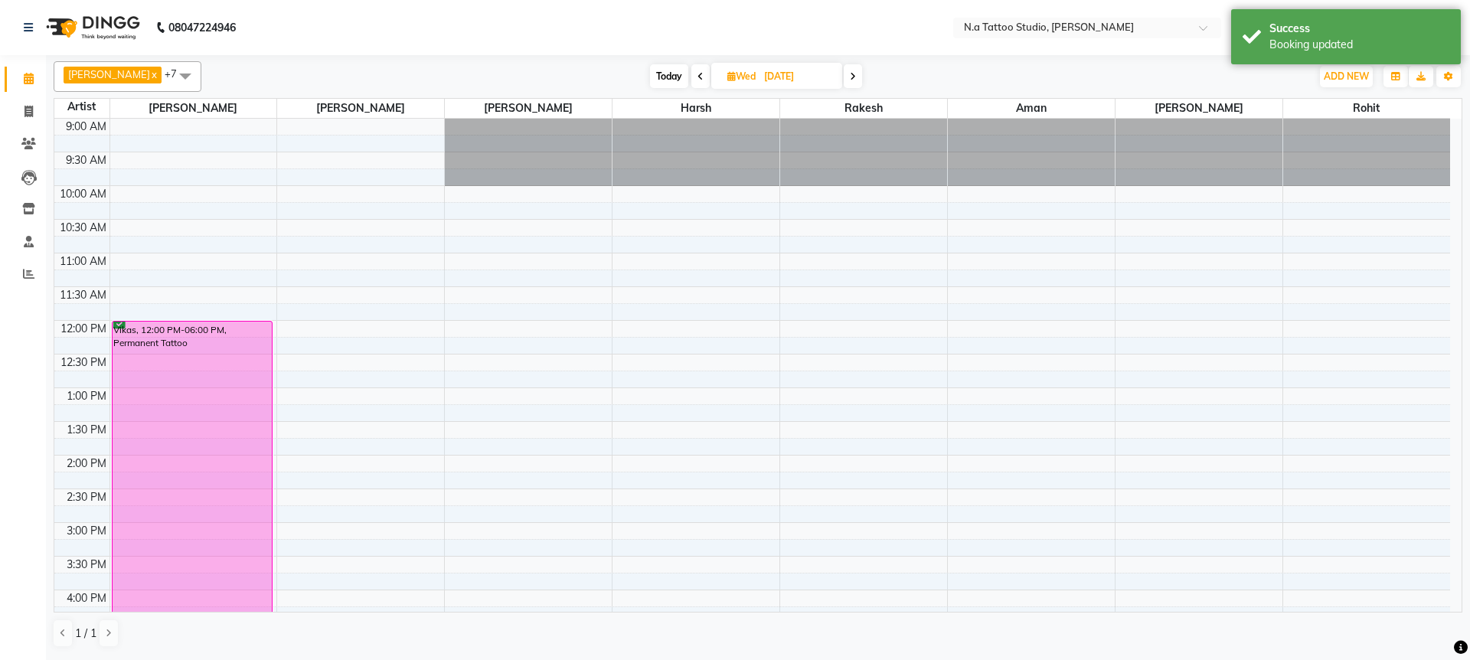
click at [676, 80] on span "Today" at bounding box center [669, 76] width 38 height 24
type input "02-10-2025"
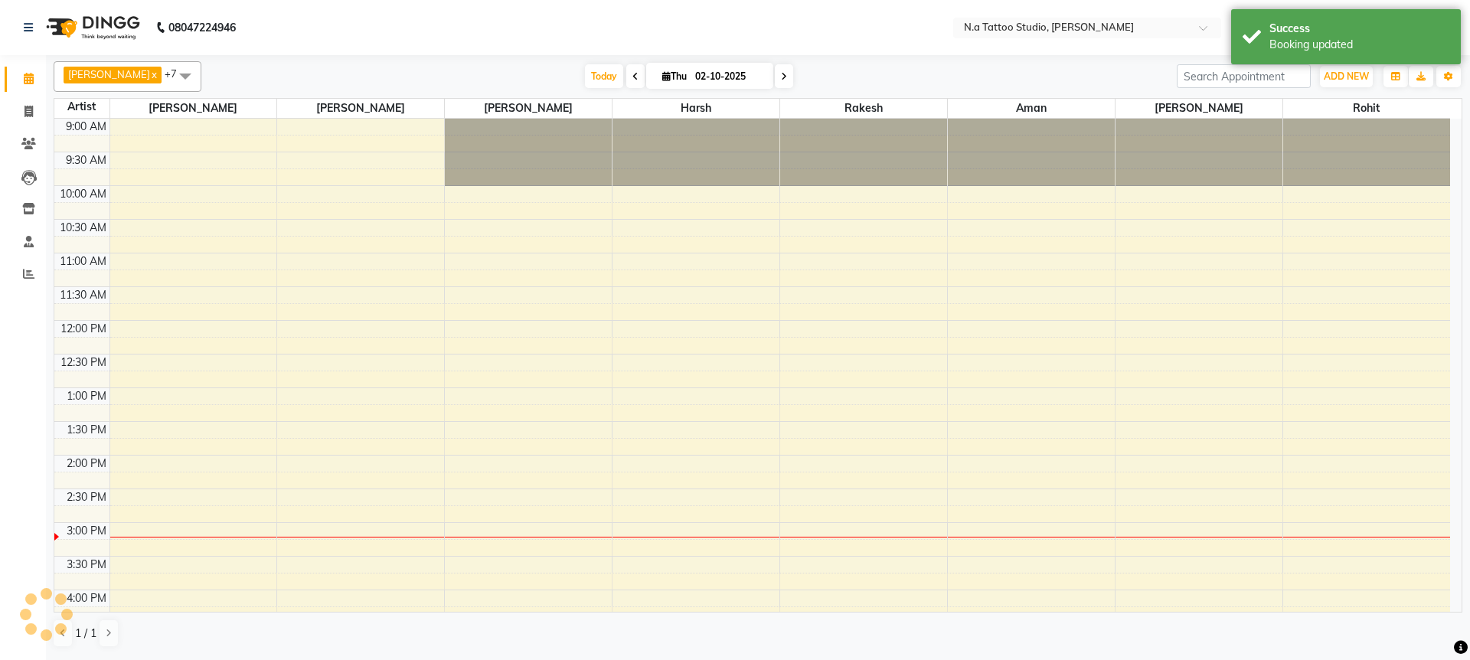
scroll to position [382, 0]
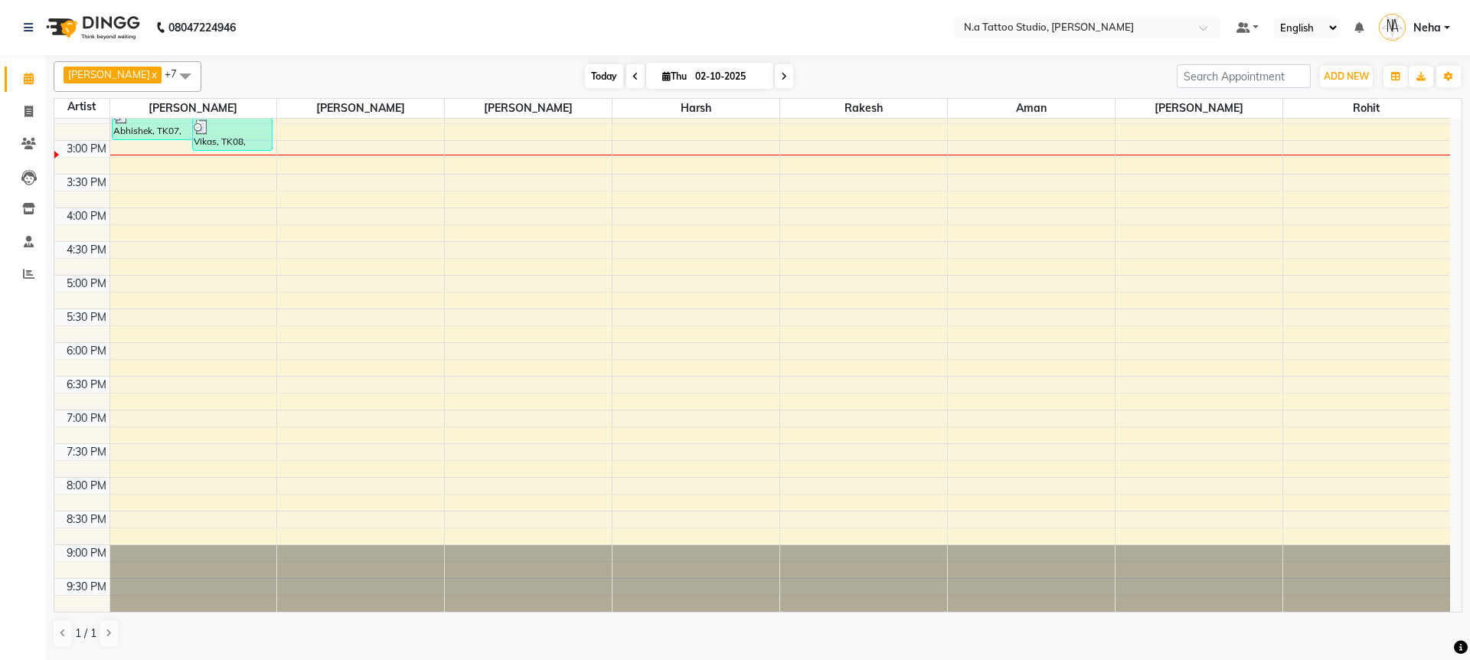
click at [609, 78] on span "Today" at bounding box center [604, 76] width 38 height 24
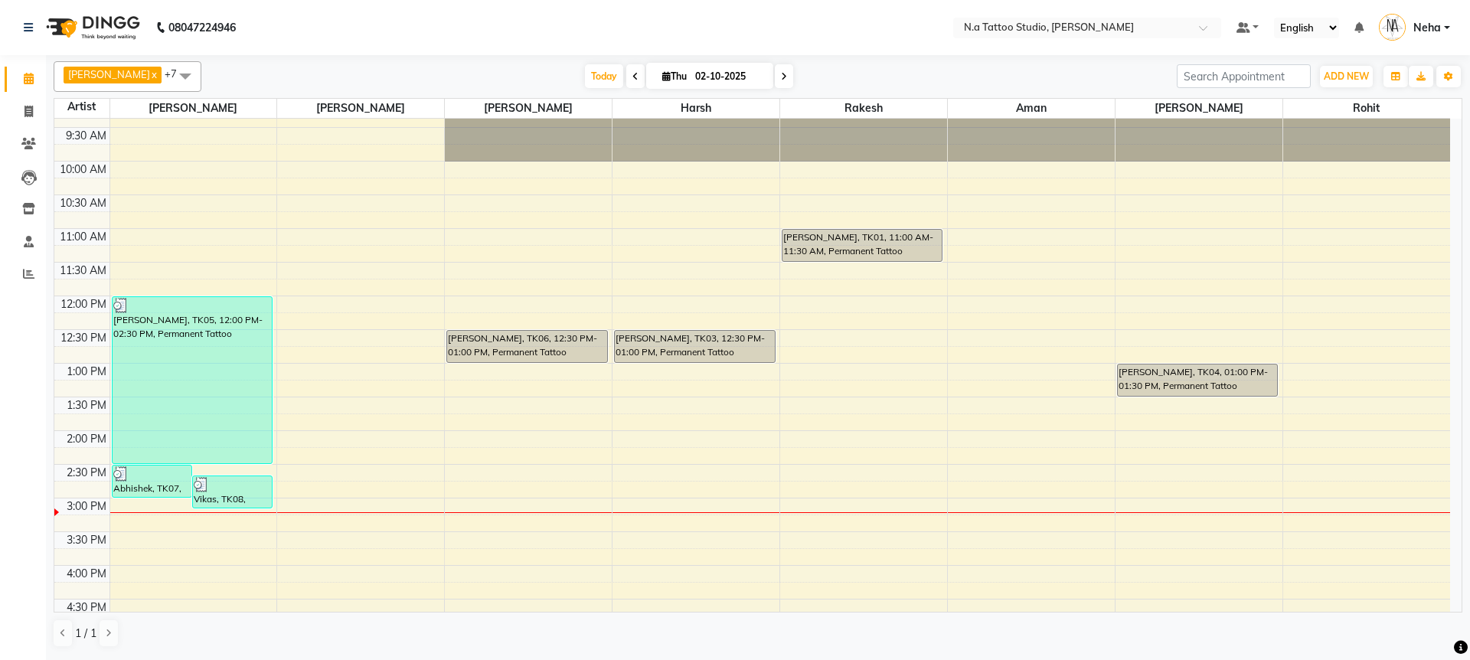
scroll to position [0, 0]
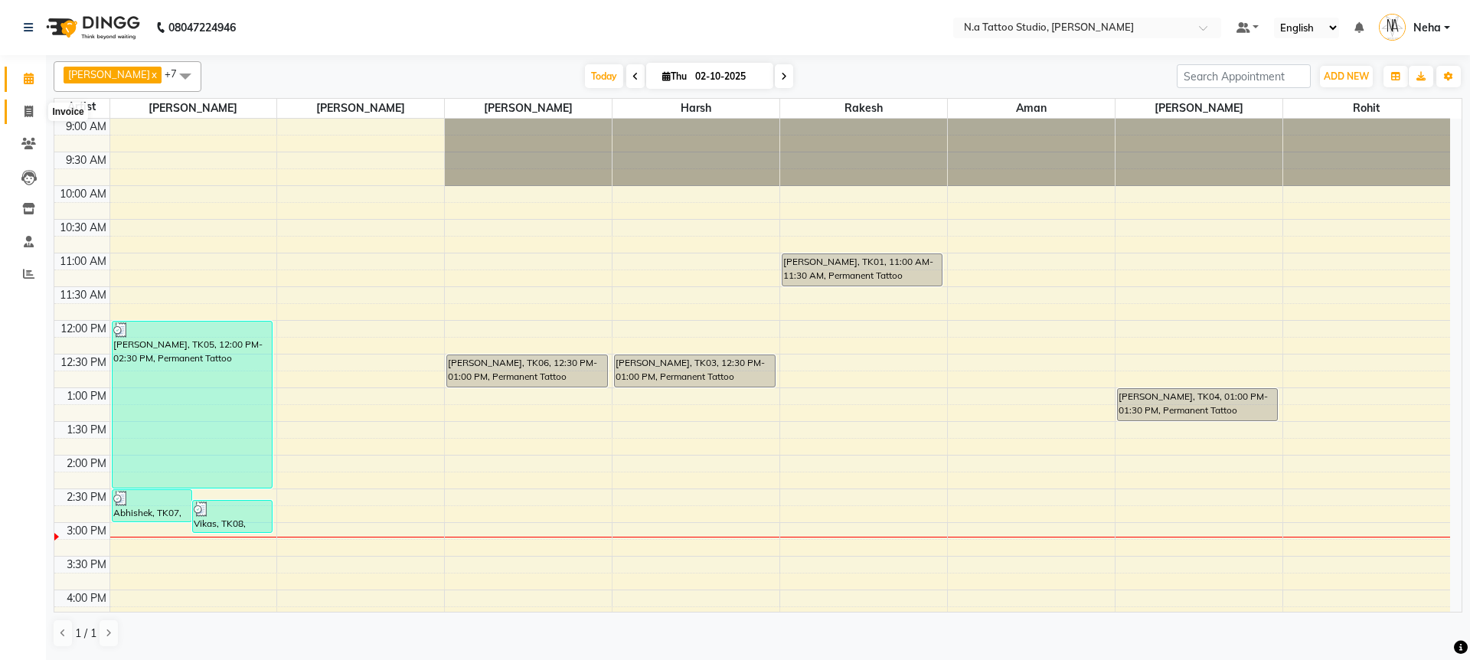
click at [23, 110] on span at bounding box center [28, 112] width 27 height 18
select select "service"
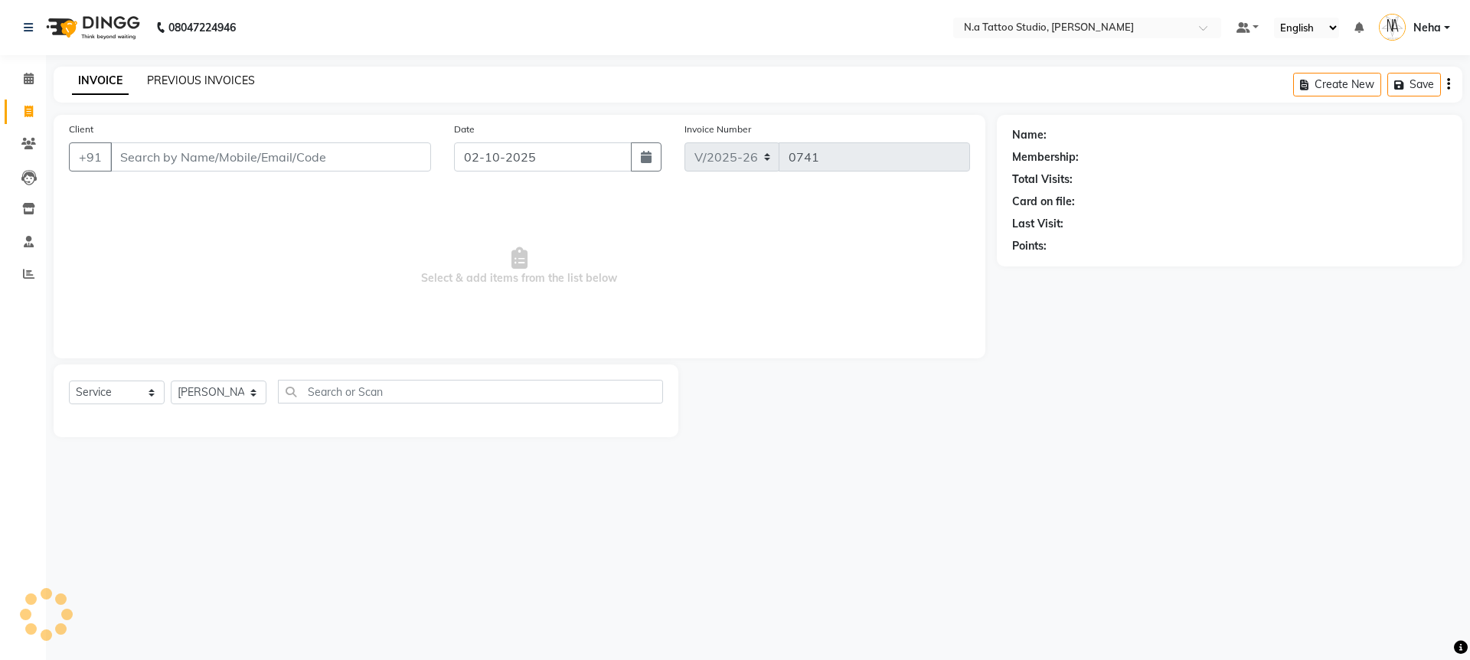
click at [191, 82] on link "PREVIOUS INVOICES" at bounding box center [201, 80] width 108 height 14
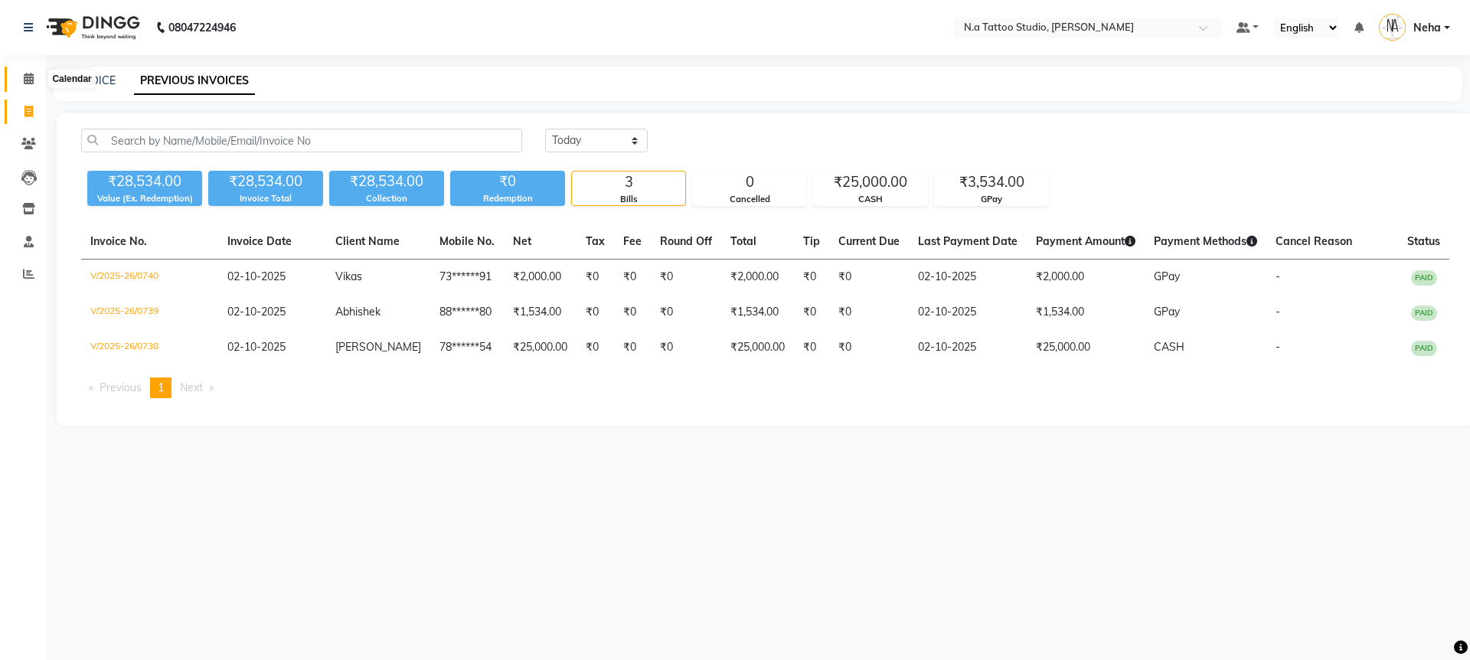
click at [26, 76] on icon at bounding box center [29, 78] width 10 height 11
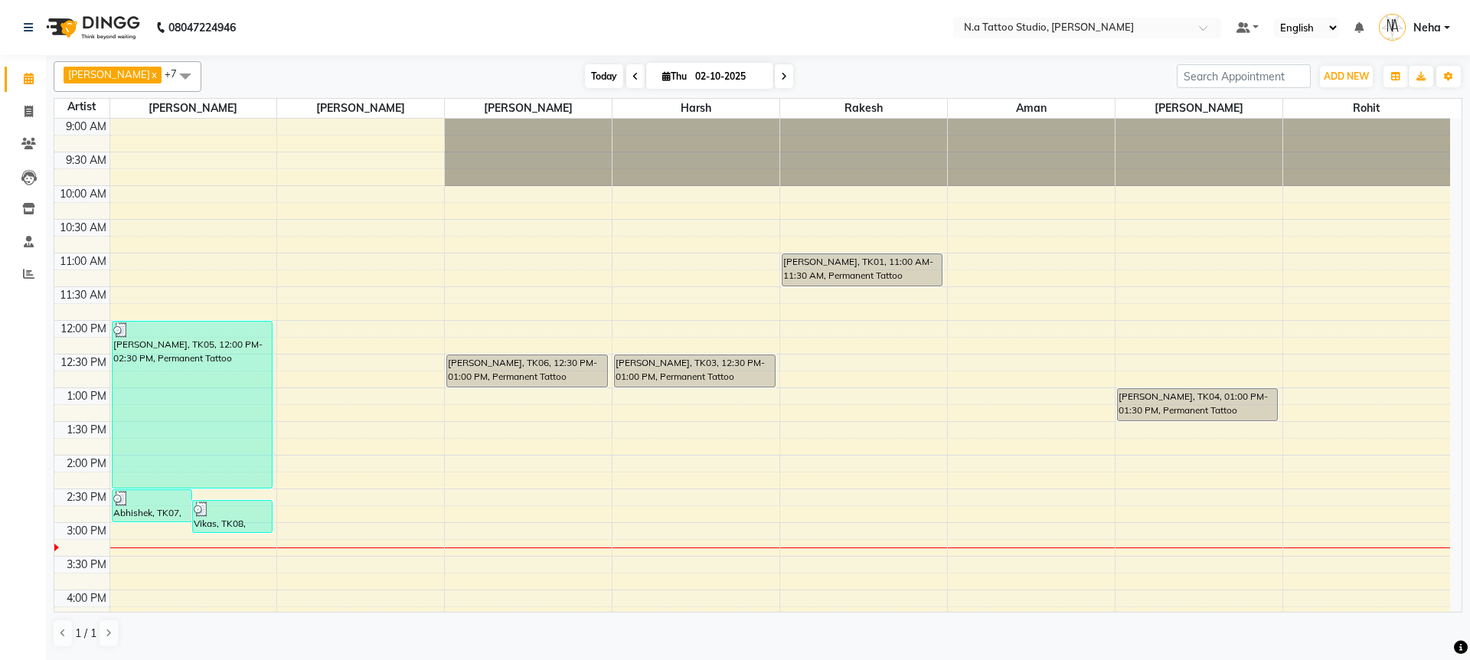
click at [608, 77] on span "Today" at bounding box center [604, 76] width 38 height 24
click at [691, 80] on input "02-10-2025" at bounding box center [729, 76] width 77 height 23
select select "10"
select select "2025"
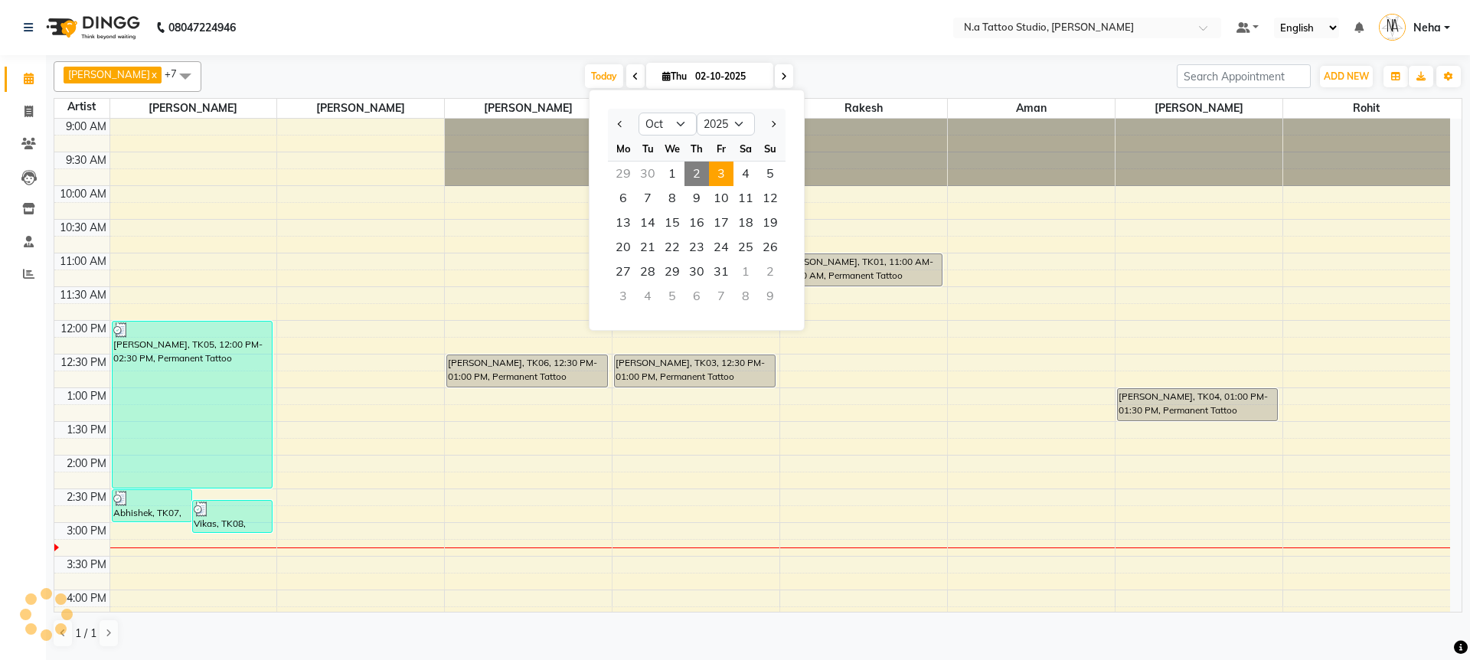
scroll to position [382, 0]
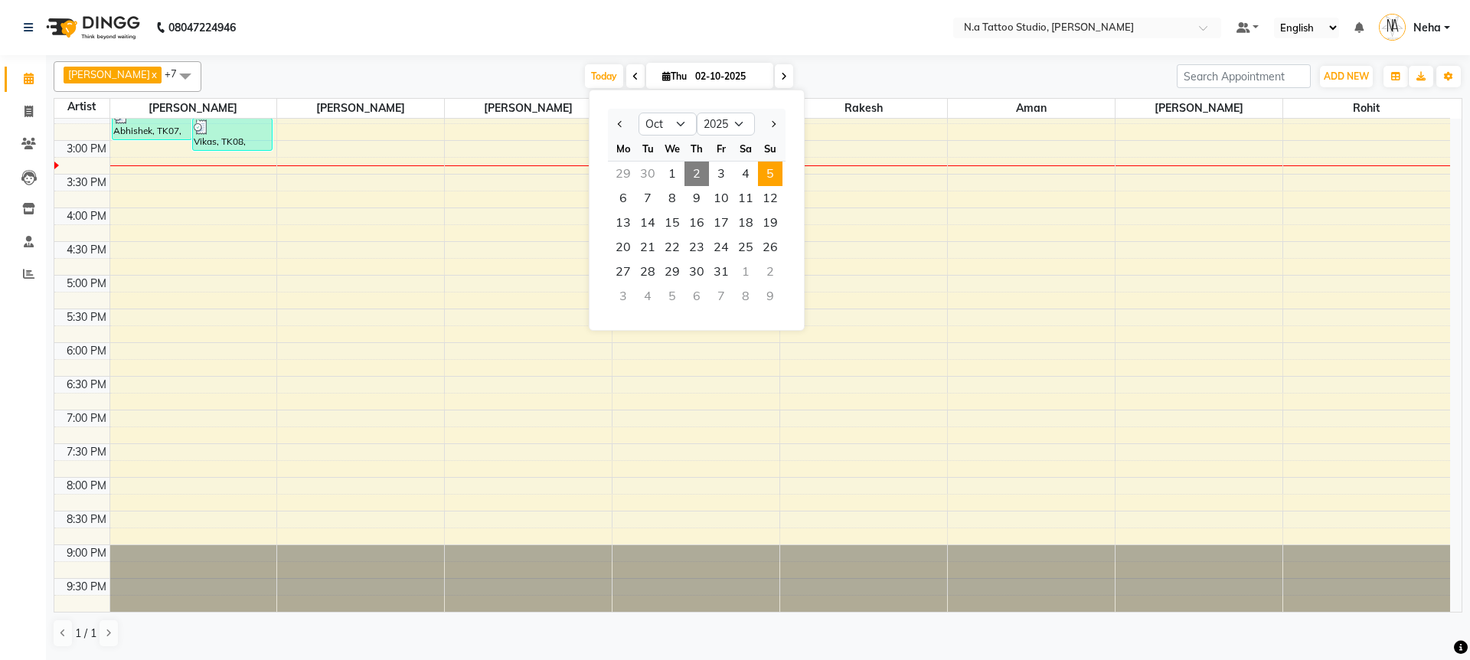
click at [770, 168] on span "5" at bounding box center [770, 174] width 24 height 24
type input "05-10-2025"
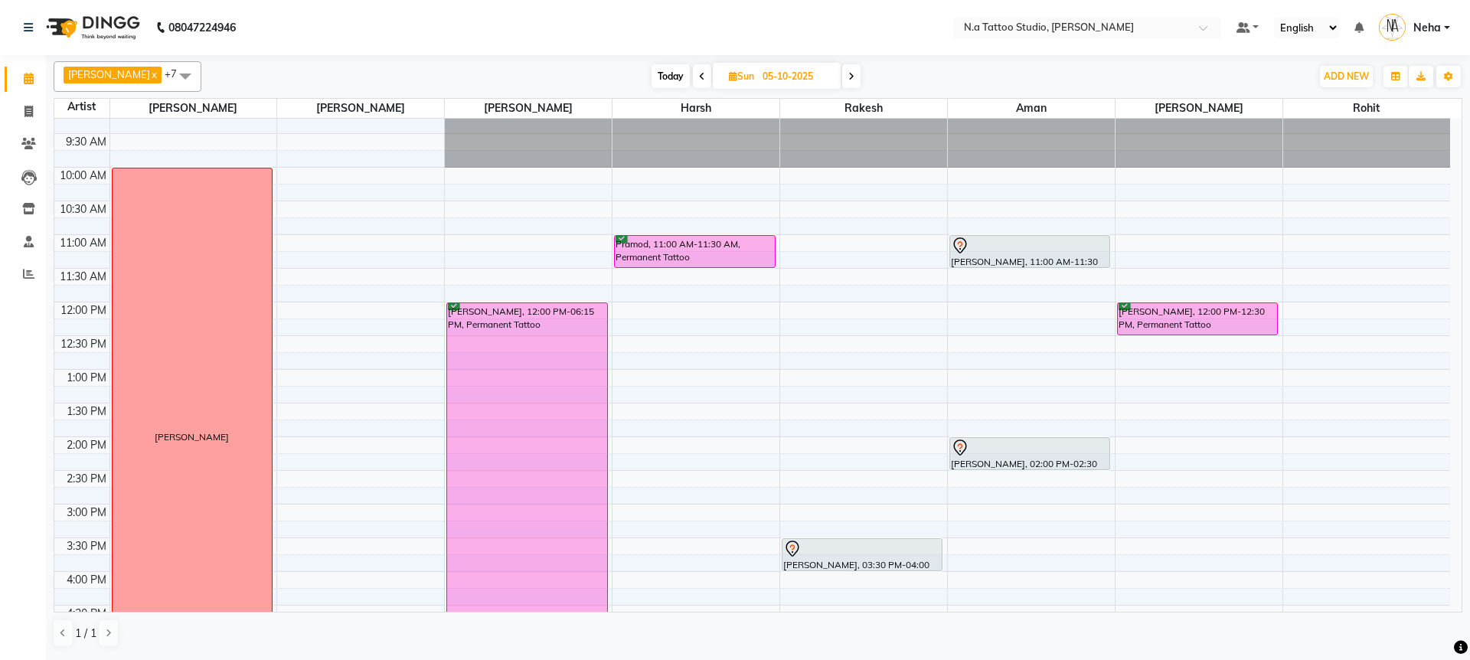
scroll to position [0, 0]
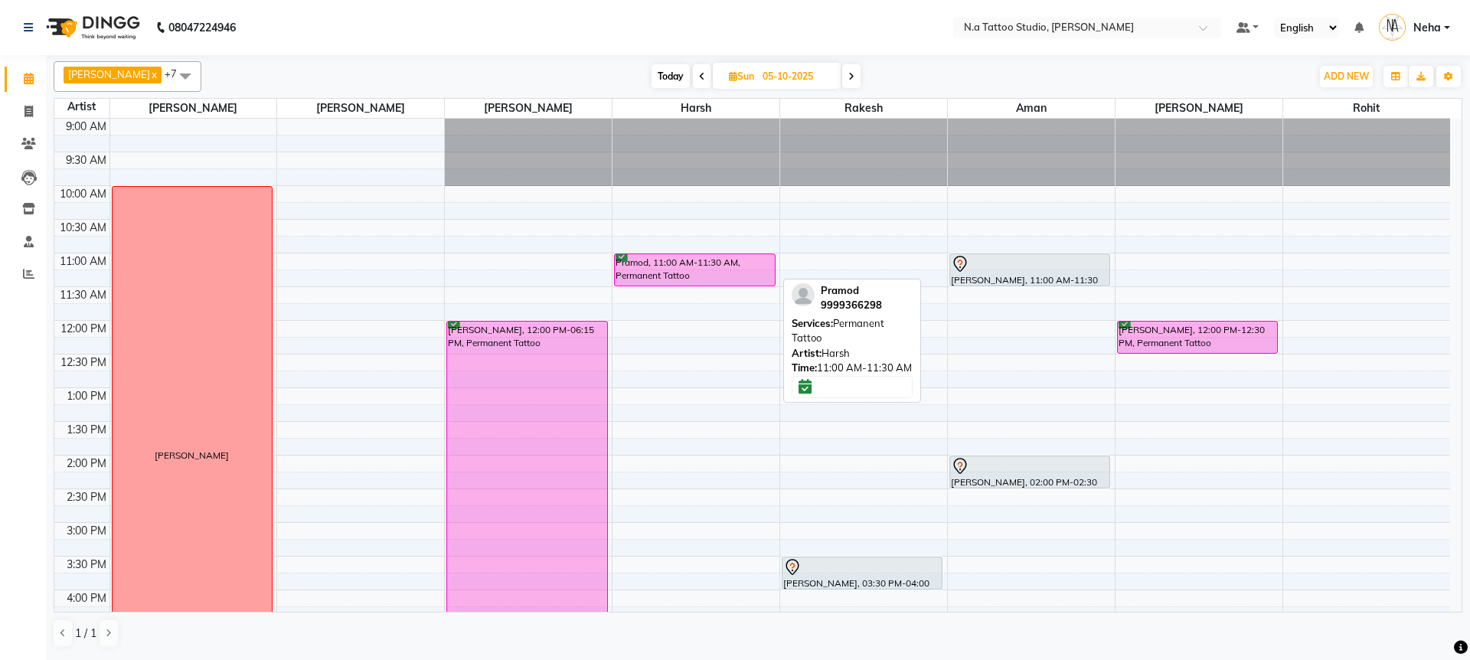
click at [690, 271] on div "Pramod, 11:00 AM-11:30 AM, Permanent Tattoo" at bounding box center [694, 269] width 159 height 31
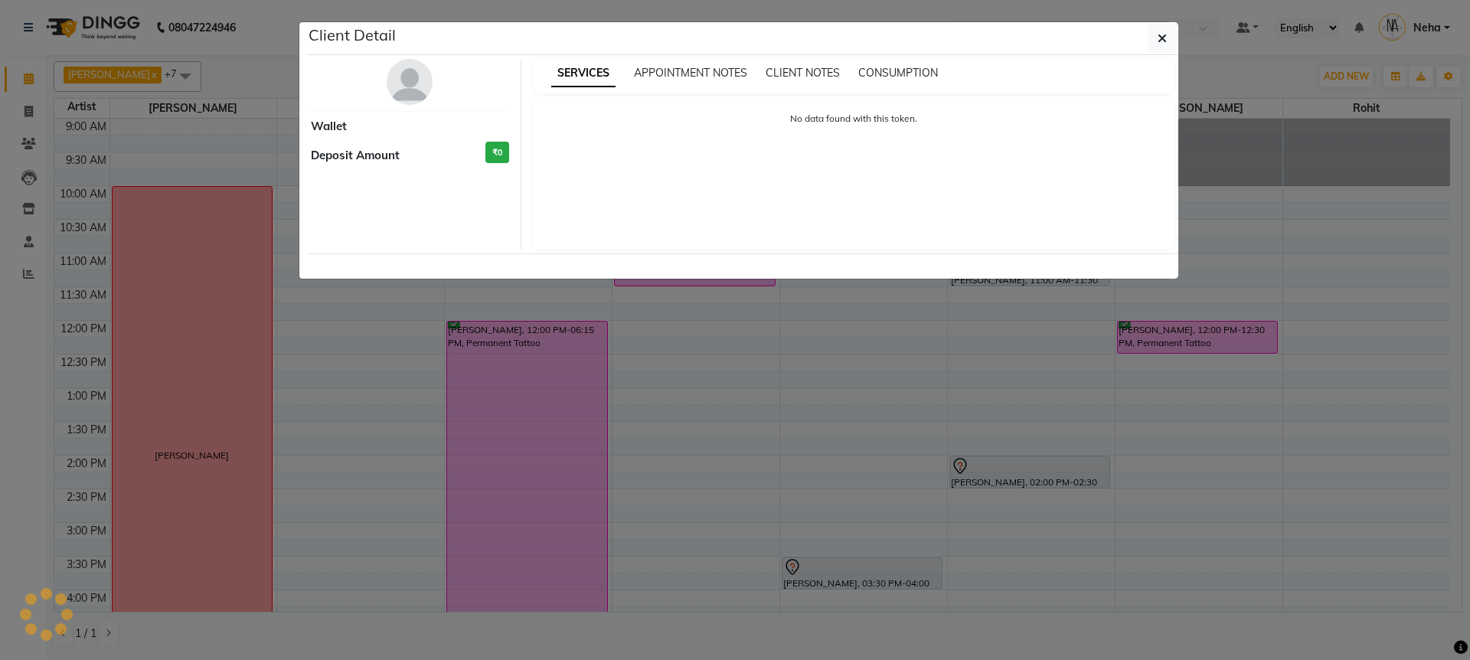
select select "6"
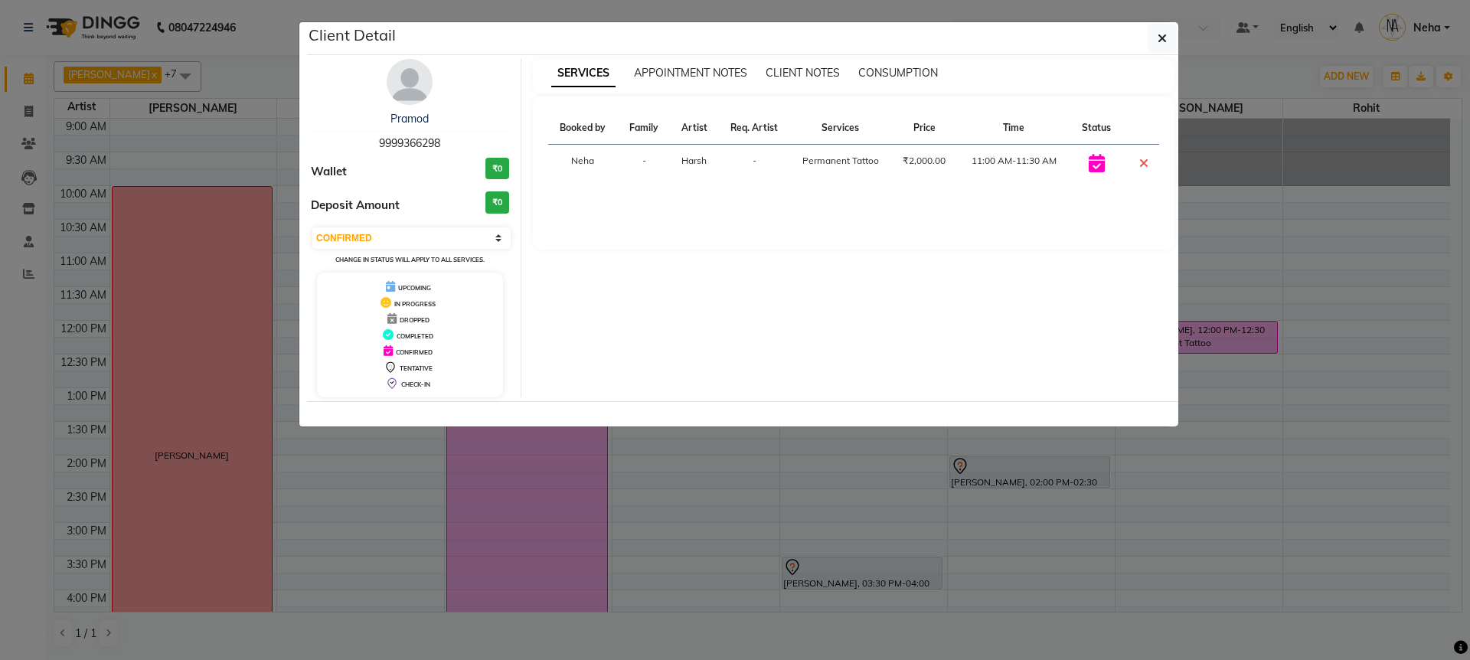
click at [400, 142] on span "9999366298" at bounding box center [409, 143] width 61 height 14
copy span "9999366298"
drag, startPoint x: 1158, startPoint y: 35, endPoint x: 338, endPoint y: 141, distance: 827.4
click at [1150, 38] on button "button" at bounding box center [1162, 38] width 29 height 29
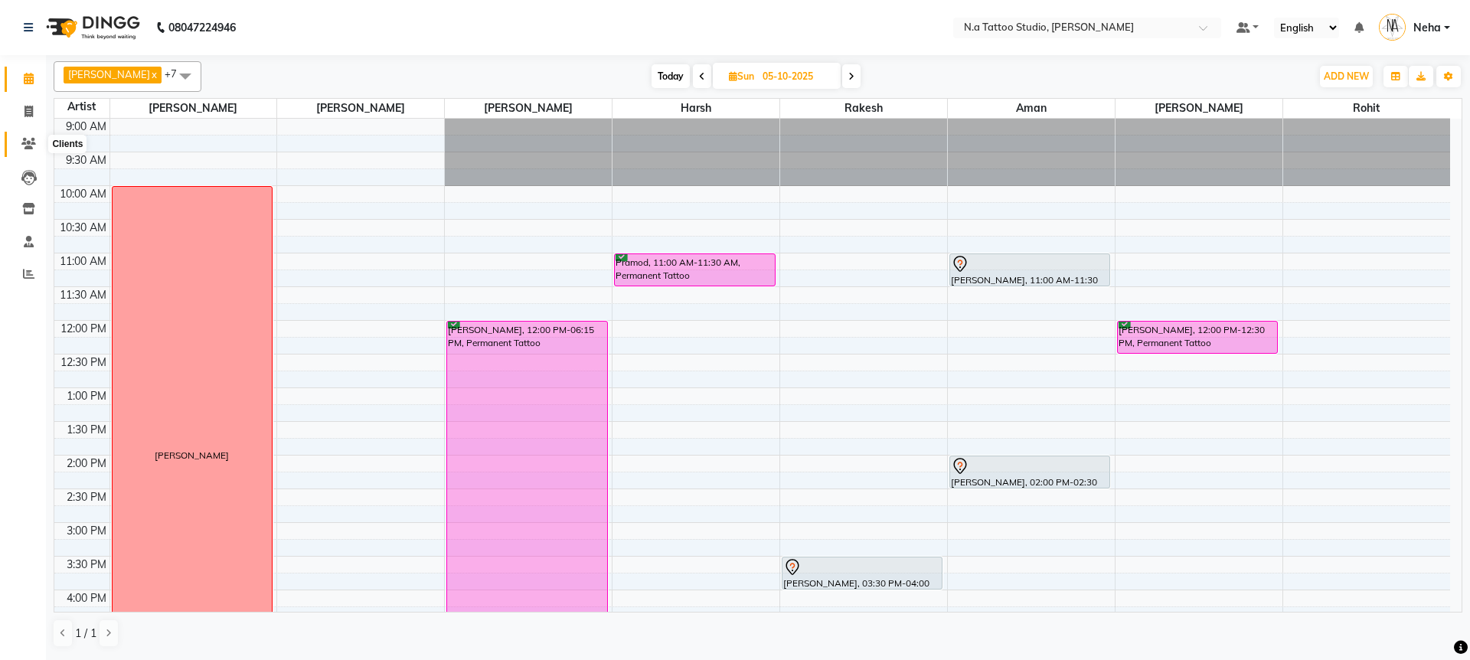
click at [30, 142] on icon at bounding box center [28, 143] width 15 height 11
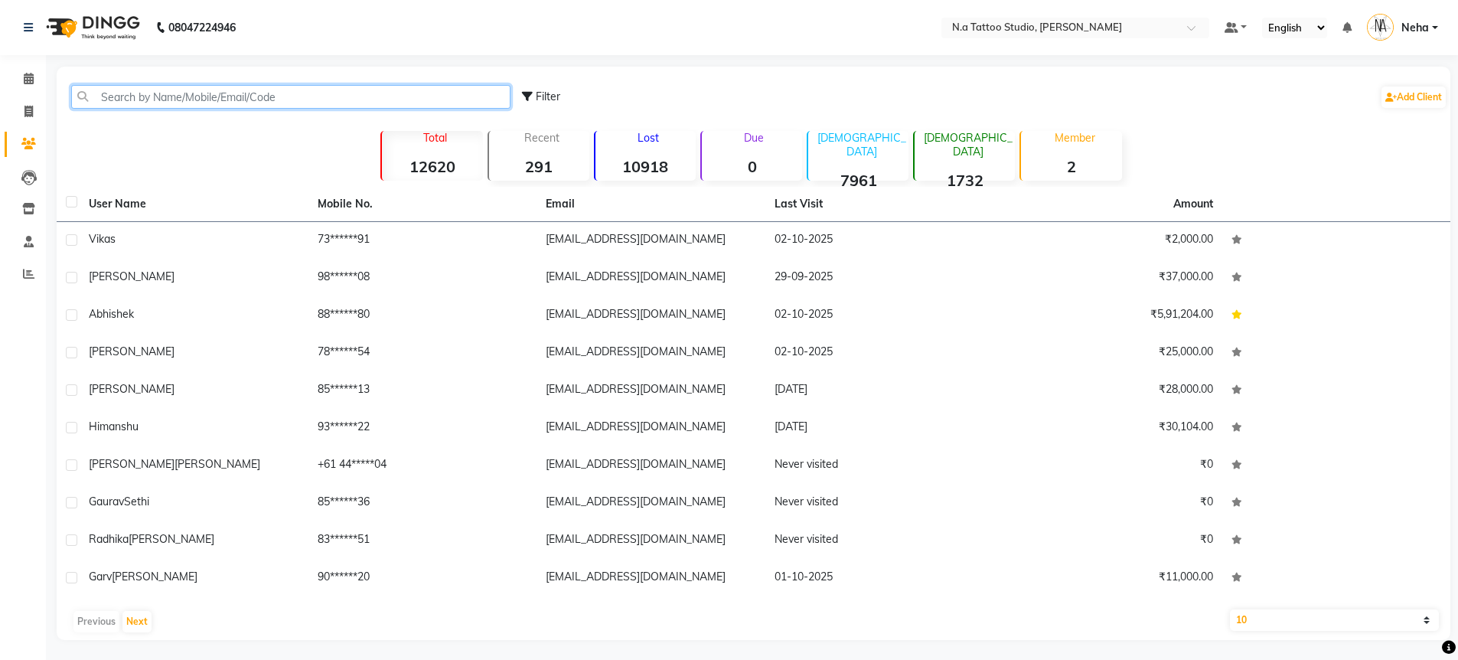
click at [175, 99] on input "text" at bounding box center [290, 97] width 439 height 24
paste input "9999366298"
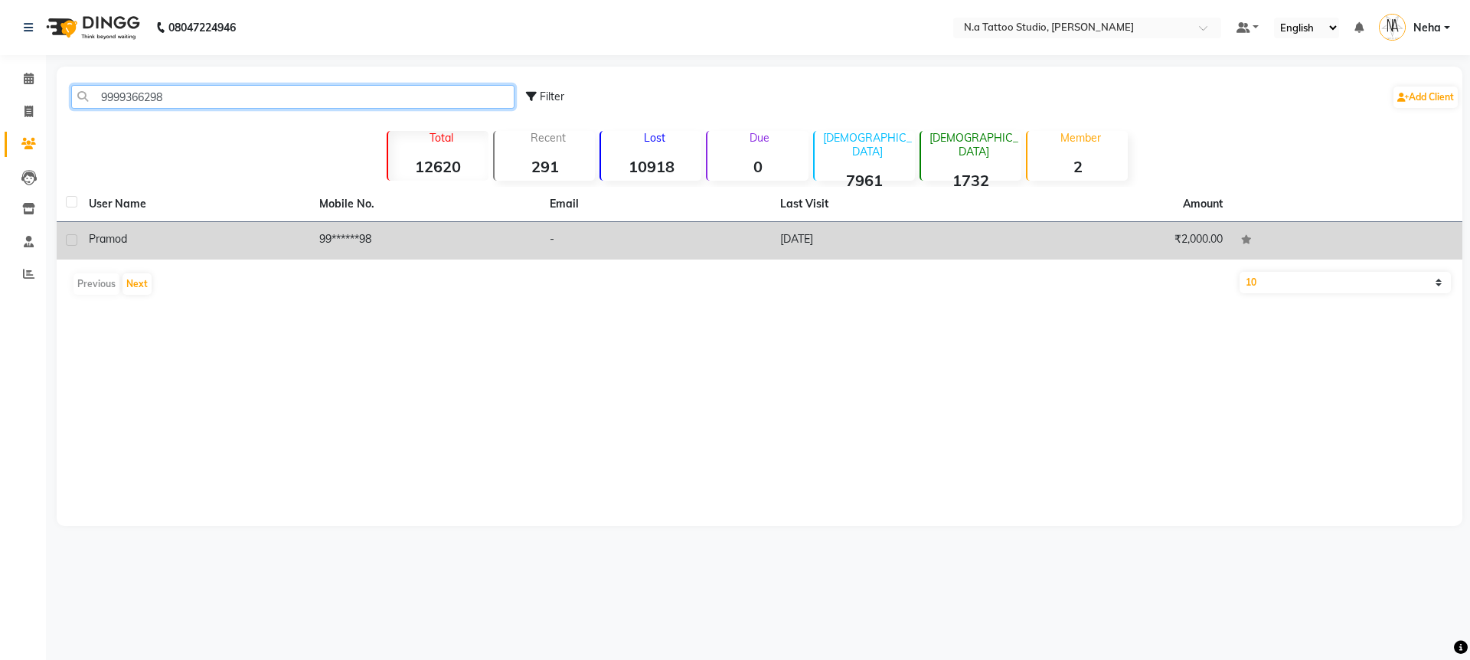
type input "9999366298"
click at [262, 242] on div "Pramod" at bounding box center [195, 239] width 212 height 16
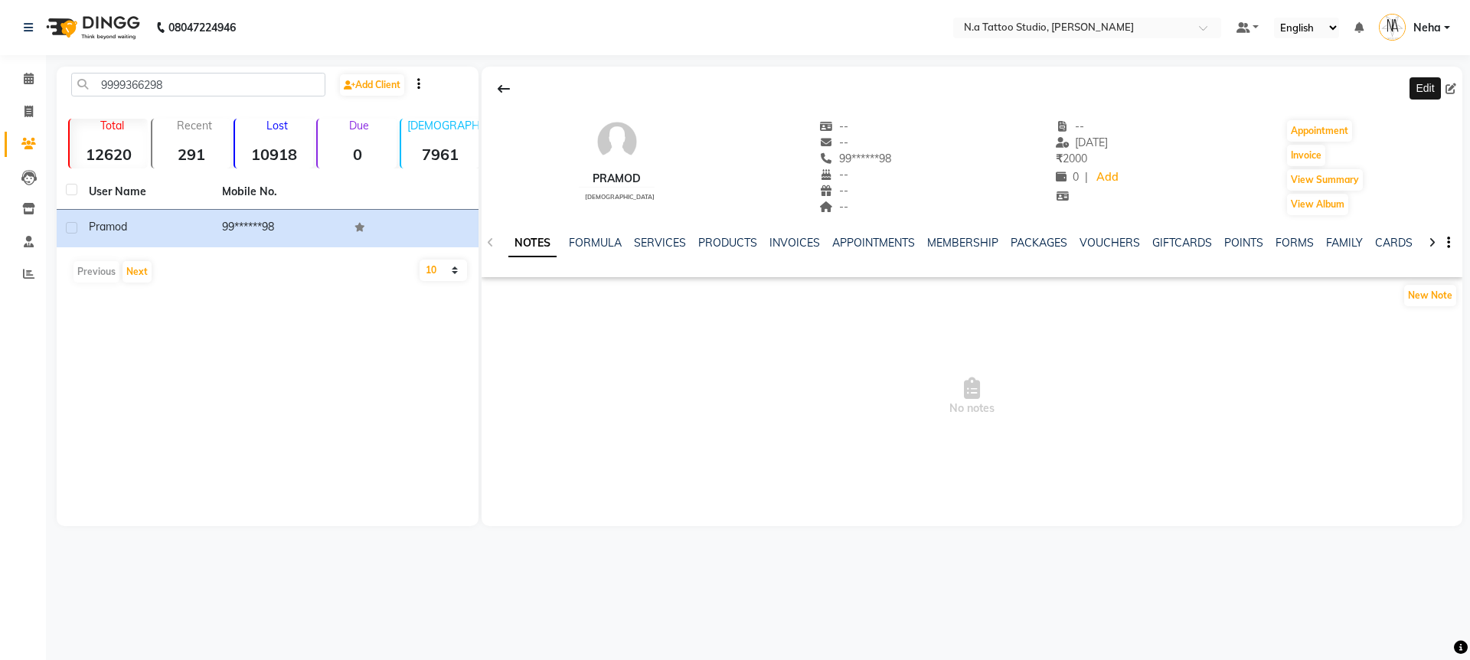
click at [1448, 88] on icon at bounding box center [1450, 88] width 11 height 11
select select "[DEMOGRAPHIC_DATA]"
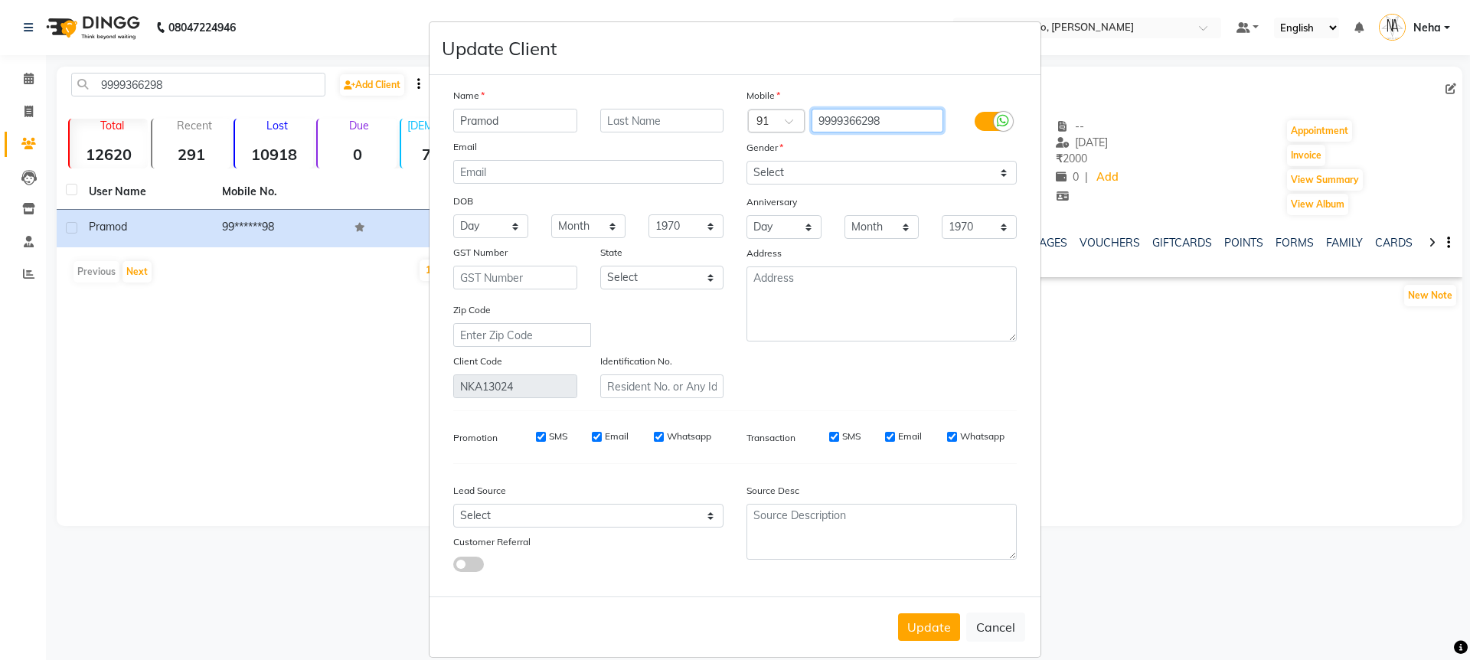
click at [913, 116] on input "9999366298" at bounding box center [877, 121] width 132 height 24
click at [935, 632] on button "Update" at bounding box center [929, 627] width 62 height 28
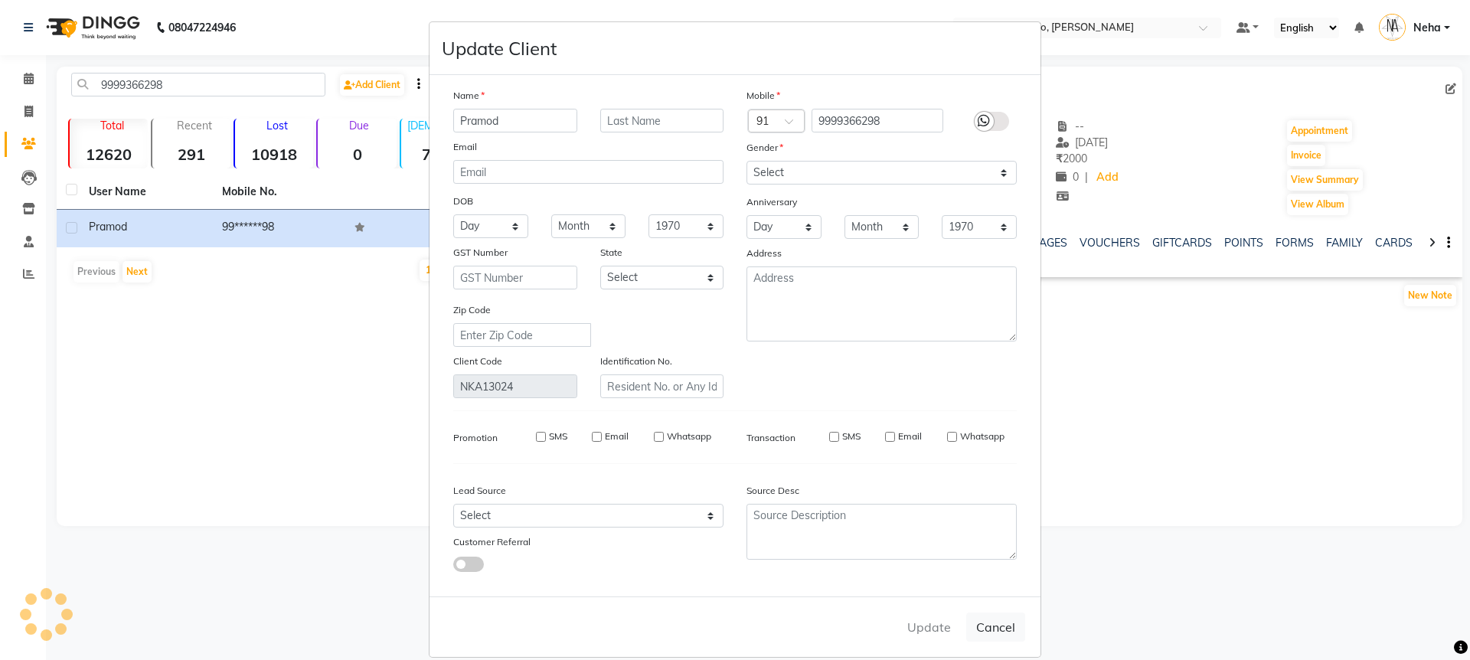
select select
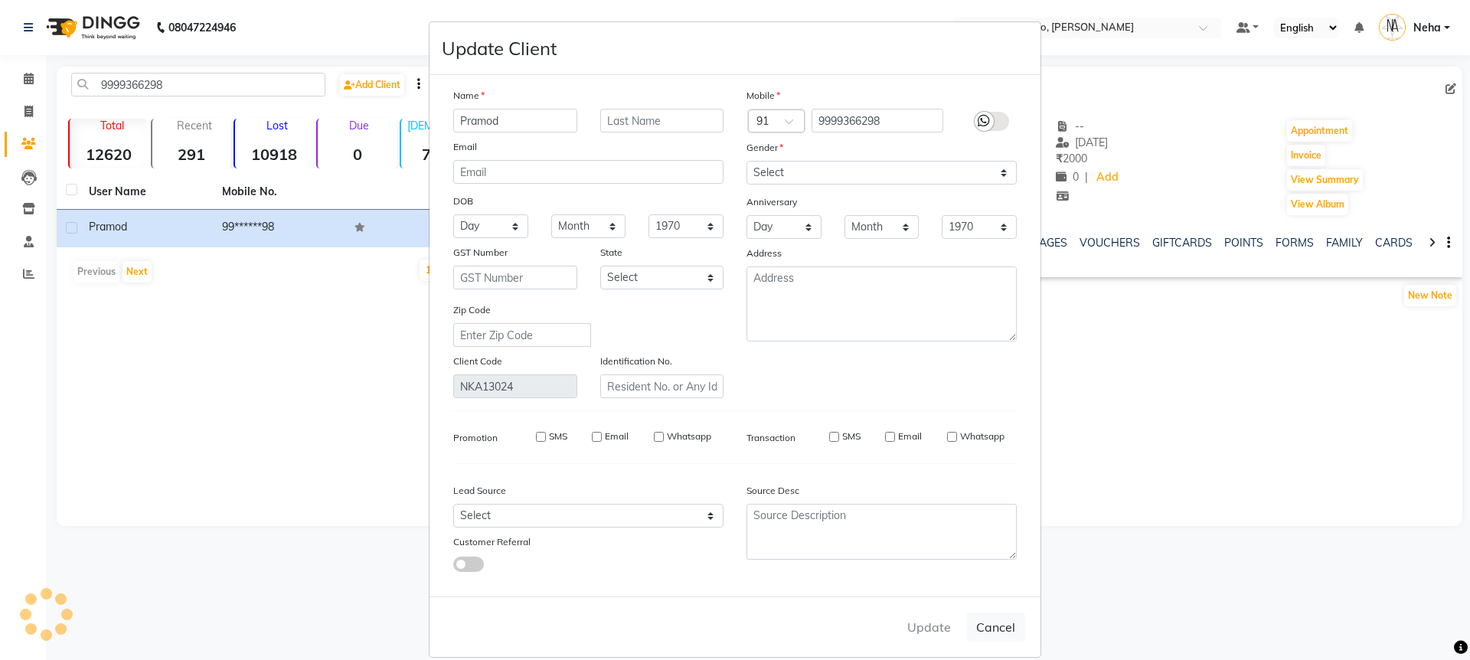
select select
checkbox input "false"
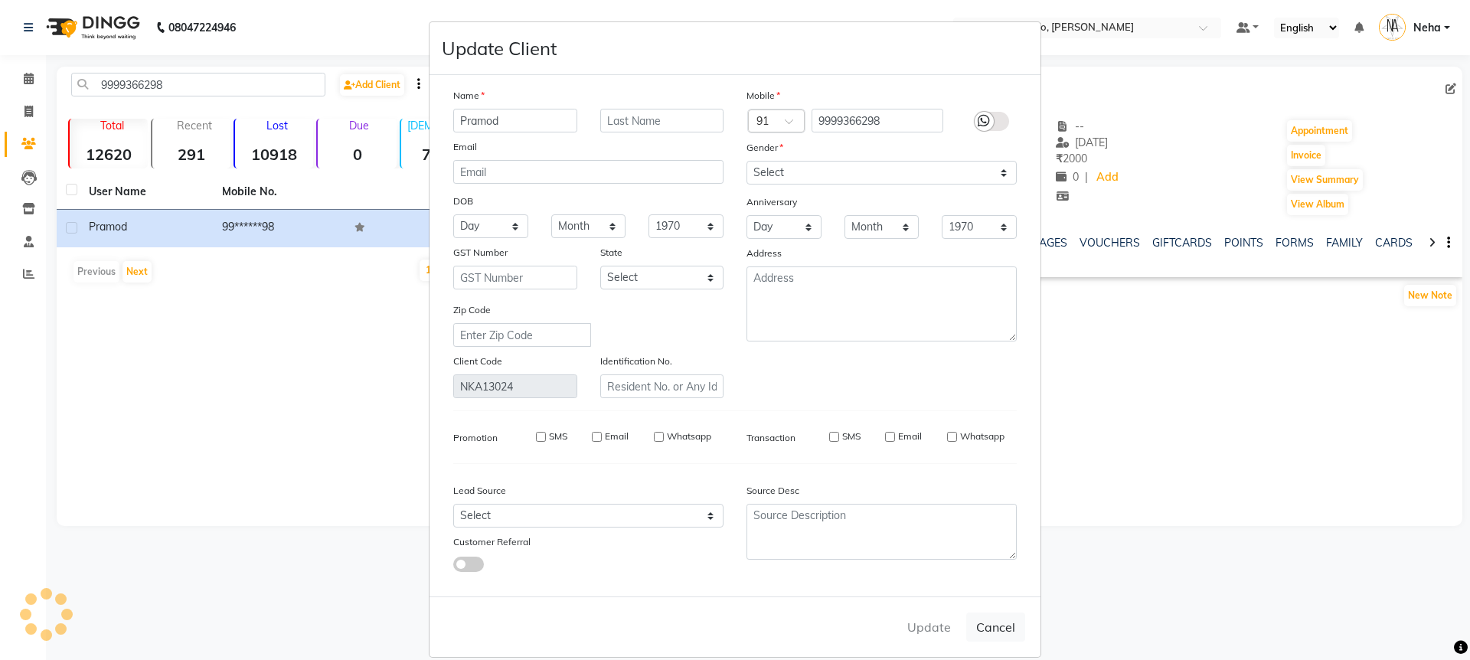
checkbox input "false"
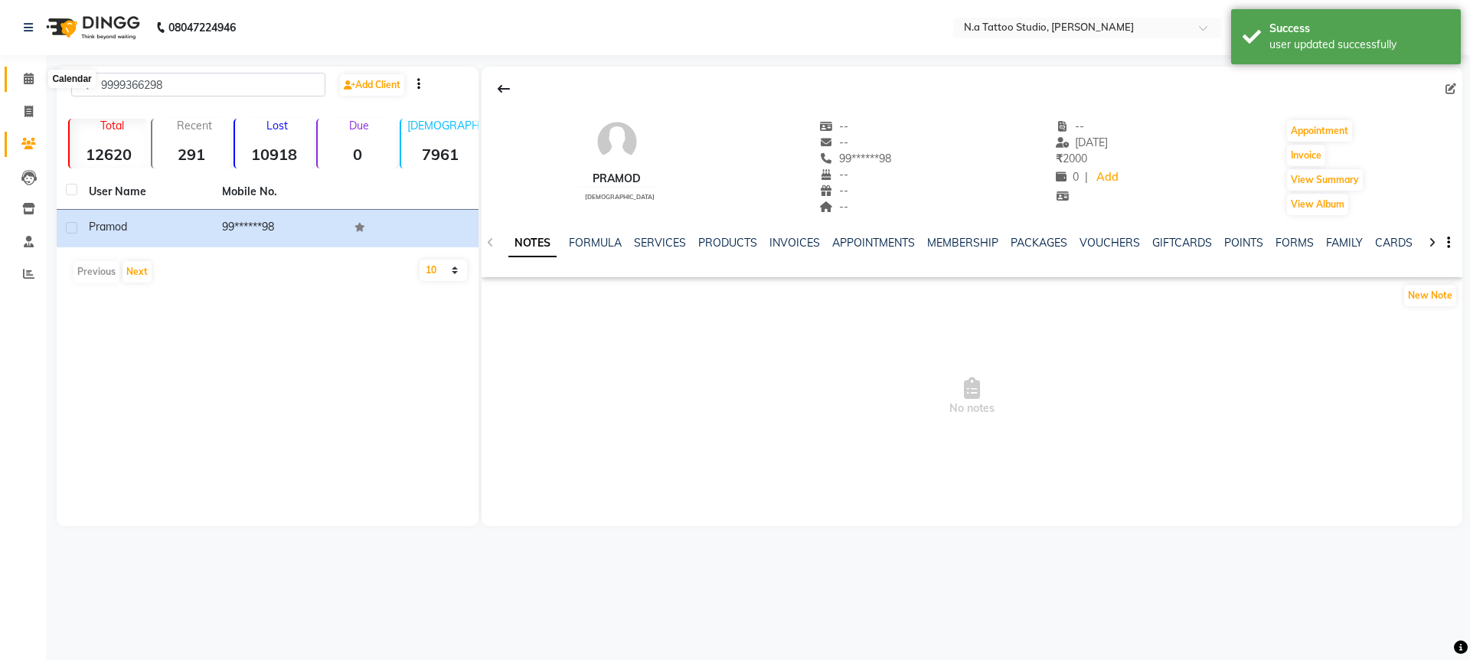
click at [32, 78] on icon at bounding box center [29, 78] width 10 height 11
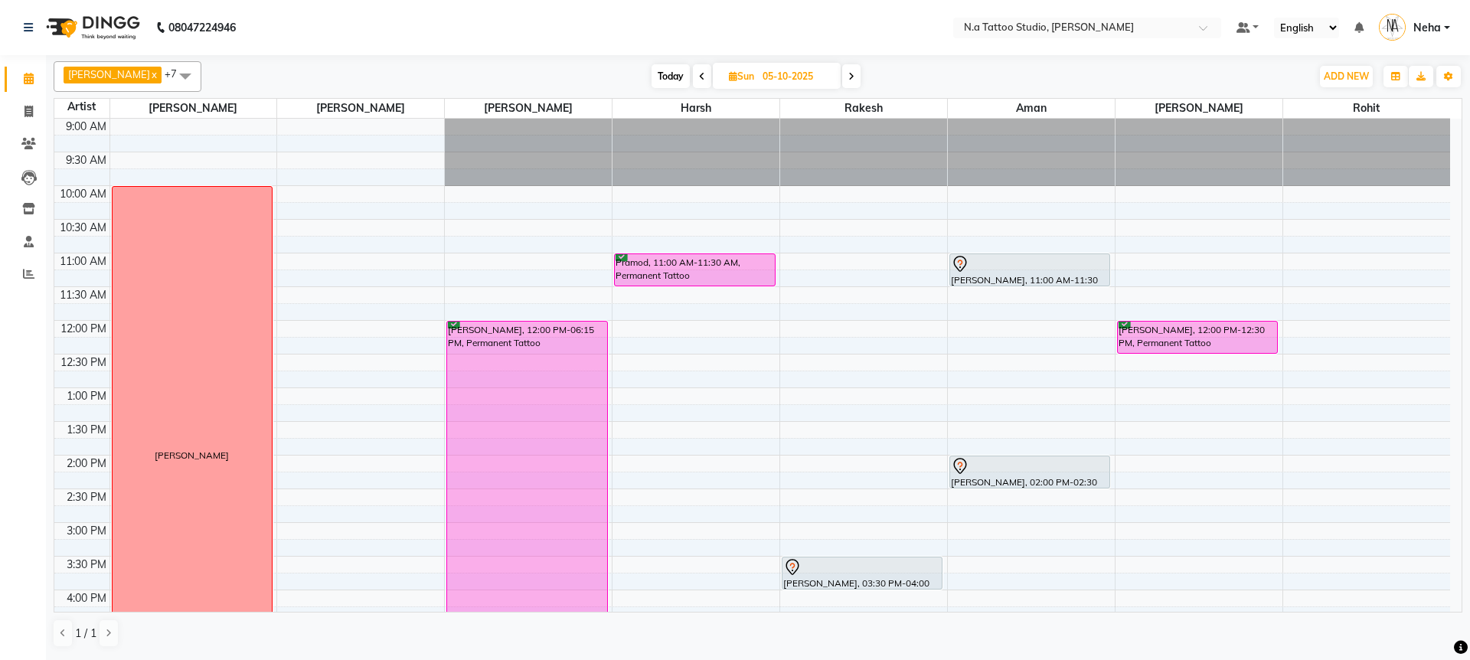
click at [683, 77] on span "Today" at bounding box center [670, 76] width 38 height 24
type input "02-10-2025"
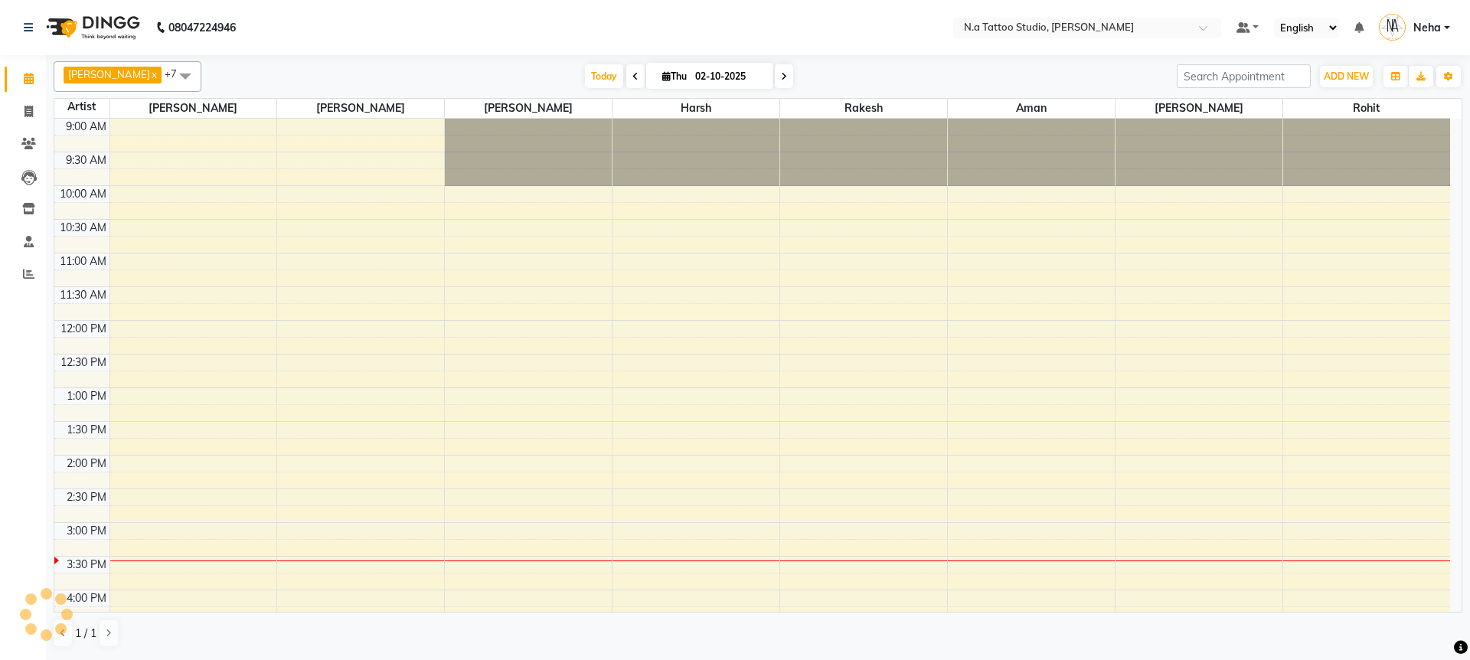
scroll to position [382, 0]
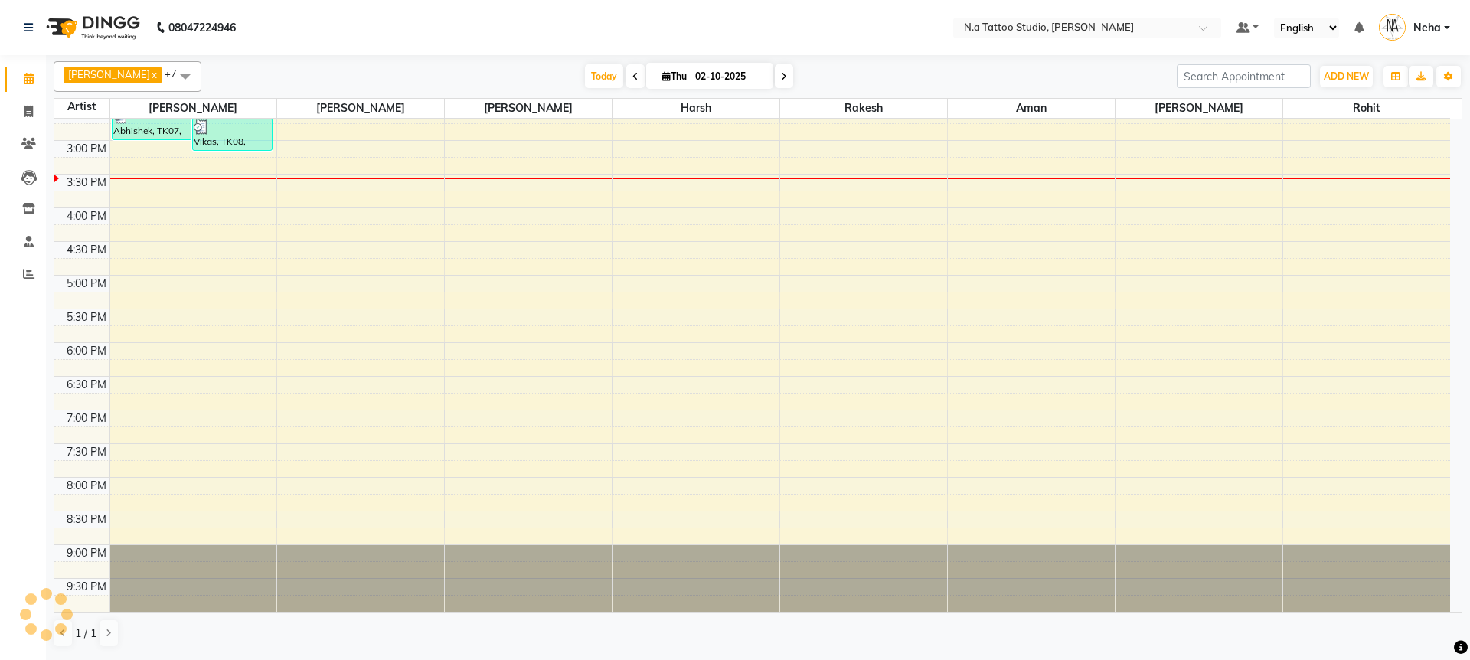
click at [704, 76] on input "02-10-2025" at bounding box center [729, 76] width 77 height 23
select select "10"
select select "2025"
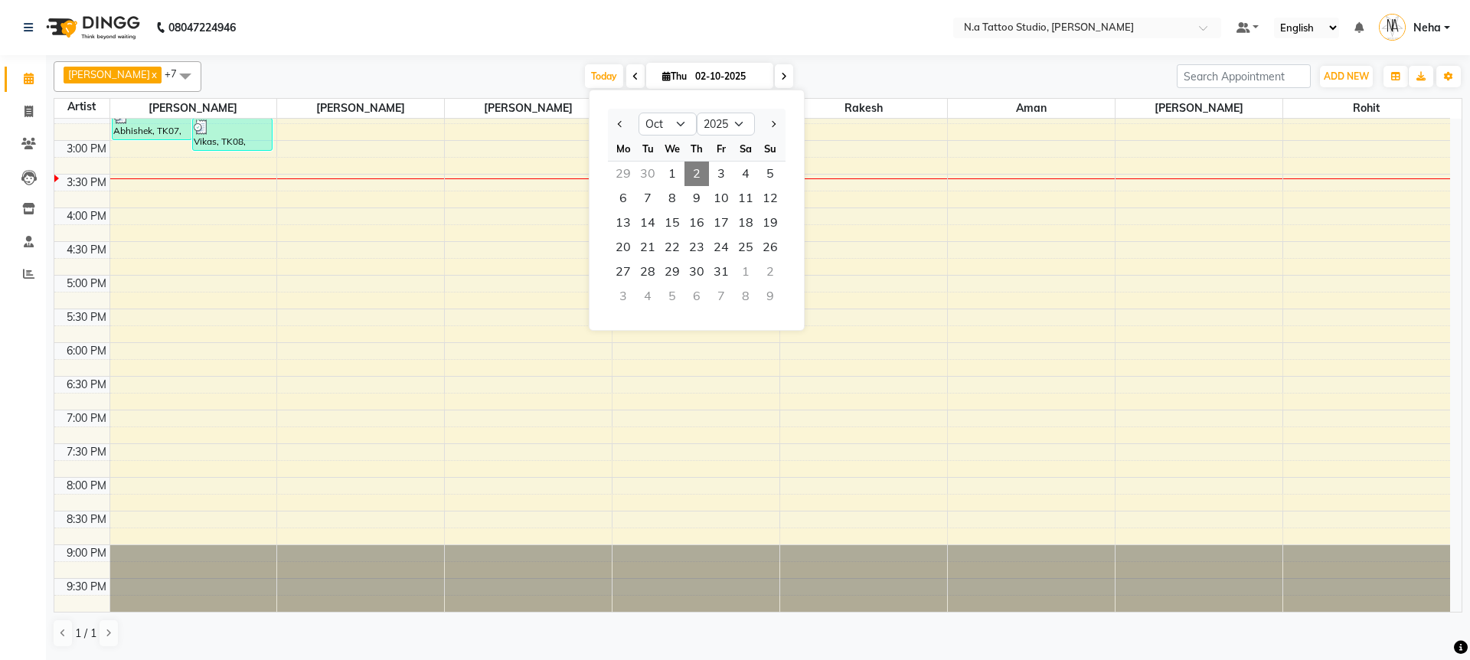
click at [685, 44] on nav "08047224946 Select Location × N.a Tattoo Studio, [PERSON_NAME] Default Panel My…" at bounding box center [735, 27] width 1470 height 55
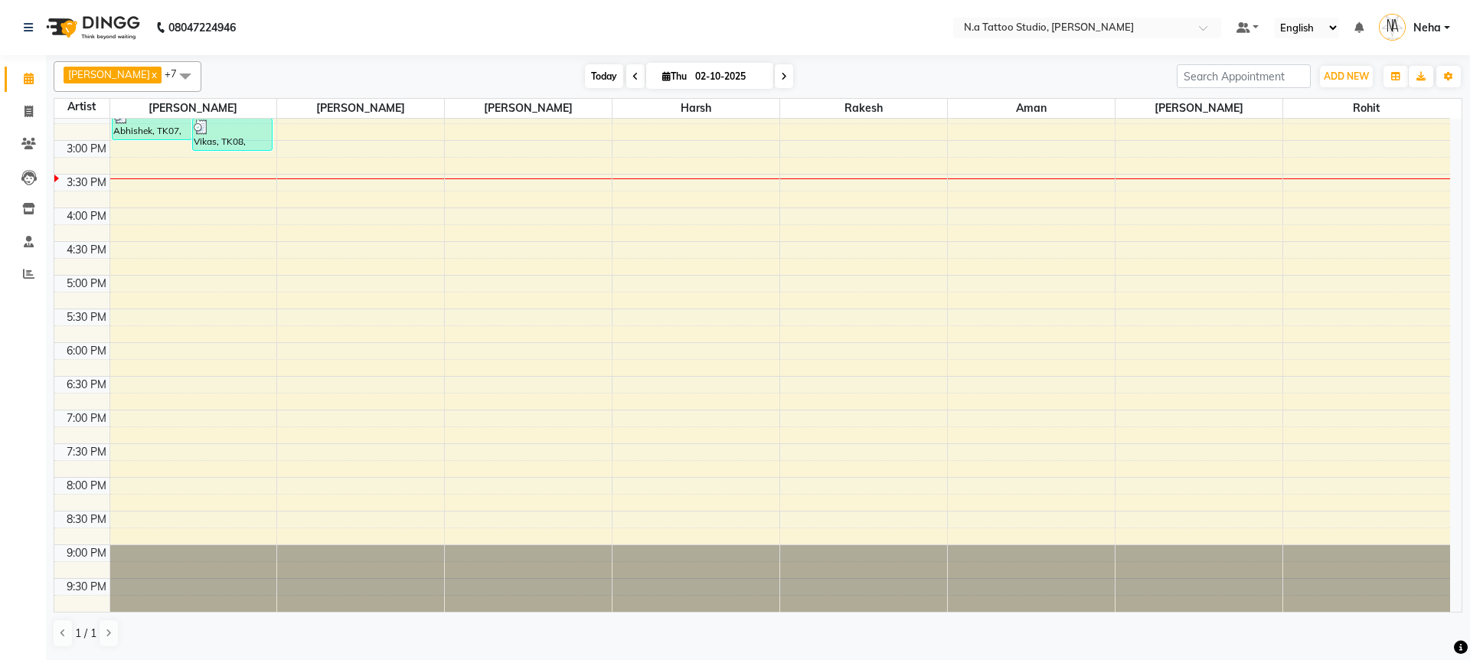
click at [599, 83] on span "Today" at bounding box center [604, 76] width 38 height 24
click at [705, 83] on input "02-10-2025" at bounding box center [729, 76] width 77 height 23
select select "10"
select select "2025"
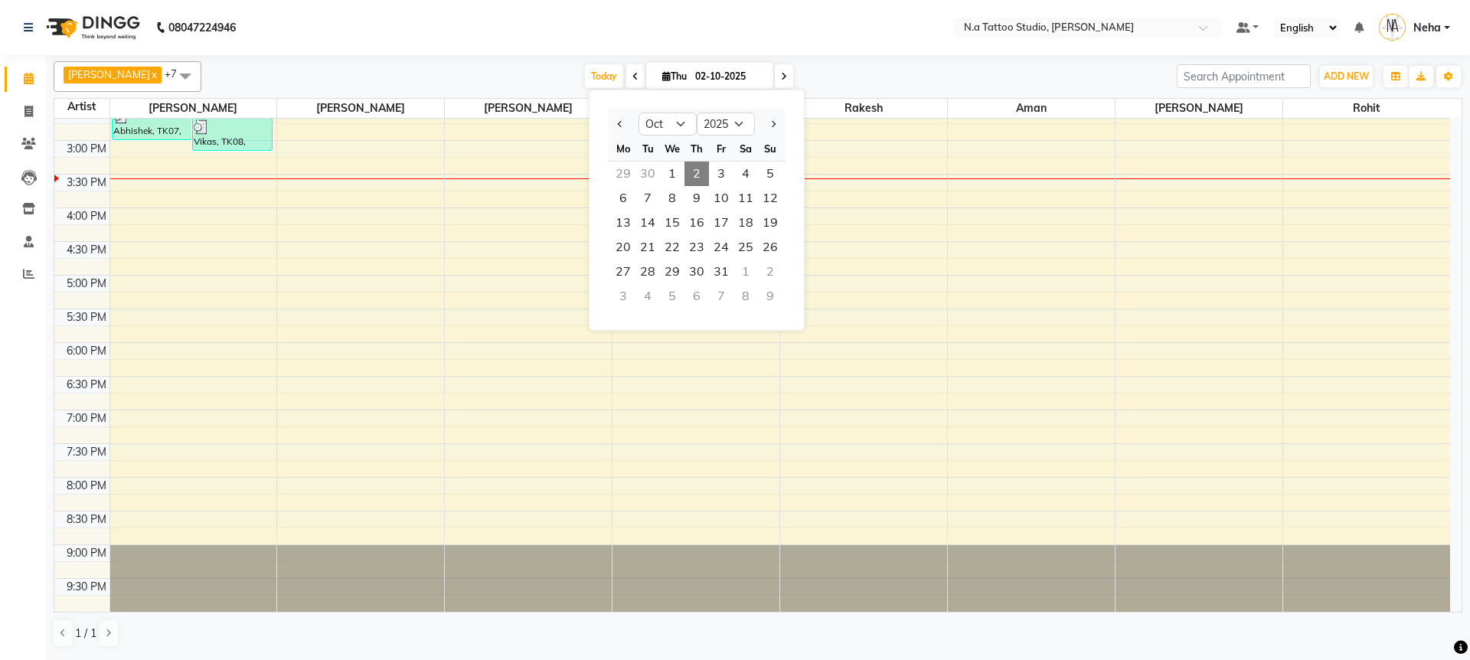
click at [762, 122] on div at bounding box center [770, 124] width 31 height 24
click at [771, 122] on span "Next month" at bounding box center [772, 124] width 6 height 6
select select "11"
click at [681, 253] on span "19" at bounding box center [672, 247] width 24 height 24
type input "[DATE]"
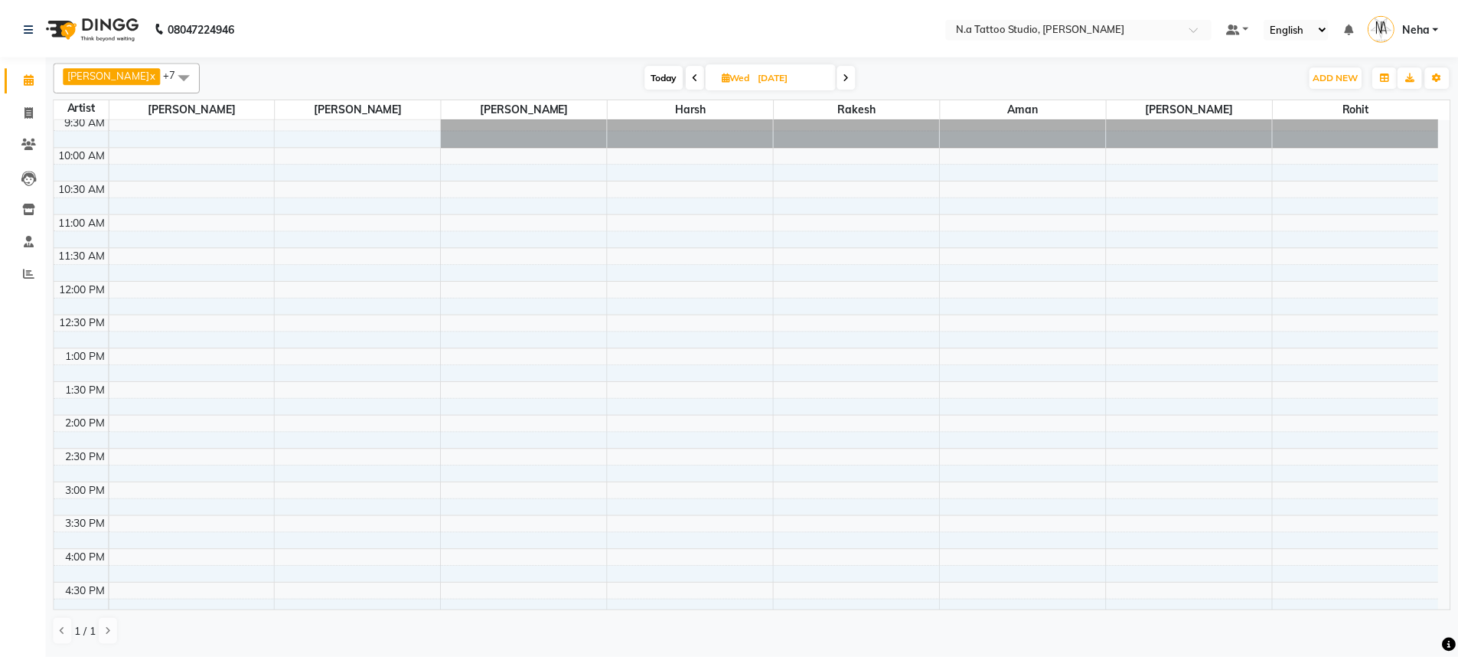
scroll to position [38, 0]
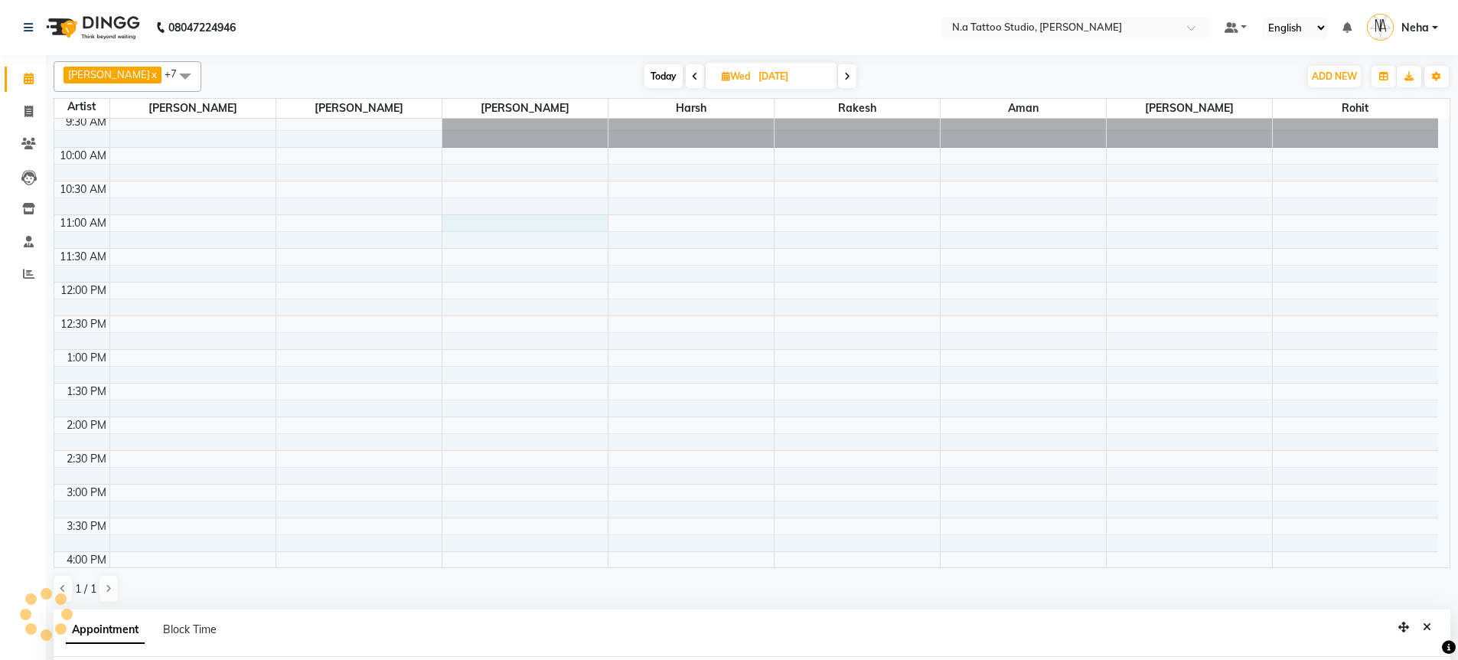
select select "26611"
select select "660"
select select "tentative"
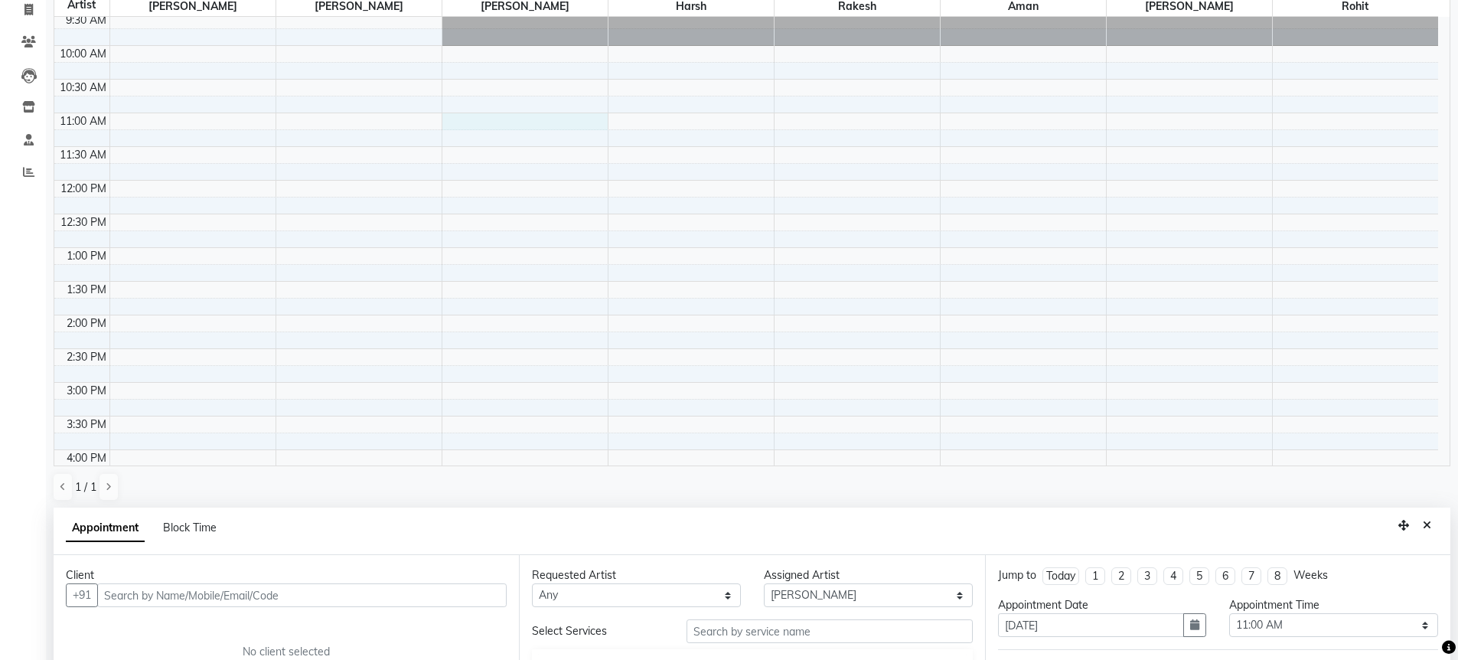
click at [275, 589] on input "text" at bounding box center [302, 595] width 410 height 24
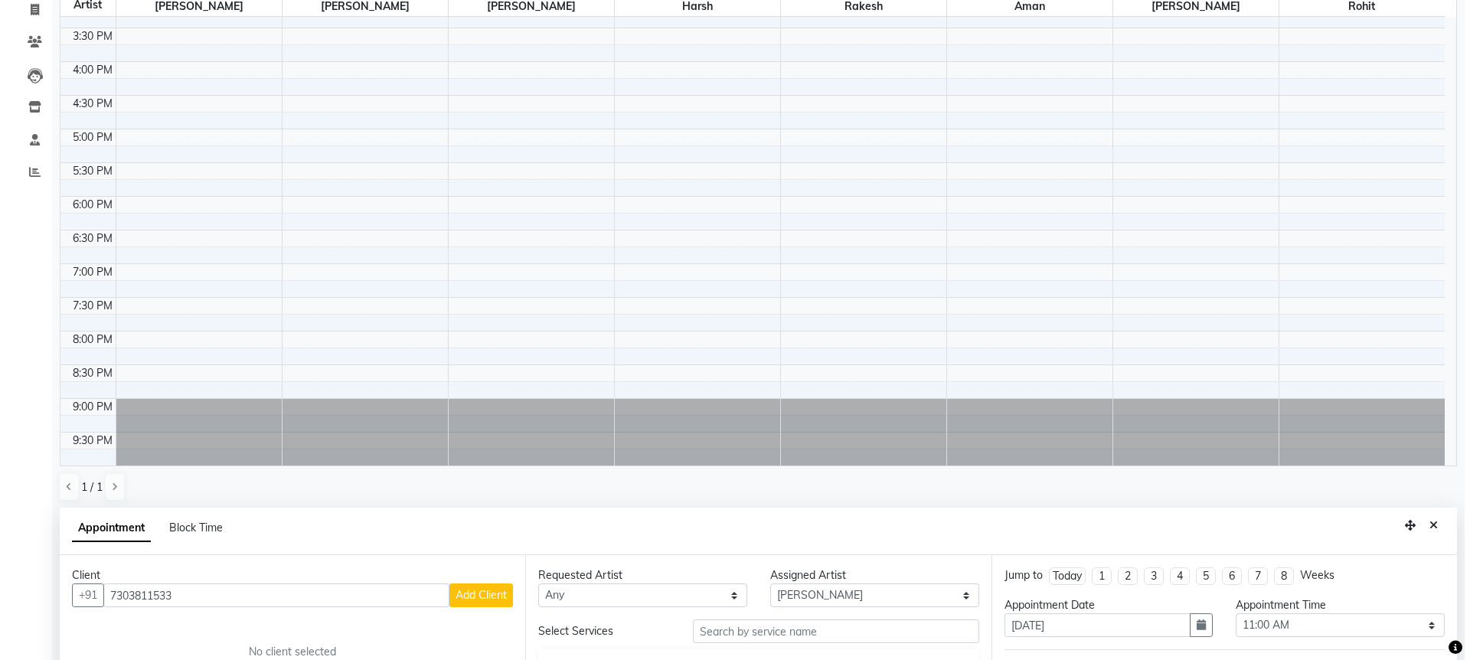
scroll to position [298, 0]
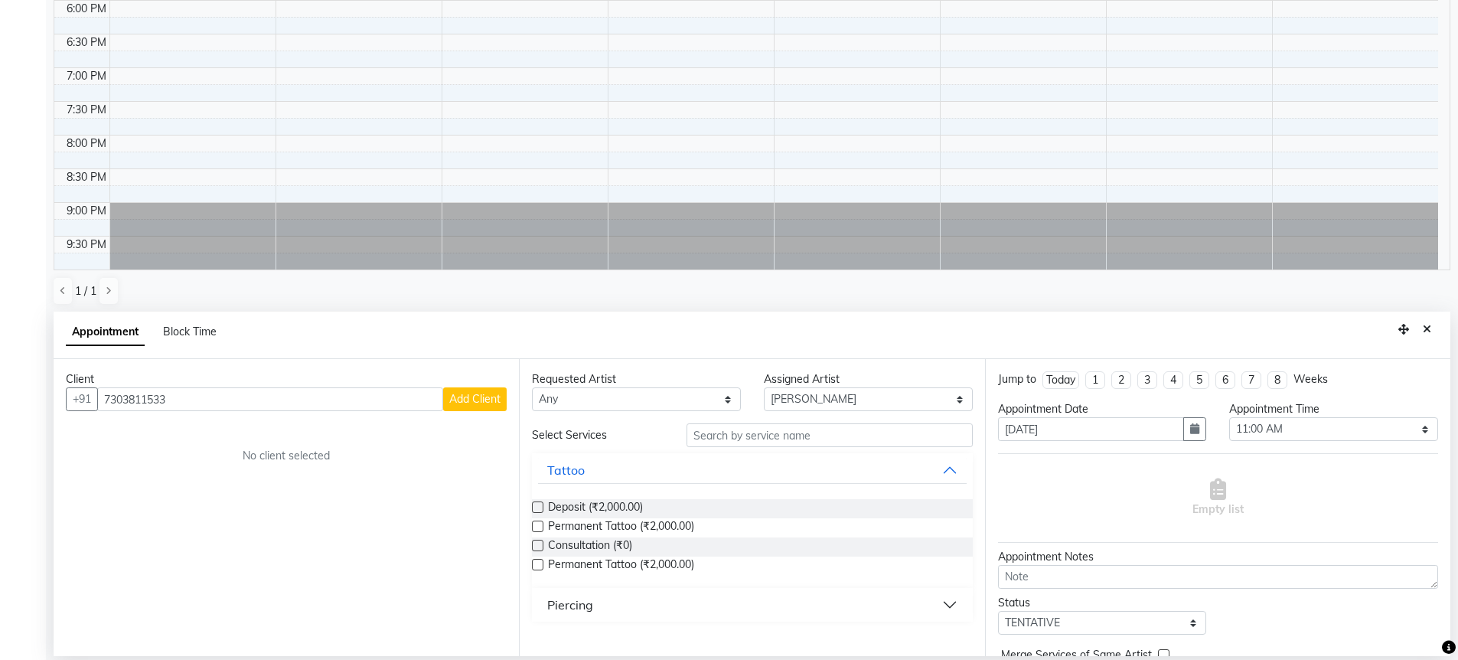
type input "7303811533"
click at [472, 396] on span "Add Client" at bounding box center [474, 399] width 51 height 14
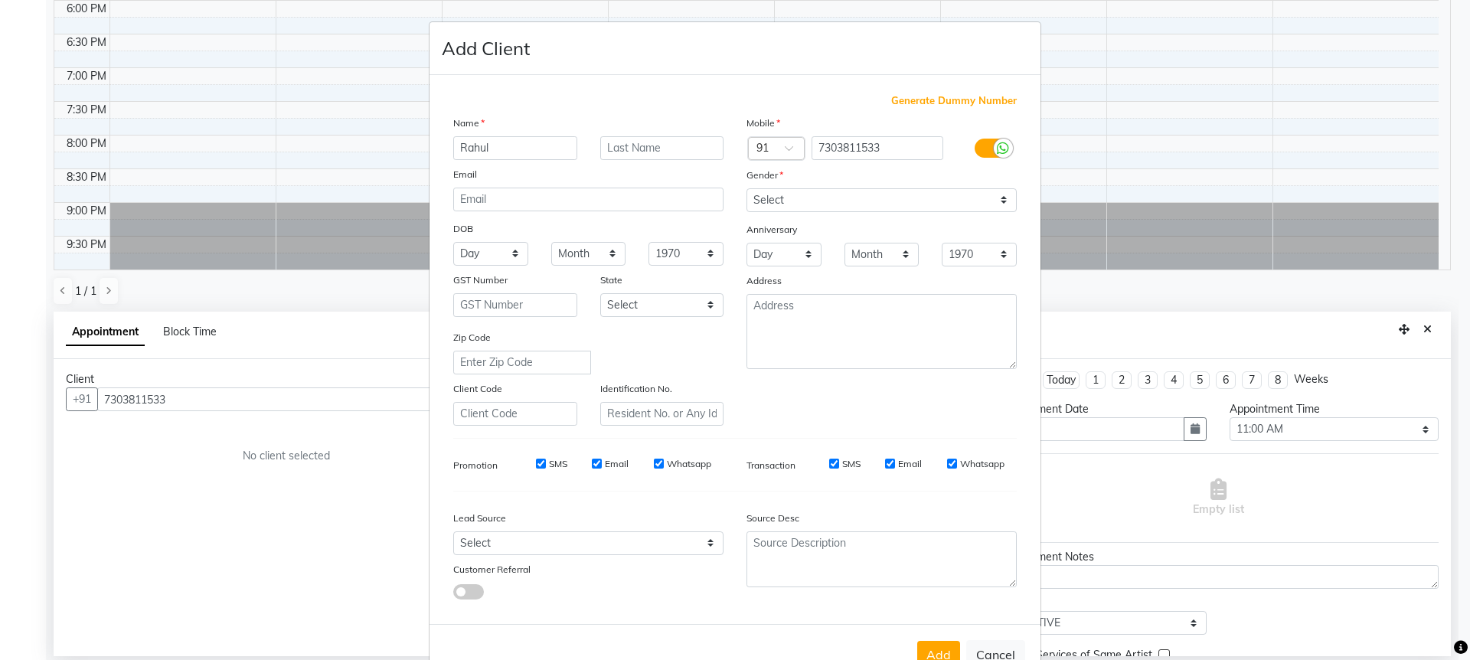
type input "Rahul"
click at [807, 204] on select "Select [DEMOGRAPHIC_DATA] [DEMOGRAPHIC_DATA] Other Prefer Not To Say" at bounding box center [881, 200] width 270 height 24
click at [798, 201] on select "Select [DEMOGRAPHIC_DATA] [DEMOGRAPHIC_DATA] Other Prefer Not To Say" at bounding box center [881, 200] width 270 height 24
select select "[DEMOGRAPHIC_DATA]"
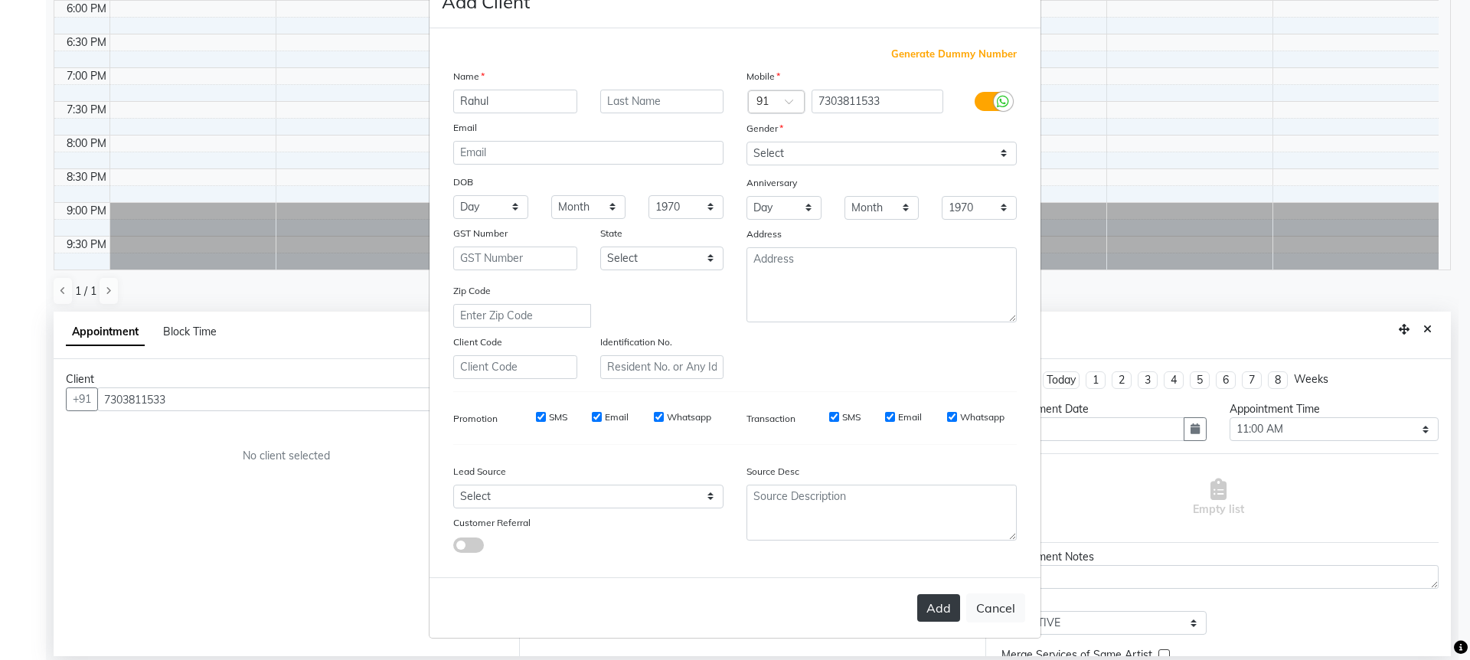
click at [937, 609] on button "Add" at bounding box center [938, 608] width 43 height 28
type input "73******33"
select select
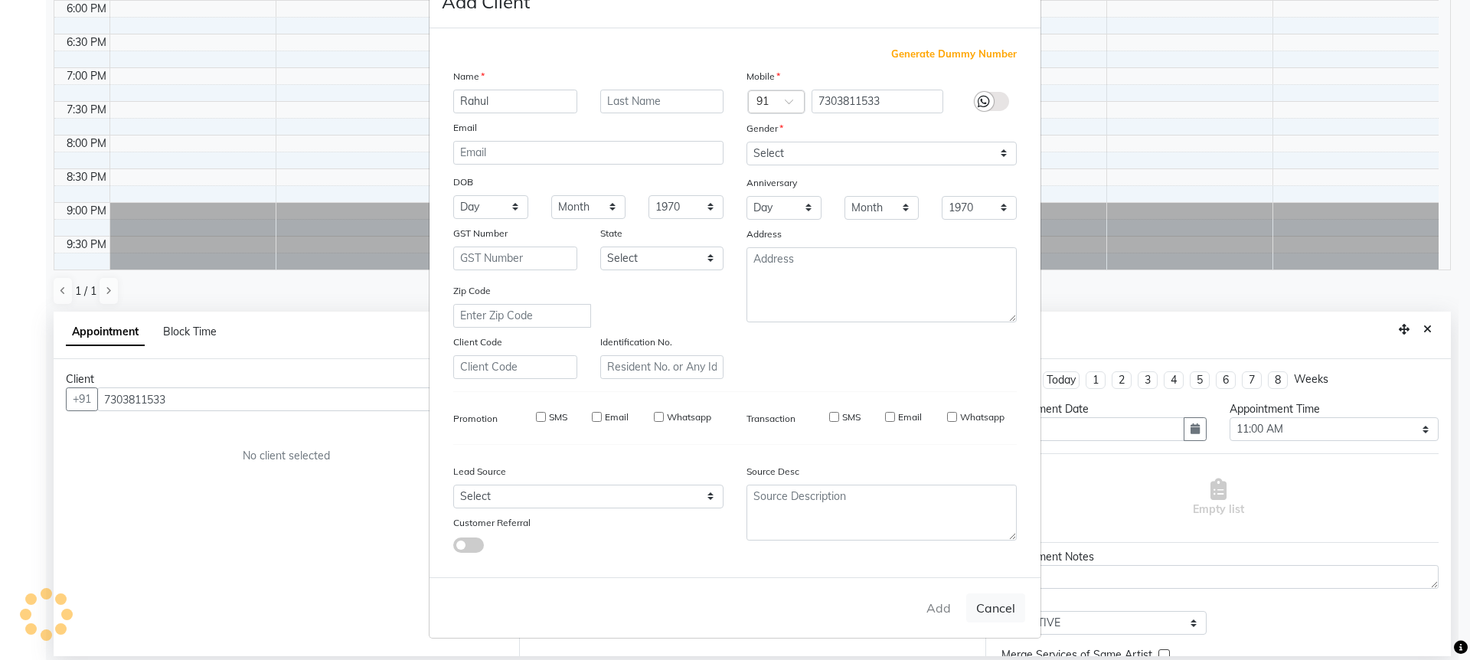
select select
checkbox input "false"
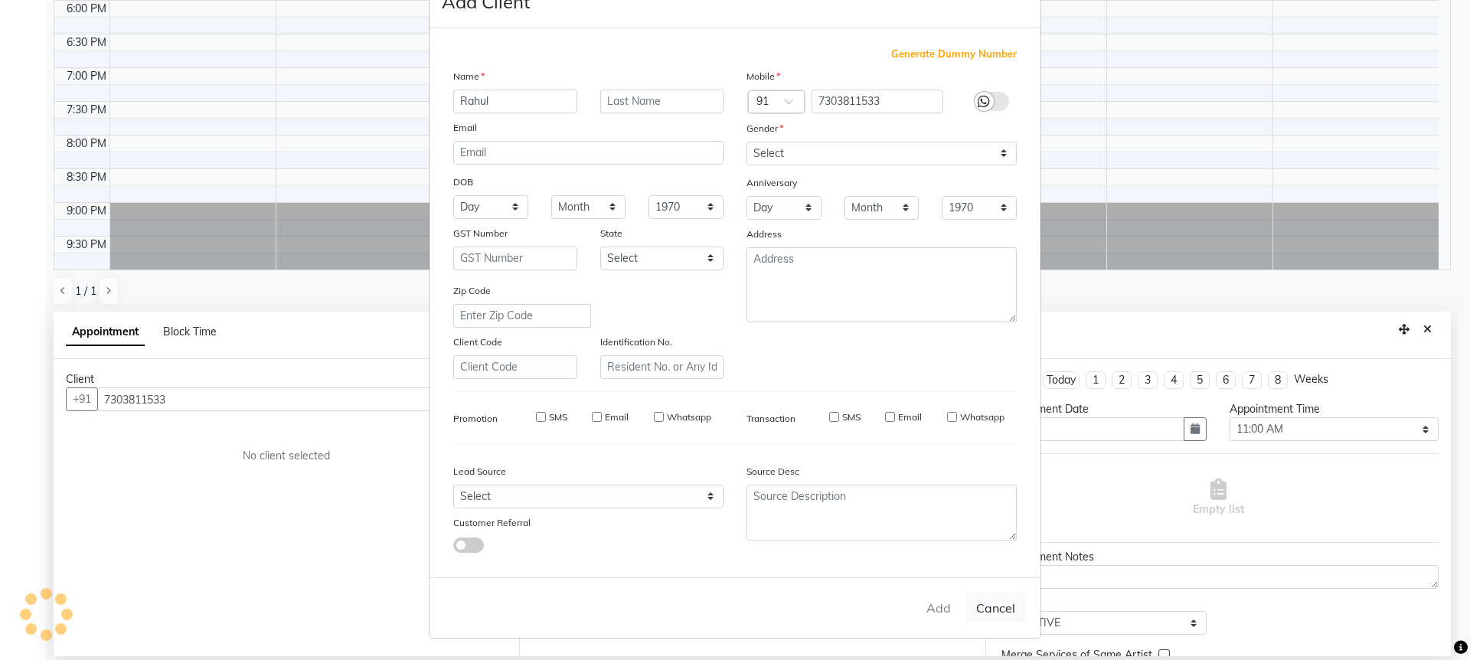
checkbox input "false"
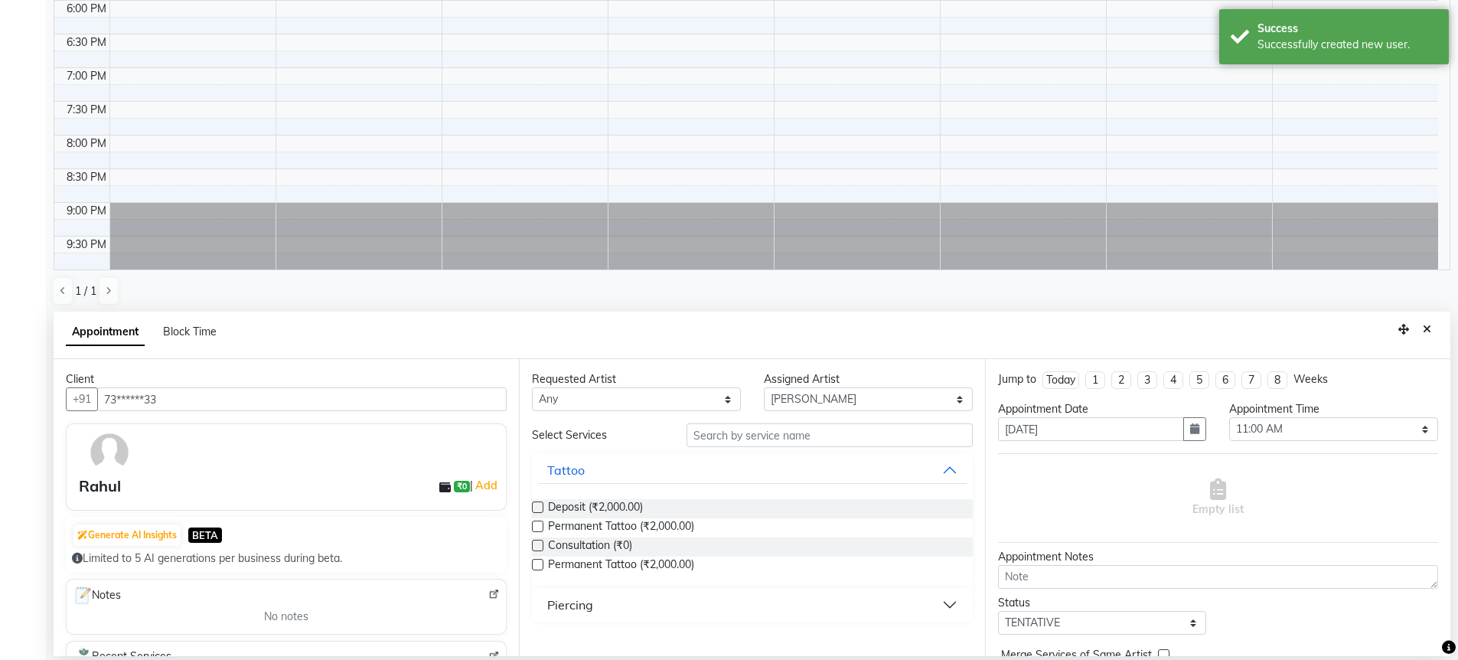
drag, startPoint x: 674, startPoint y: 529, endPoint x: 979, endPoint y: 516, distance: 305.0
click at [676, 529] on span "Permanent Tattoo (₹2,000.00)" at bounding box center [621, 527] width 146 height 19
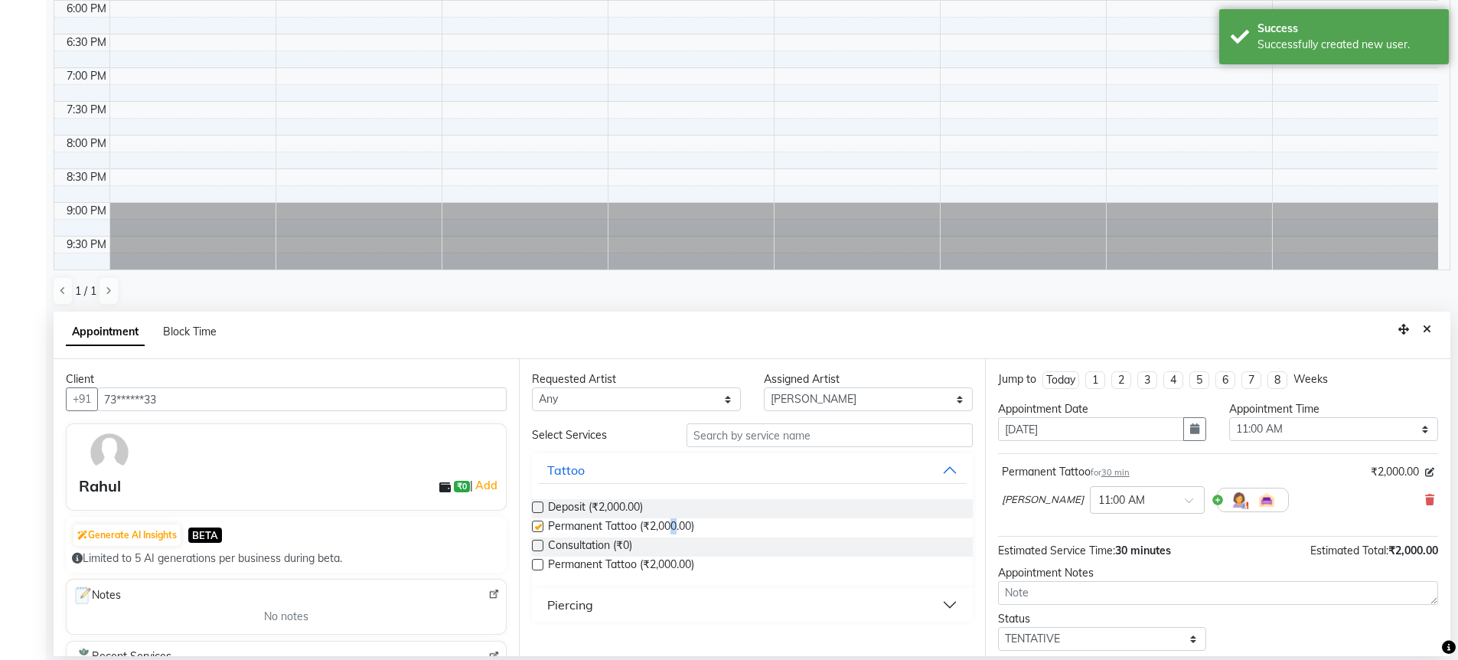
checkbox input "false"
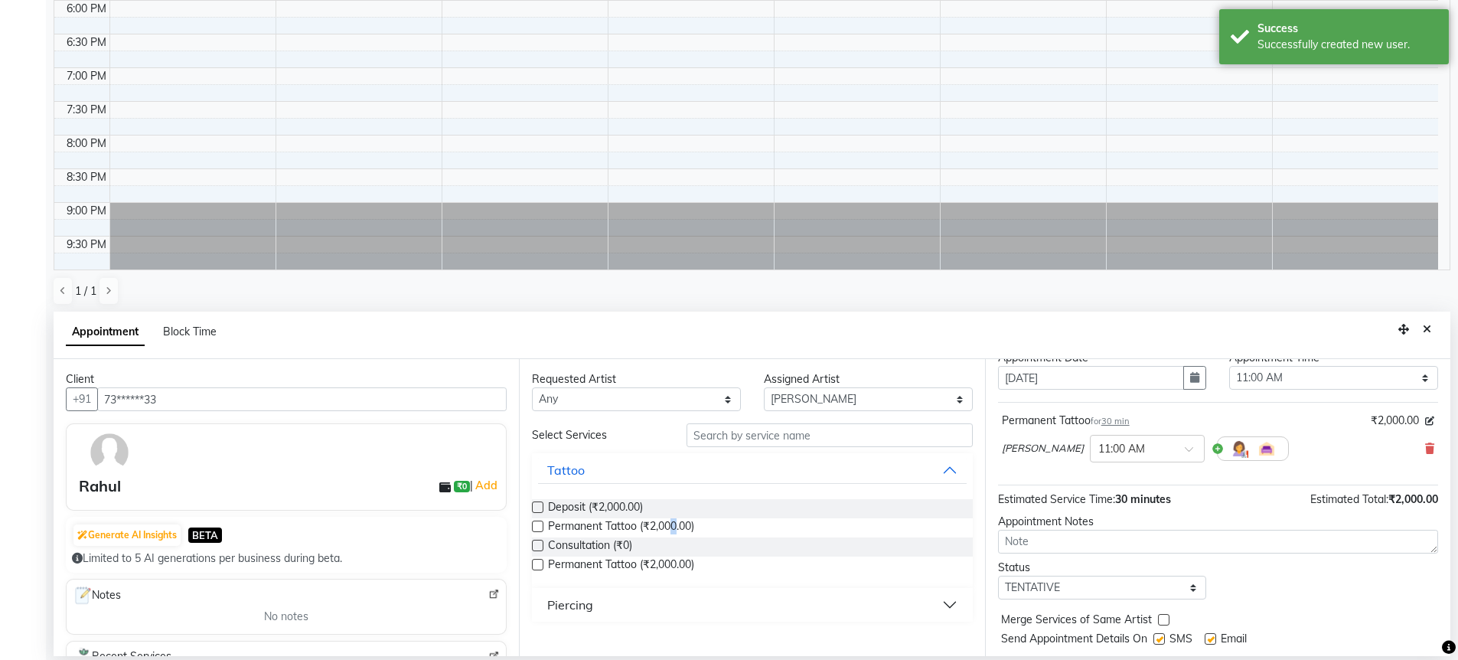
scroll to position [91, 0]
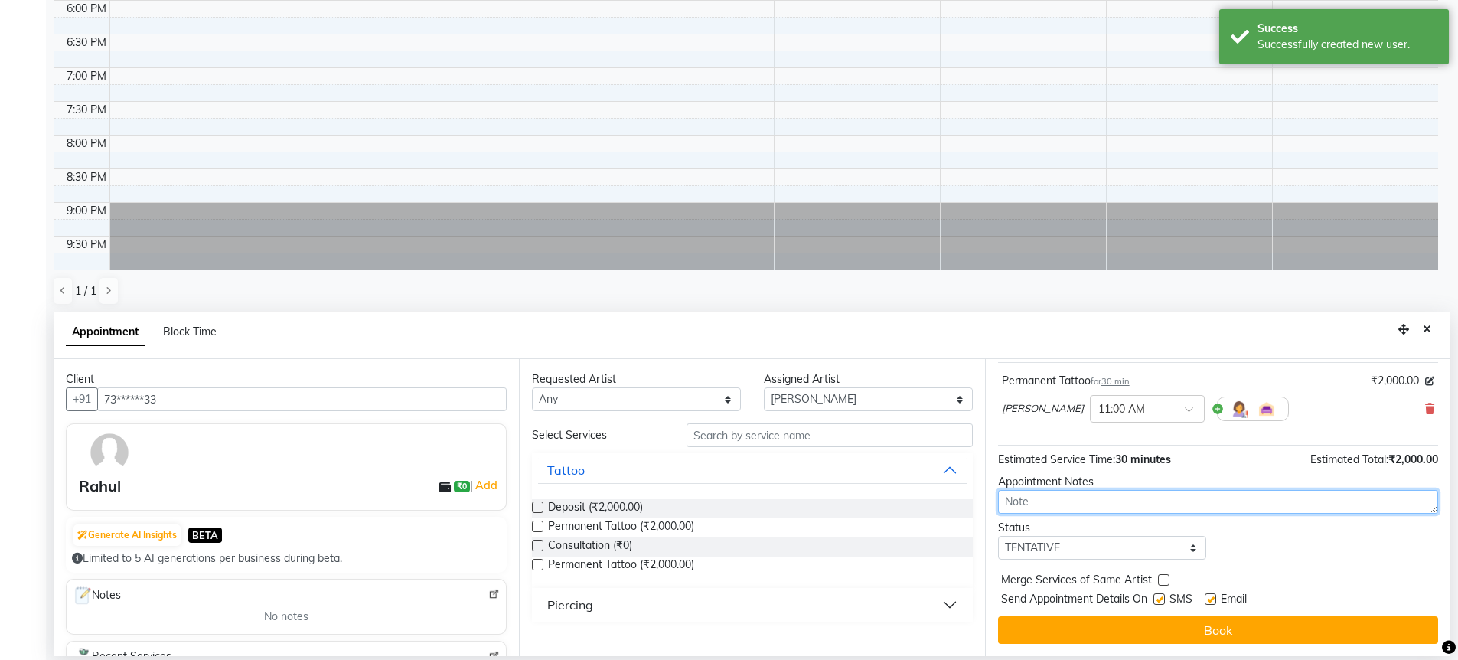
click at [1077, 498] on textarea at bounding box center [1218, 502] width 440 height 24
type textarea "2k cash dep"
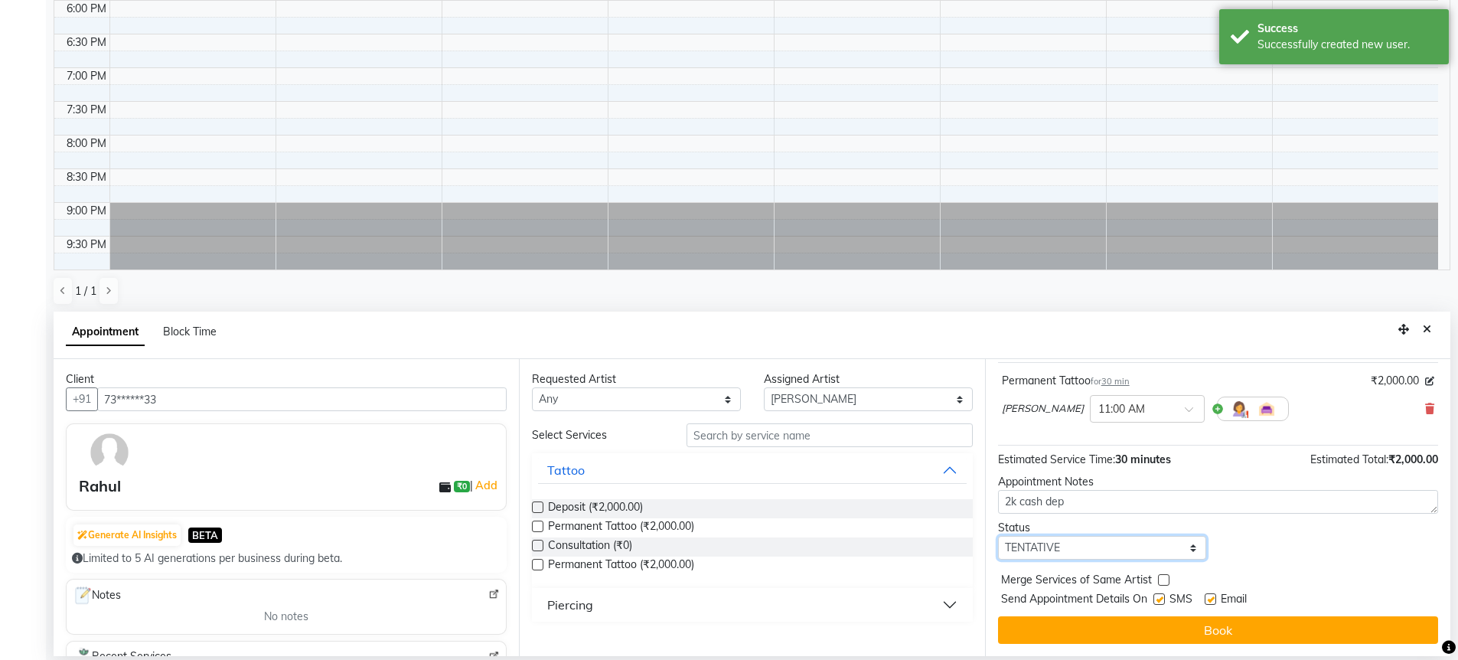
click at [1053, 549] on select "Select TENTATIVE CONFIRM UPCOMING" at bounding box center [1102, 548] width 209 height 24
select select "confirm booking"
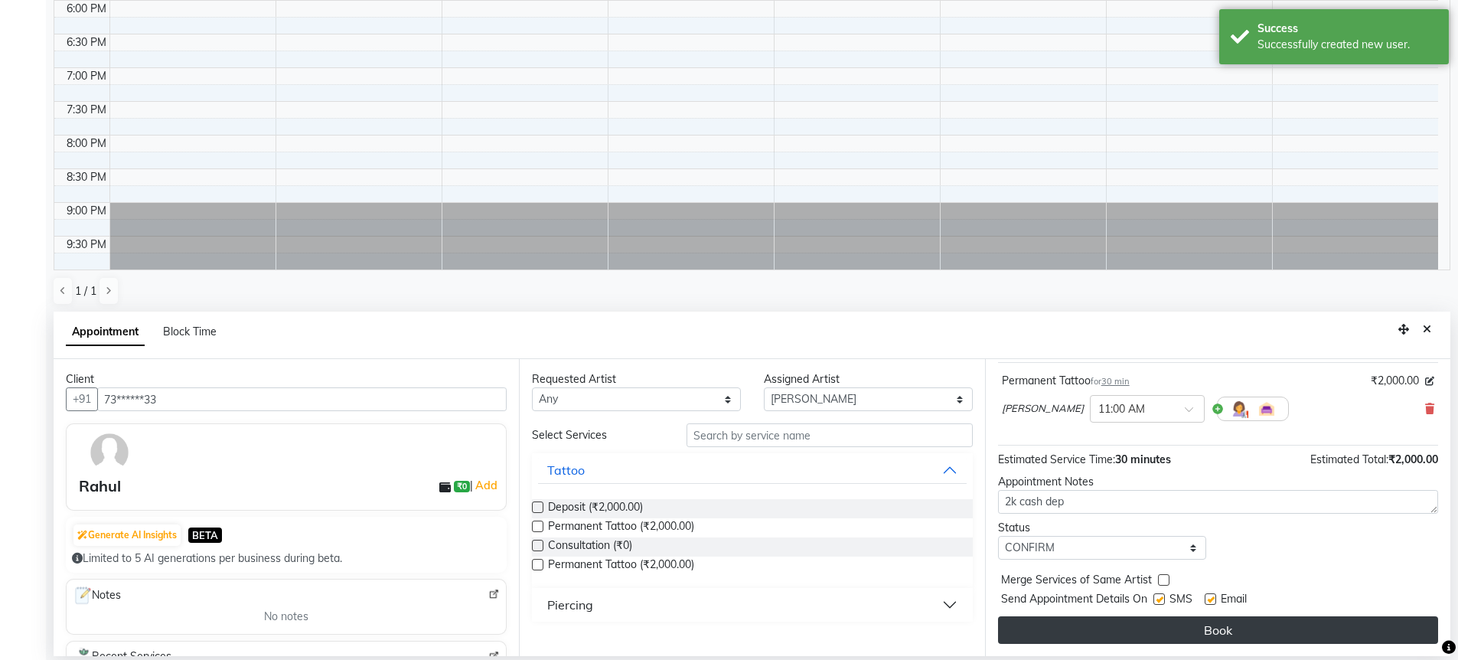
click at [1069, 635] on button "Book" at bounding box center [1218, 630] width 440 height 28
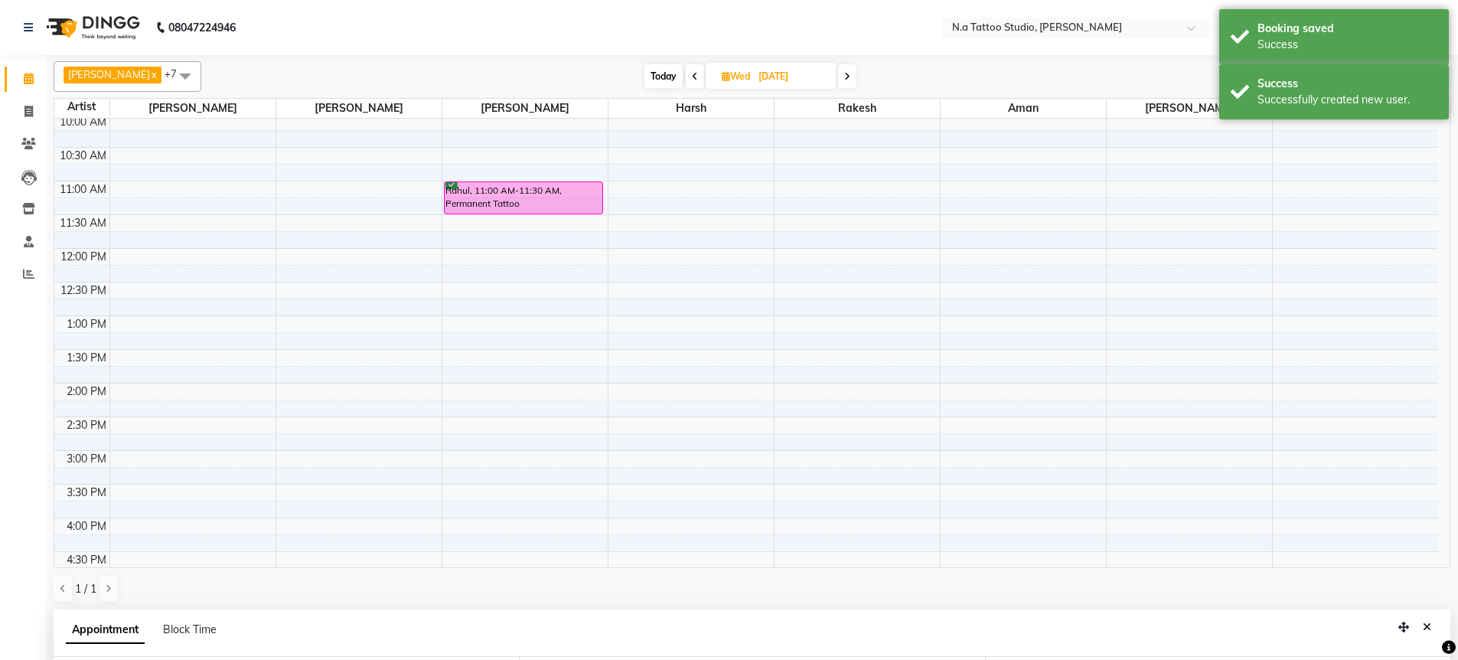
scroll to position [0, 0]
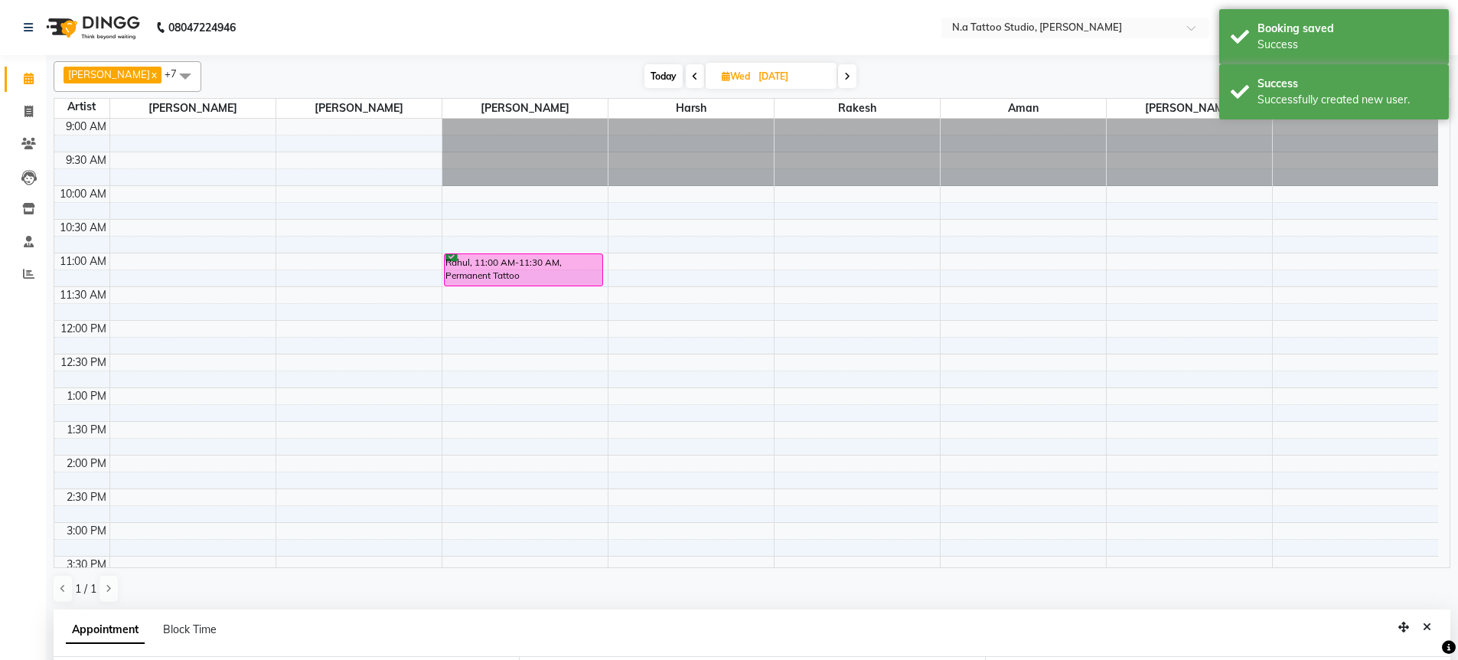
click at [655, 76] on span "Today" at bounding box center [664, 76] width 38 height 24
type input "02-10-2025"
select select "660"
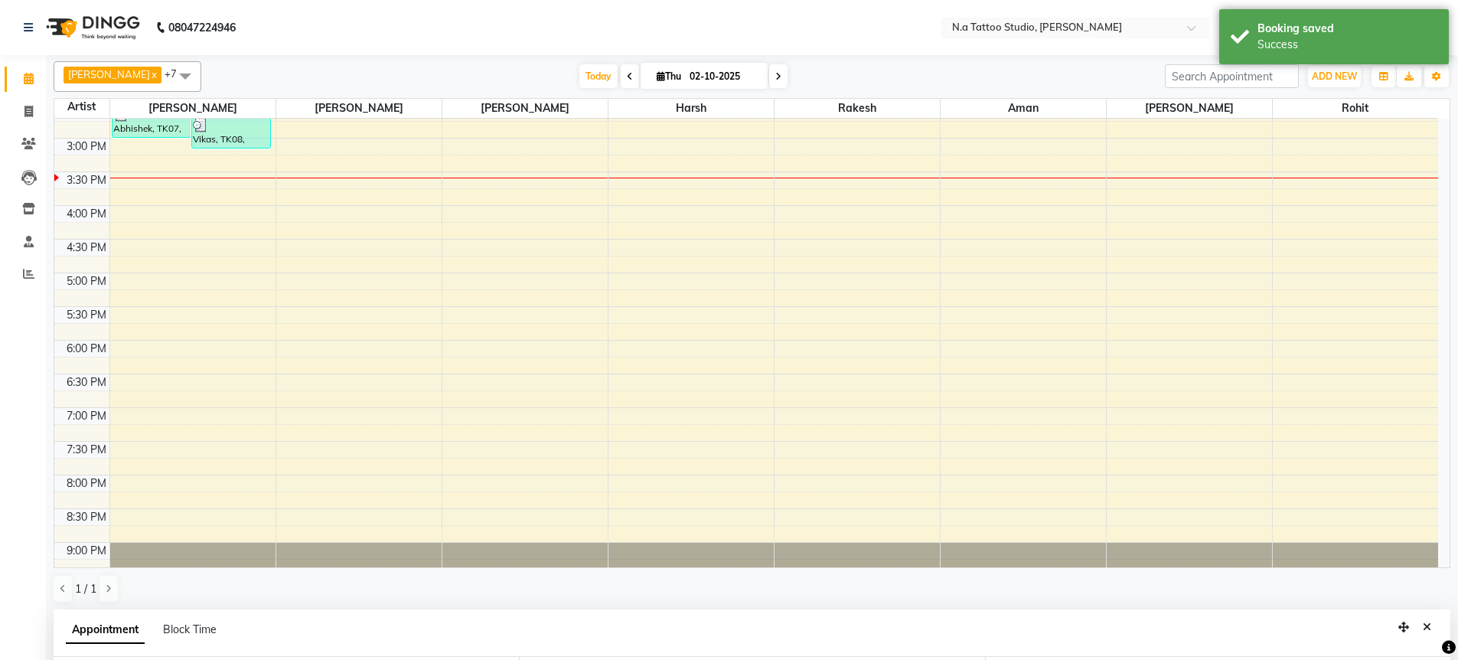
scroll to position [360, 0]
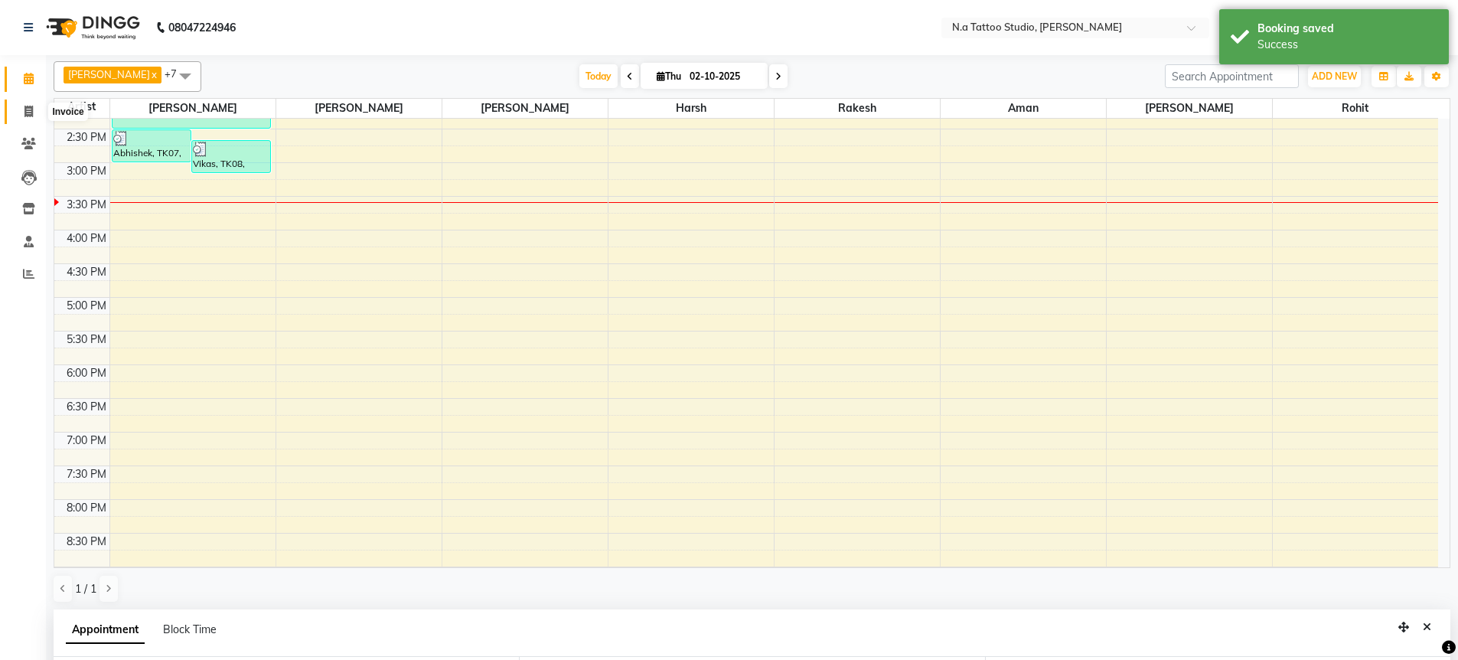
click at [31, 112] on icon at bounding box center [28, 111] width 8 height 11
select select "service"
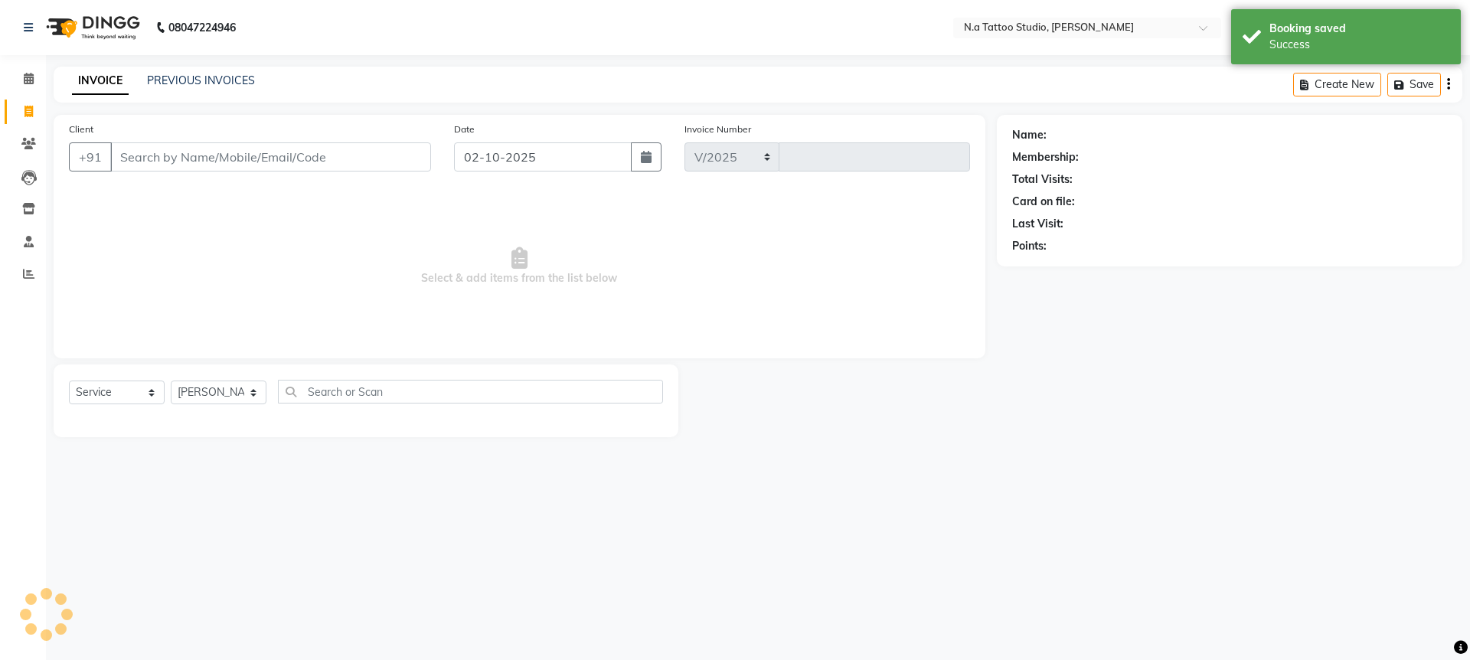
select select "4590"
type input "0741"
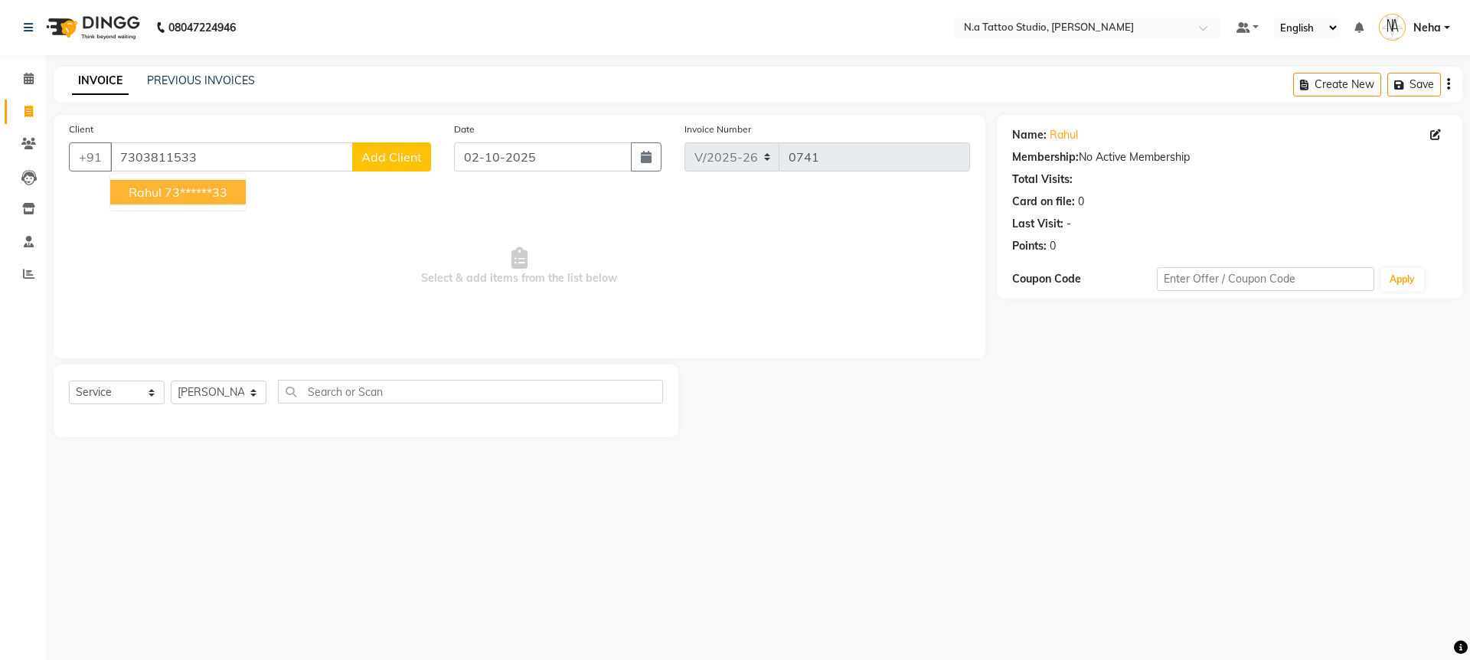
click at [149, 181] on button "Rahul 73******33" at bounding box center [177, 192] width 135 height 24
type input "73******33"
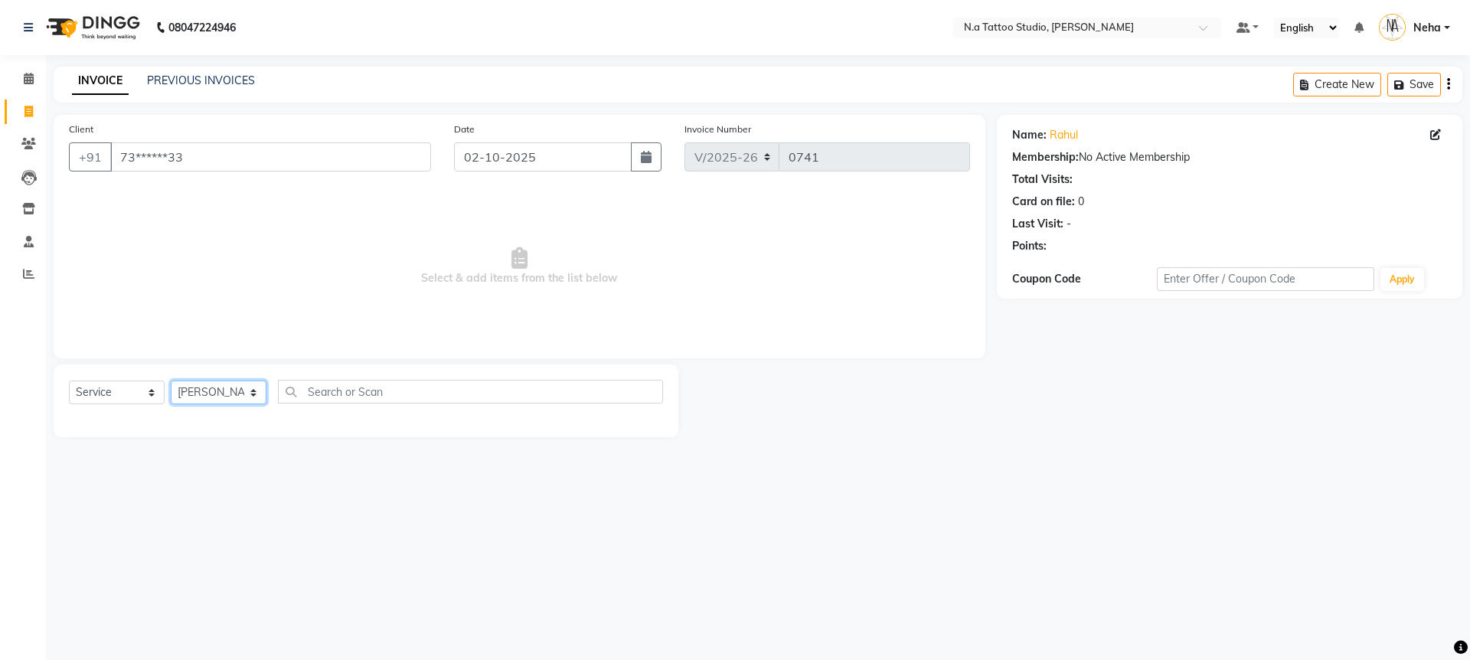
click at [229, 390] on select "[PERSON_NAME] [PERSON_NAME] [PERSON_NAME] [PERSON_NAME] Manager [PERSON_NAME] […" at bounding box center [219, 392] width 96 height 24
select select "26611"
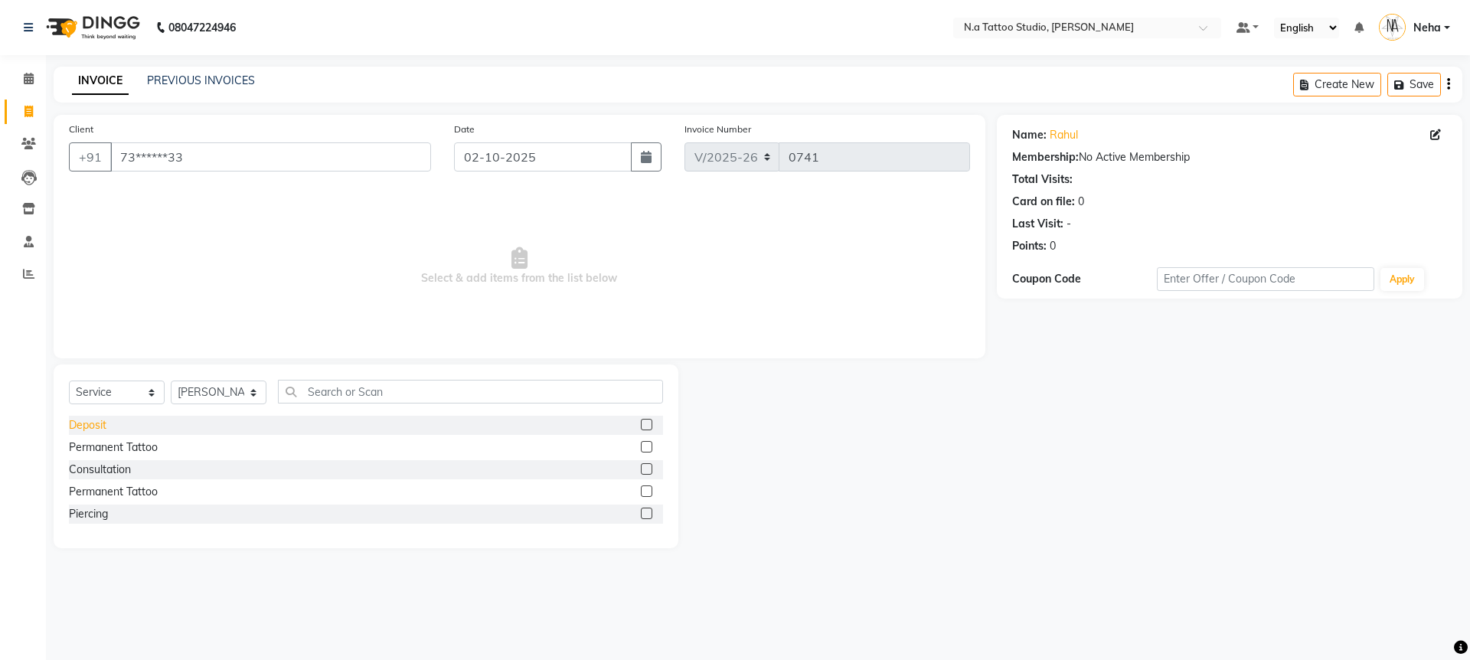
click at [98, 427] on div "Deposit" at bounding box center [88, 425] width 38 height 16
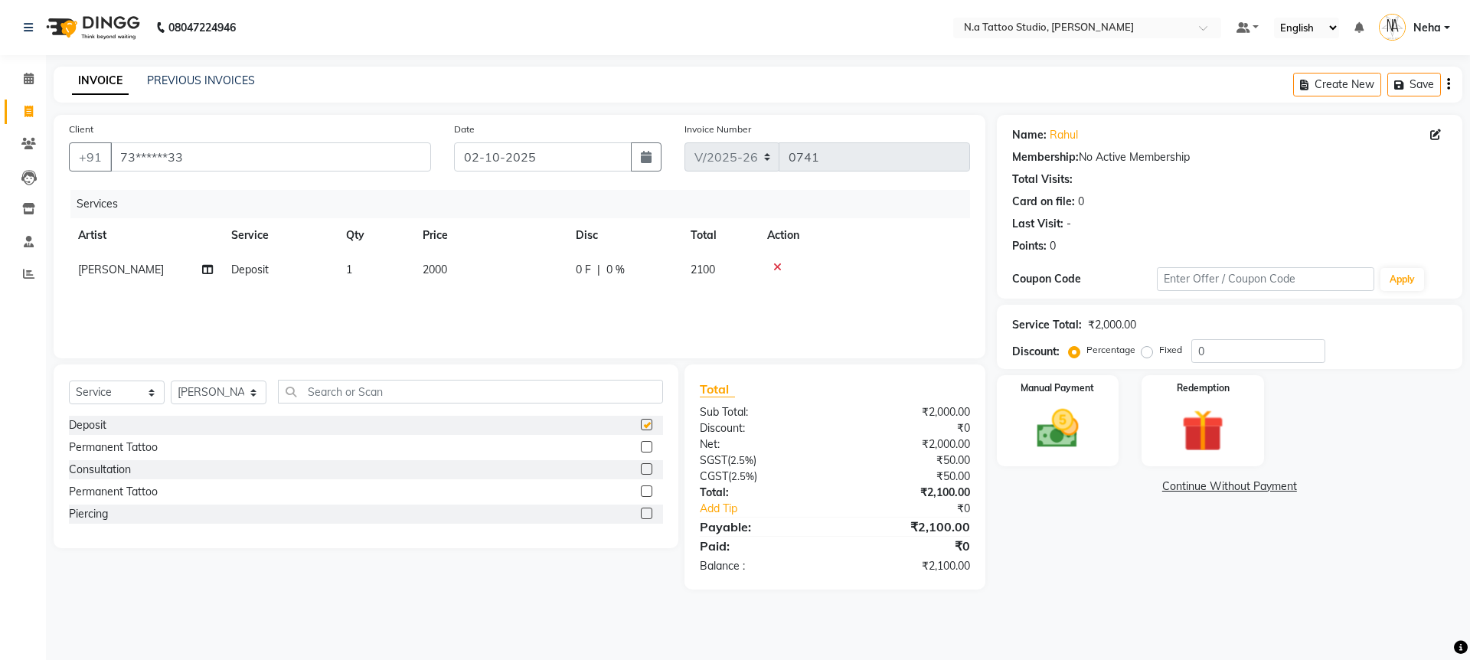
checkbox input "false"
click at [1447, 84] on icon "button" at bounding box center [1448, 84] width 3 height 1
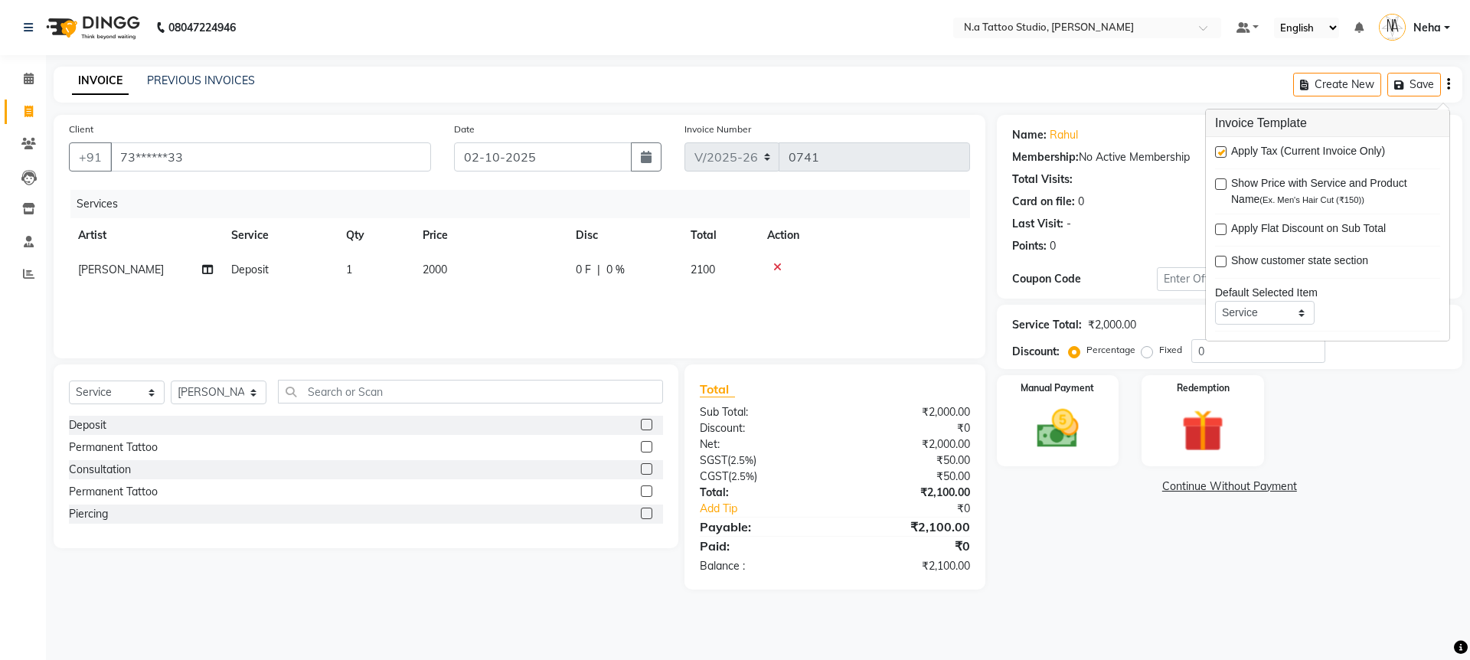
click at [1222, 150] on label at bounding box center [1220, 151] width 11 height 11
click at [1222, 150] on input "checkbox" at bounding box center [1220, 153] width 10 height 10
checkbox input "false"
click at [1078, 441] on img at bounding box center [1057, 428] width 71 height 51
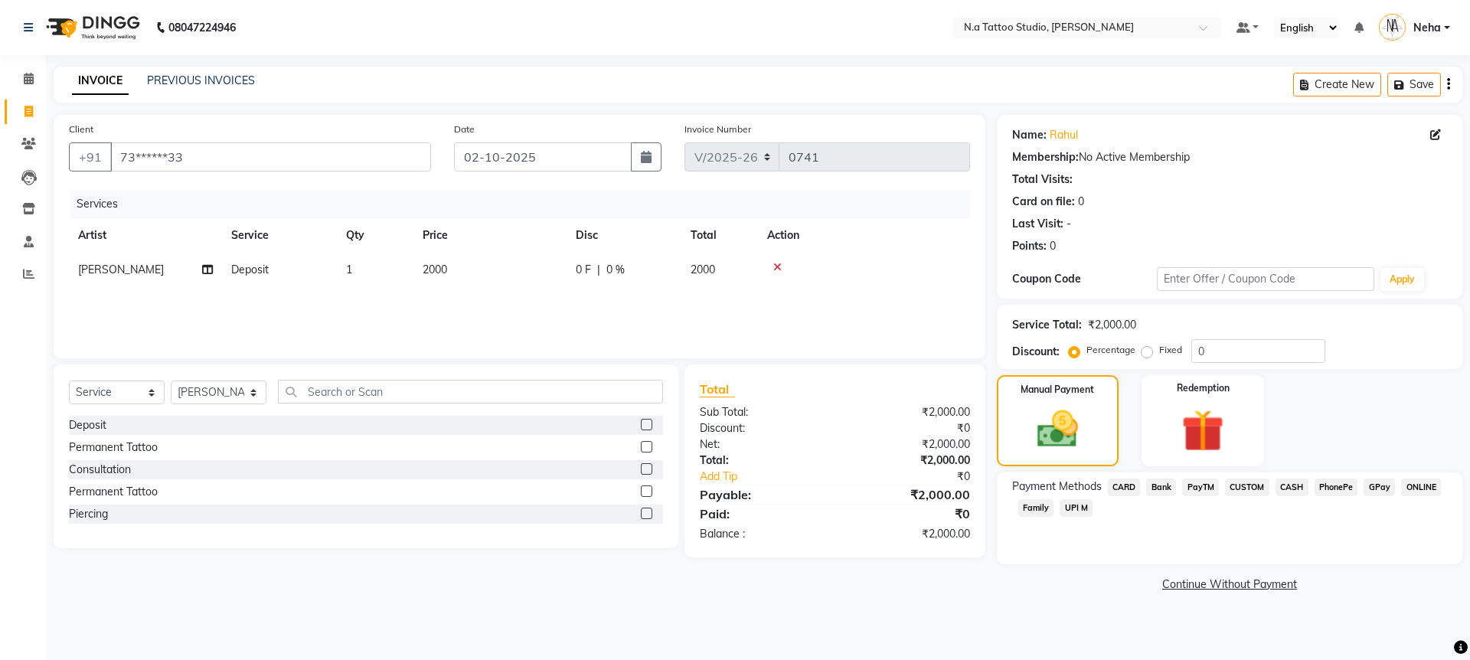
drag, startPoint x: 1295, startPoint y: 485, endPoint x: 1295, endPoint y: 515, distance: 30.6
click at [1295, 486] on span "CASH" at bounding box center [1291, 487] width 33 height 18
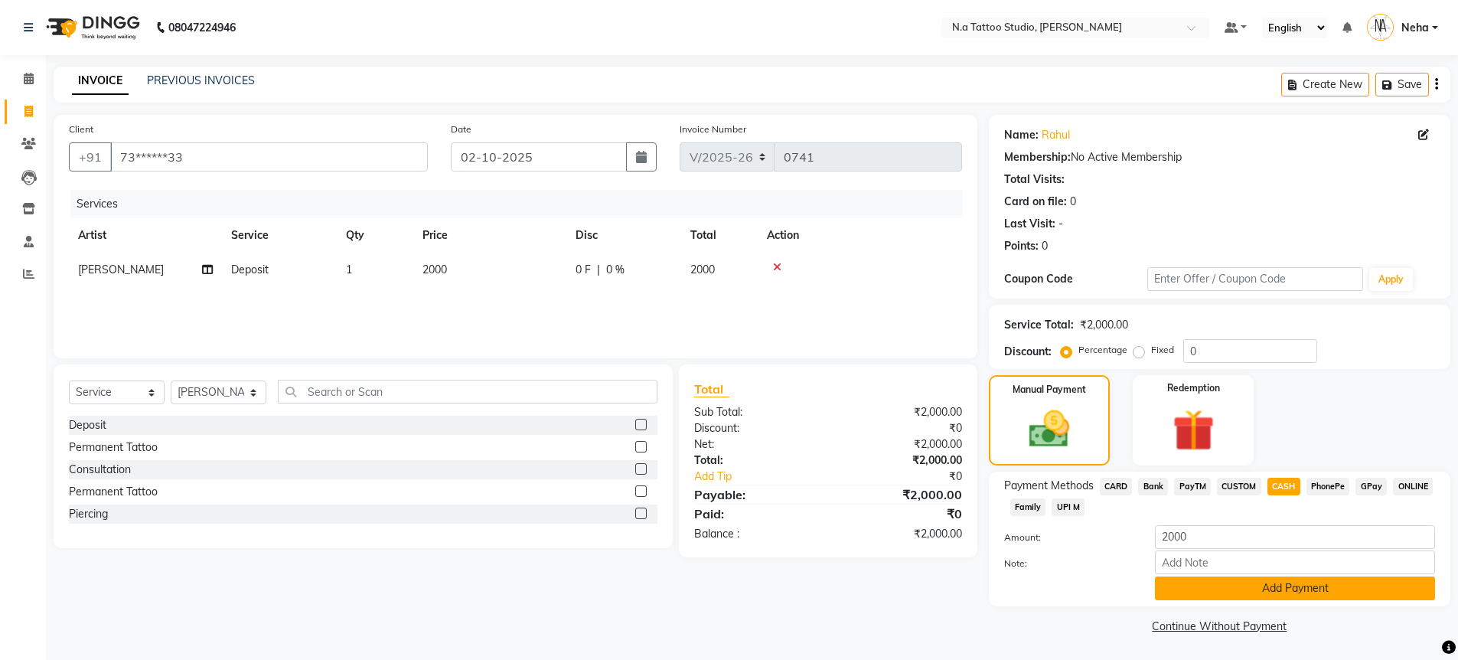
click at [1301, 589] on button "Add Payment" at bounding box center [1295, 588] width 280 height 24
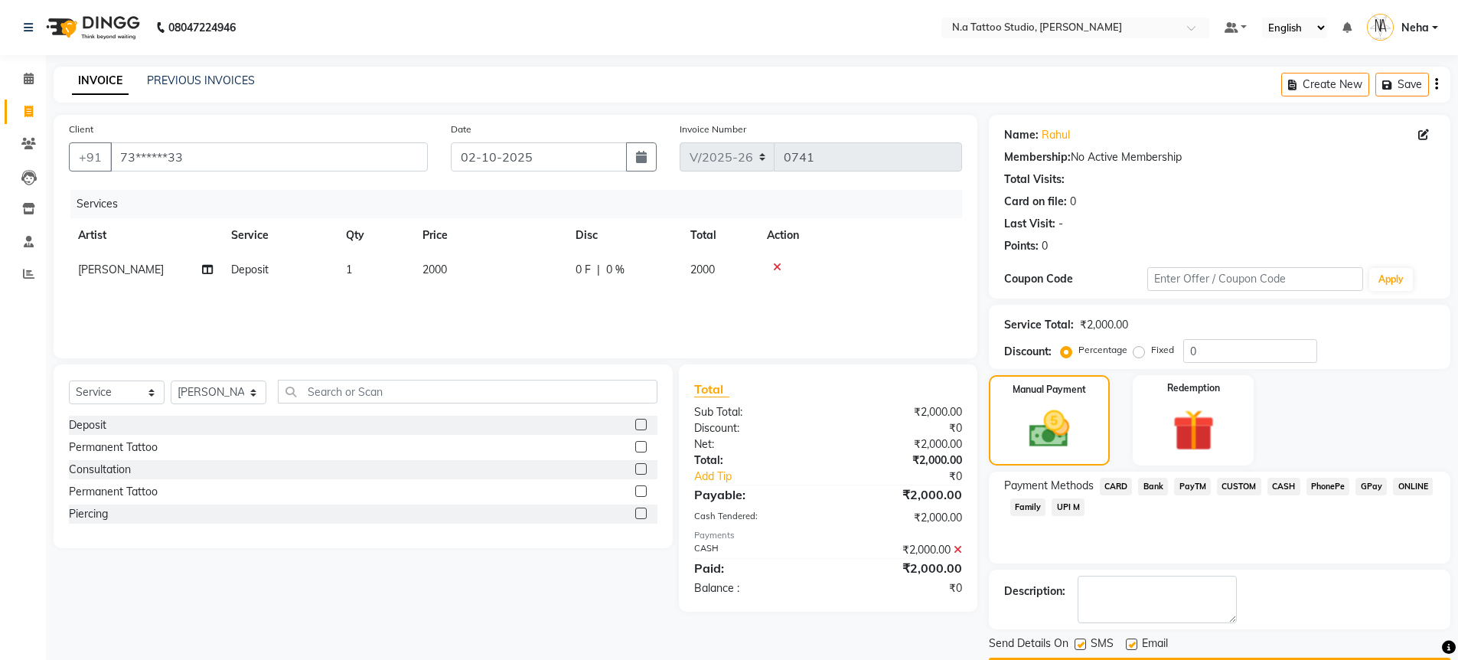
scroll to position [44, 0]
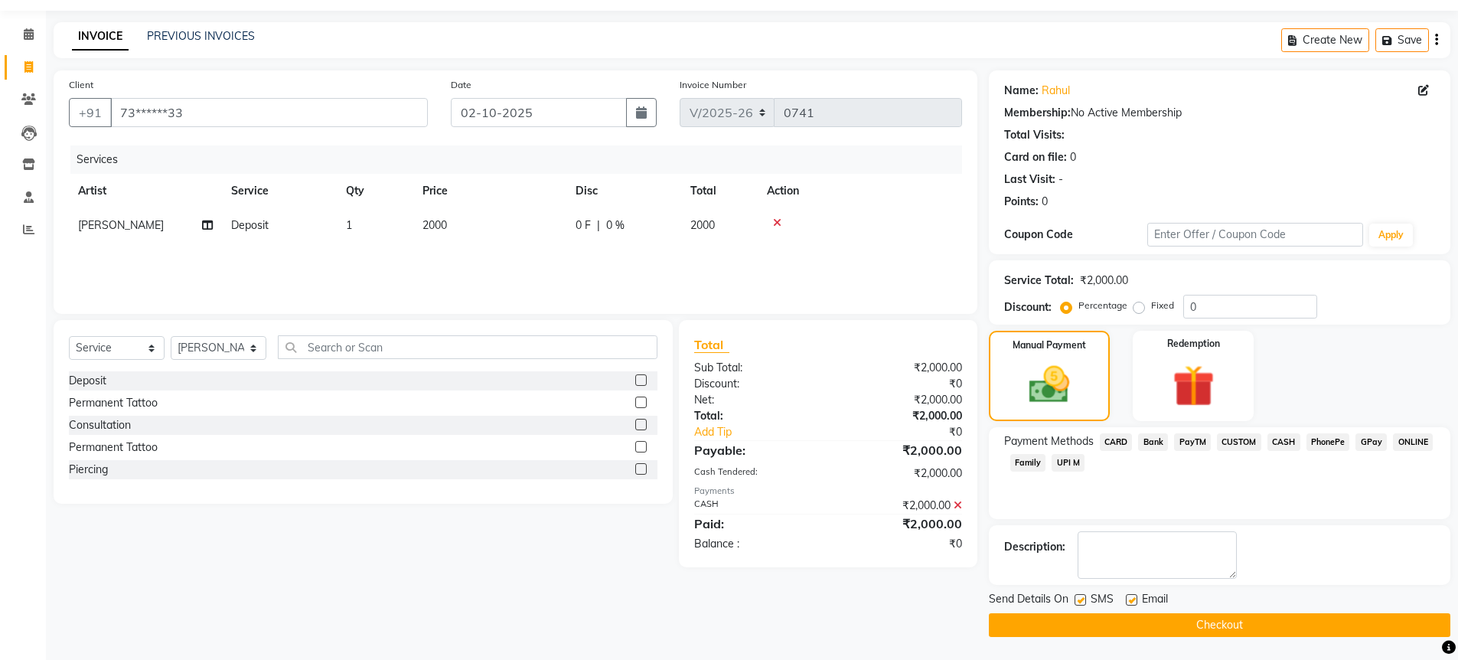
click at [1290, 621] on button "Checkout" at bounding box center [1220, 625] width 462 height 24
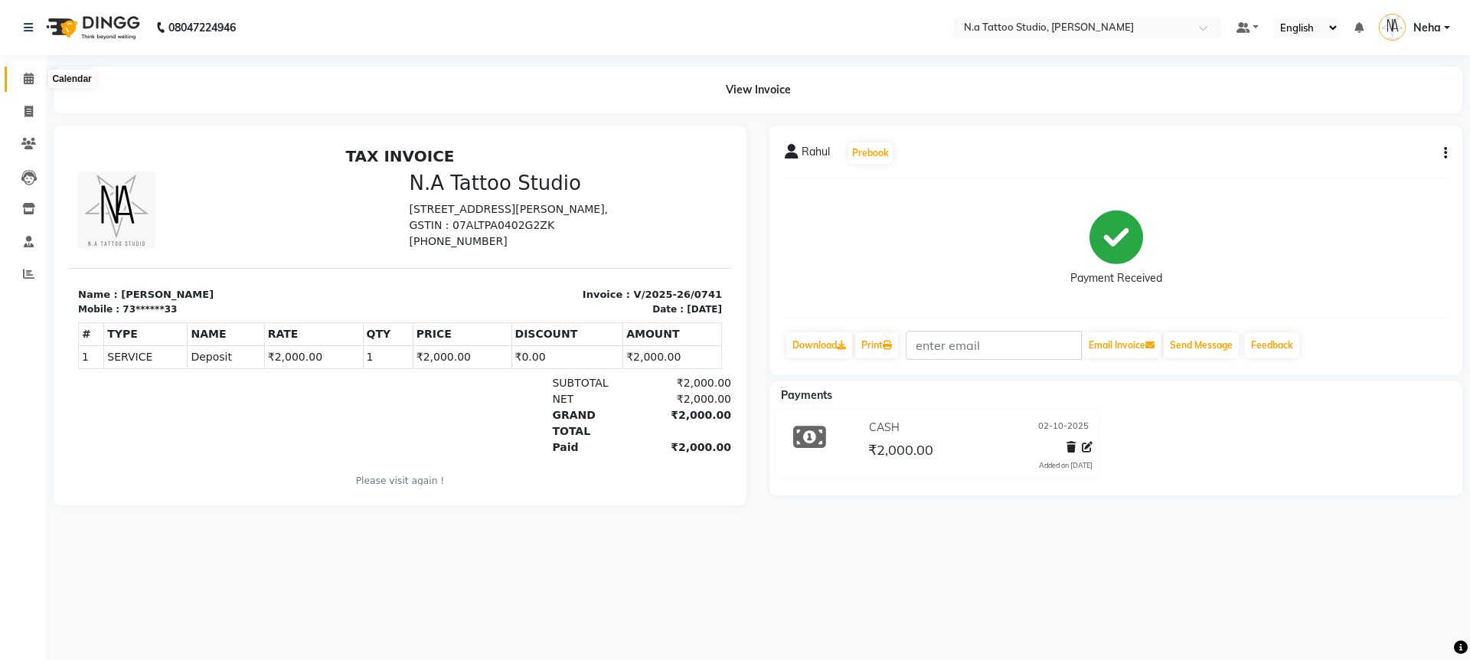
click at [33, 74] on icon at bounding box center [29, 78] width 10 height 11
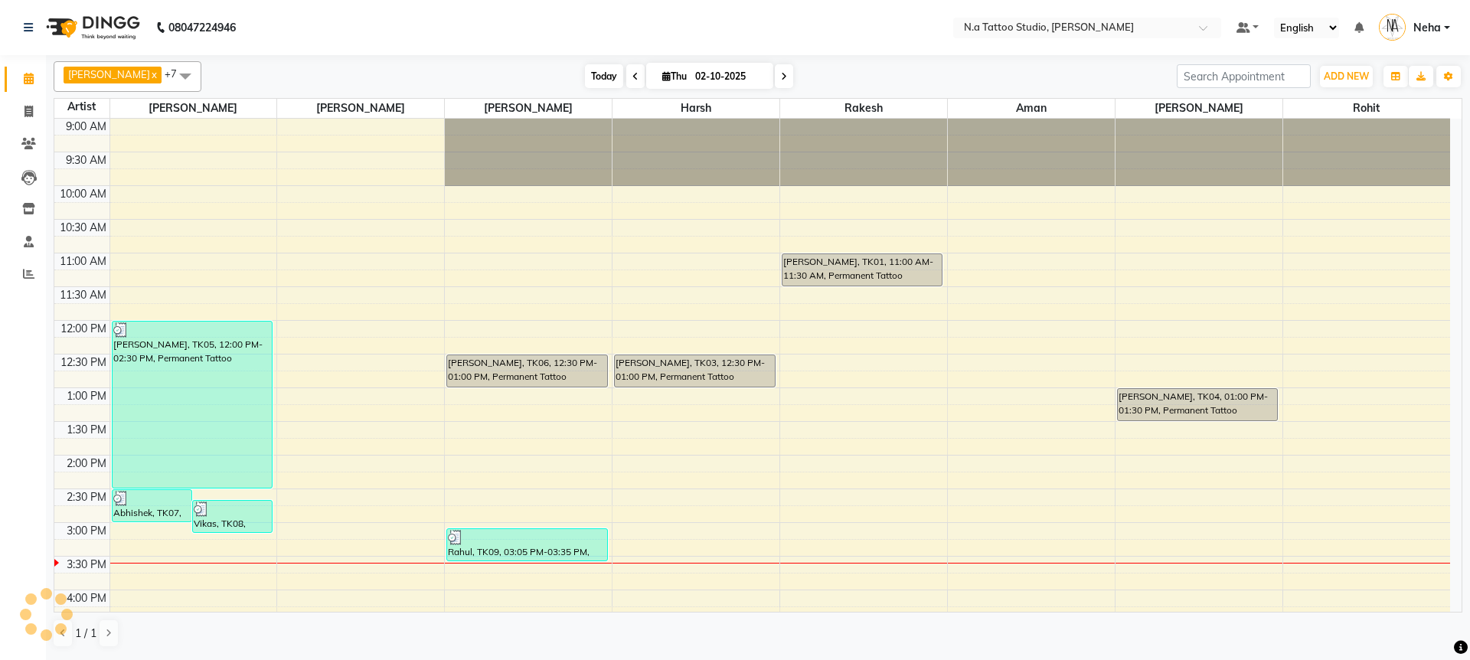
click at [585, 79] on span "Today" at bounding box center [604, 76] width 38 height 24
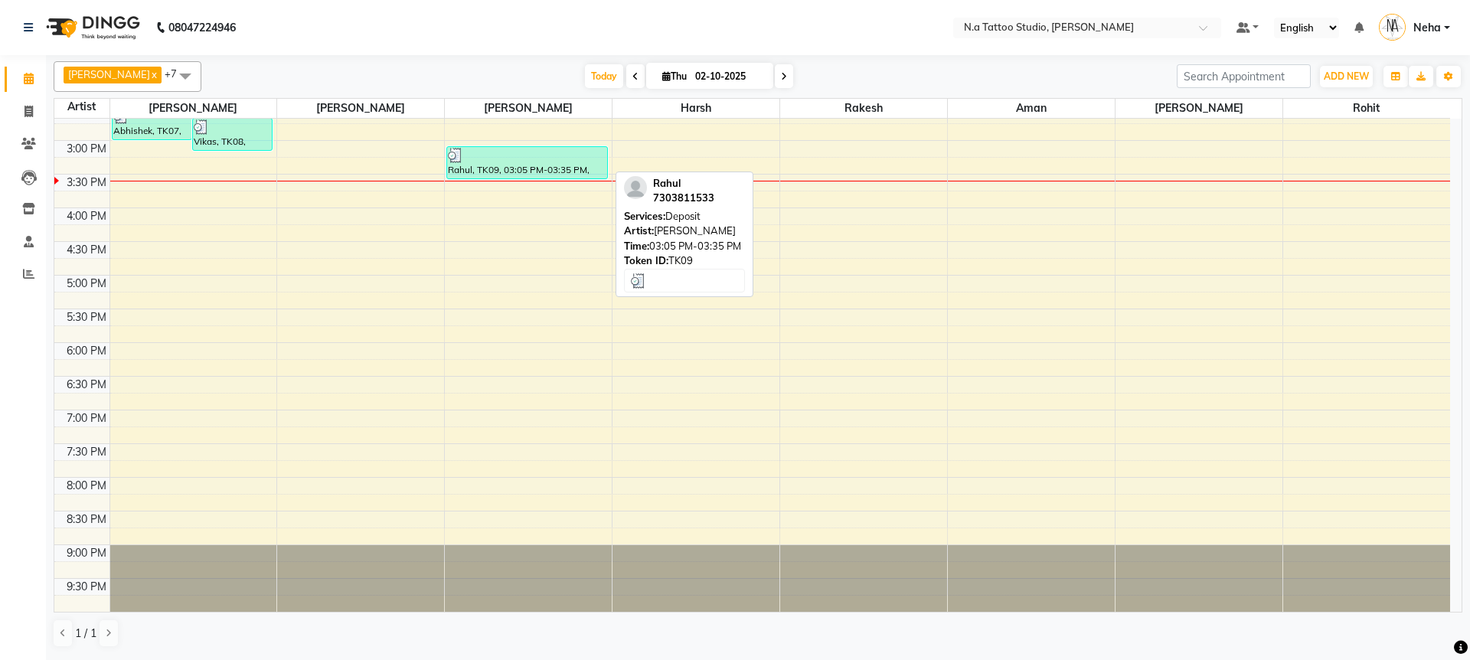
click at [520, 164] on div "Rahul, TK09, 03:05 PM-03:35 PM, Deposit" at bounding box center [526, 162] width 159 height 31
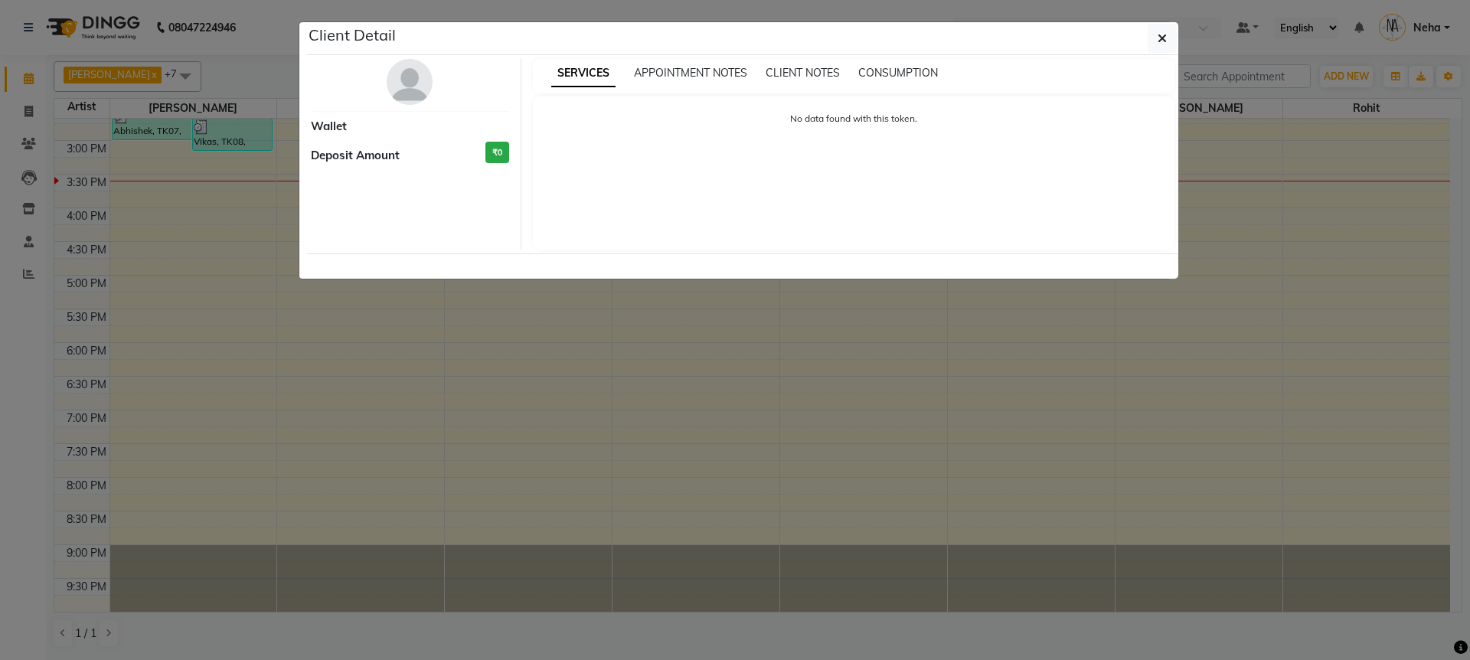
select select "3"
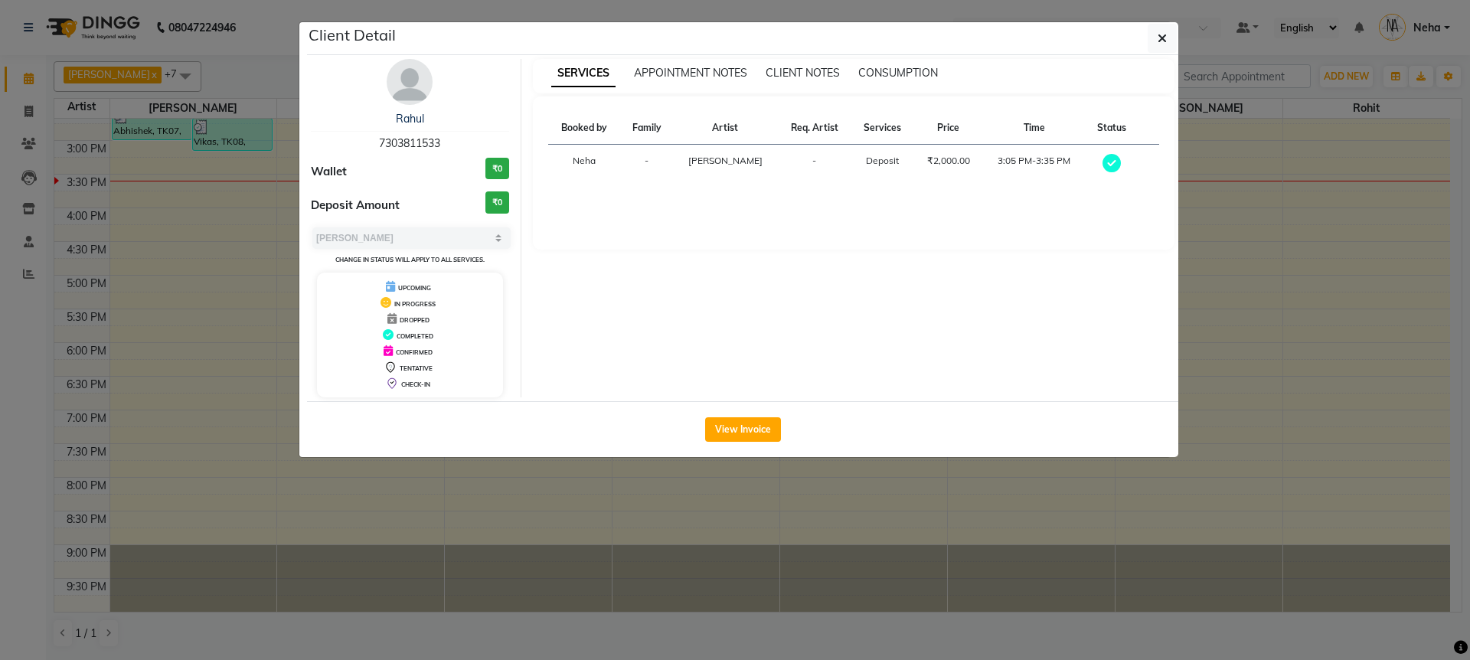
click at [405, 147] on span "7303811533" at bounding box center [409, 143] width 61 height 14
copy span "7303811533"
click at [1170, 34] on button "button" at bounding box center [1162, 38] width 29 height 29
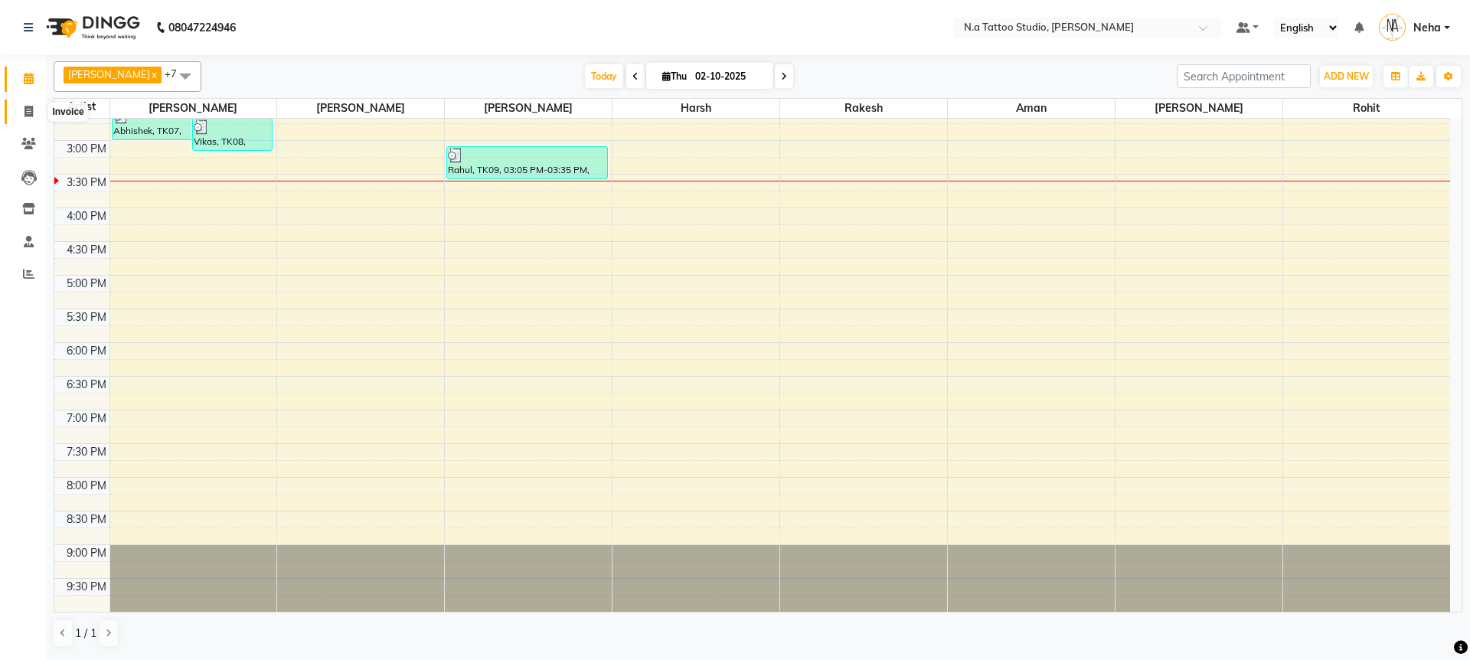
click at [20, 119] on span at bounding box center [28, 112] width 27 height 18
select select "4590"
select select "service"
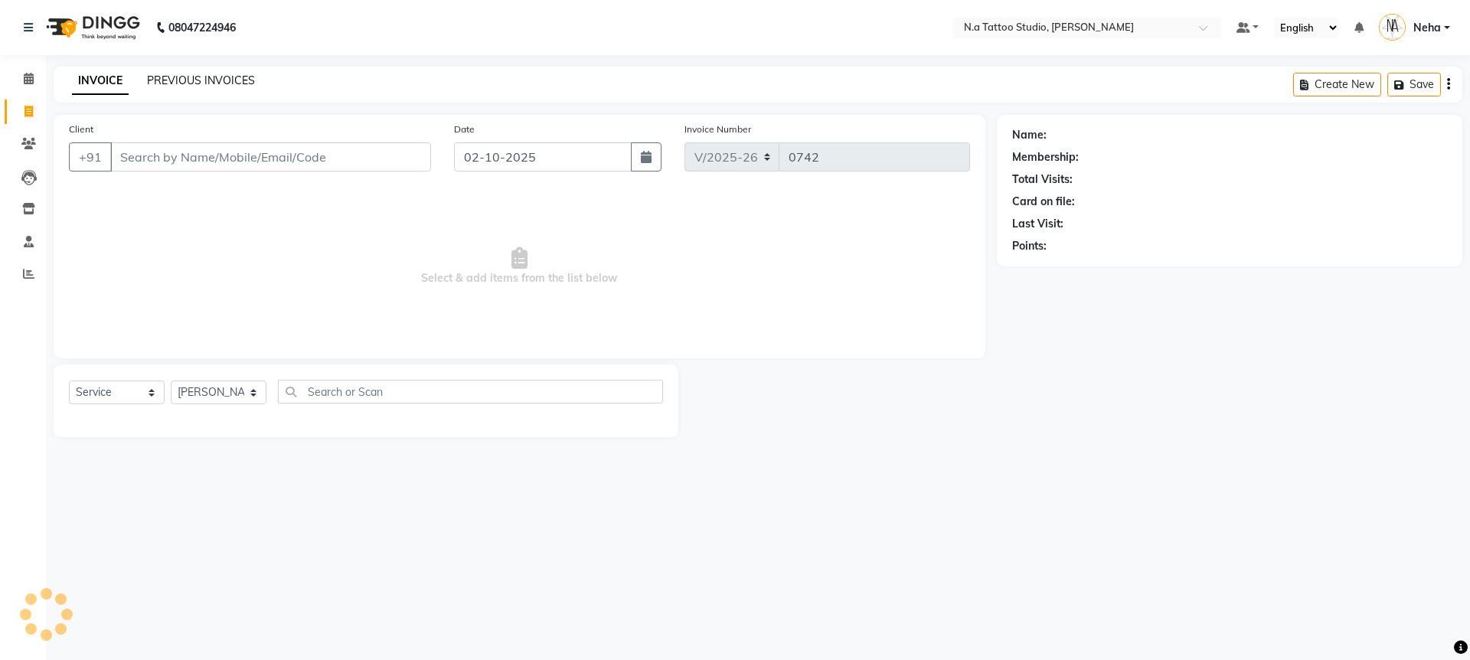
click at [214, 84] on link "PREVIOUS INVOICES" at bounding box center [201, 80] width 108 height 14
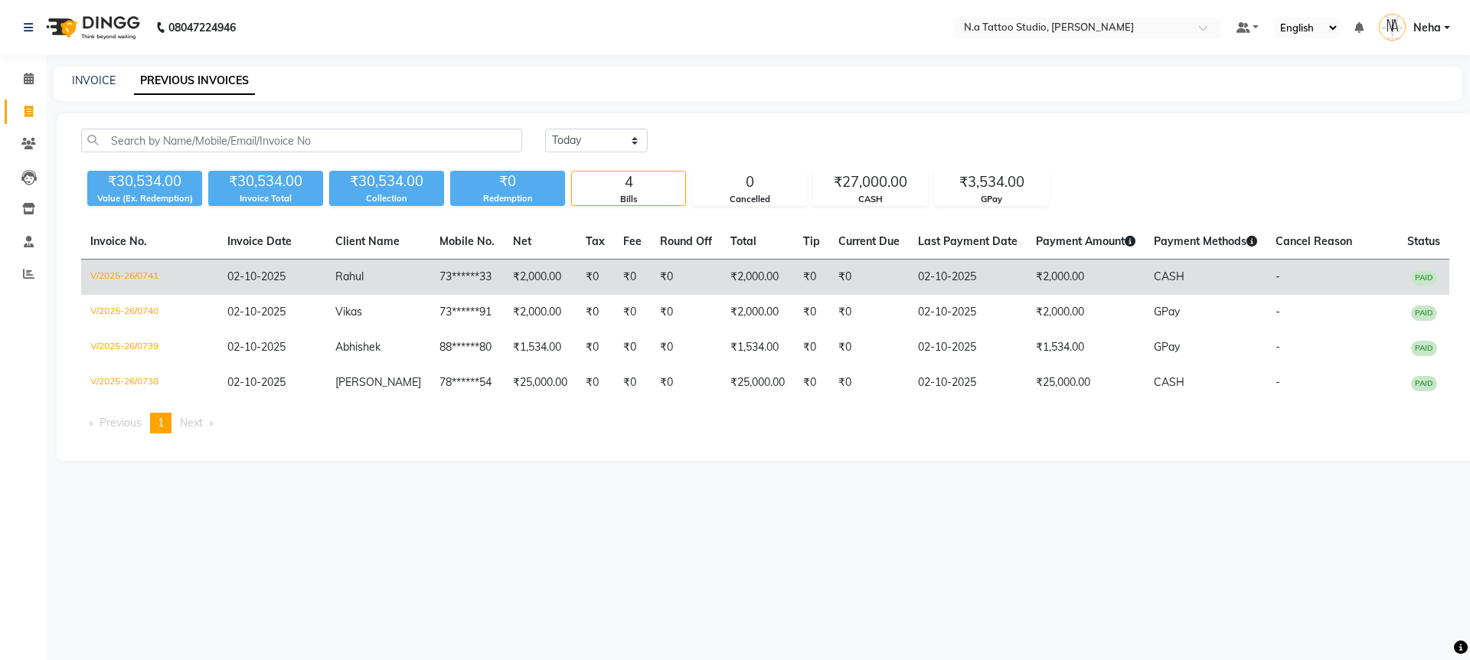
click at [319, 276] on td "02-10-2025" at bounding box center [272, 278] width 108 height 36
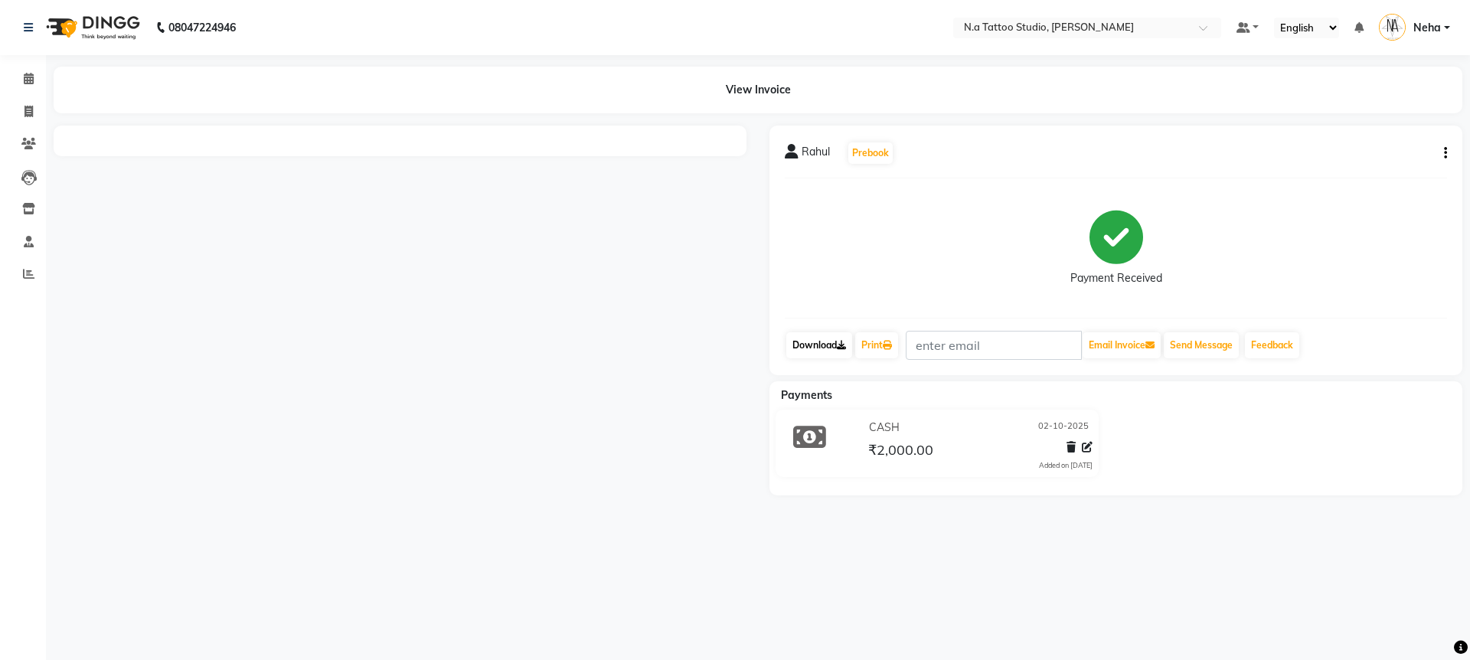
click at [816, 344] on link "Download" at bounding box center [819, 345] width 66 height 26
click at [24, 76] on icon at bounding box center [29, 78] width 10 height 11
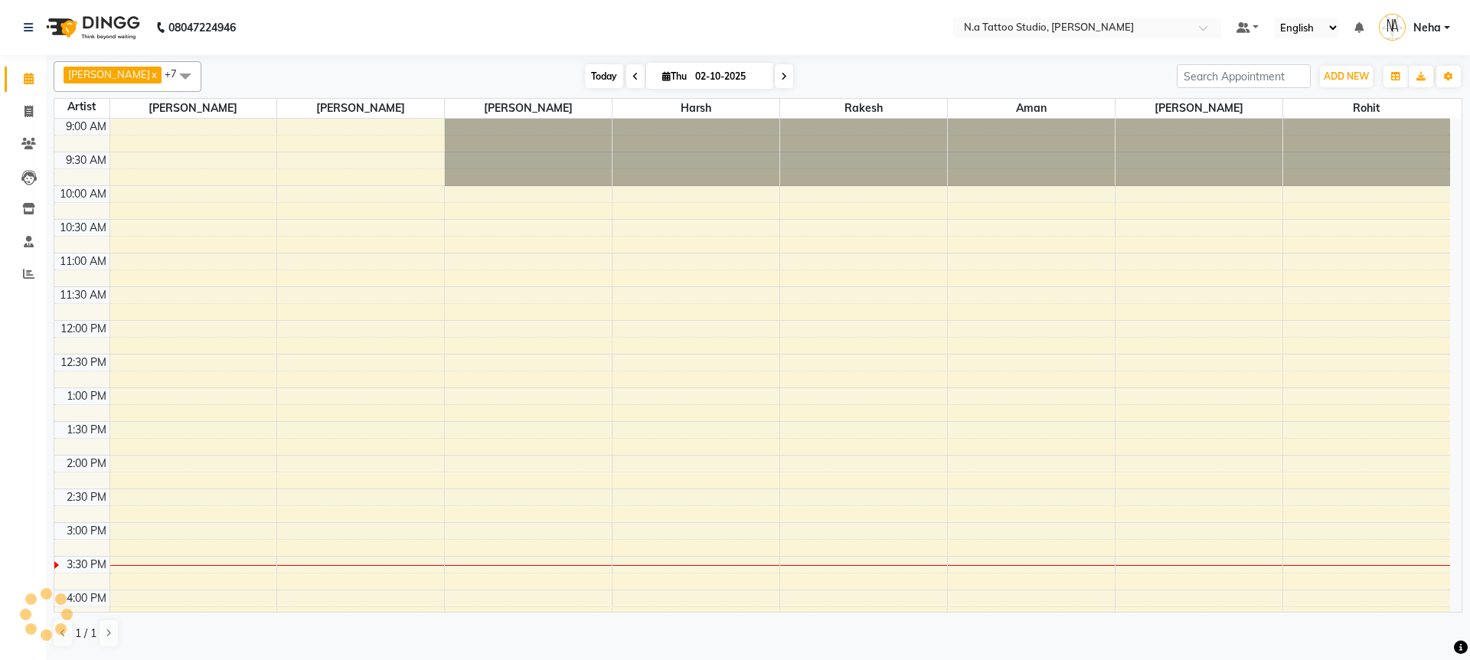
click at [598, 80] on span "Today" at bounding box center [604, 76] width 38 height 24
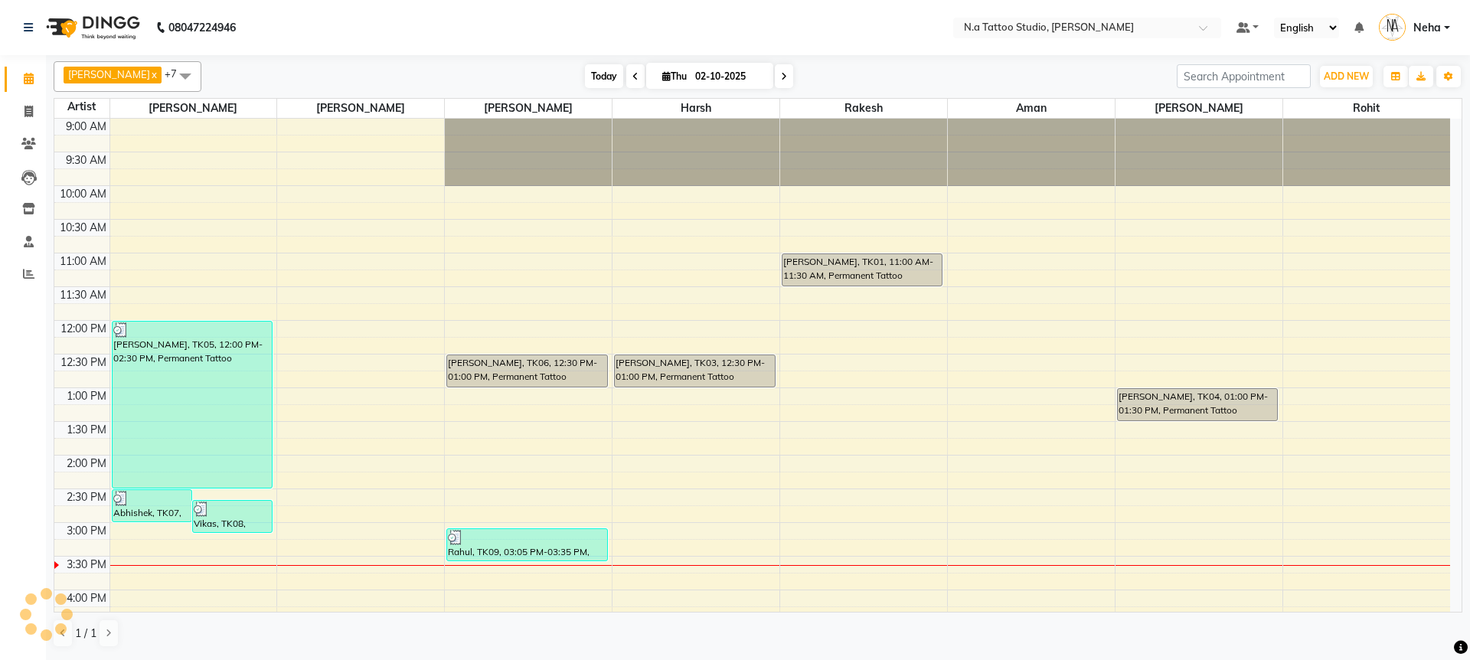
scroll to position [382, 0]
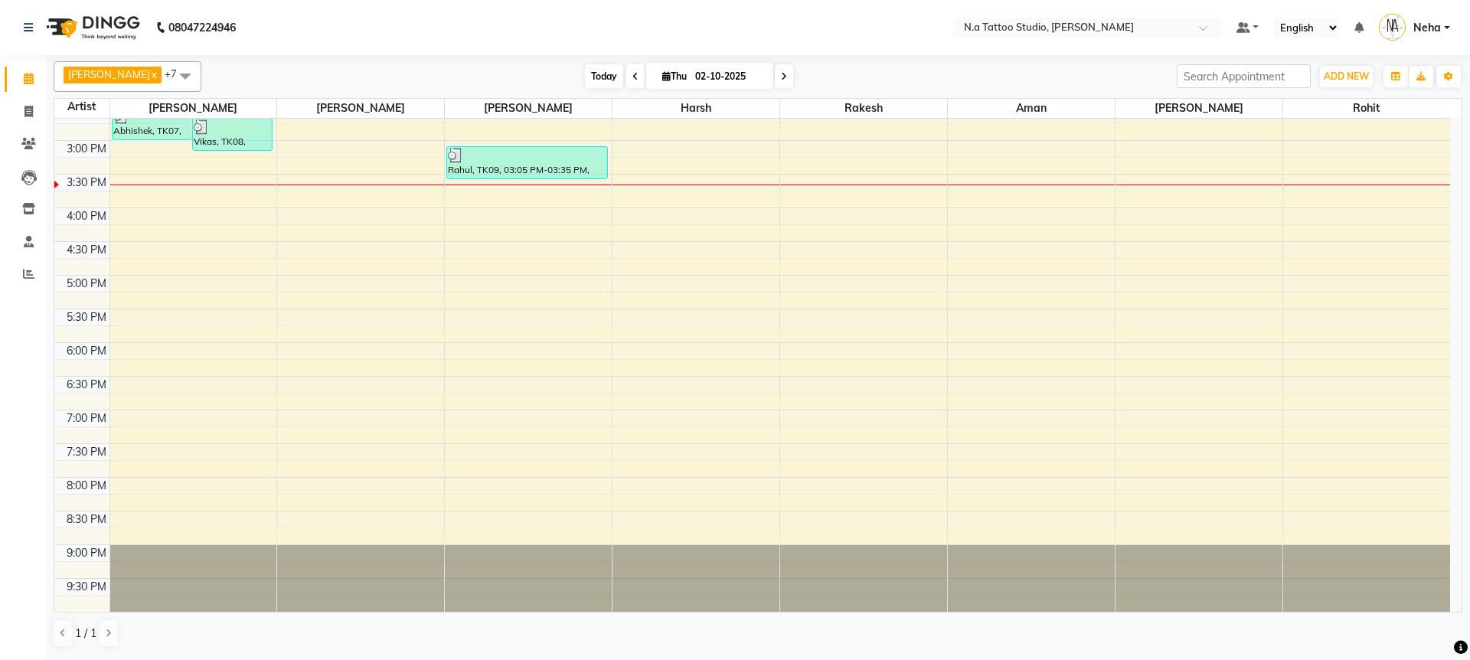
click at [600, 83] on span "Today" at bounding box center [604, 76] width 38 height 24
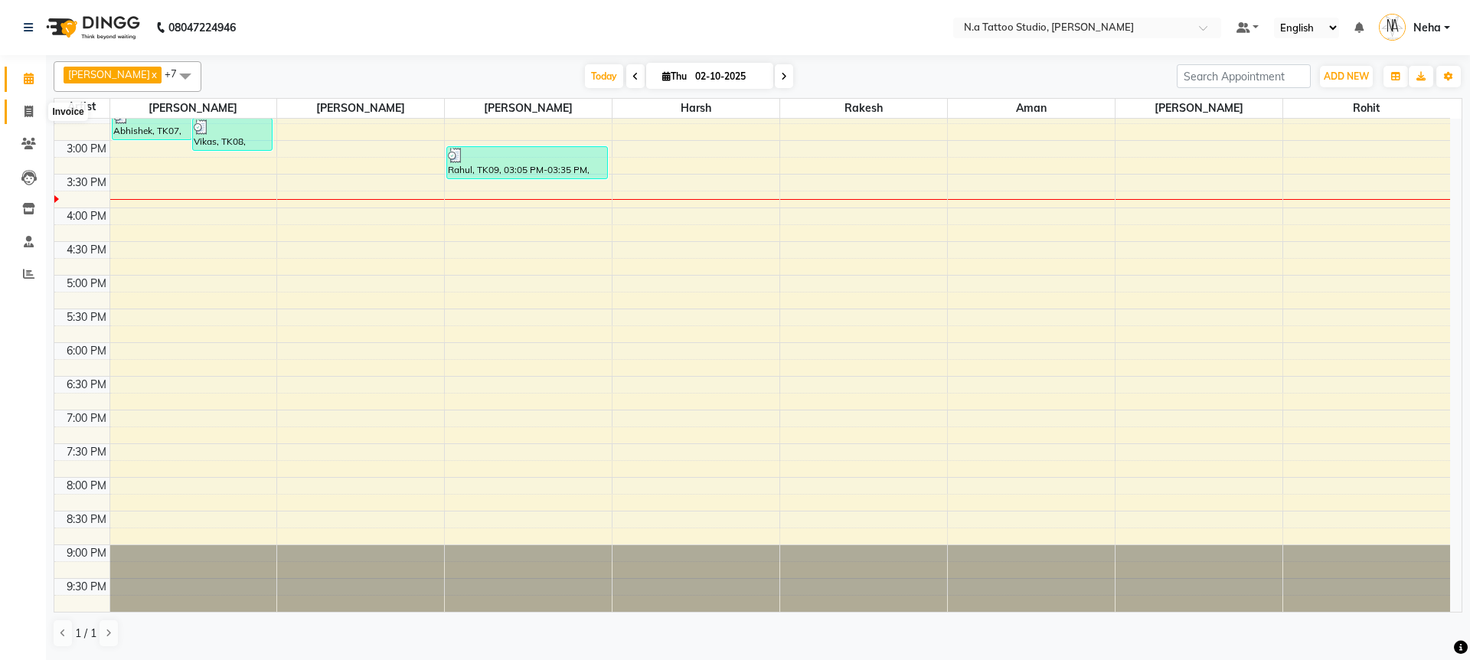
click at [30, 113] on icon at bounding box center [28, 111] width 8 height 11
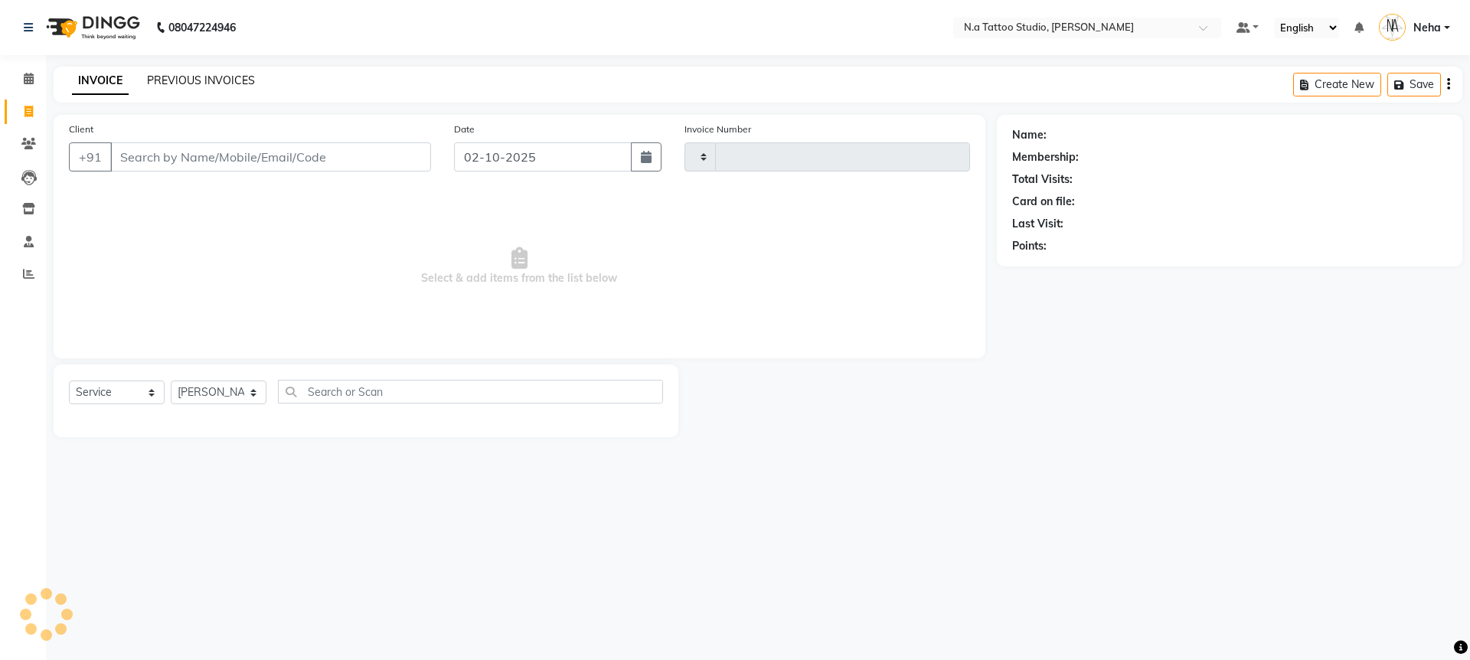
click at [194, 75] on link "PREVIOUS INVOICES" at bounding box center [201, 80] width 108 height 14
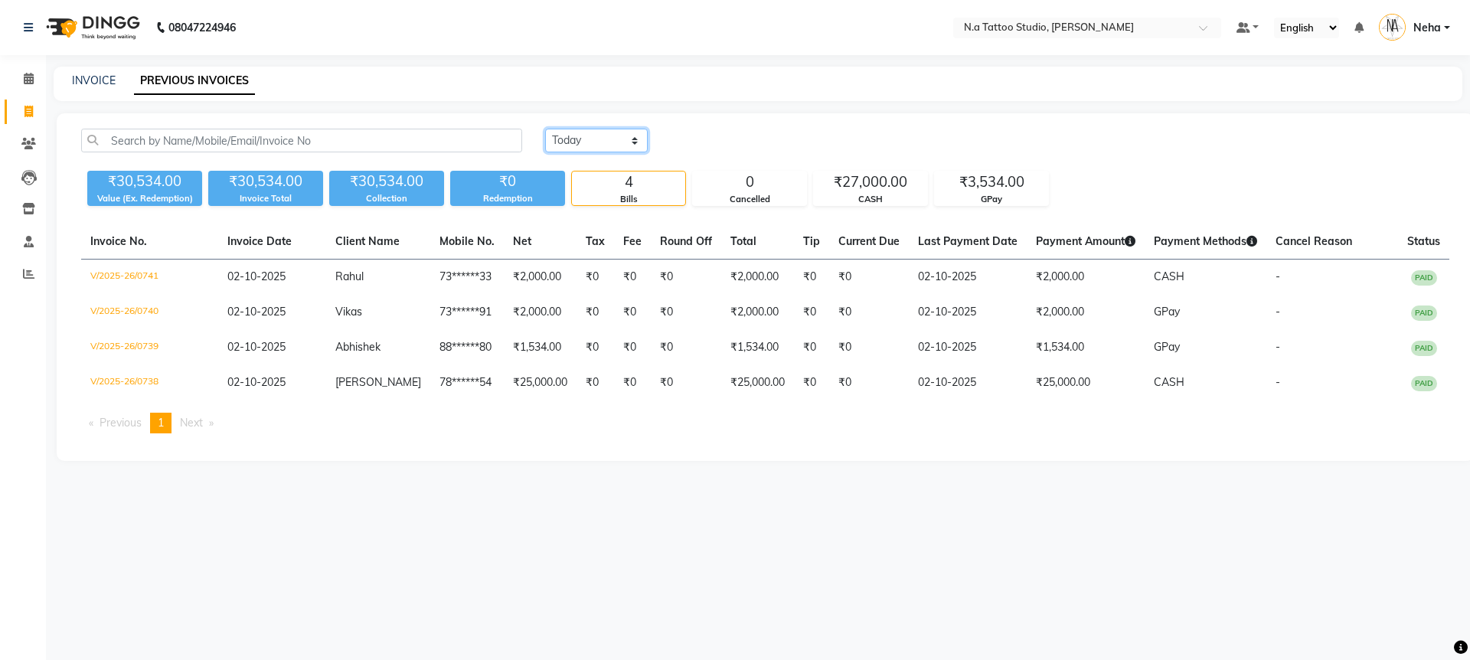
click at [576, 137] on select "Today Yesterday Custom Range" at bounding box center [596, 141] width 103 height 24
select select "yesterday"
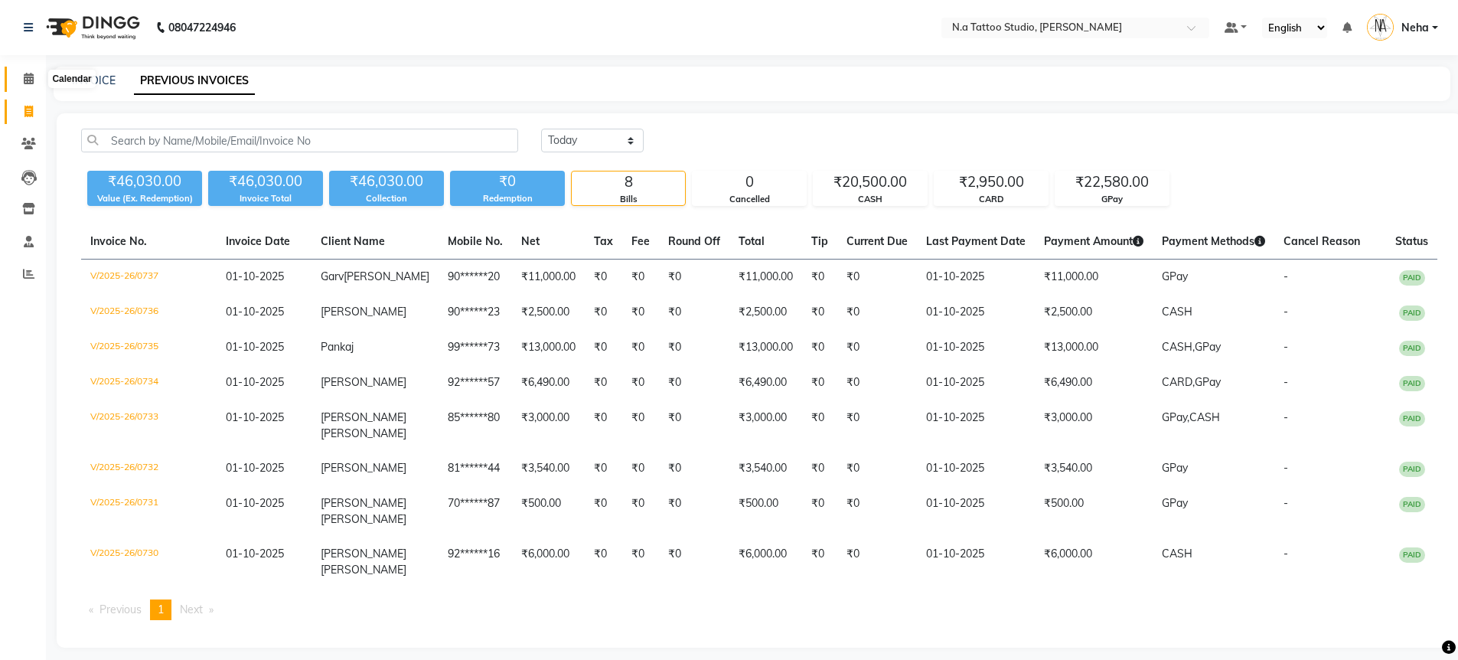
click at [32, 79] on icon at bounding box center [29, 78] width 10 height 11
